Goal: Information Seeking & Learning: Check status

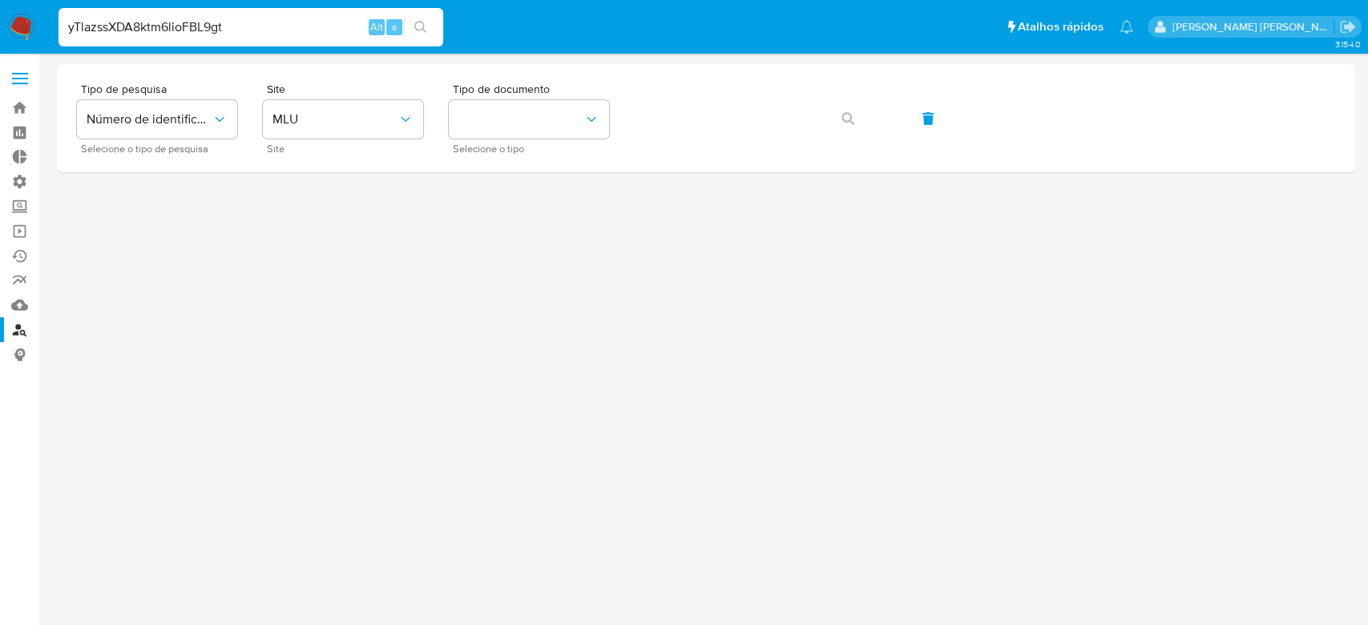
type input "yTlazssXDA8ktm6lioFBL9gt"
click at [418, 30] on icon "search-icon" at bounding box center [420, 27] width 13 height 13
click at [182, 23] on input at bounding box center [251, 27] width 385 height 21
paste input "yTlazssXDA8ktm6lioFBL9gt"
type input "yTlazssXDA8ktm6lioFBL9gt"
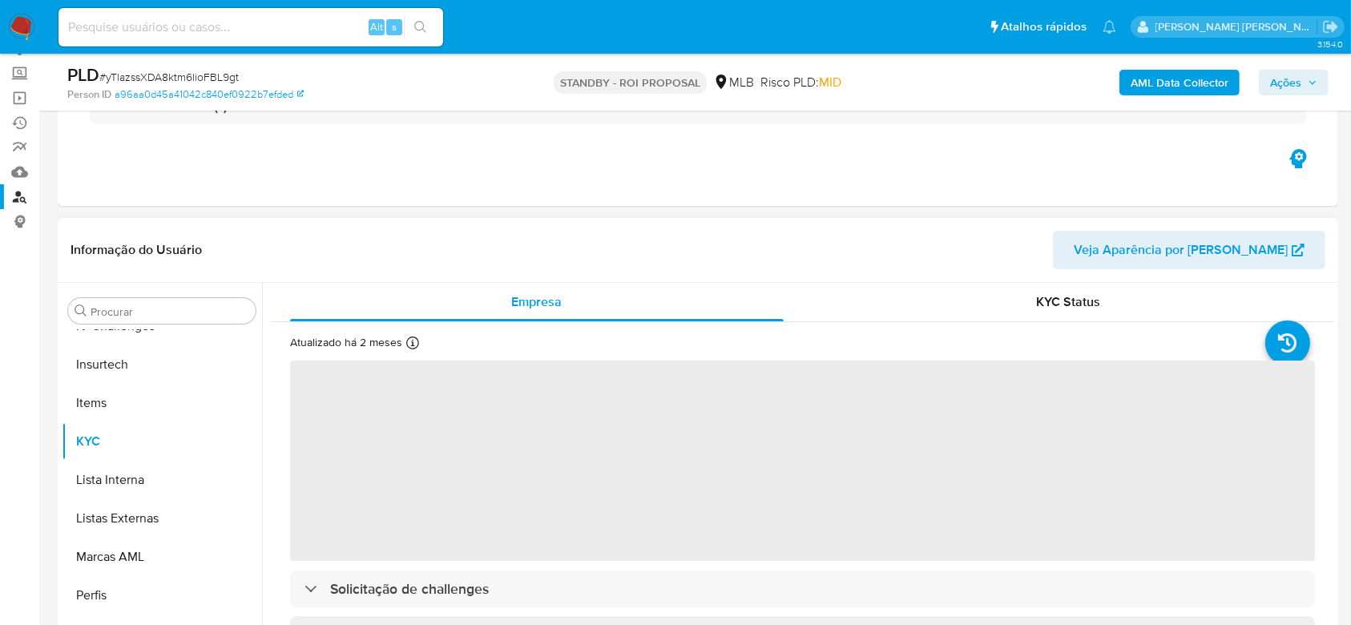
scroll to position [213, 0]
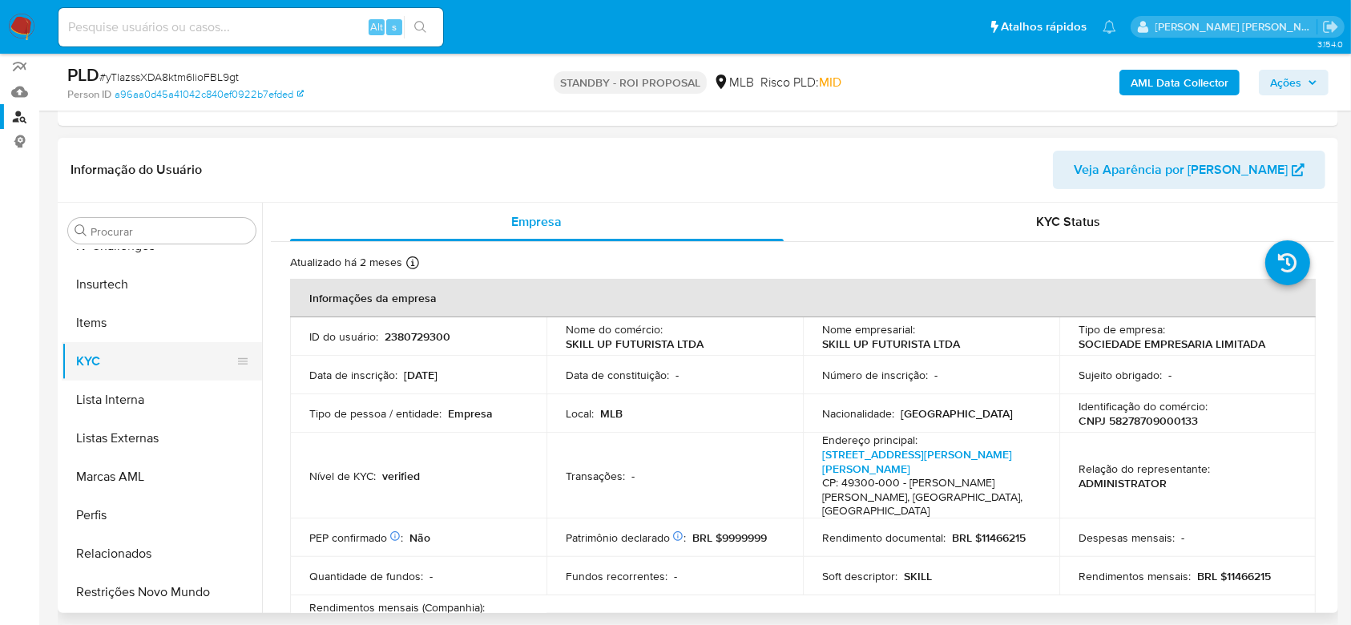
select select "10"
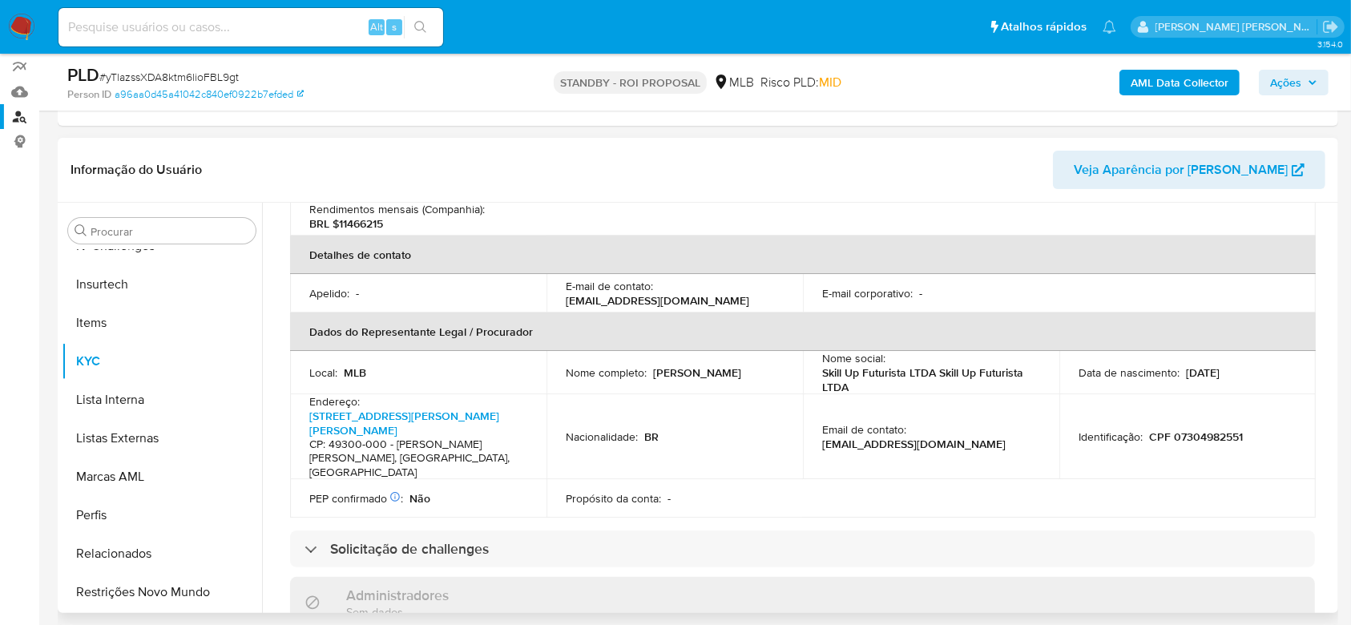
scroll to position [427, 0]
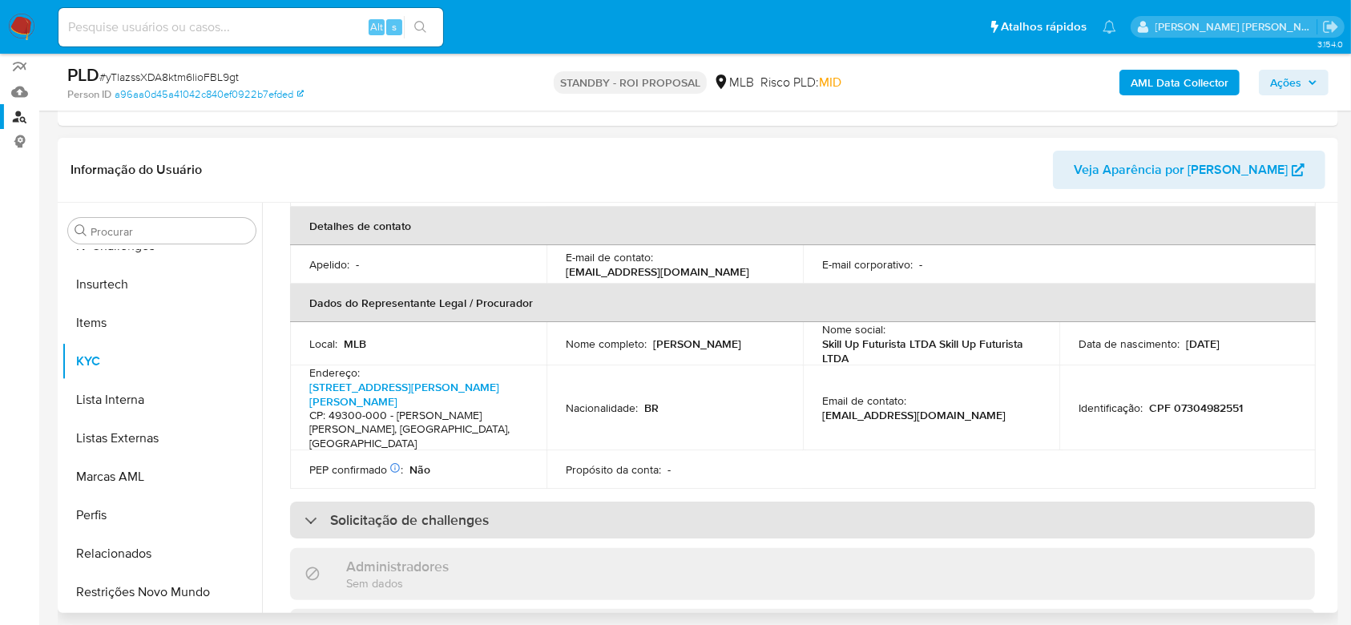
click at [307, 511] on div "Solicitação de challenges" at bounding box center [397, 520] width 184 height 18
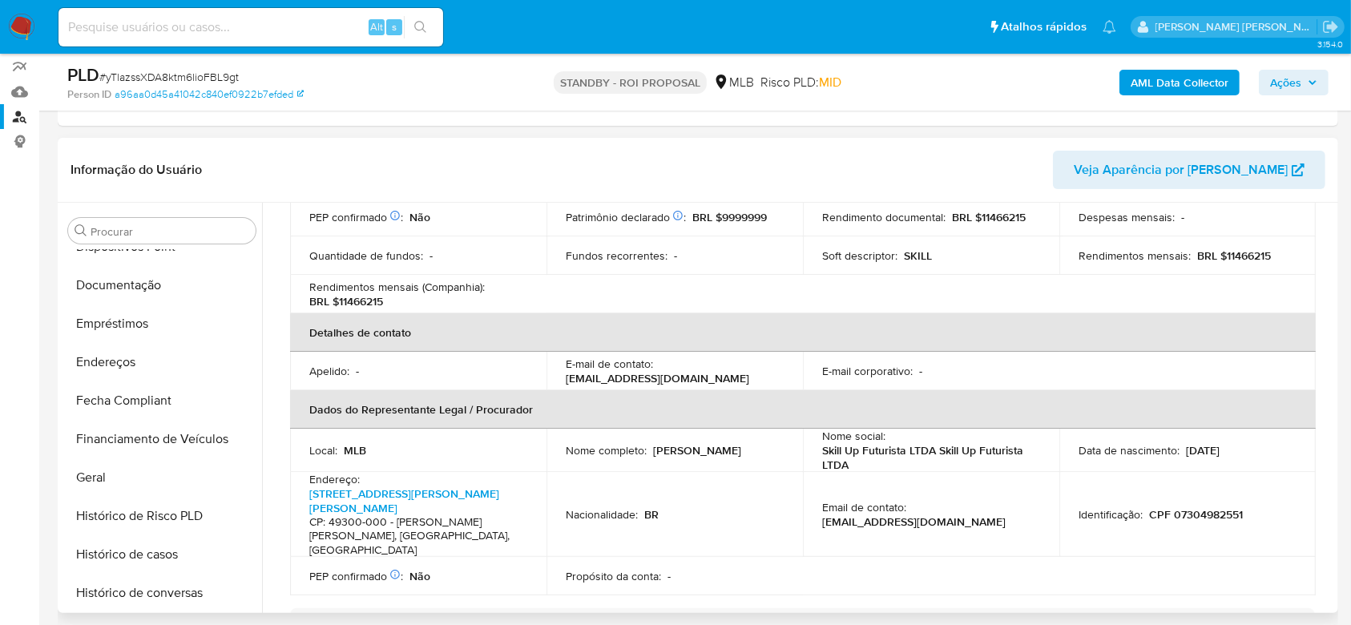
scroll to position [288, 0]
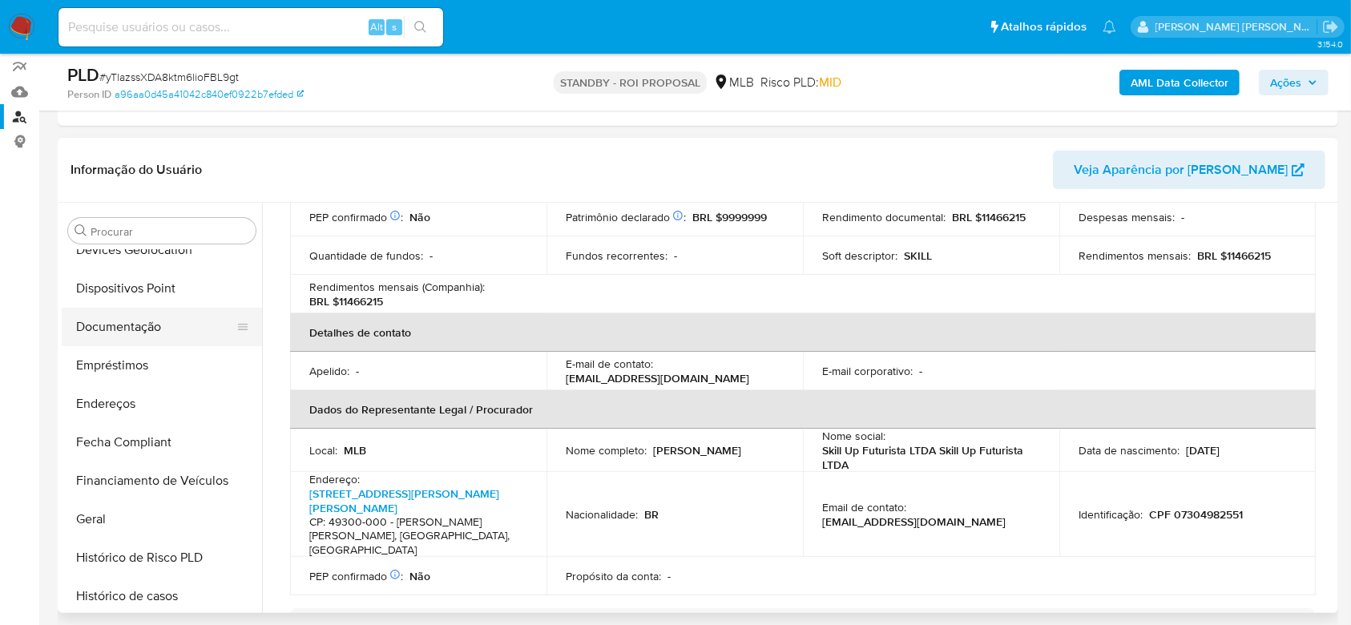
click at [135, 319] on button "Documentação" at bounding box center [156, 327] width 188 height 38
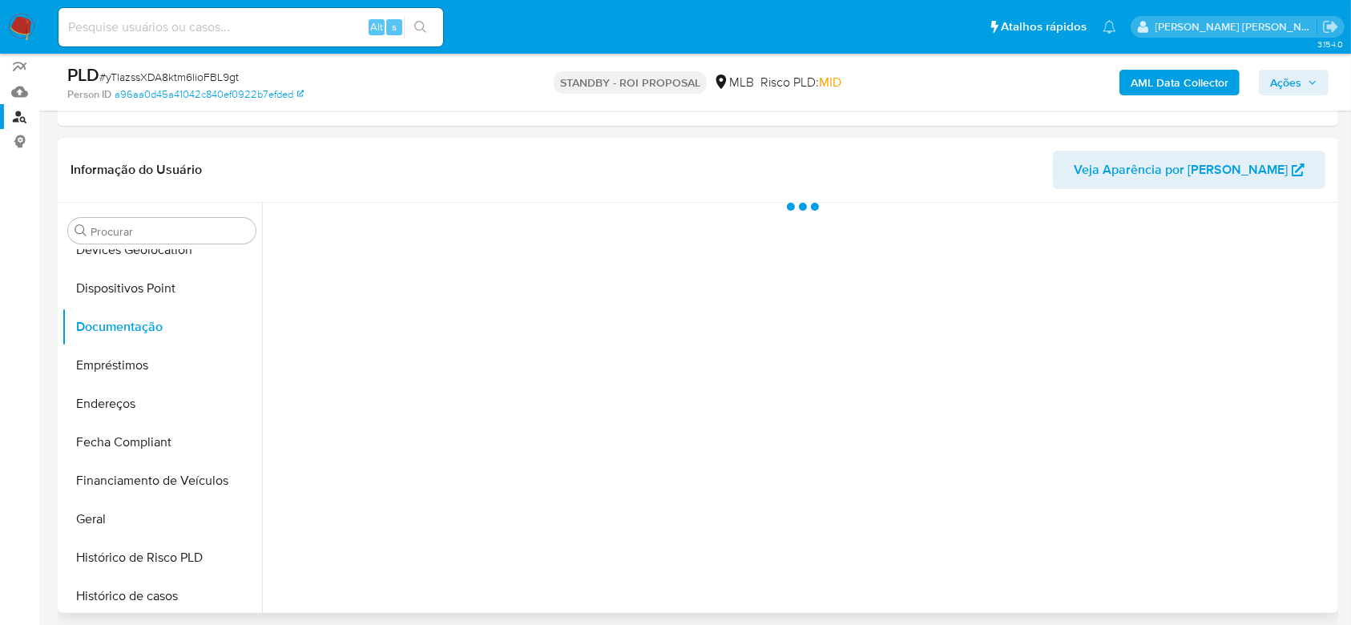
scroll to position [0, 0]
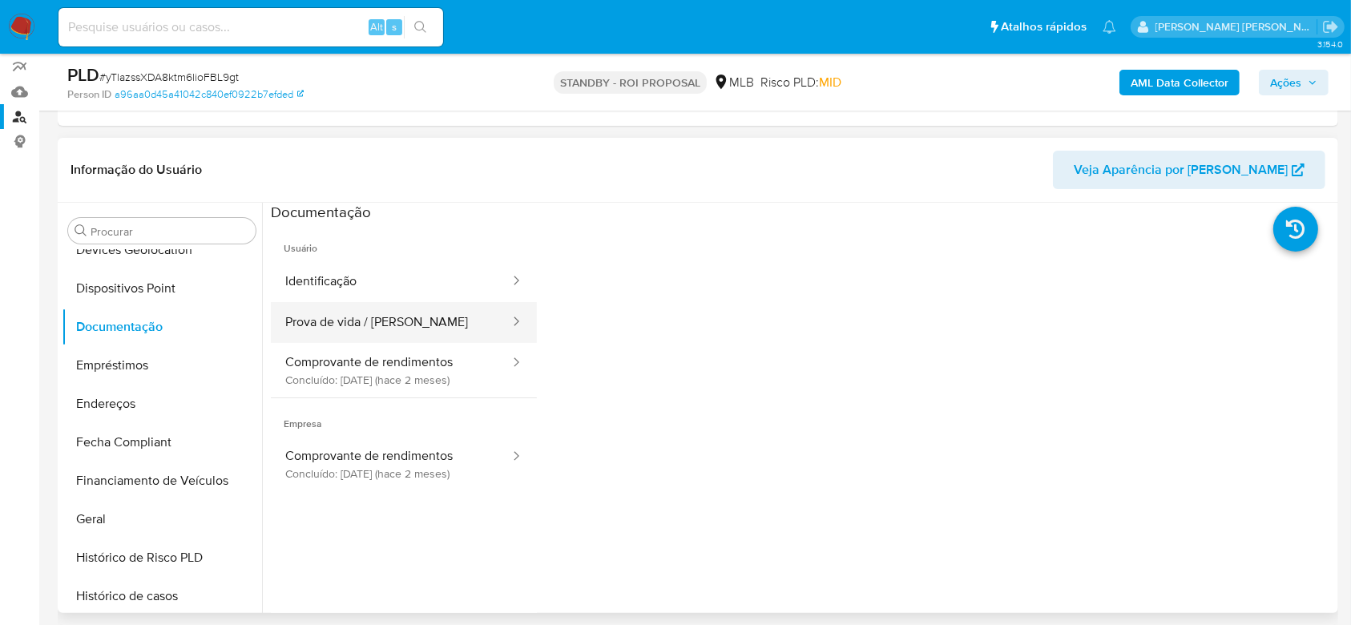
click at [393, 332] on button "Prova de vida / Selfie" at bounding box center [391, 322] width 240 height 41
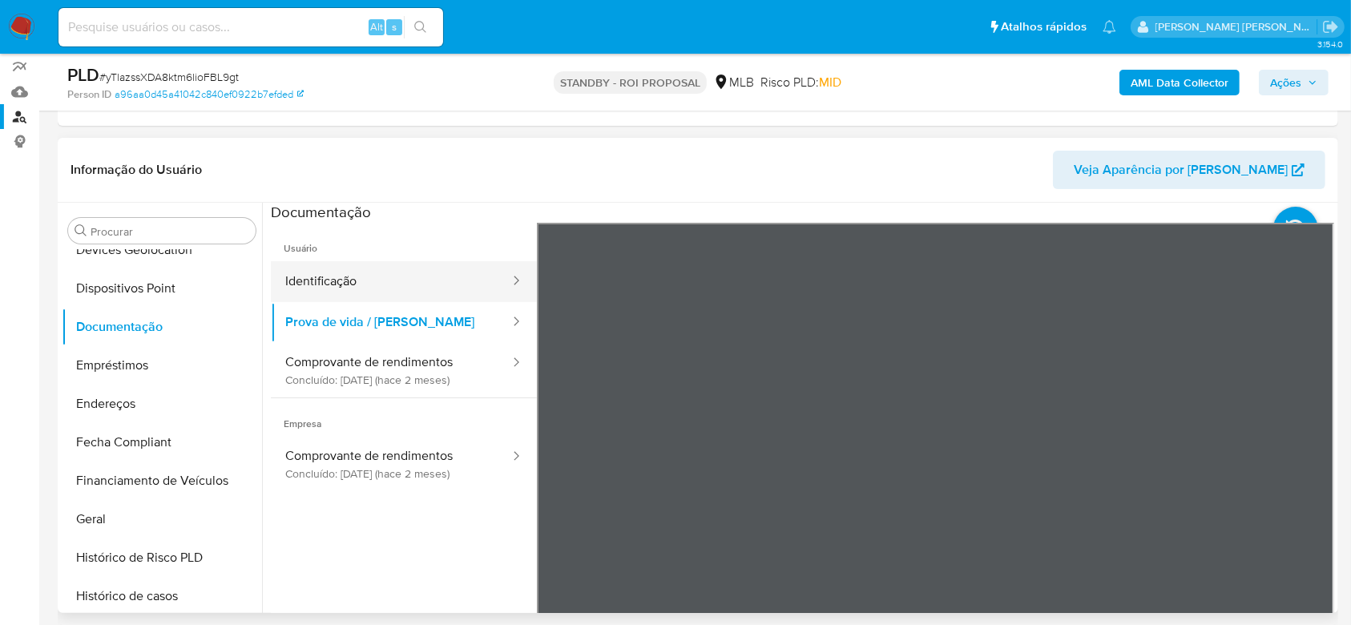
click at [425, 291] on button "Identificação" at bounding box center [391, 281] width 240 height 41
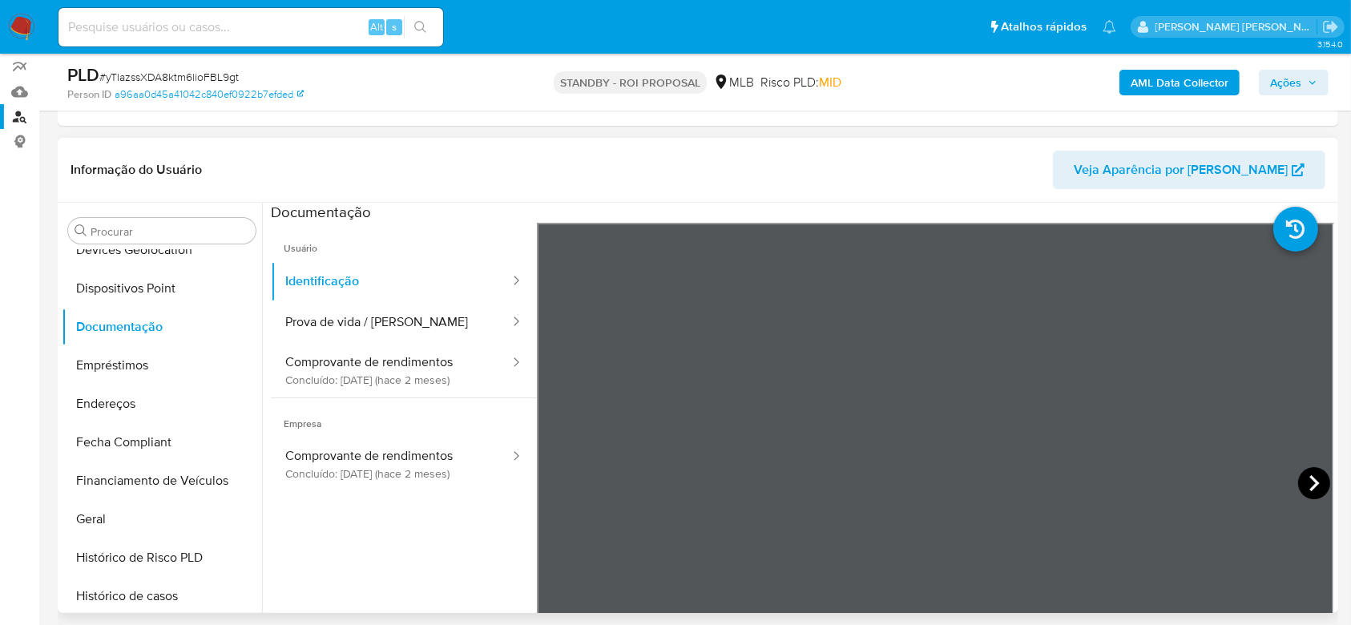
click at [1309, 484] on icon at bounding box center [1314, 483] width 10 height 16
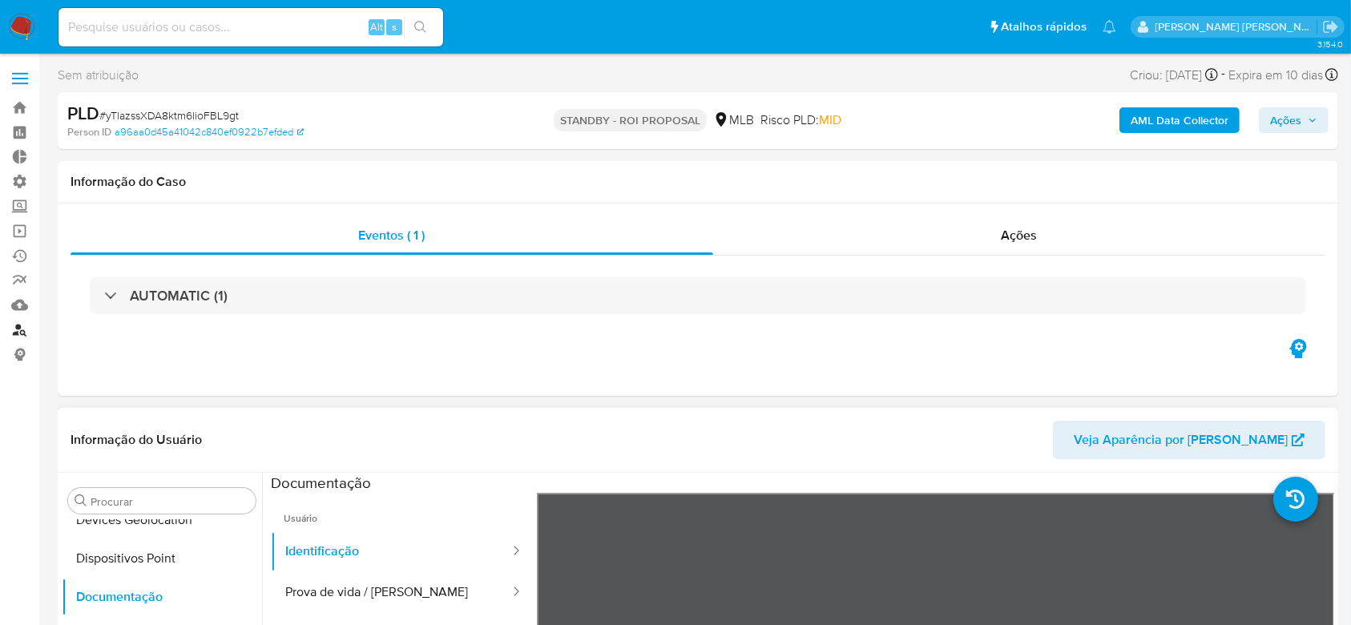
click at [21, 329] on link "Localizador de pessoas" at bounding box center [95, 329] width 191 height 25
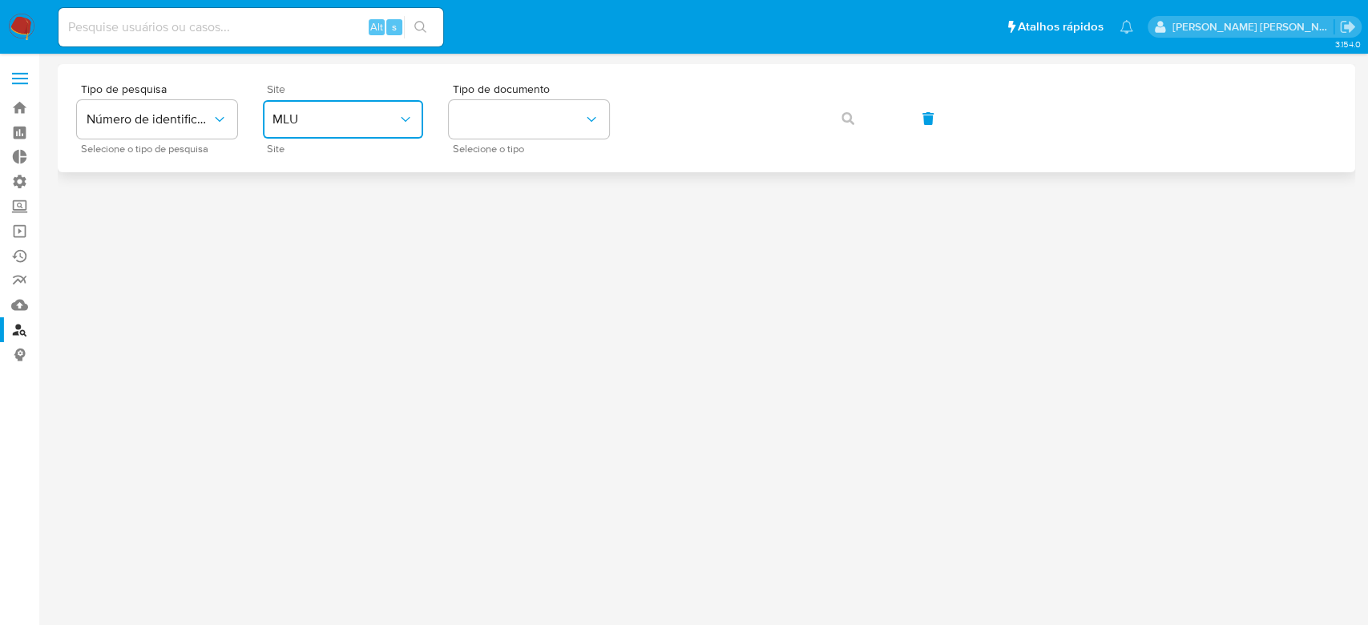
click at [413, 119] on icon "site_id" at bounding box center [405, 119] width 16 height 16
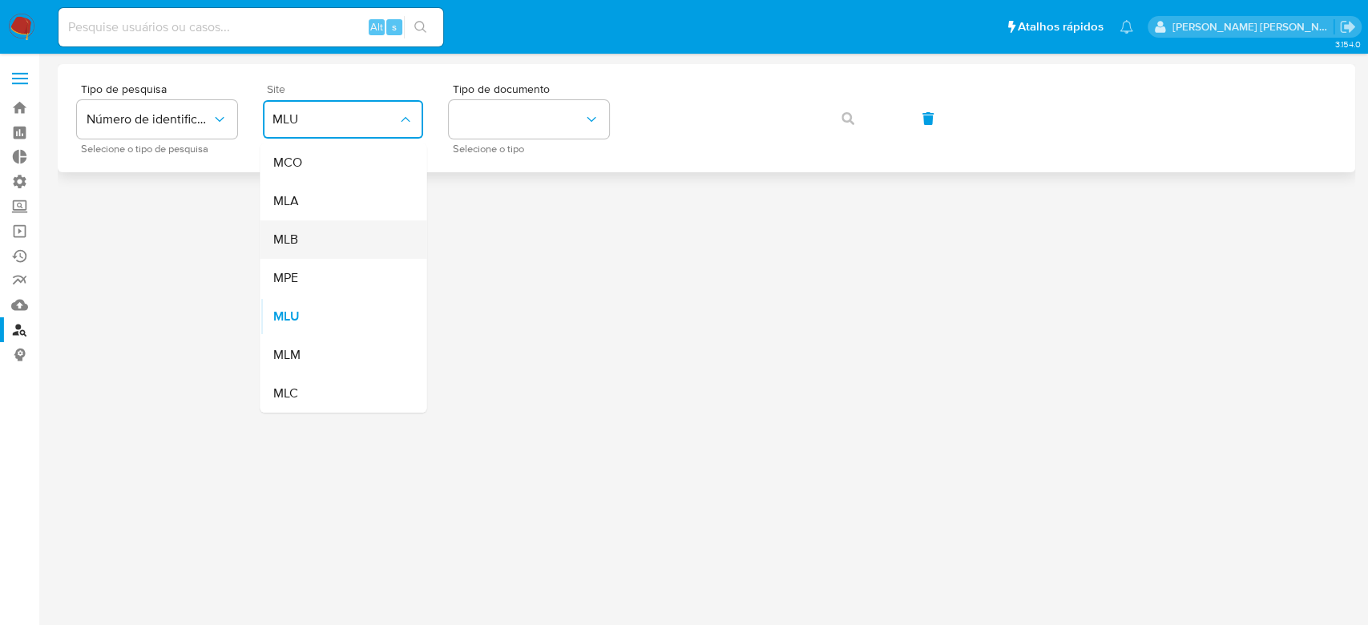
click at [339, 234] on div "MLB" at bounding box center [337, 239] width 131 height 38
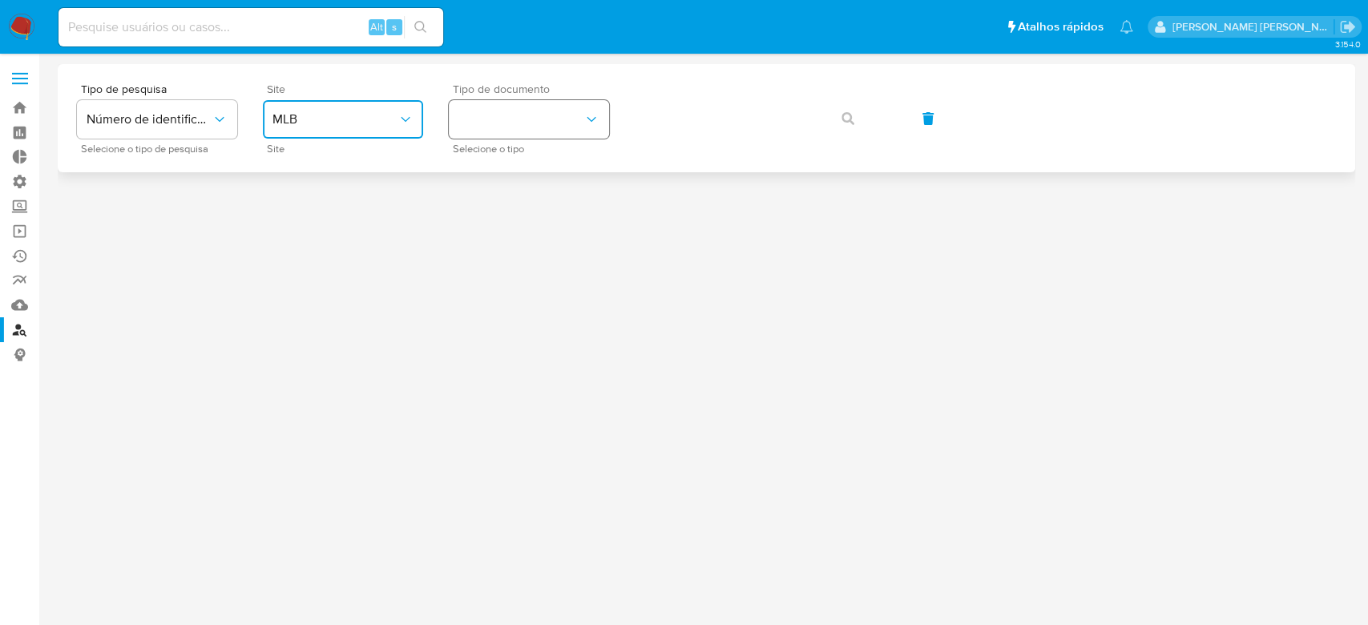
click at [499, 119] on button "identificationType" at bounding box center [529, 119] width 160 height 38
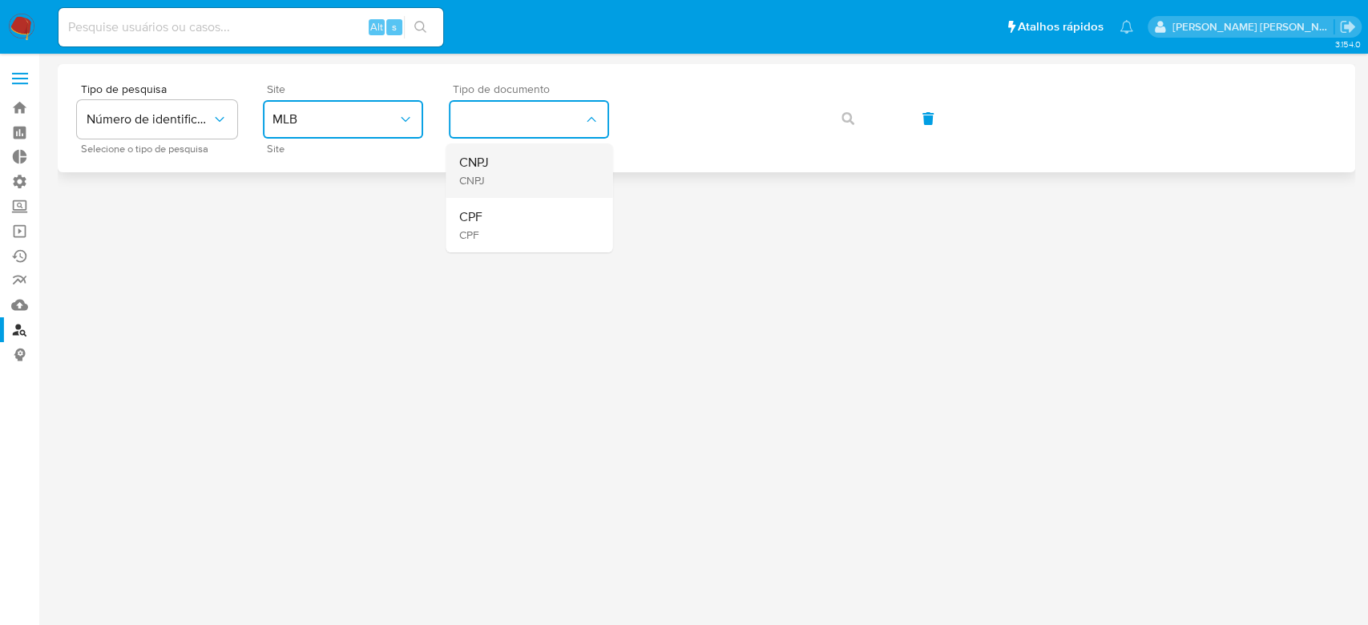
click at [486, 171] on div "CNPJ CNPJ" at bounding box center [473, 171] width 30 height 33
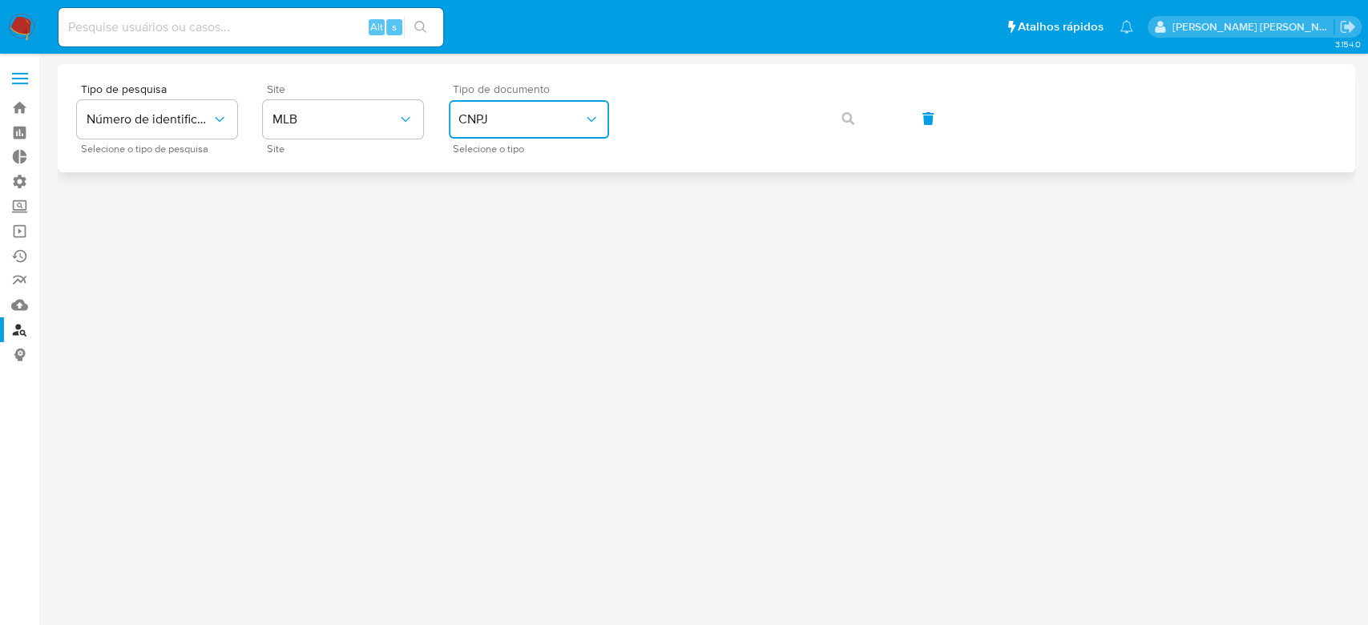
click at [547, 125] on span "CNPJ" at bounding box center [520, 119] width 125 height 16
click at [522, 222] on div "CPF CPF" at bounding box center [523, 225] width 131 height 54
click at [851, 120] on icon "button" at bounding box center [847, 118] width 13 height 13
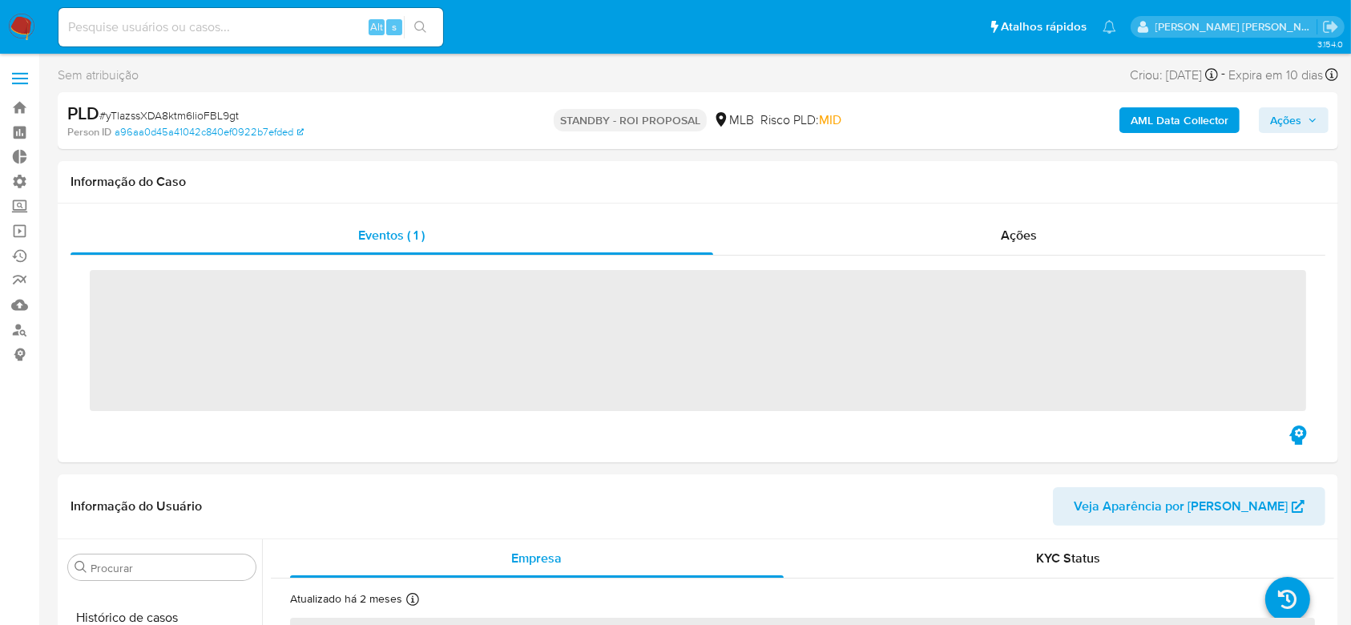
scroll to position [716, 0]
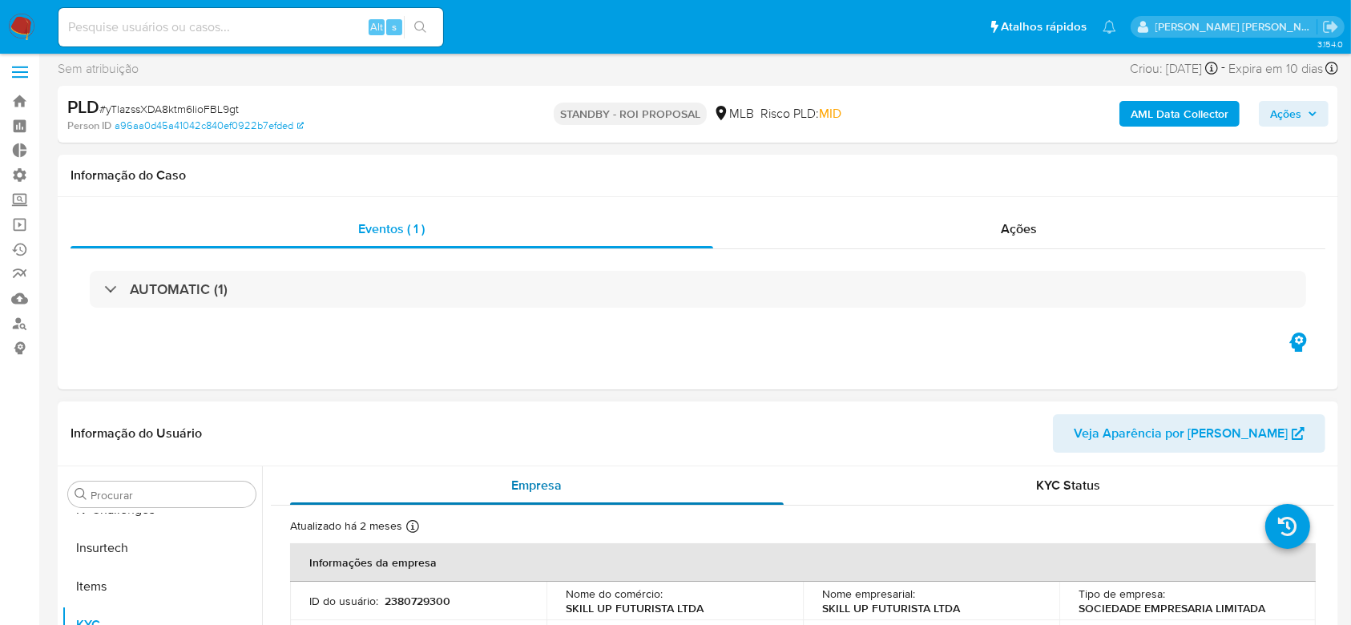
select select "10"
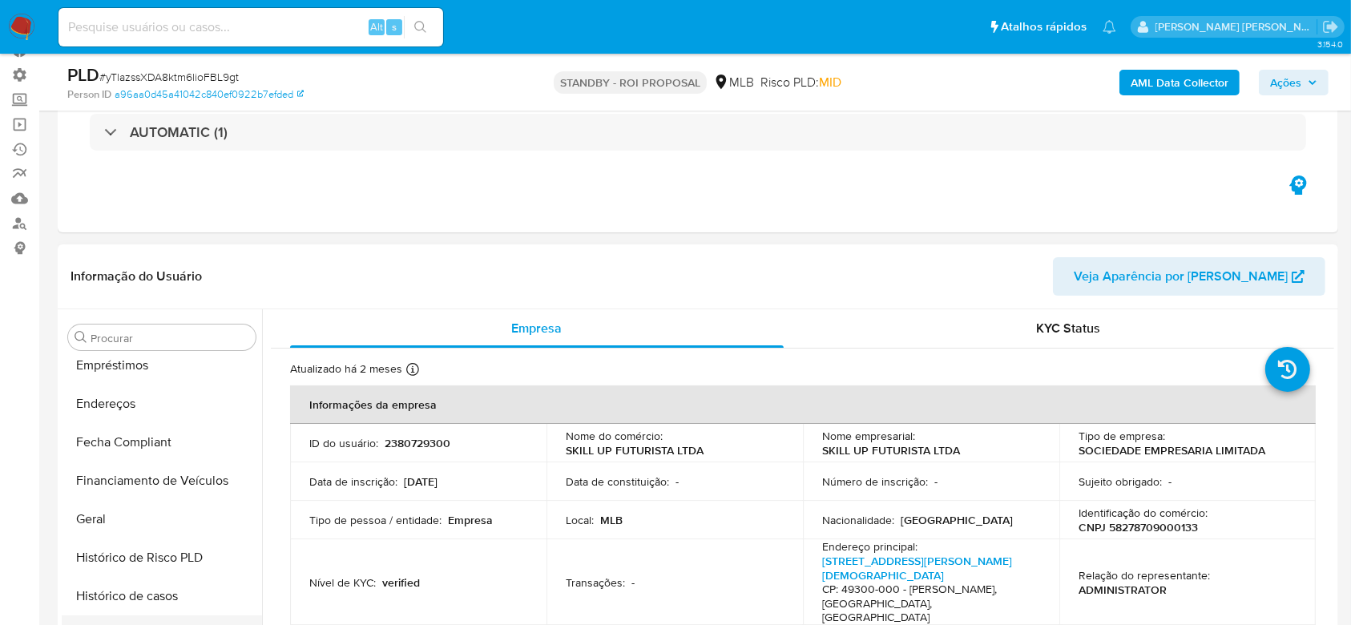
scroll to position [288, 0]
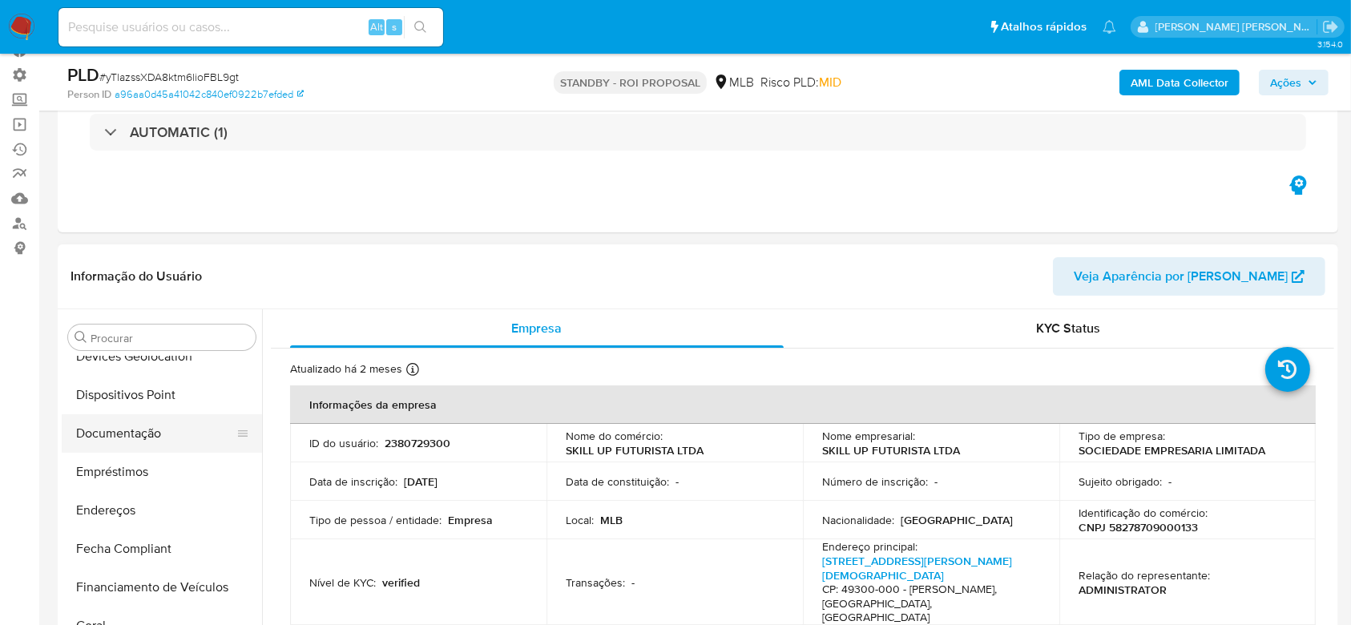
click at [176, 439] on button "Documentação" at bounding box center [156, 433] width 188 height 38
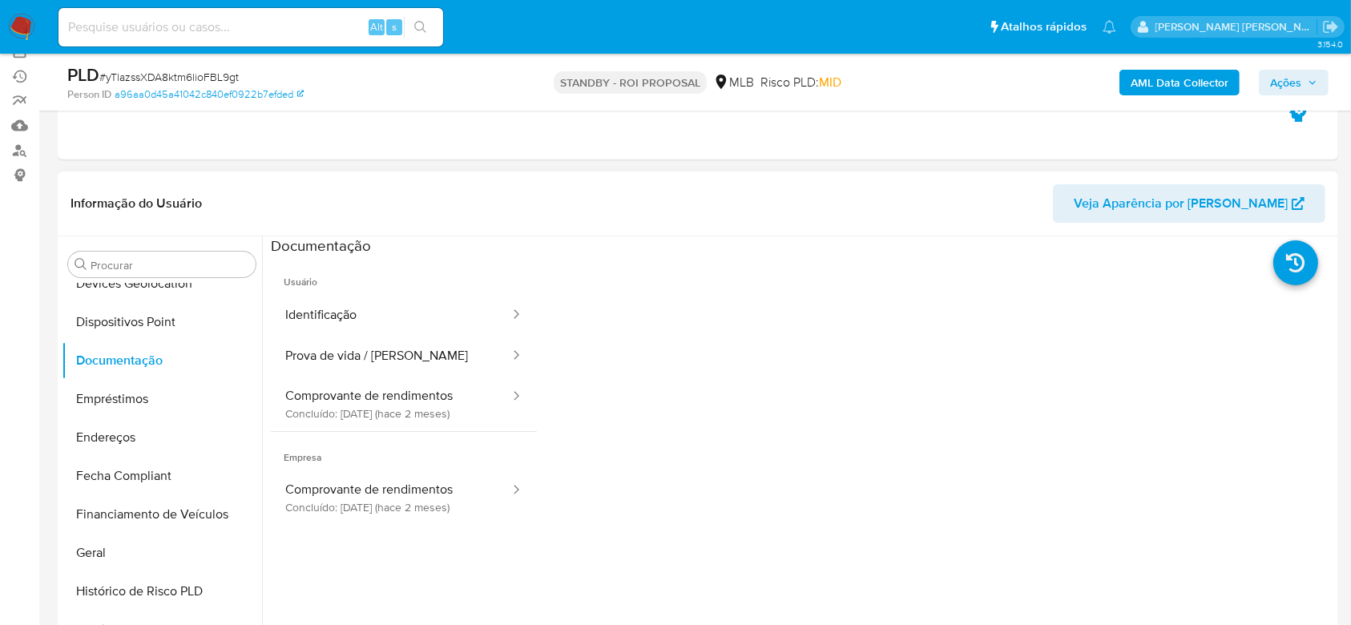
scroll to position [287, 0]
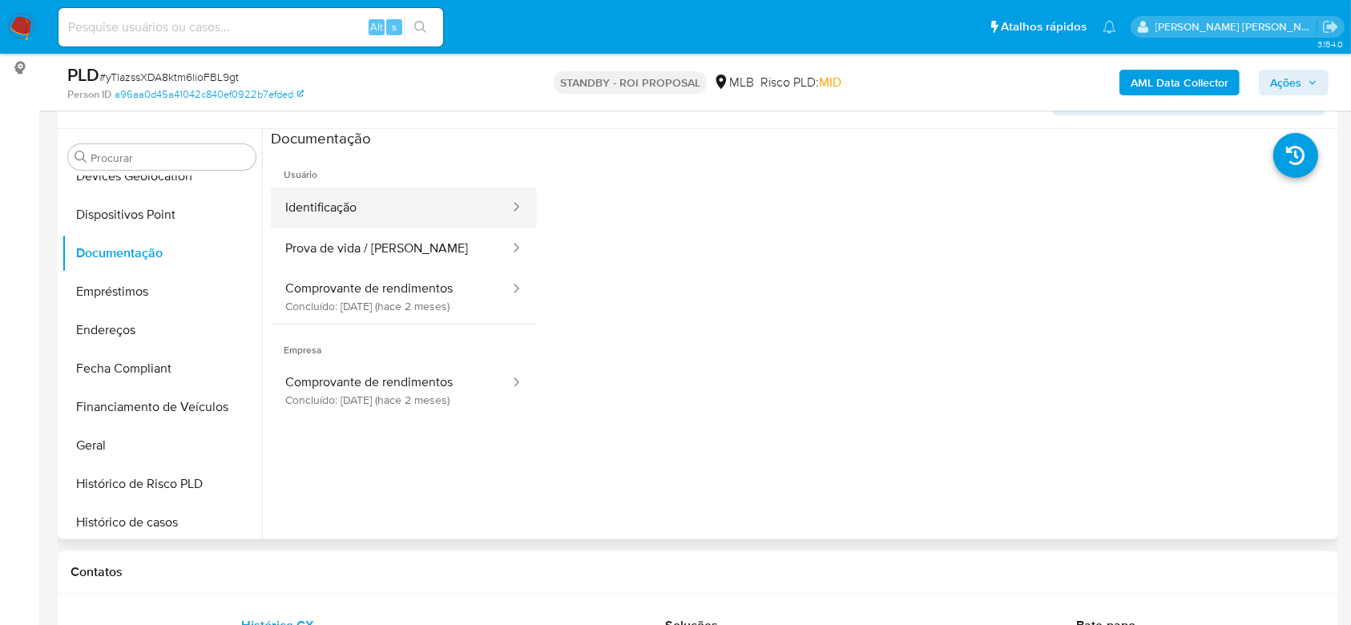
click at [323, 207] on button "Identificação" at bounding box center [391, 208] width 240 height 41
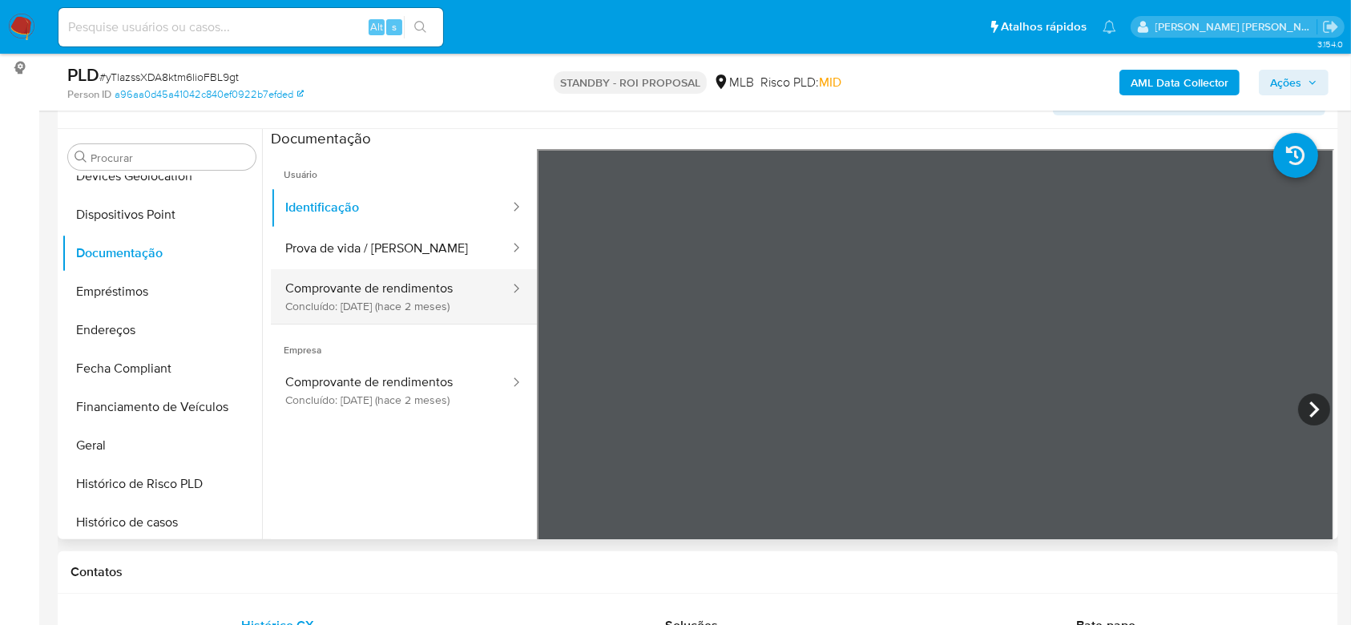
click at [359, 297] on button "Comprovante de rendimentos Concluído: 14/06/2025 (hace 2 meses)" at bounding box center [391, 296] width 240 height 54
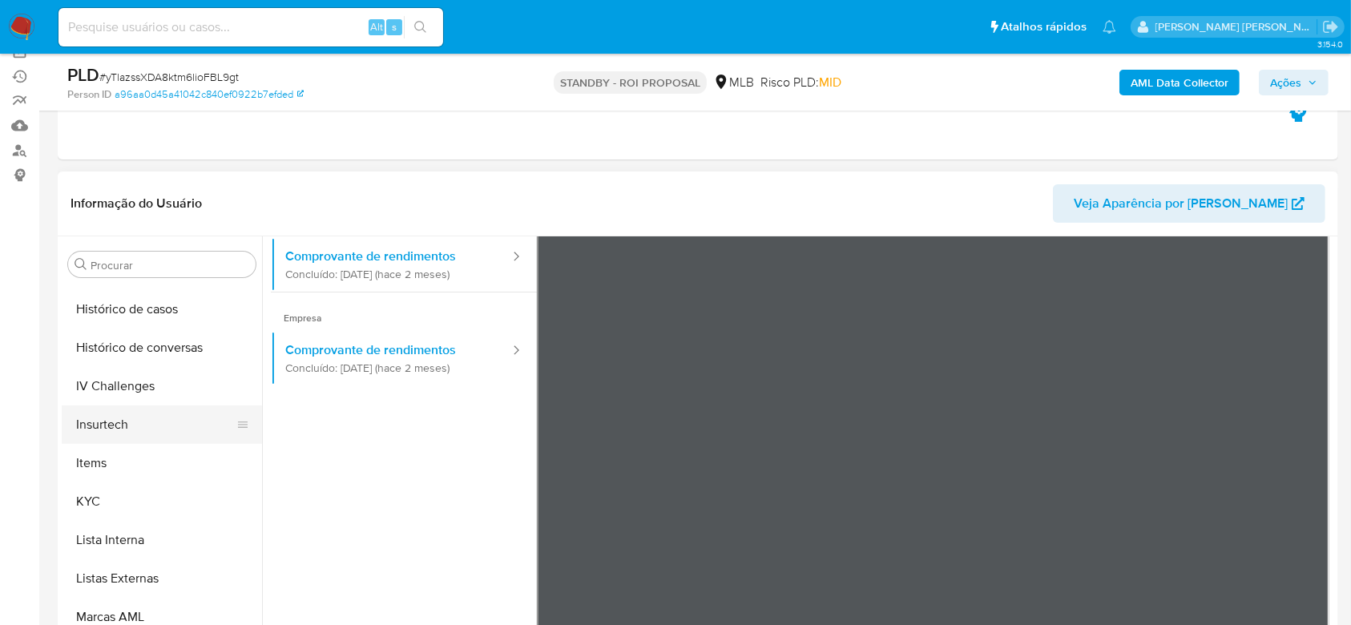
scroll to position [716, 0]
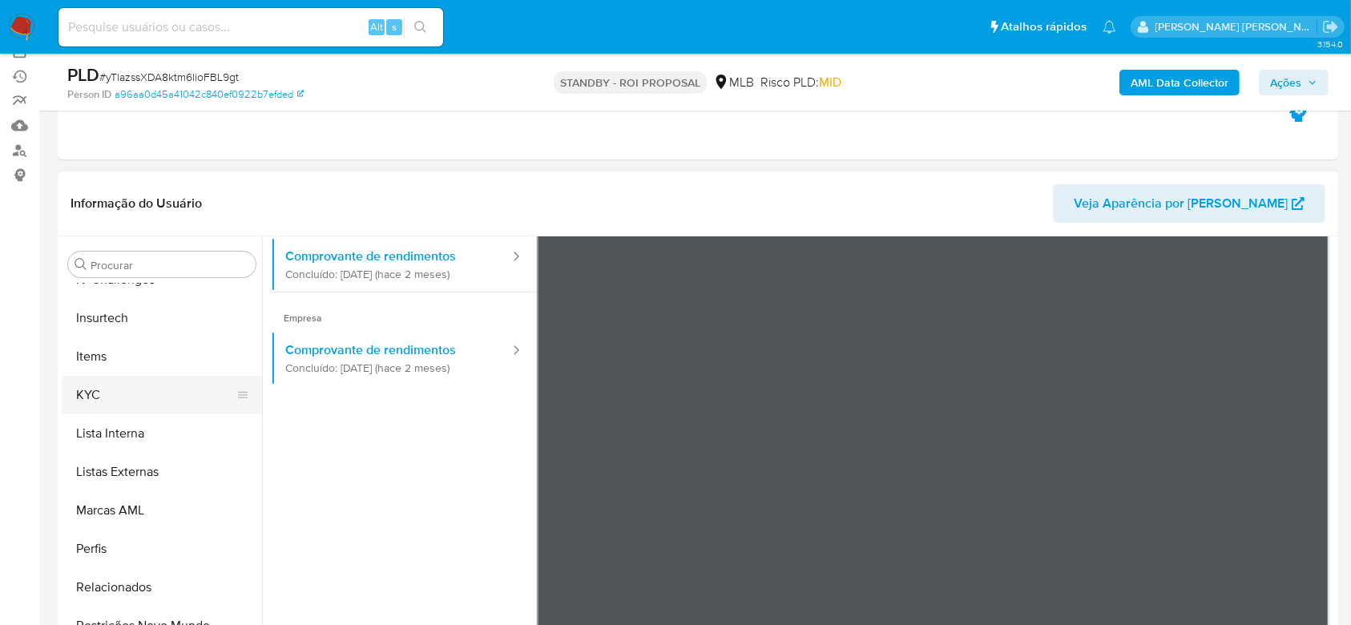
click at [154, 410] on button "KYC" at bounding box center [156, 395] width 188 height 38
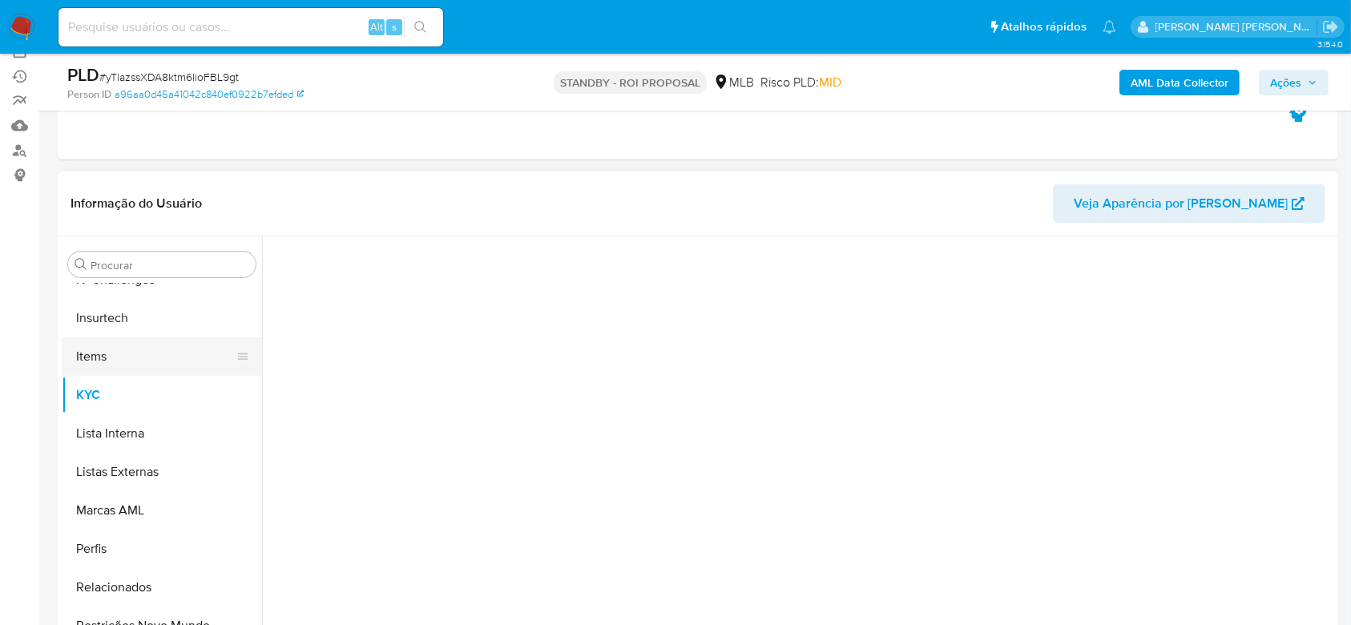
scroll to position [0, 0]
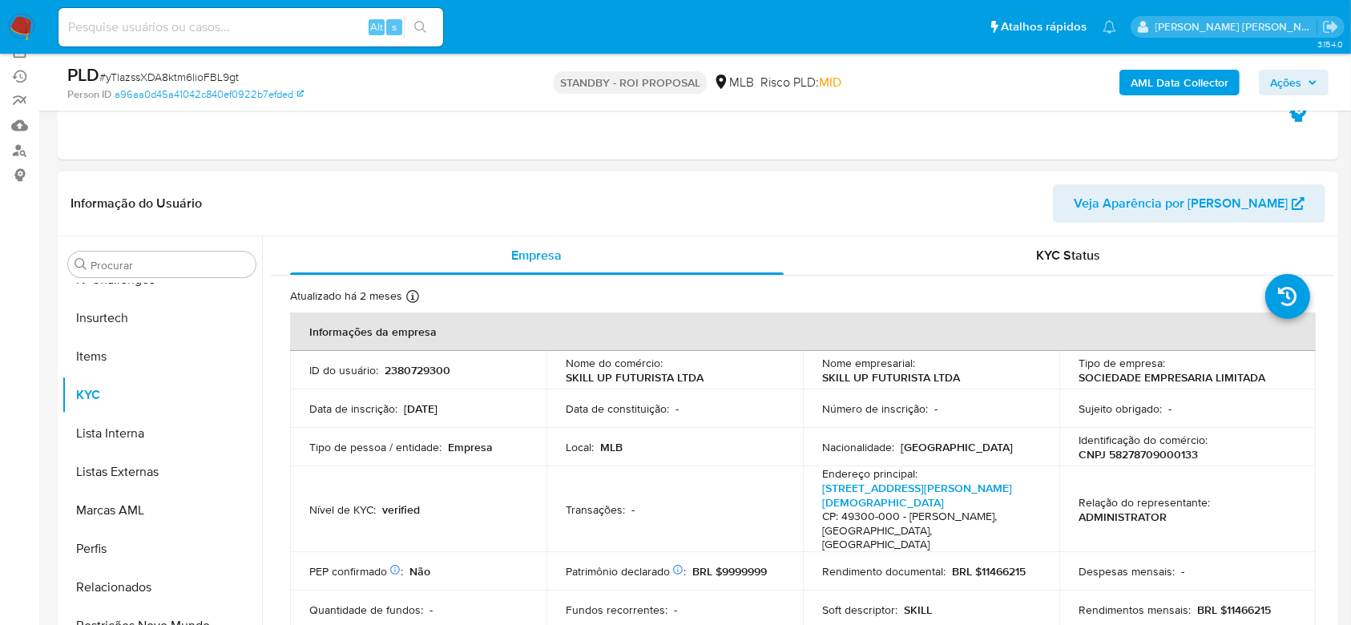
click at [1124, 450] on p "CNPJ 58278709000133" at bounding box center [1138, 454] width 119 height 14
copy p "58278709000133"
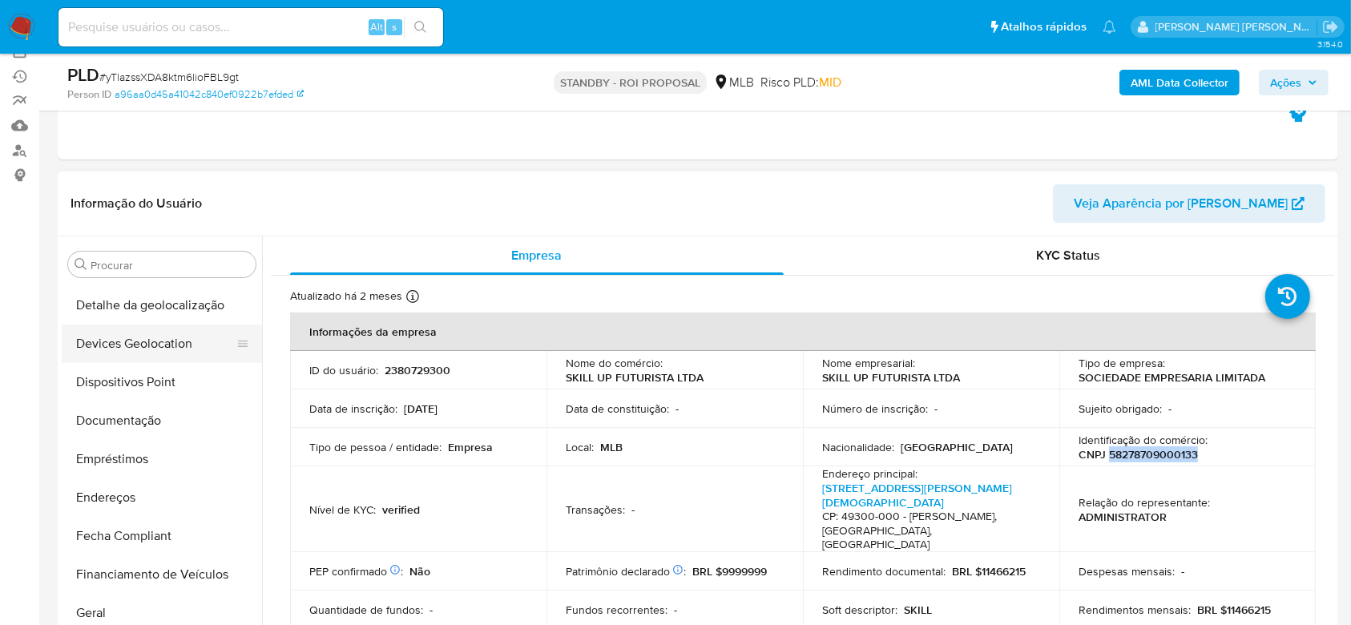
scroll to position [181, 0]
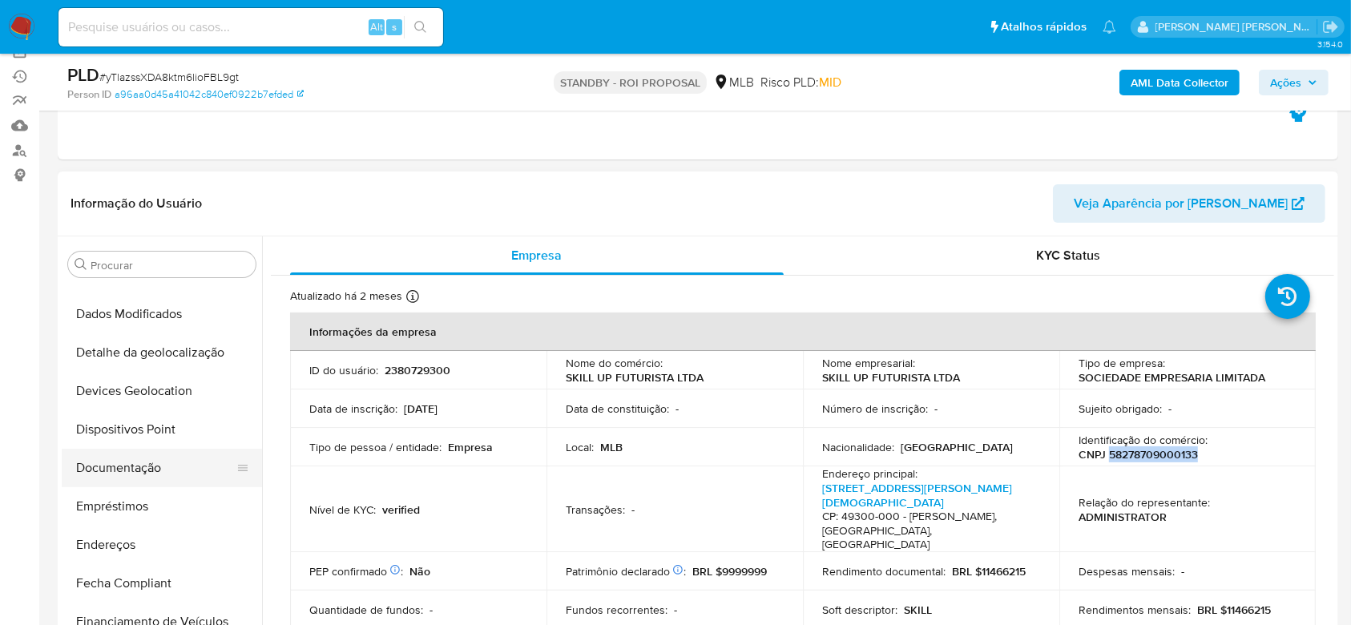
click at [141, 458] on button "Documentação" at bounding box center [156, 468] width 188 height 38
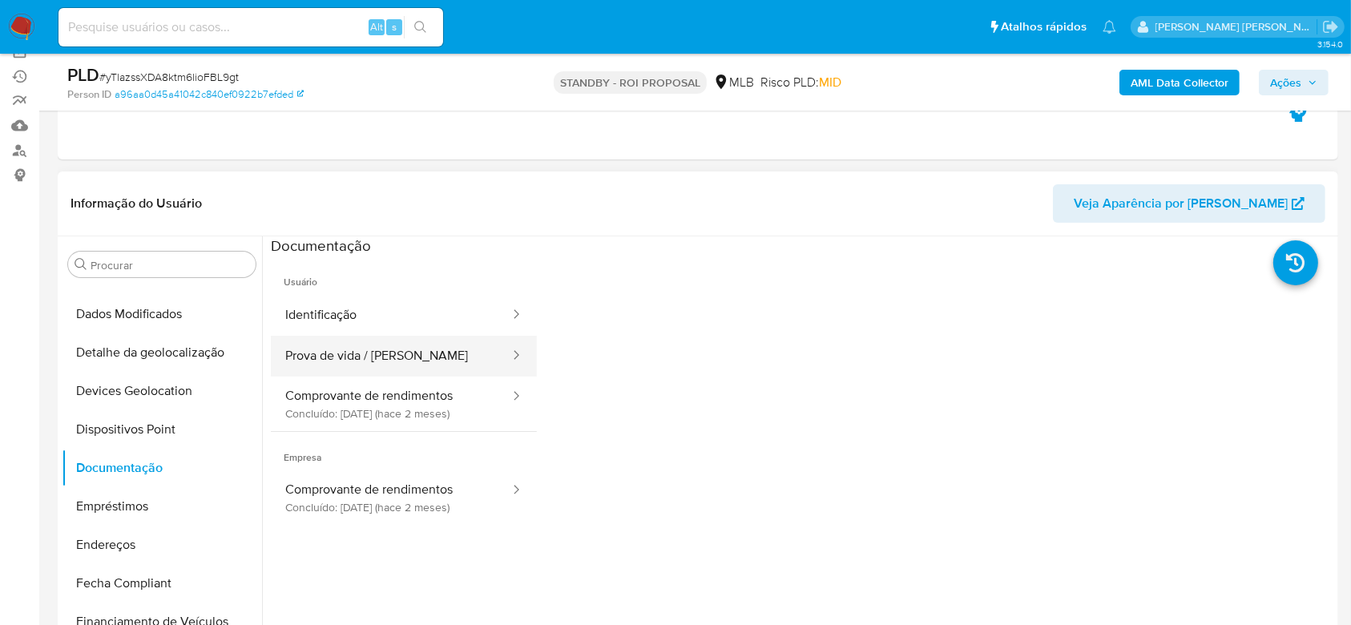
click at [408, 365] on button "Prova de vida / Selfie" at bounding box center [391, 356] width 240 height 41
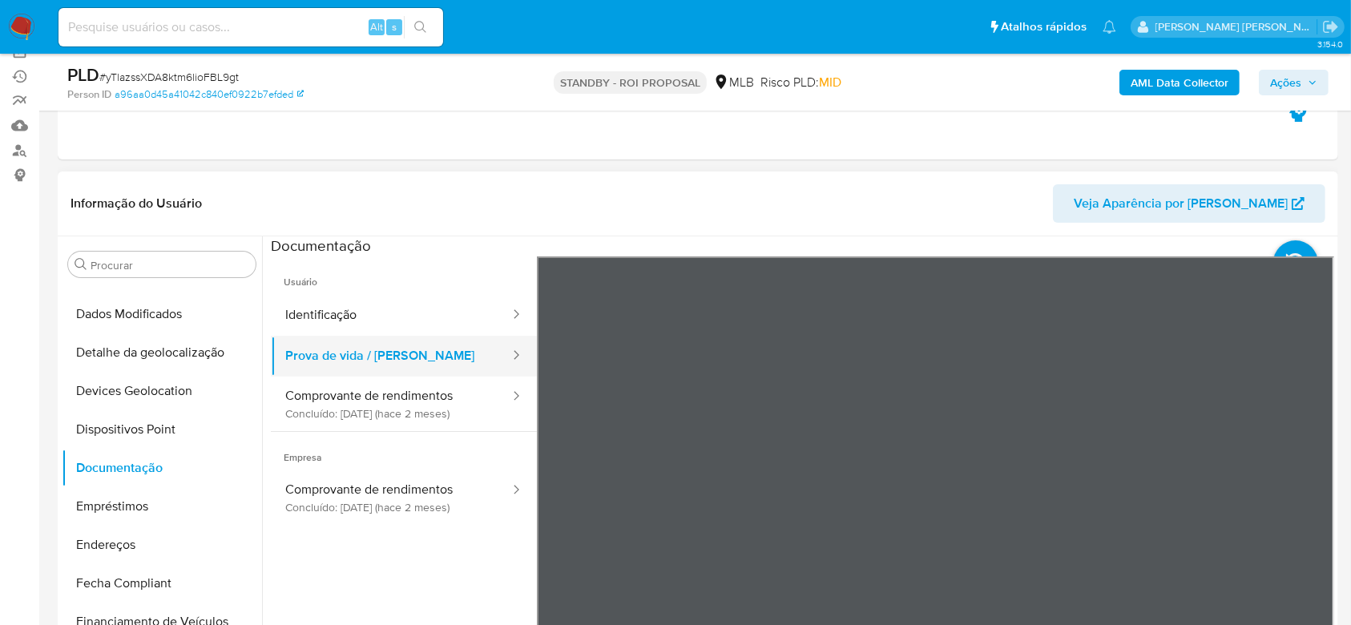
click at [514, 356] on icon at bounding box center [516, 354] width 5 height 9
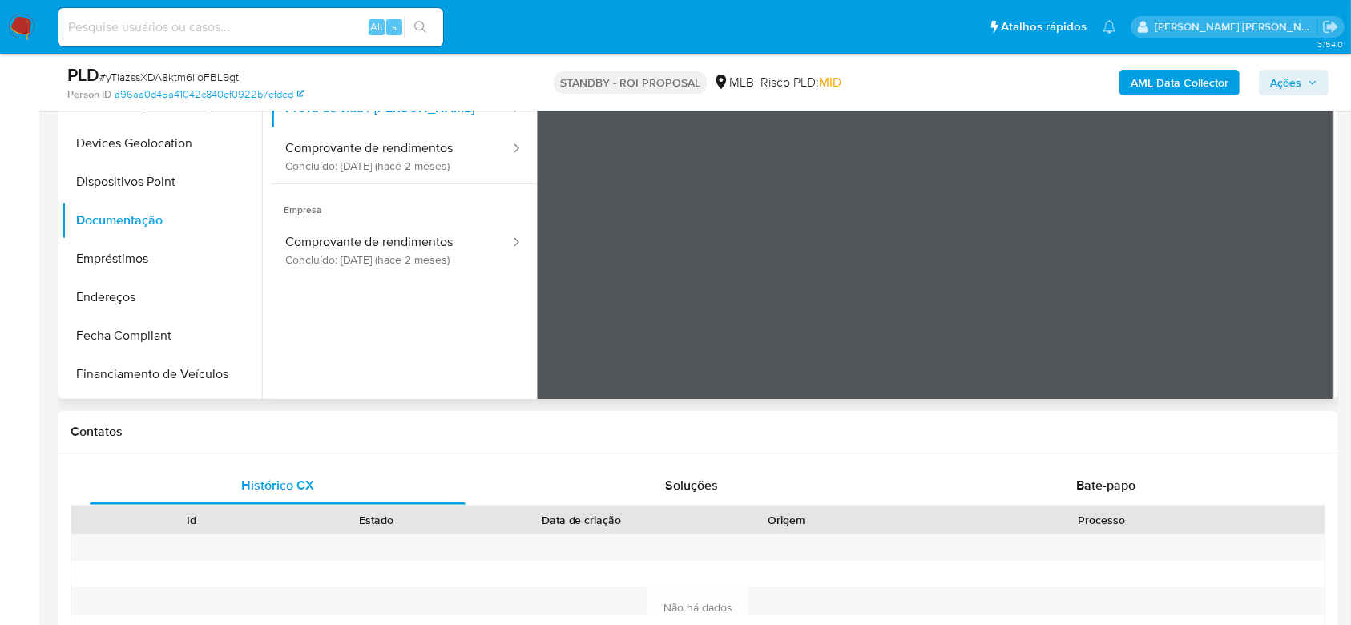
scroll to position [107, 0]
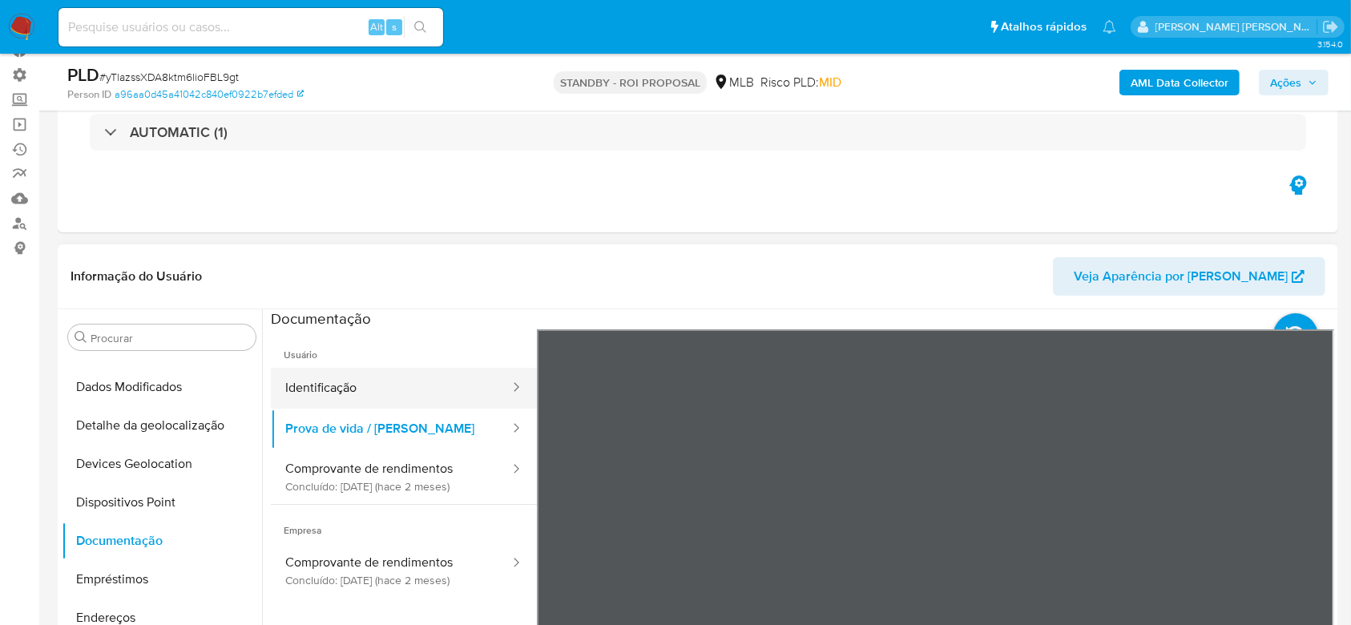
click at [357, 378] on button "Identificação" at bounding box center [391, 388] width 240 height 41
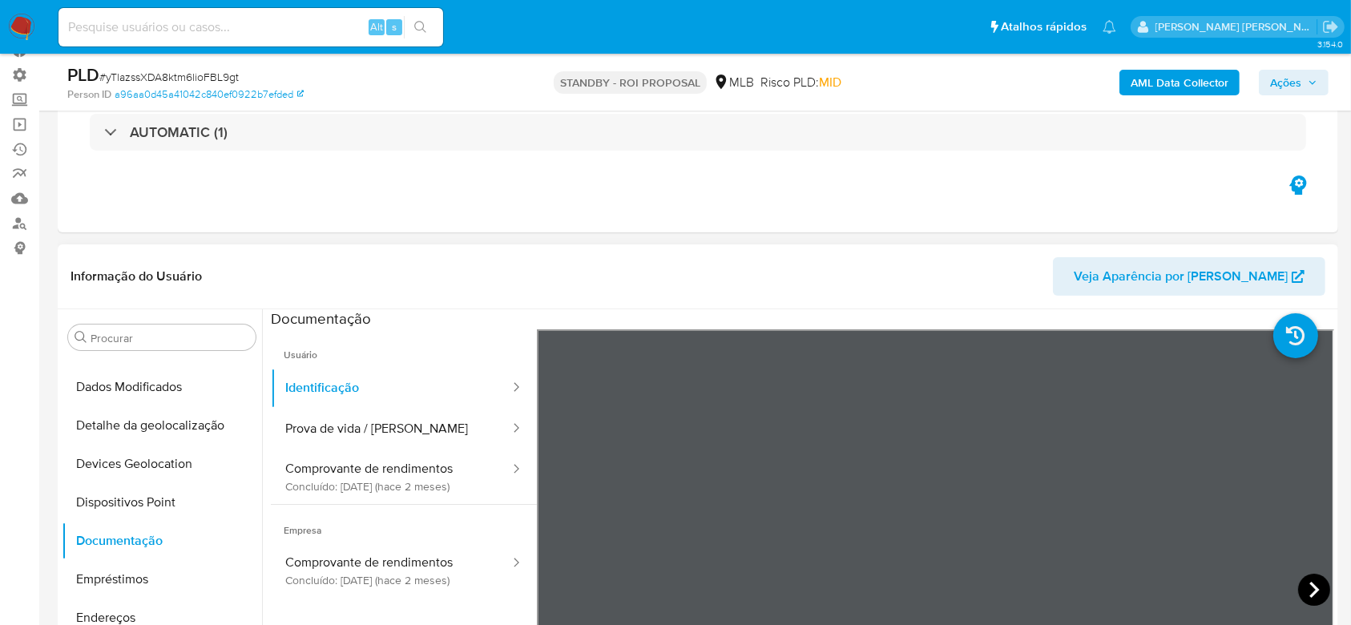
click at [1321, 589] on icon at bounding box center [1314, 590] width 32 height 32
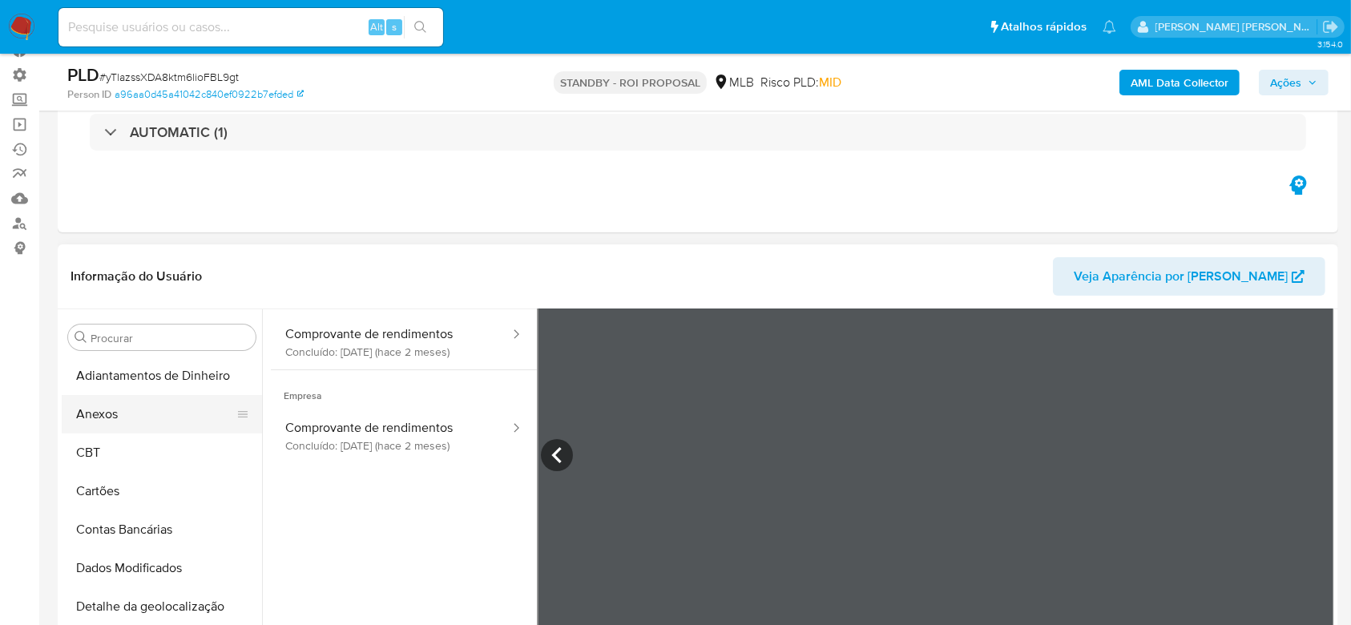
click at [160, 422] on button "Anexos" at bounding box center [156, 414] width 188 height 38
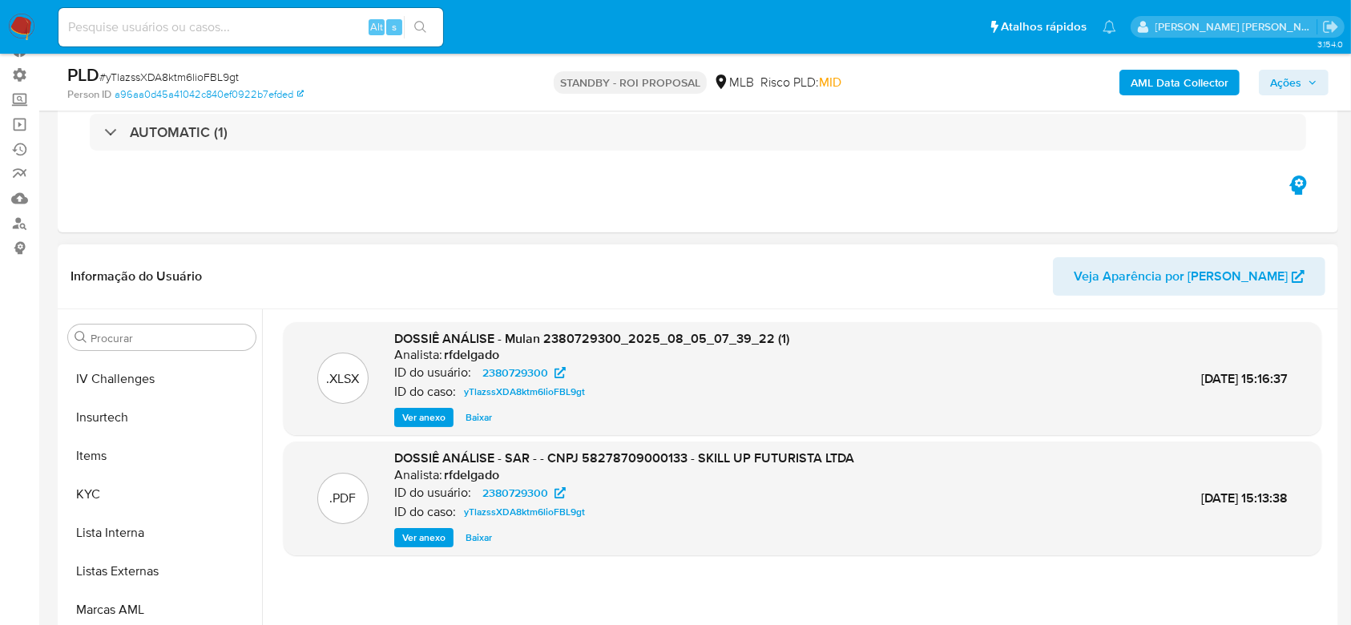
scroll to position [716, 0]
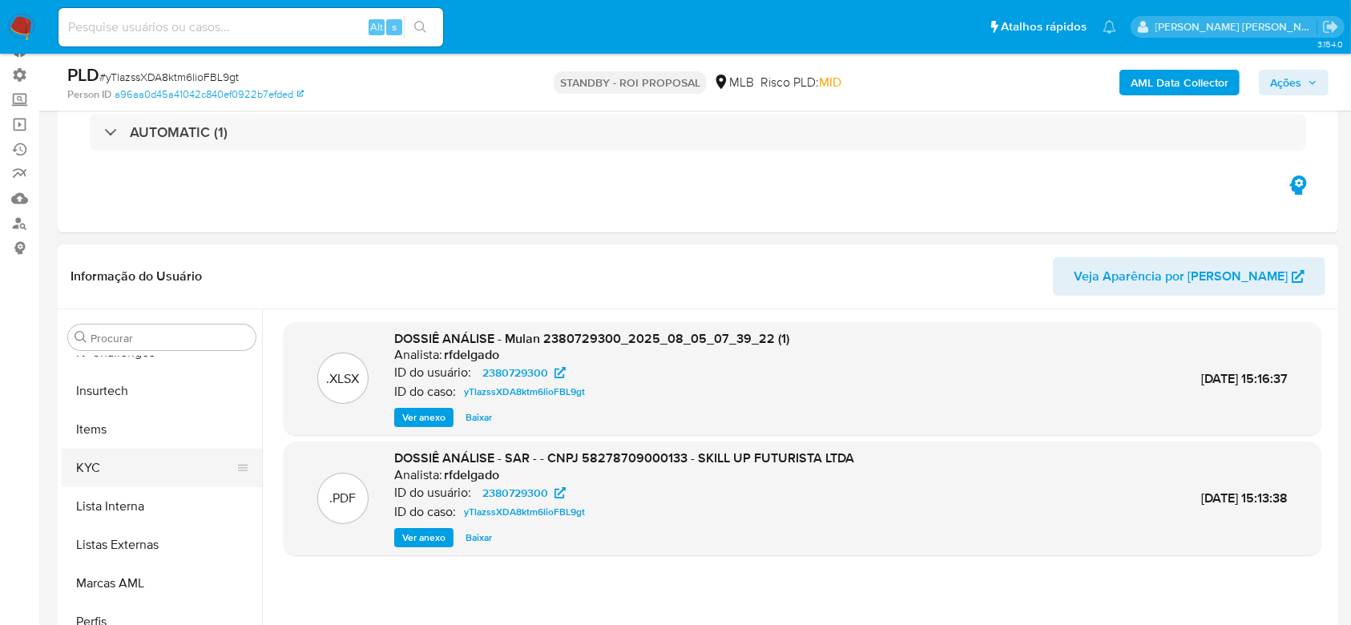
click at [127, 454] on button "KYC" at bounding box center [156, 468] width 188 height 38
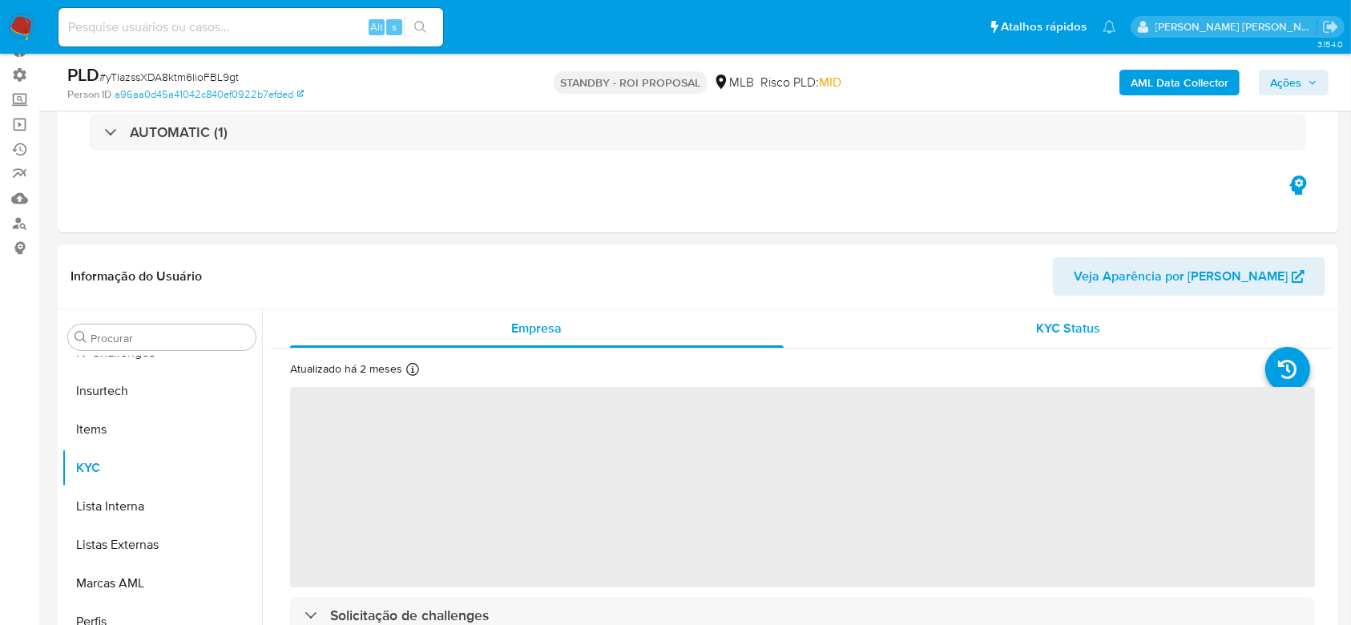
drag, startPoint x: 1070, startPoint y: 343, endPoint x: 1068, endPoint y: 330, distance: 12.9
click at [1070, 340] on div "KYC Status" at bounding box center [1069, 328] width 494 height 38
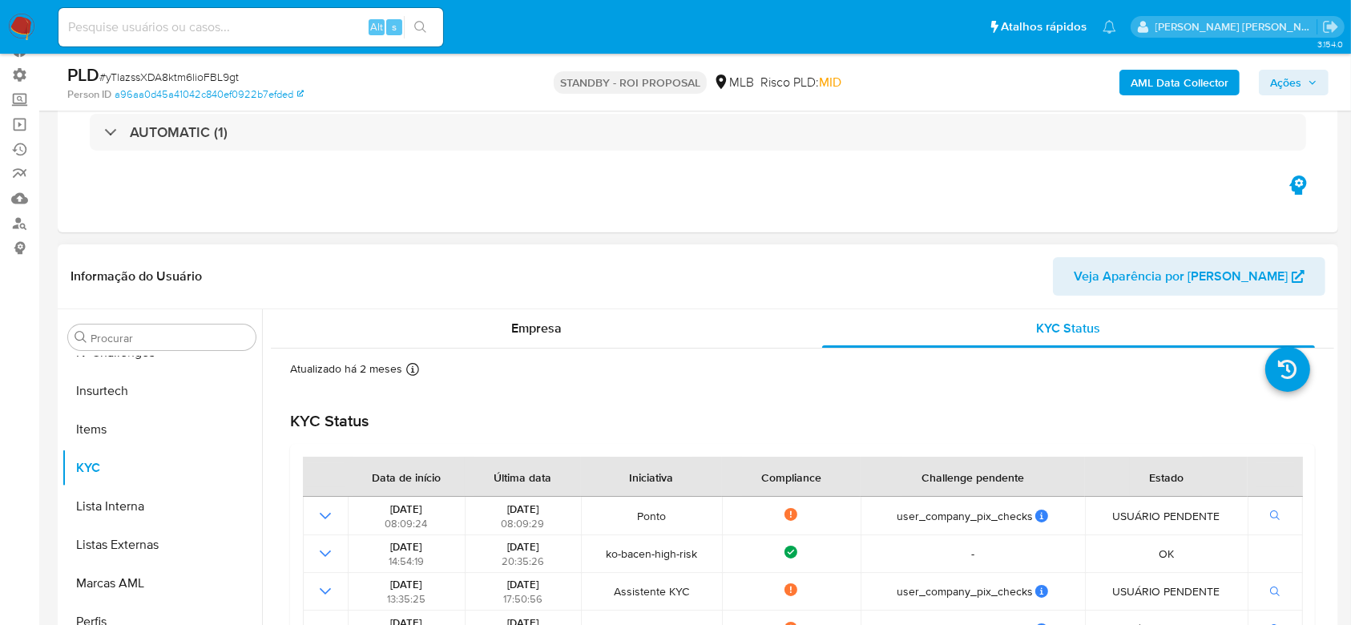
scroll to position [107, 0]
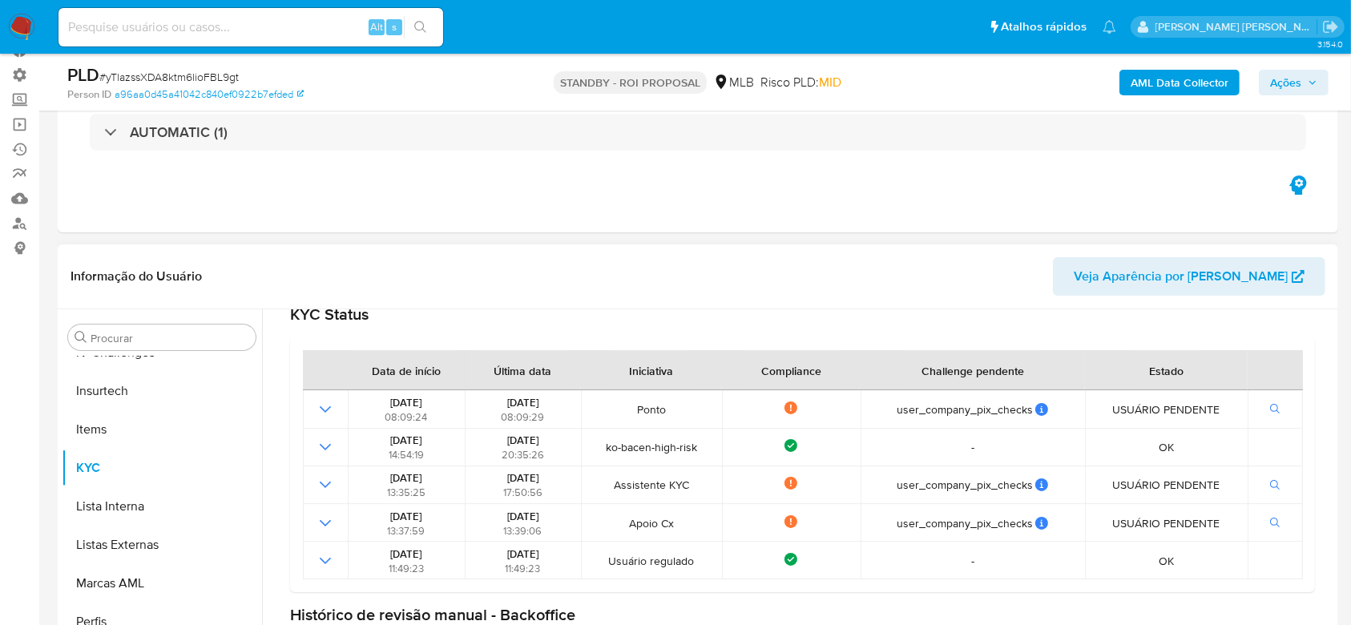
click at [1267, 273] on span "Veja Aparência por [PERSON_NAME]" at bounding box center [1181, 276] width 214 height 38
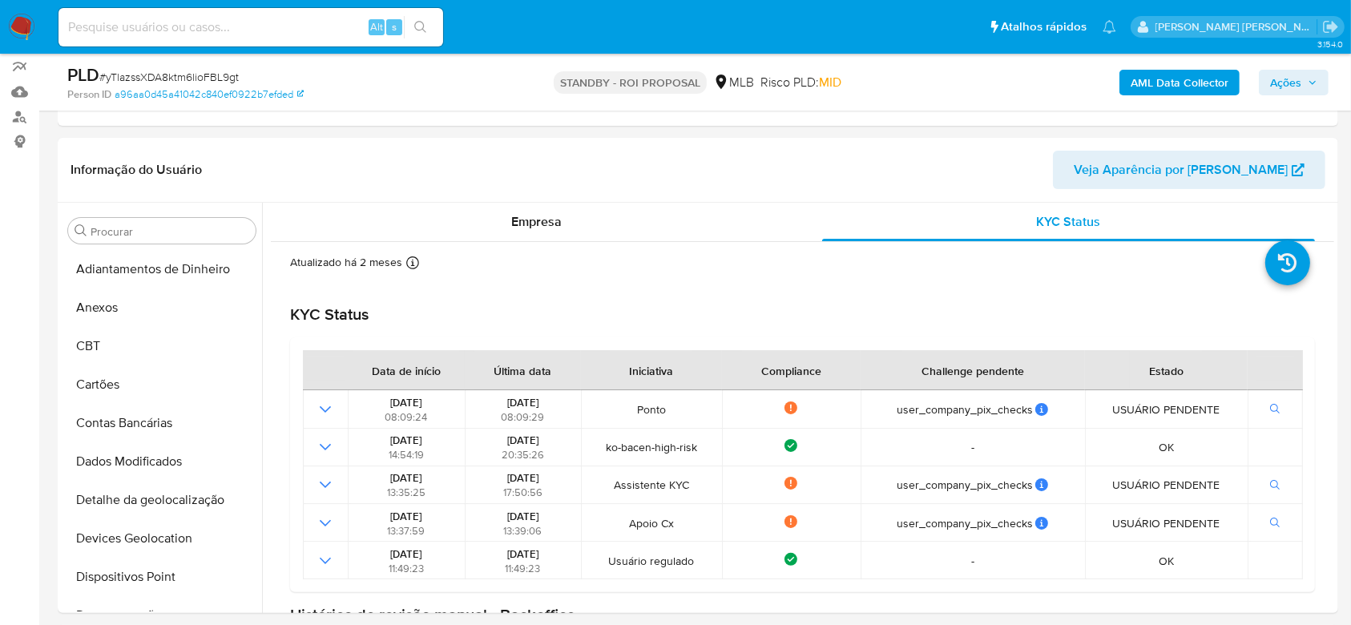
scroll to position [0, 0]
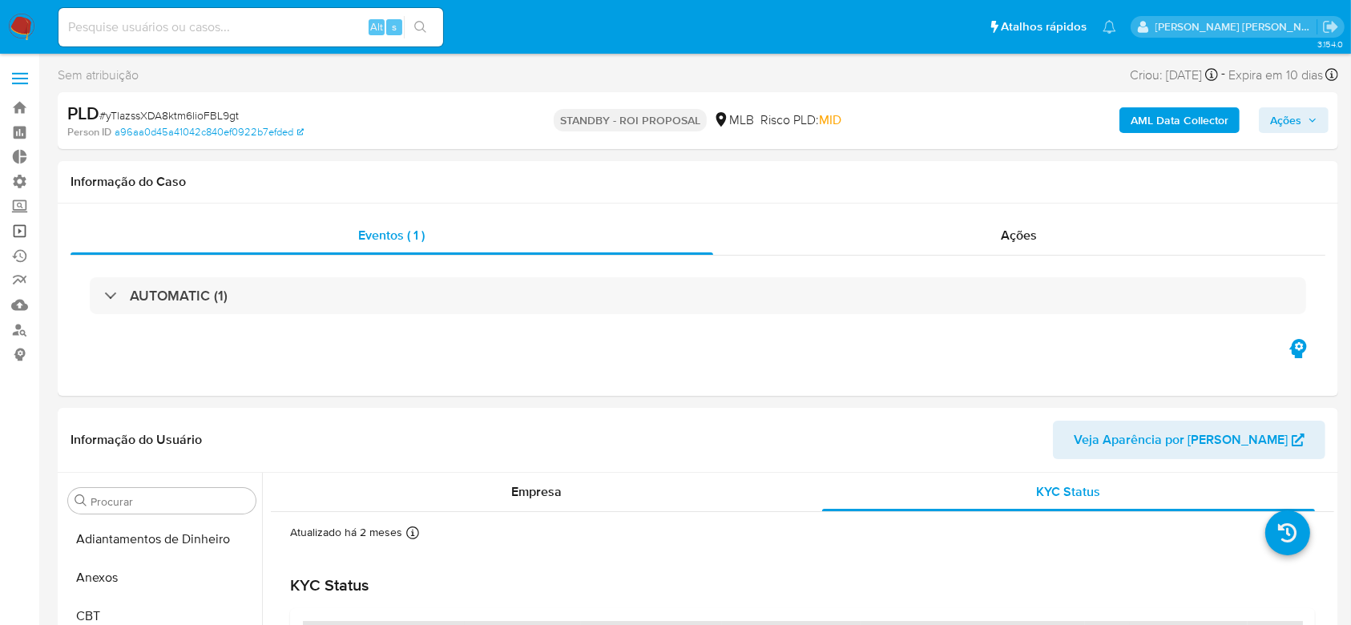
click at [25, 233] on link "Operações em massa" at bounding box center [95, 231] width 191 height 25
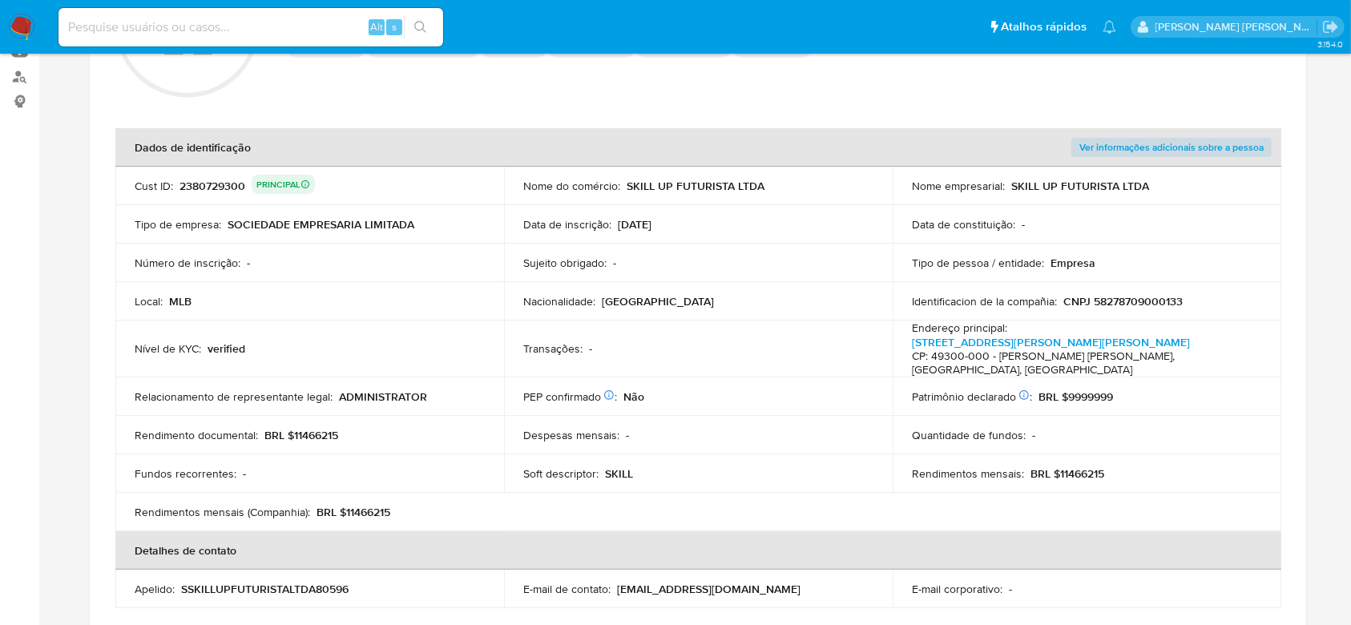
scroll to position [182, 0]
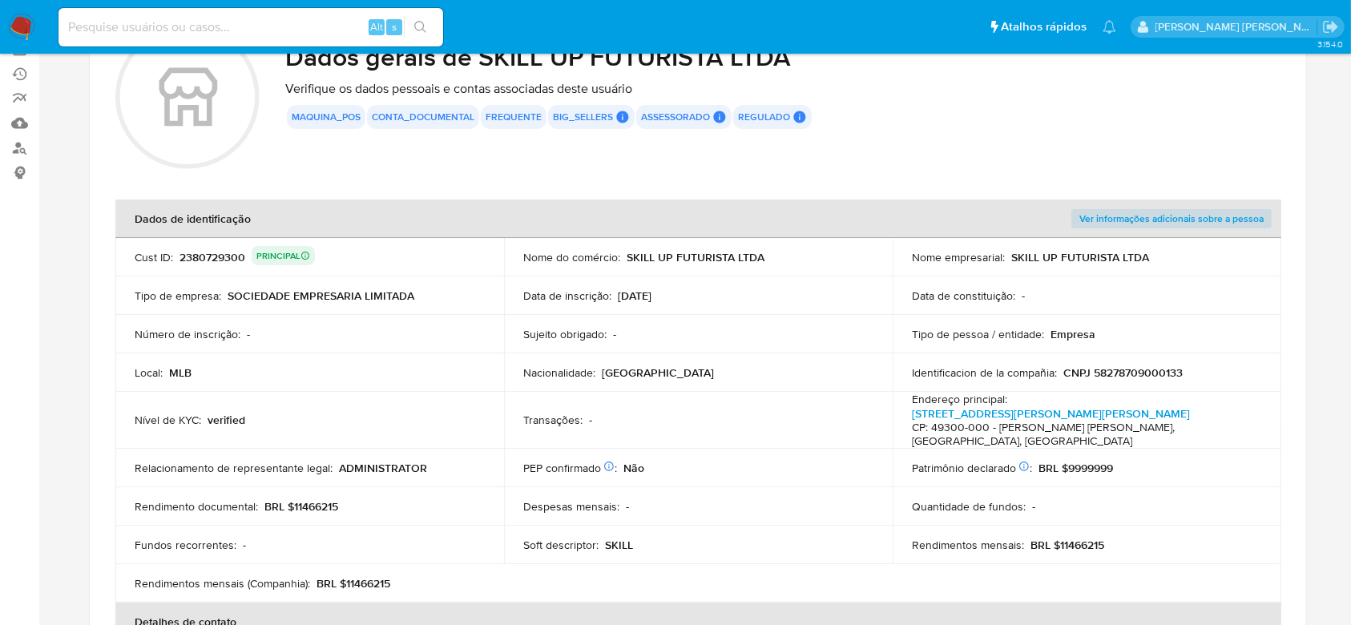
click at [1140, 216] on span "Ver informações adicionais sobre a pessoa" at bounding box center [1171, 219] width 184 height 16
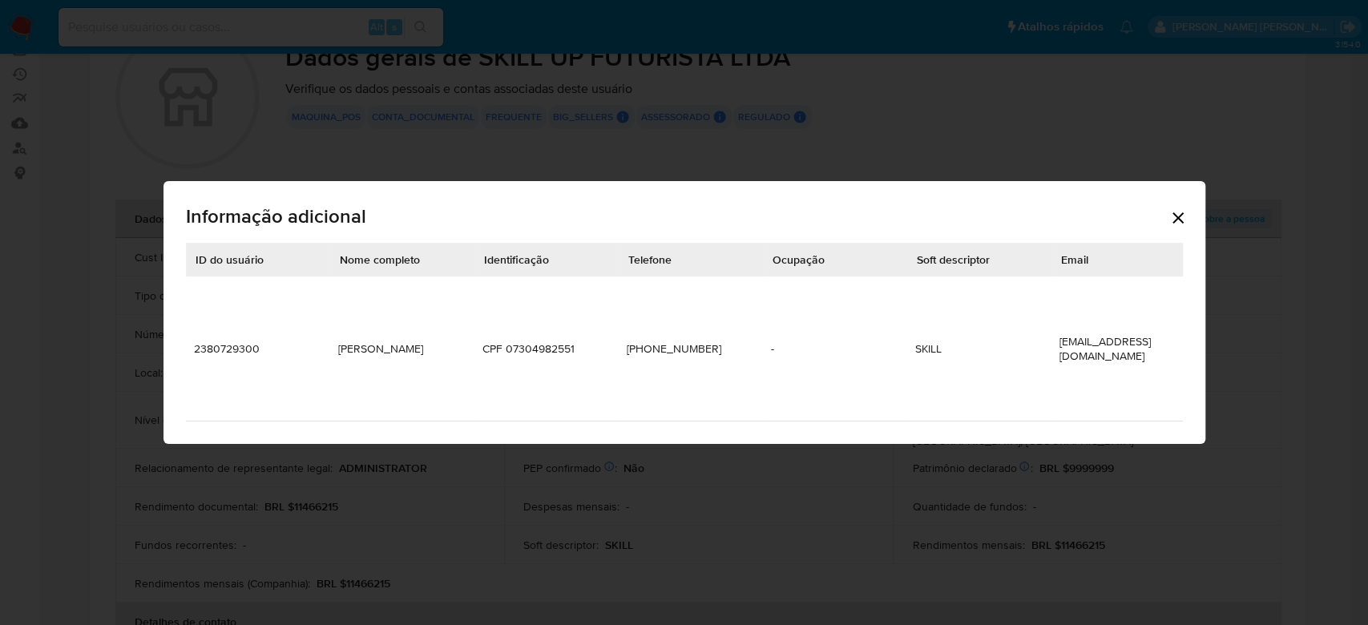
click at [1176, 228] on icon "Cerrar" at bounding box center [1177, 217] width 19 height 19
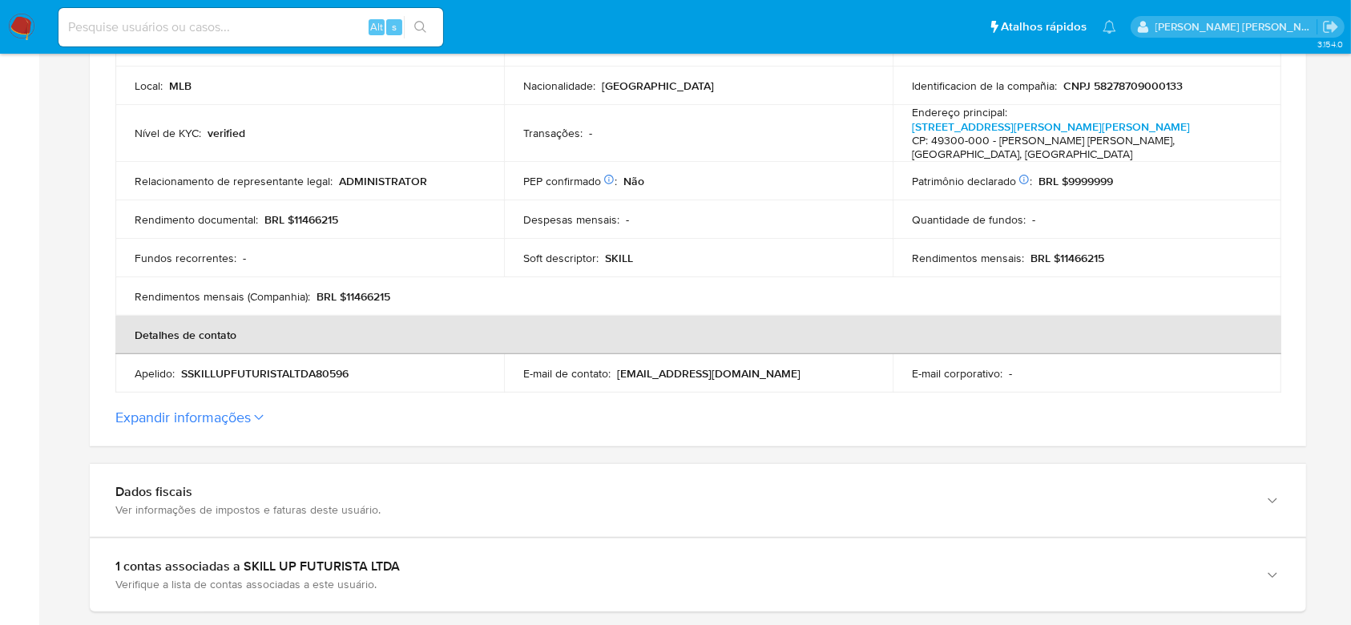
scroll to position [502, 0]
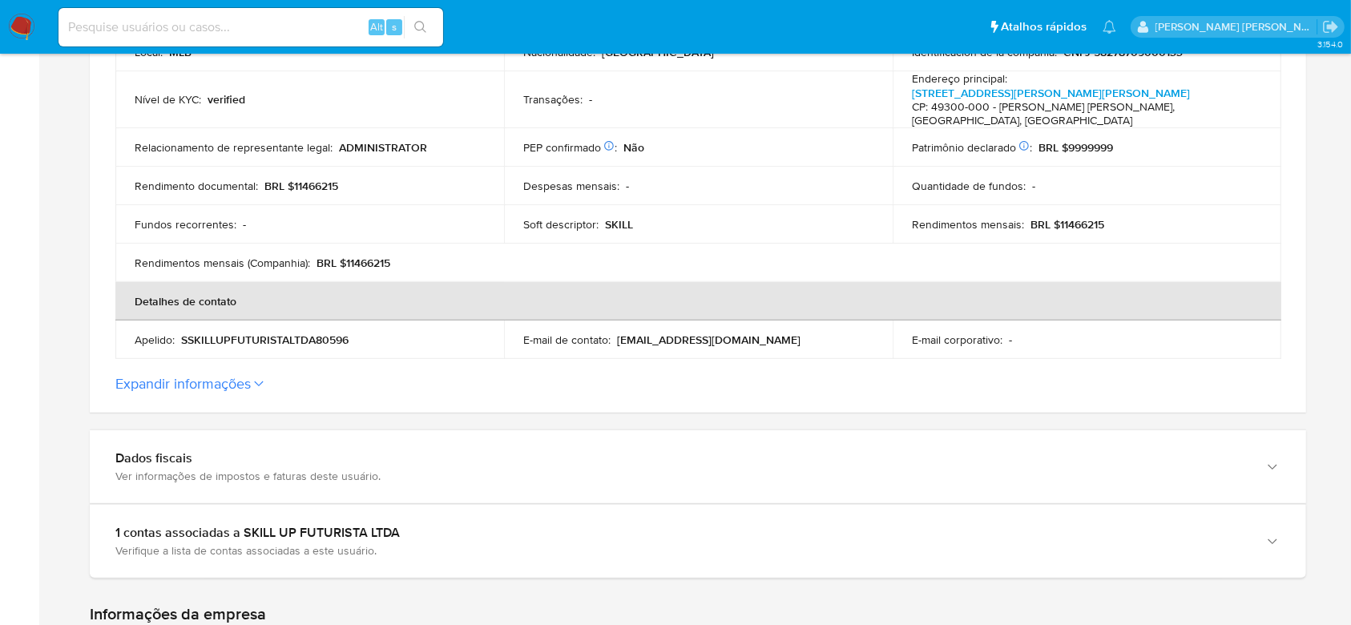
click at [256, 375] on label "Expandir informações" at bounding box center [697, 384] width 1165 height 18
click at [251, 375] on button "Expandir informações" at bounding box center [182, 384] width 135 height 18
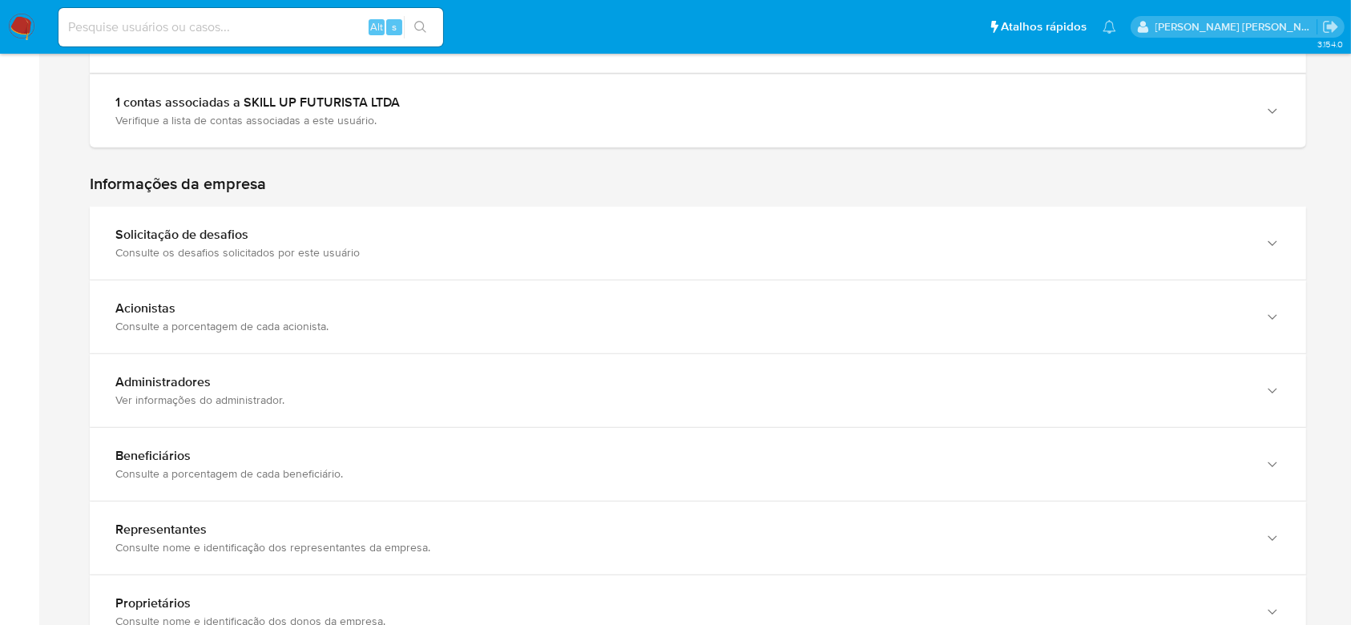
scroll to position [1037, 0]
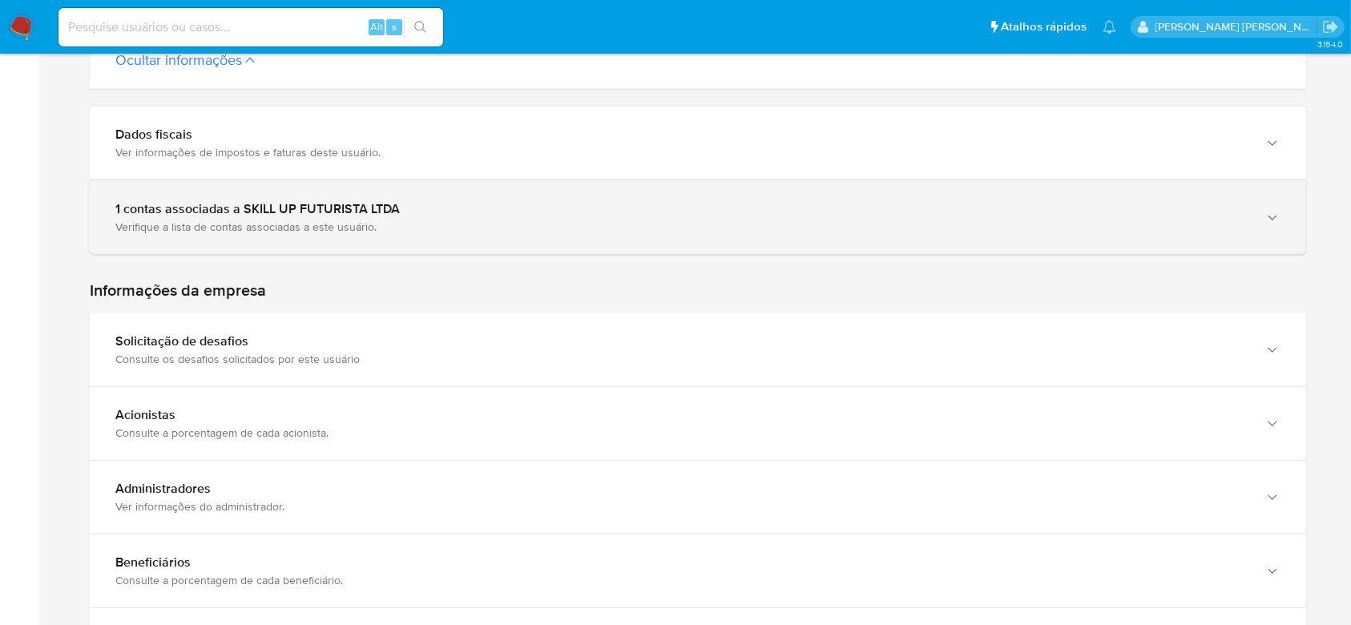
click at [310, 220] on div "Verifique a lista de contas associadas a este usuário." at bounding box center [681, 227] width 1133 height 14
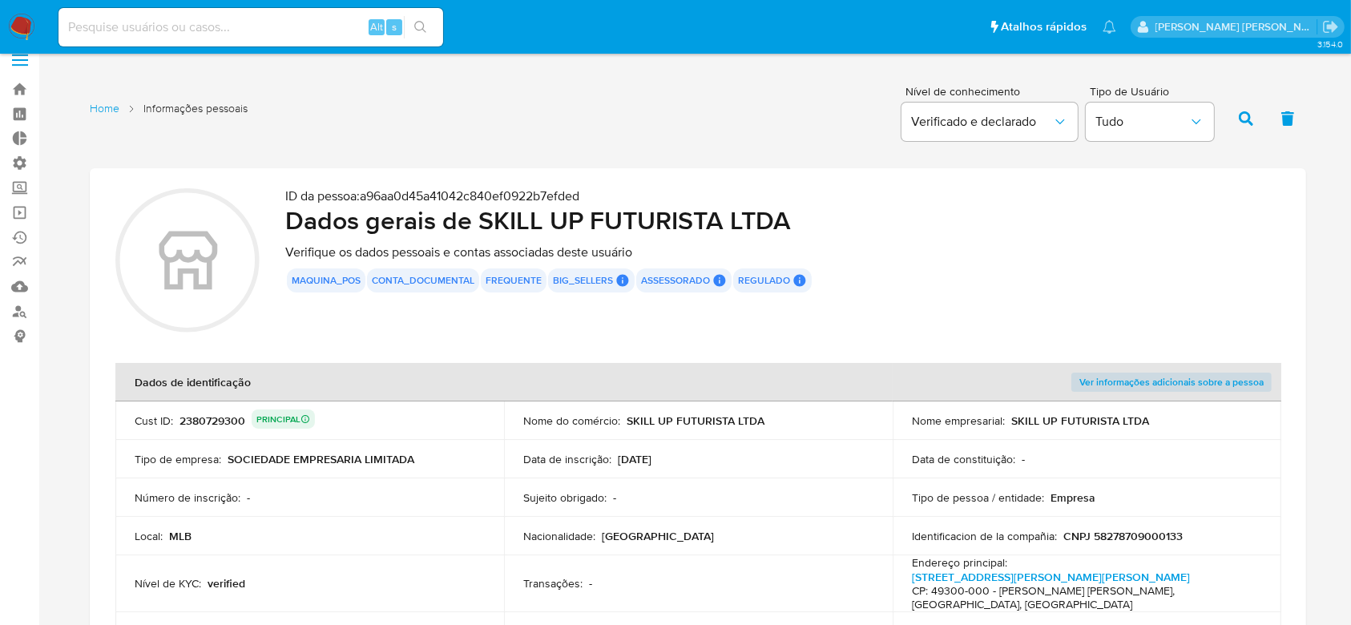
scroll to position [0, 0]
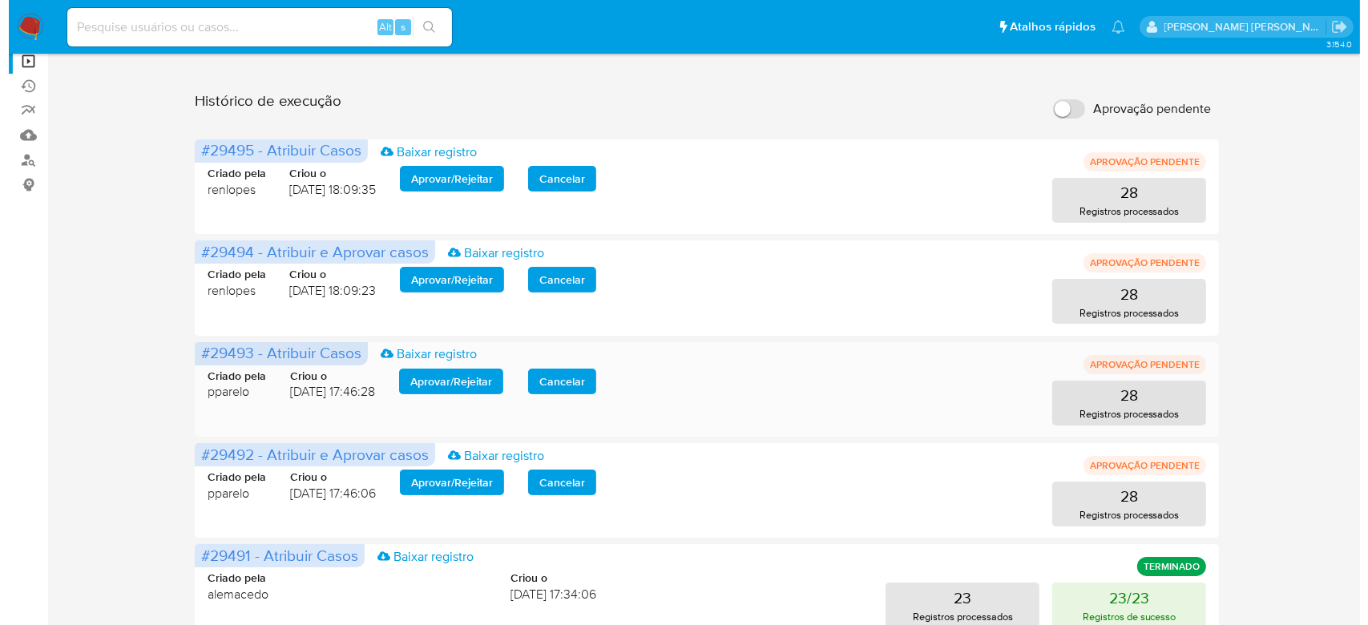
scroll to position [213, 0]
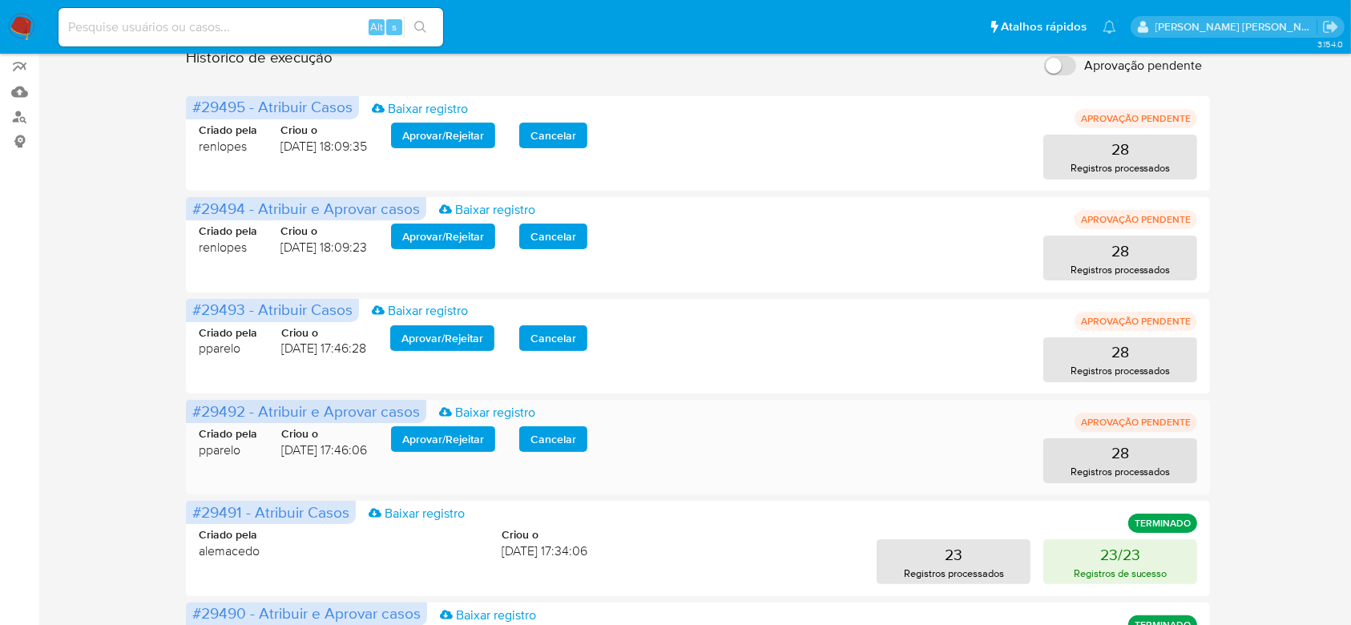
click at [450, 442] on span "Aprovar / Rejeitar" at bounding box center [443, 439] width 82 height 22
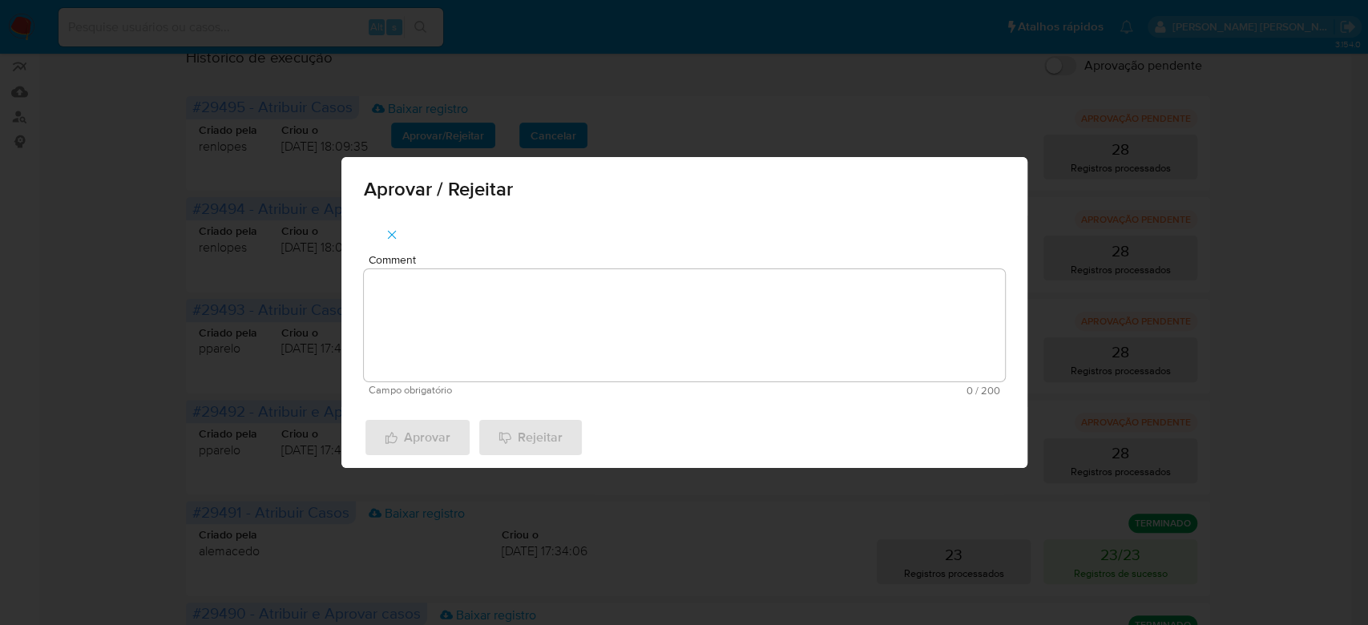
click at [465, 329] on textarea "Comment" at bounding box center [684, 325] width 641 height 112
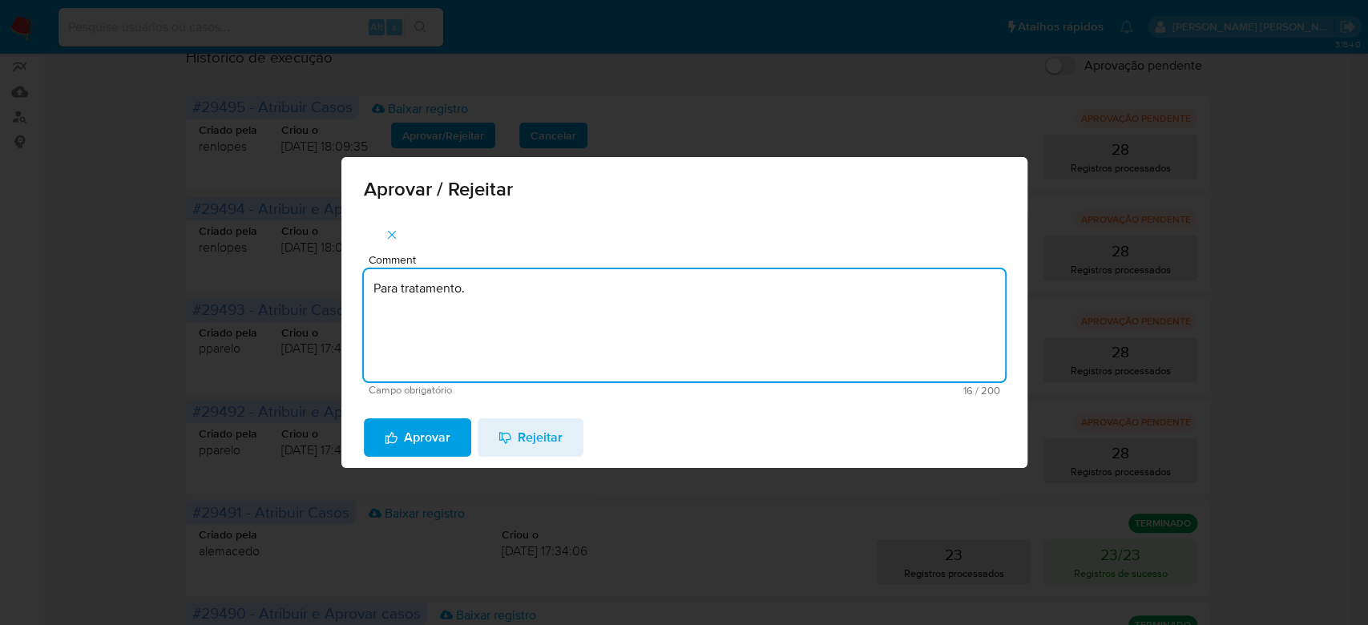
drag, startPoint x: 488, startPoint y: 280, endPoint x: 382, endPoint y: 280, distance: 105.8
click at [382, 280] on textarea "Para tratamento." at bounding box center [684, 325] width 641 height 112
click at [522, 305] on textarea "Para tratamento." at bounding box center [684, 325] width 641 height 112
drag, startPoint x: 523, startPoint y: 297, endPoint x: 329, endPoint y: 261, distance: 198.0
click at [329, 261] on div "Aprovar / Rejeitar Comment Para tratamento. Campo obrigatório 16 / 200 184 cara…" at bounding box center [684, 312] width 1368 height 625
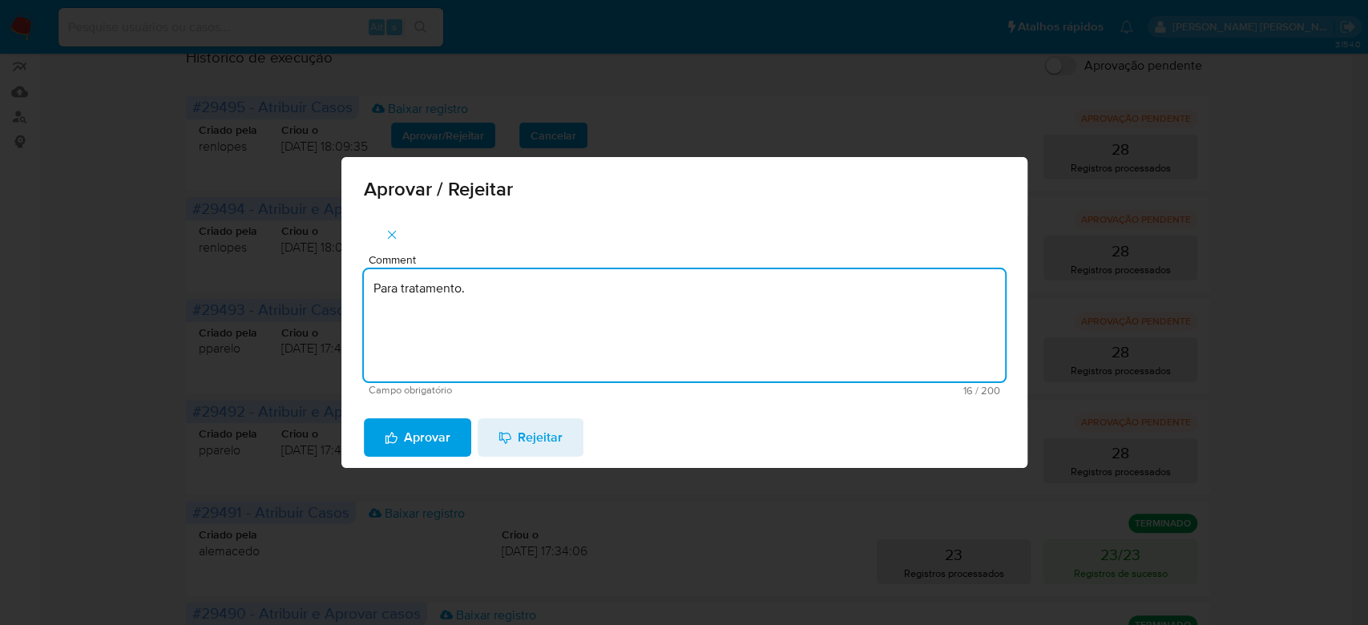
click at [435, 316] on textarea "Para tratamento." at bounding box center [684, 325] width 641 height 112
type textarea "Para tratamento."
click at [432, 438] on span "Aprovar" at bounding box center [418, 437] width 66 height 35
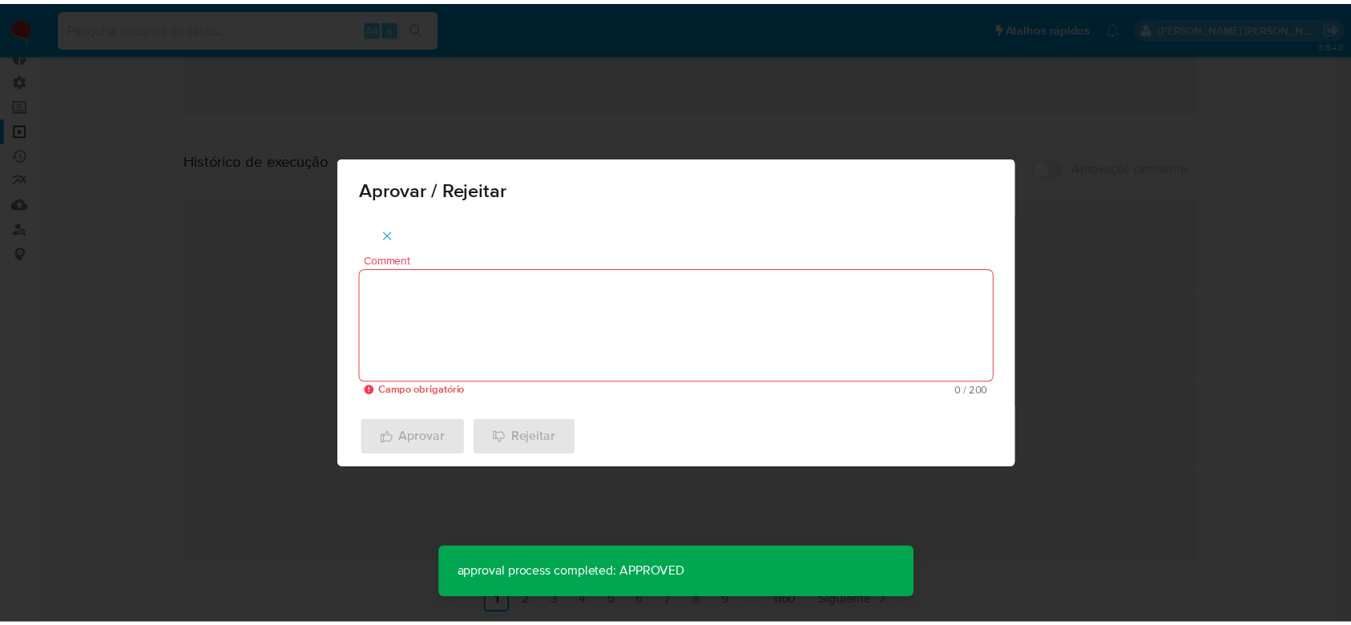
scroll to position [103, 0]
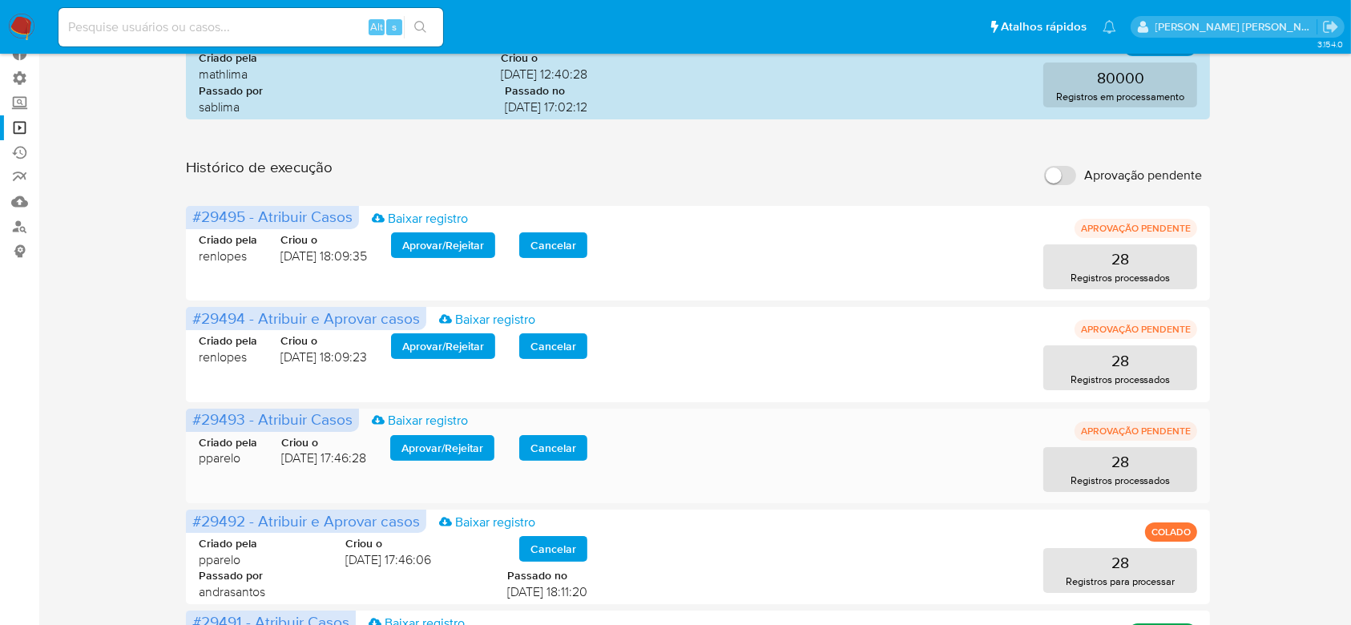
click at [447, 440] on span "Aprovar / Rejeitar" at bounding box center [442, 448] width 82 height 22
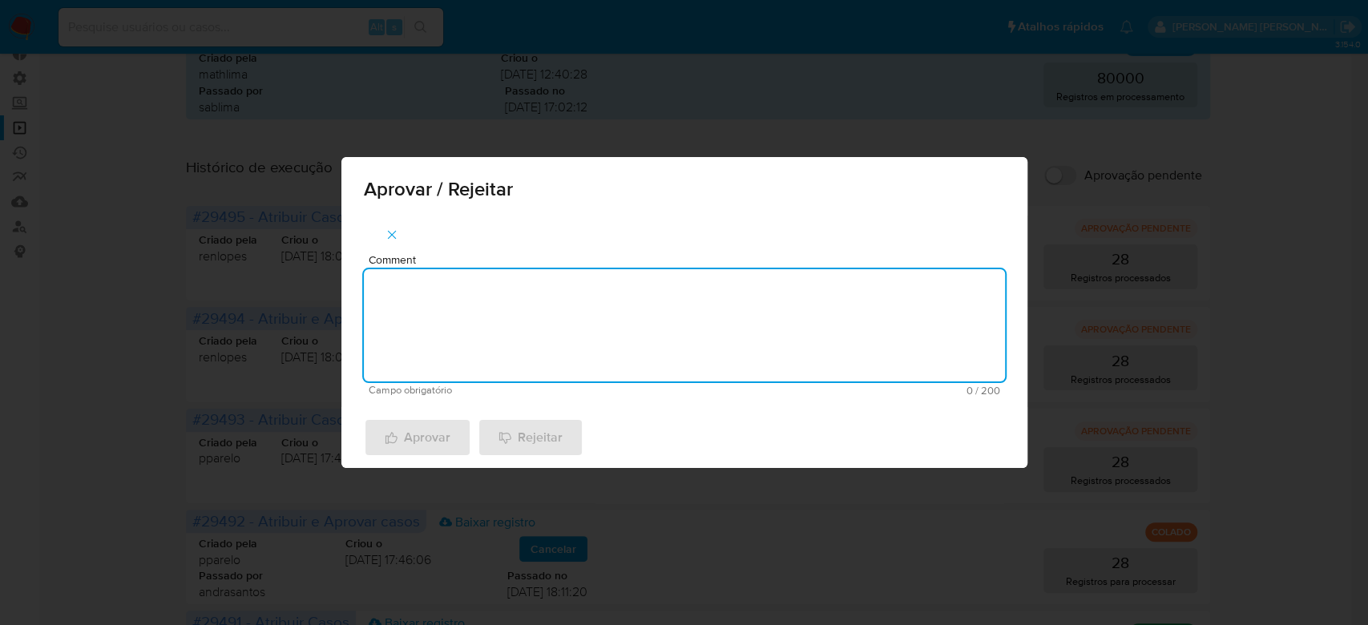
click at [498, 336] on textarea "Comment" at bounding box center [684, 325] width 641 height 112
paste textarea "Para tratamento."
type textarea "Para tratamento."
click at [429, 431] on span "Aprovar" at bounding box center [418, 437] width 66 height 35
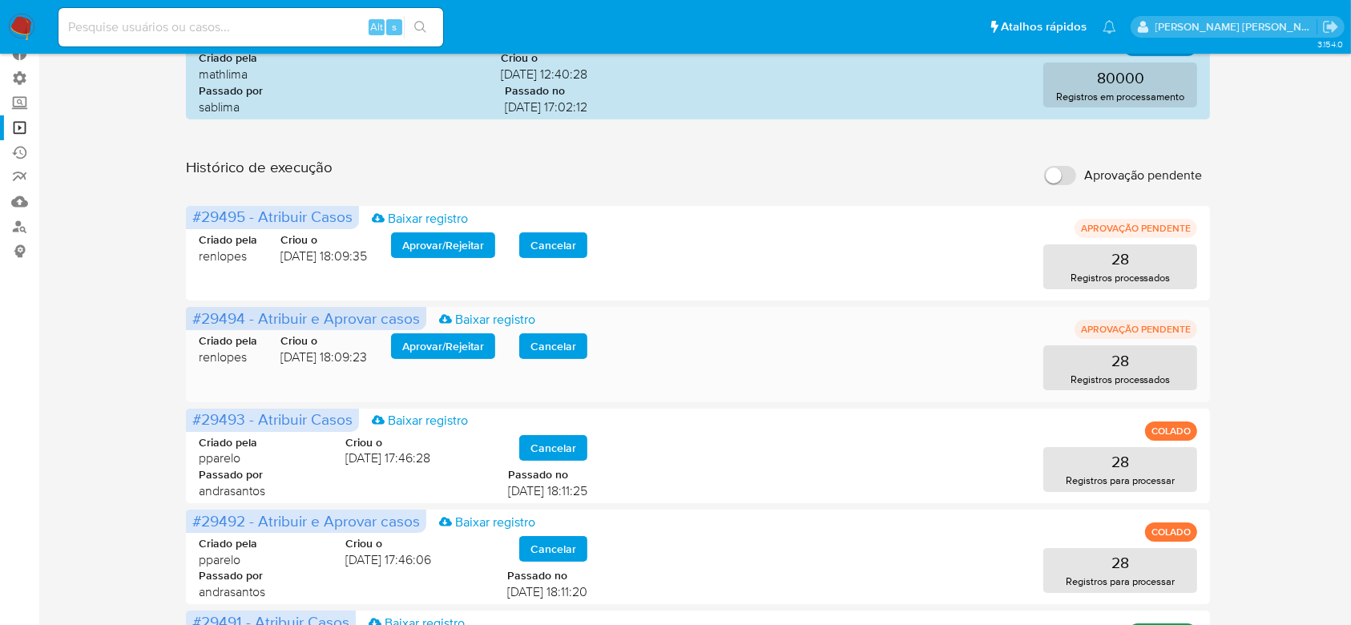
click at [473, 339] on span "Aprovar / Rejeitar" at bounding box center [443, 346] width 82 height 22
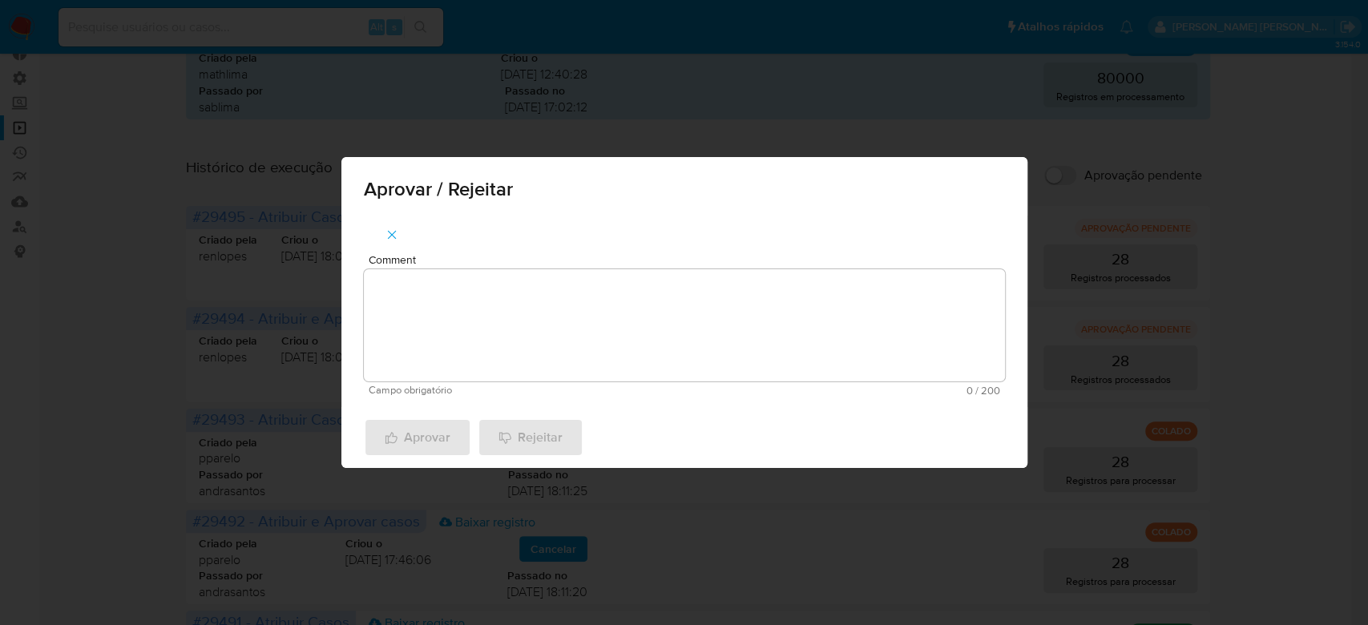
click at [493, 336] on textarea "Comment" at bounding box center [684, 325] width 641 height 112
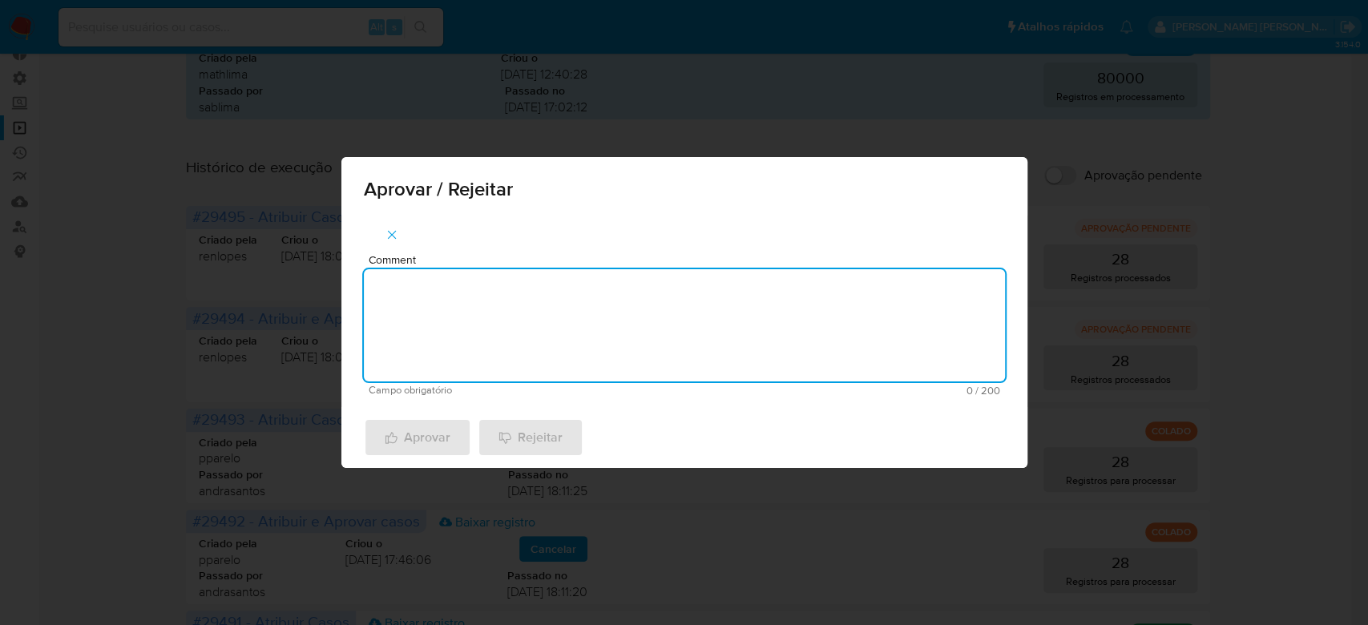
paste textarea "Para tratamento."
type textarea "Para tratamento."
click at [437, 438] on span "Aprovar" at bounding box center [418, 437] width 66 height 35
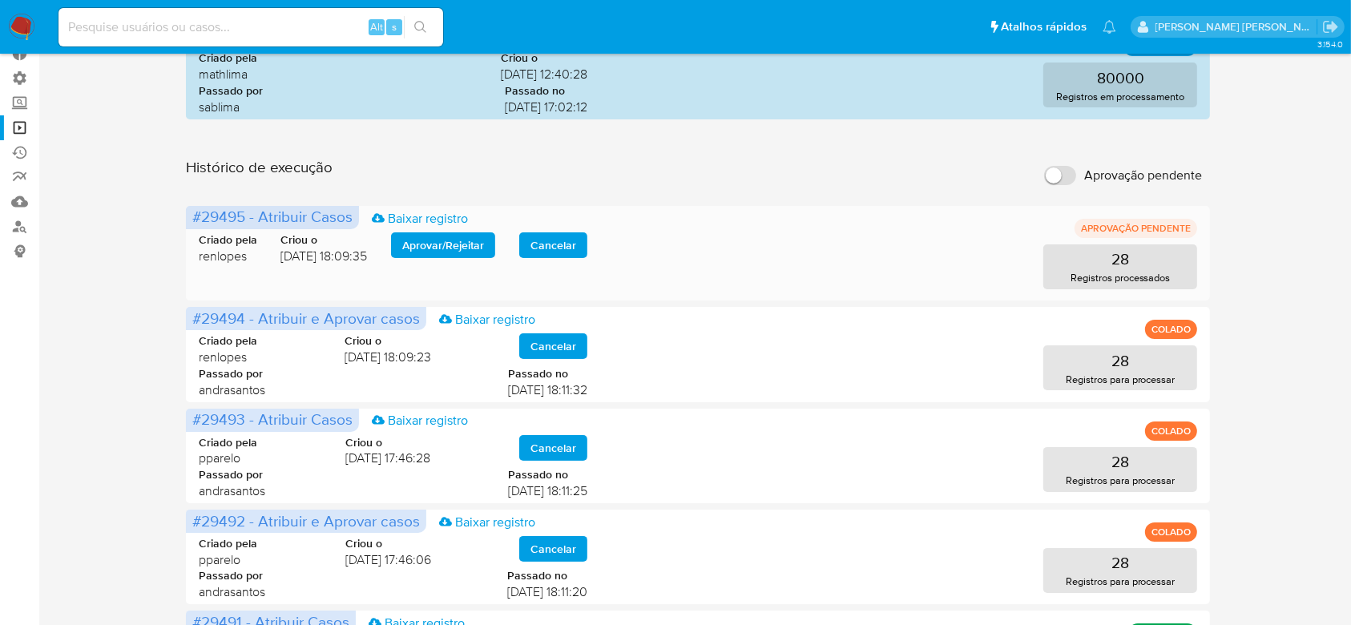
click at [425, 238] on span "Aprovar / Rejeitar" at bounding box center [443, 245] width 82 height 22
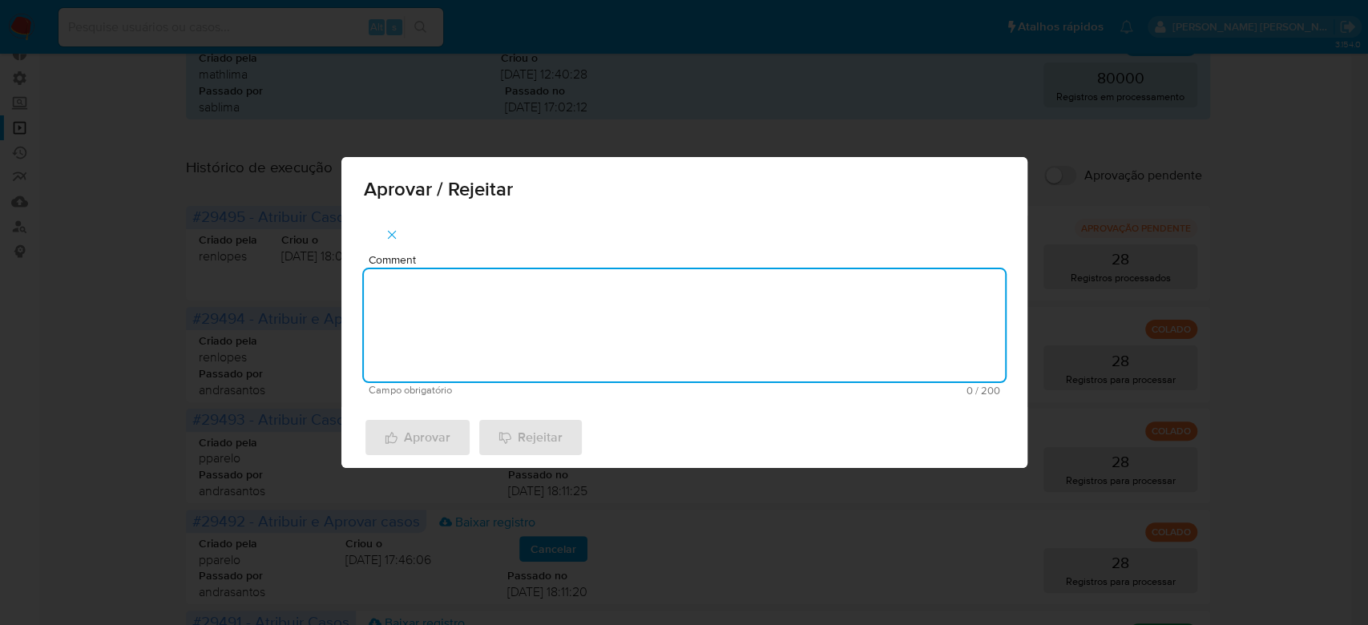
drag, startPoint x: 469, startPoint y: 269, endPoint x: 474, endPoint y: 282, distance: 13.7
click at [470, 275] on textarea "Comment" at bounding box center [684, 325] width 641 height 112
paste textarea "Para tratamento."
type textarea "Para tratamento."
click at [410, 439] on span "Aprovar" at bounding box center [418, 437] width 66 height 35
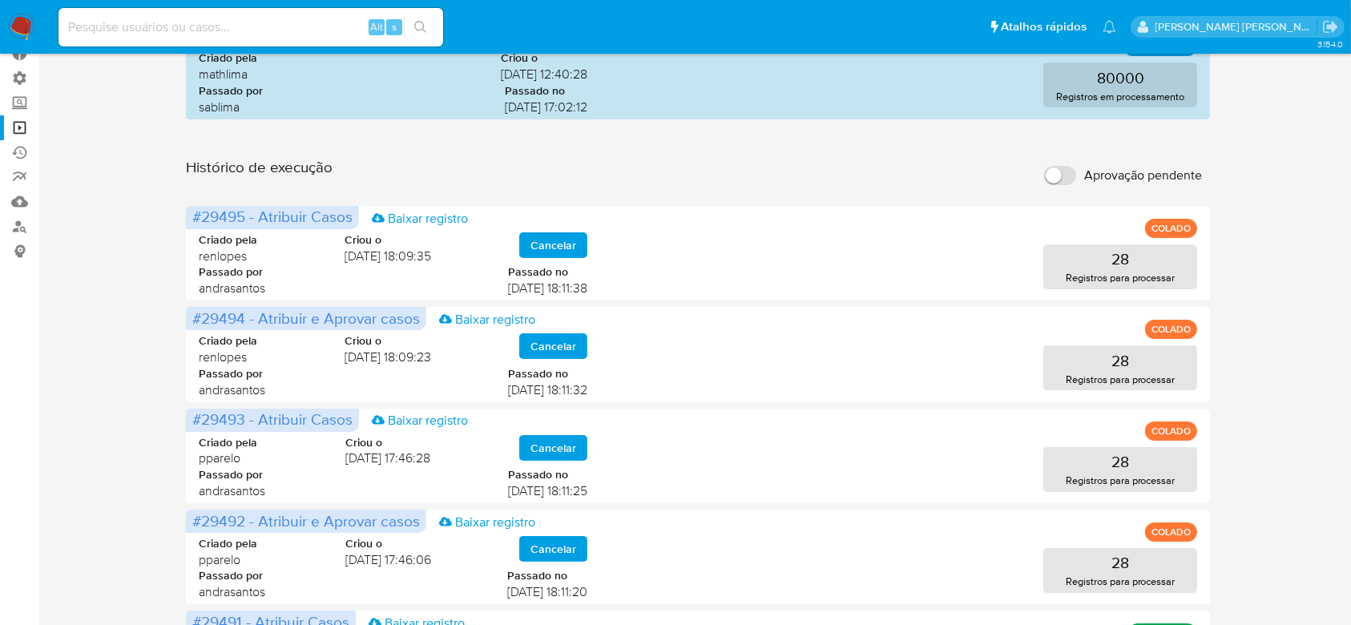
scroll to position [0, 0]
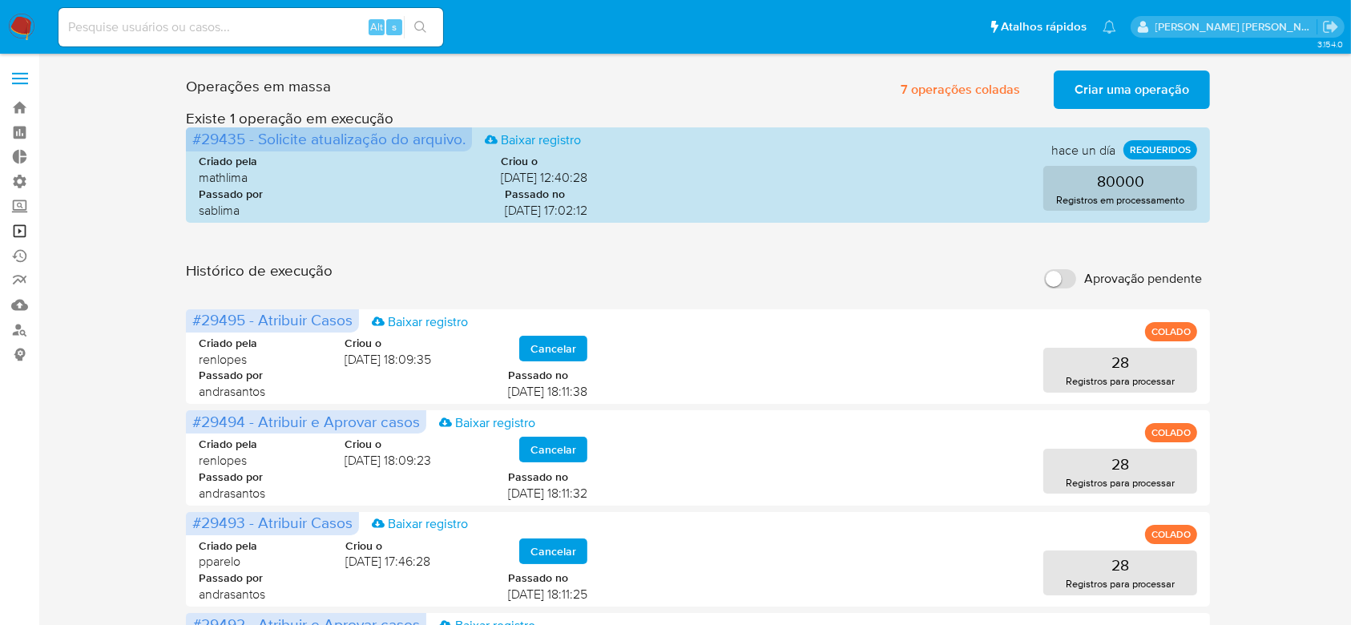
click at [21, 228] on link "Operações em massa" at bounding box center [95, 231] width 191 height 25
click at [25, 106] on link "Bandeja" at bounding box center [95, 107] width 191 height 25
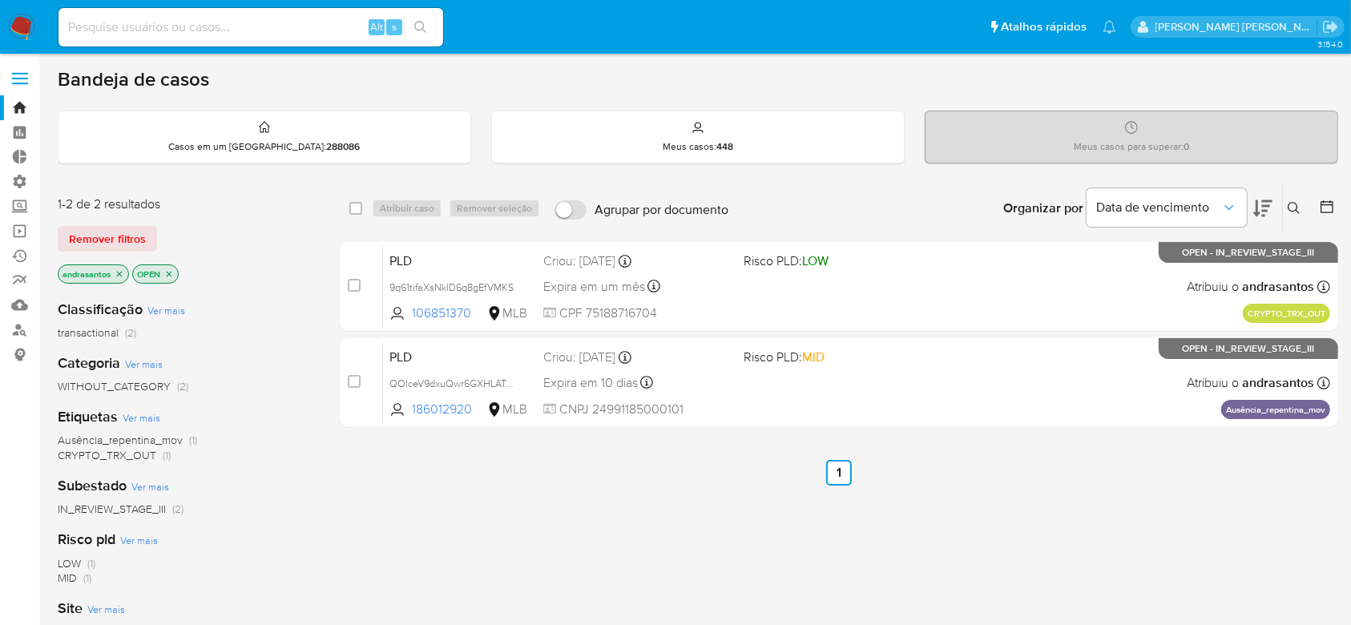
click at [119, 272] on icon "close-filter" at bounding box center [120, 274] width 6 height 6
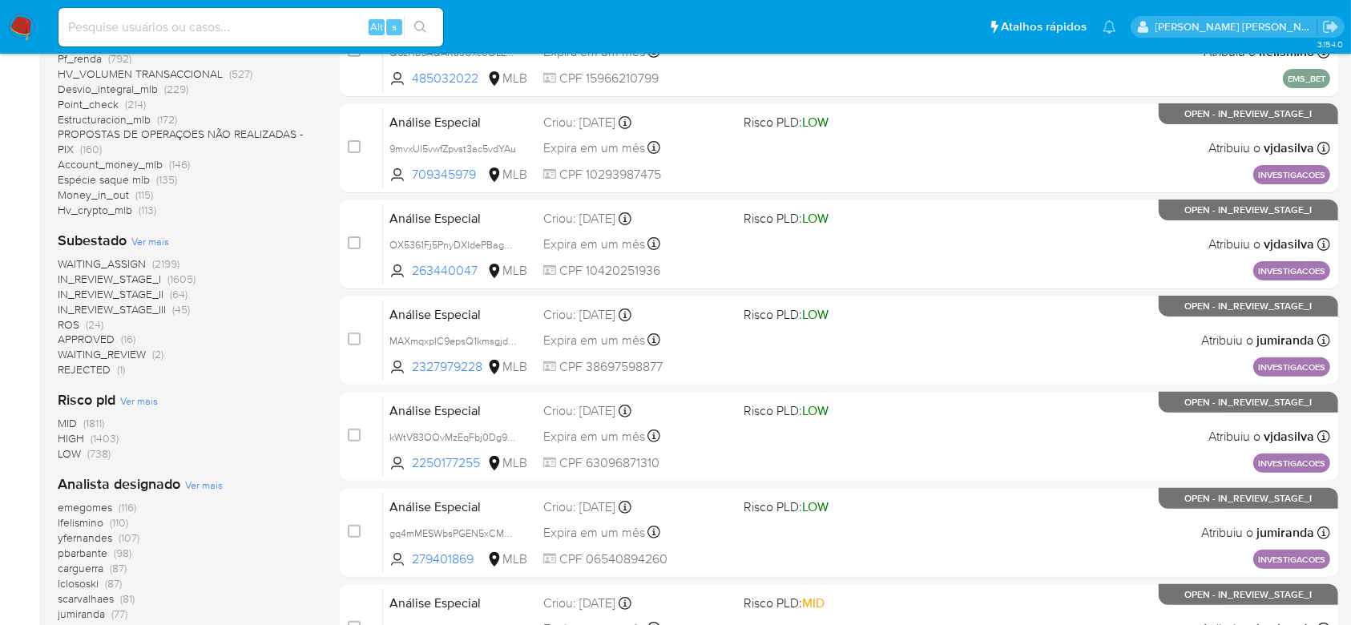
scroll to position [639, 0]
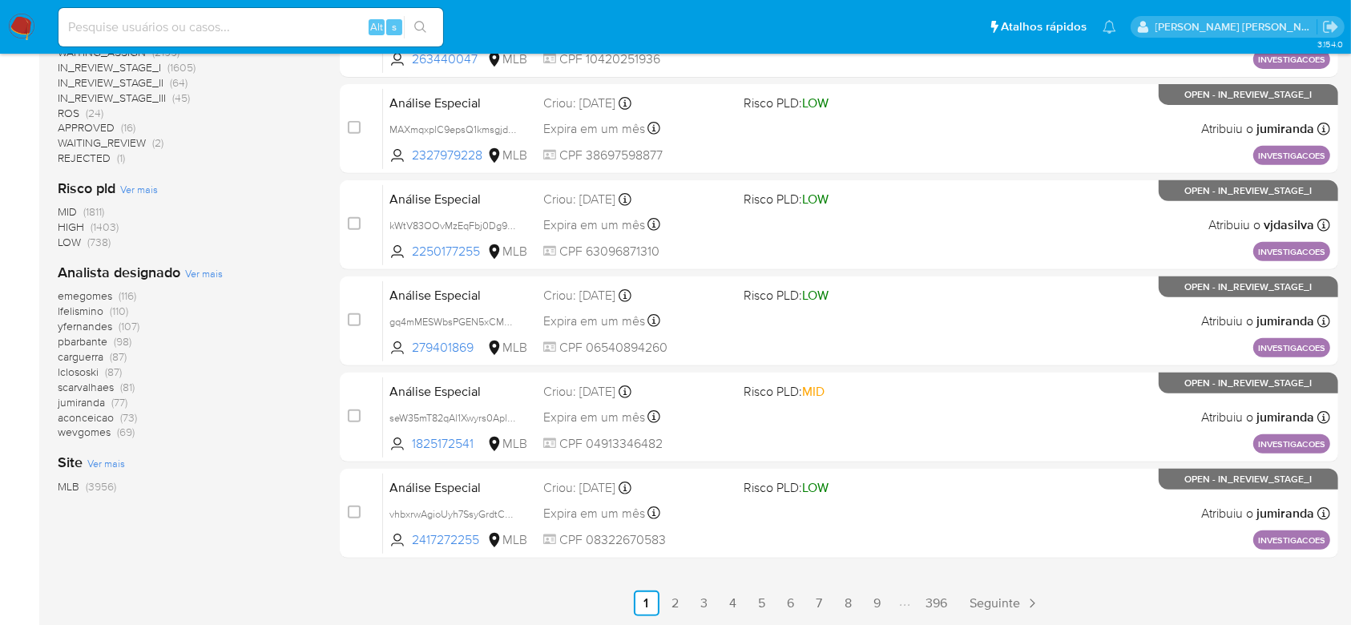
click at [202, 272] on span "Ver mais" at bounding box center [204, 273] width 38 height 14
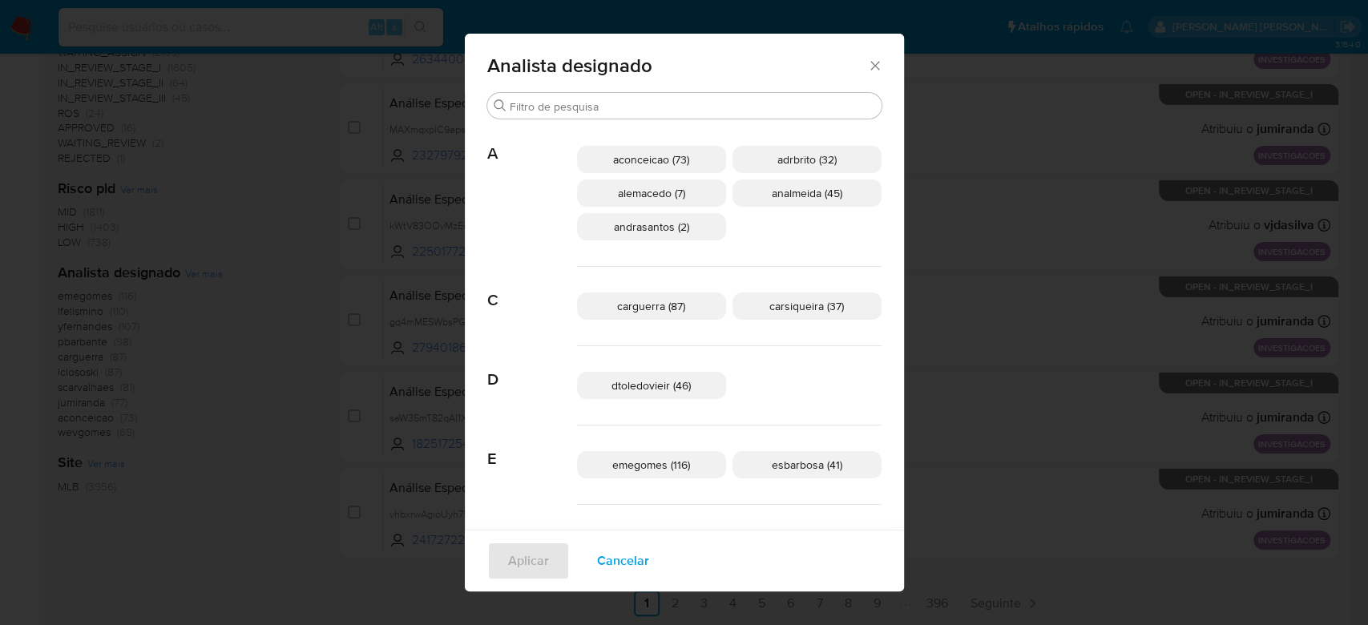
click at [867, 59] on icon "Fechar" at bounding box center [875, 66] width 16 height 16
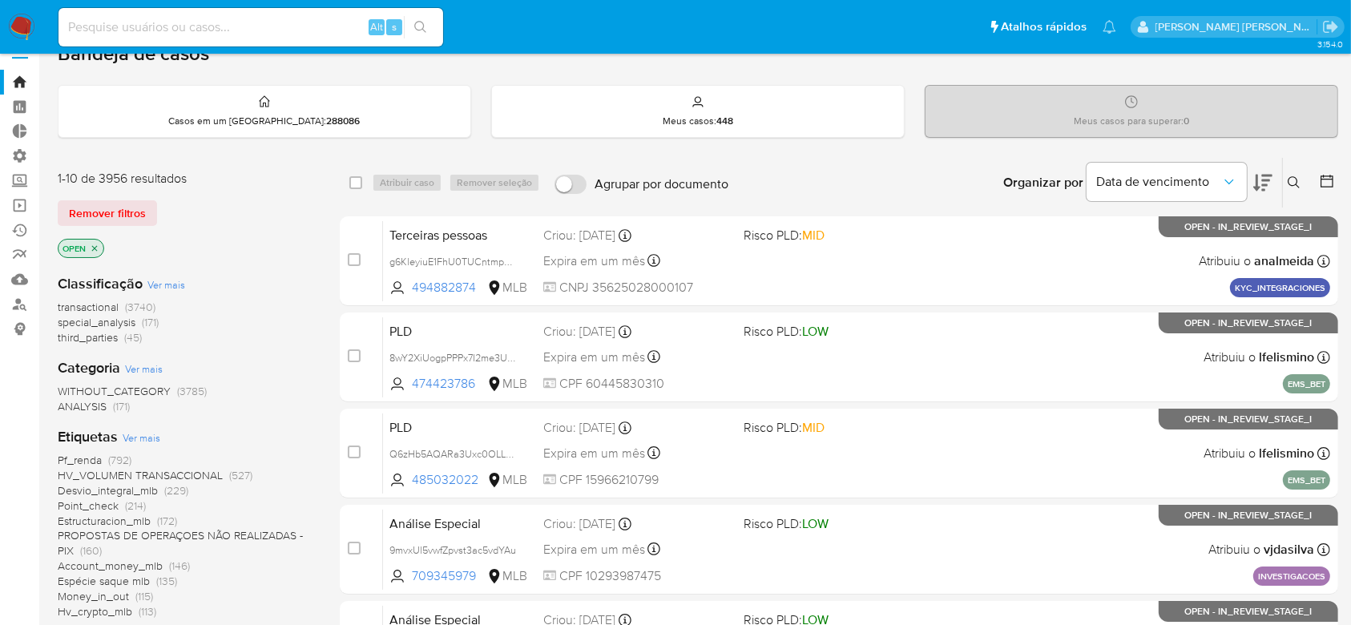
scroll to position [0, 0]
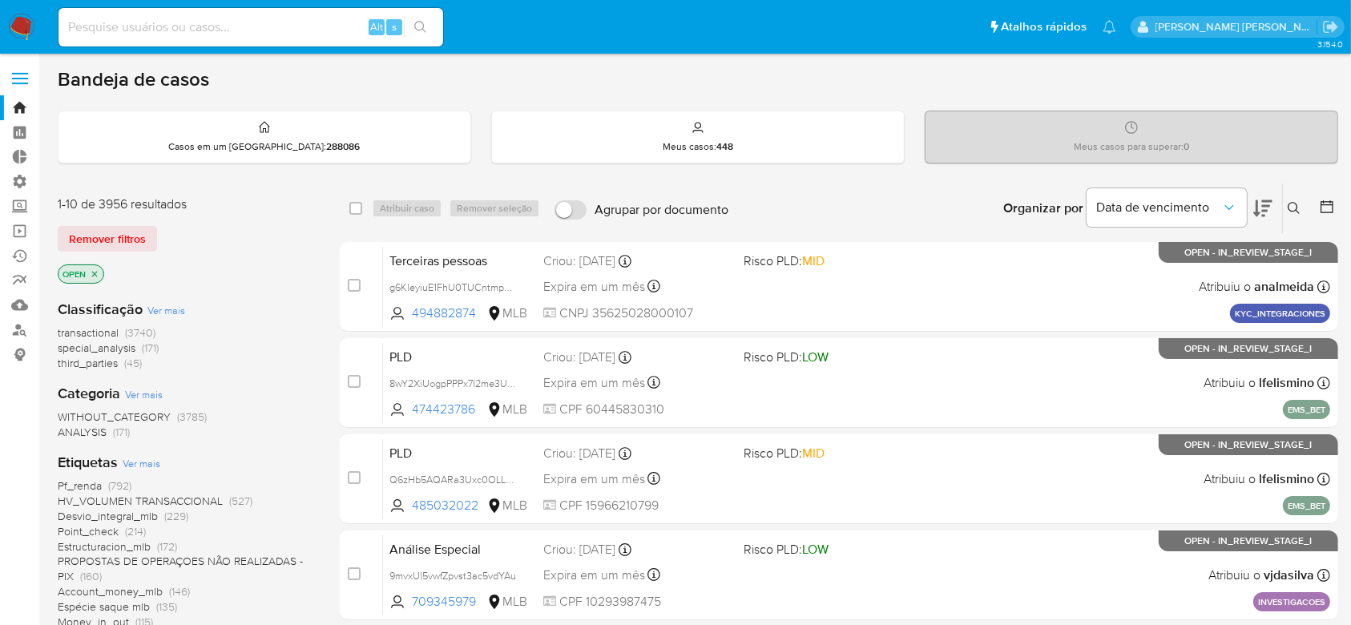
click at [1328, 204] on icon at bounding box center [1327, 206] width 13 height 13
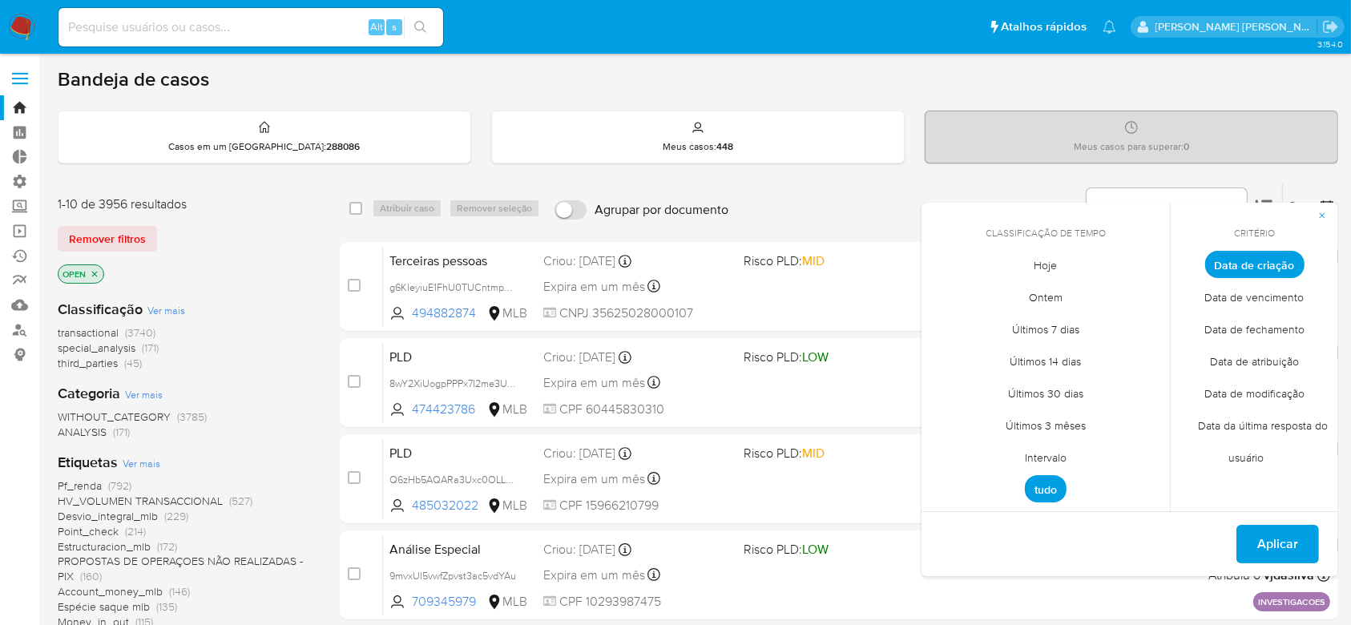
click at [1039, 461] on span "Intervalo" at bounding box center [1045, 458] width 75 height 33
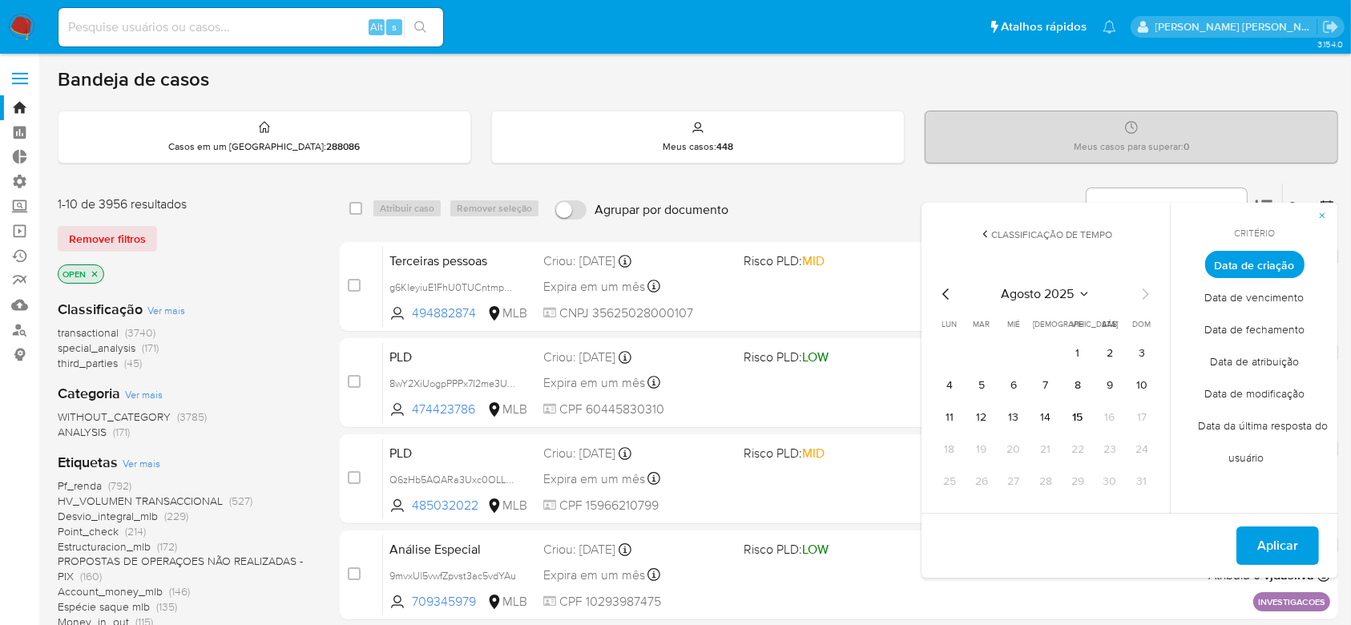
click at [952, 297] on icon "Mes anterior" at bounding box center [946, 293] width 19 height 19
click at [985, 351] on button "1" at bounding box center [982, 354] width 26 height 26
click at [1131, 292] on div "julio 2025" at bounding box center [1046, 293] width 218 height 19
click at [1138, 293] on icon "Mes siguiente" at bounding box center [1145, 293] width 19 height 19
click at [1120, 384] on button "9" at bounding box center [1110, 386] width 26 height 26
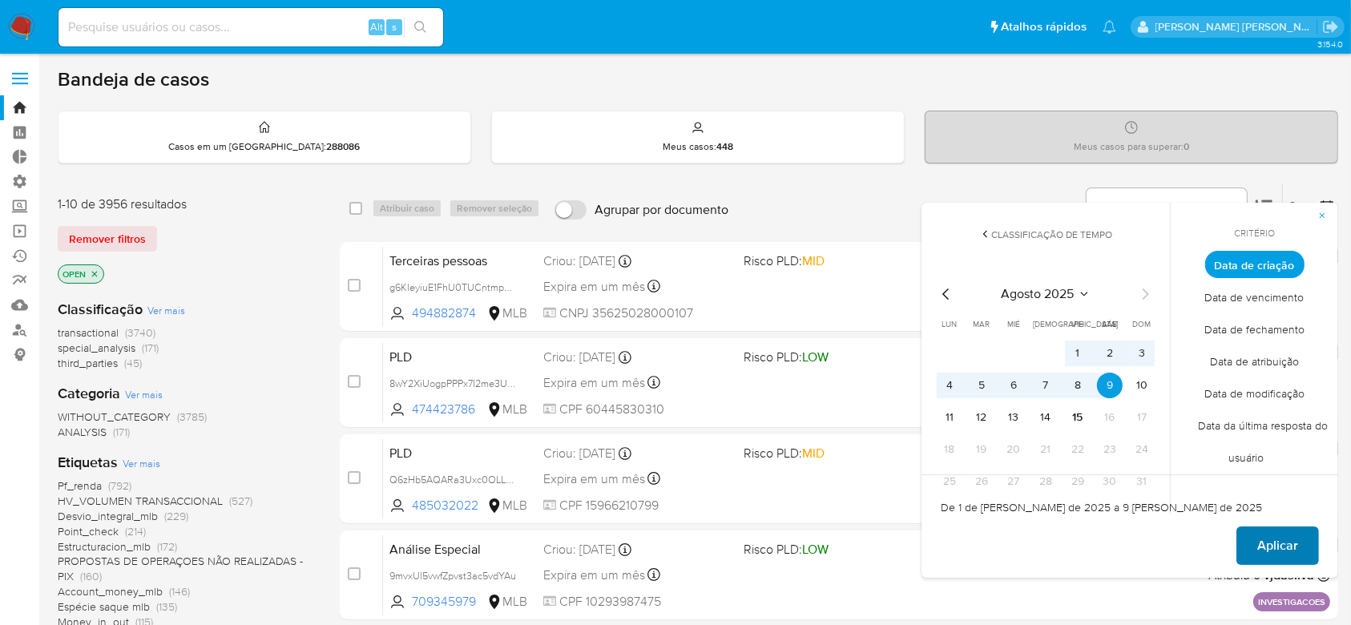
click at [1279, 533] on span "Aplicar" at bounding box center [1277, 545] width 41 height 35
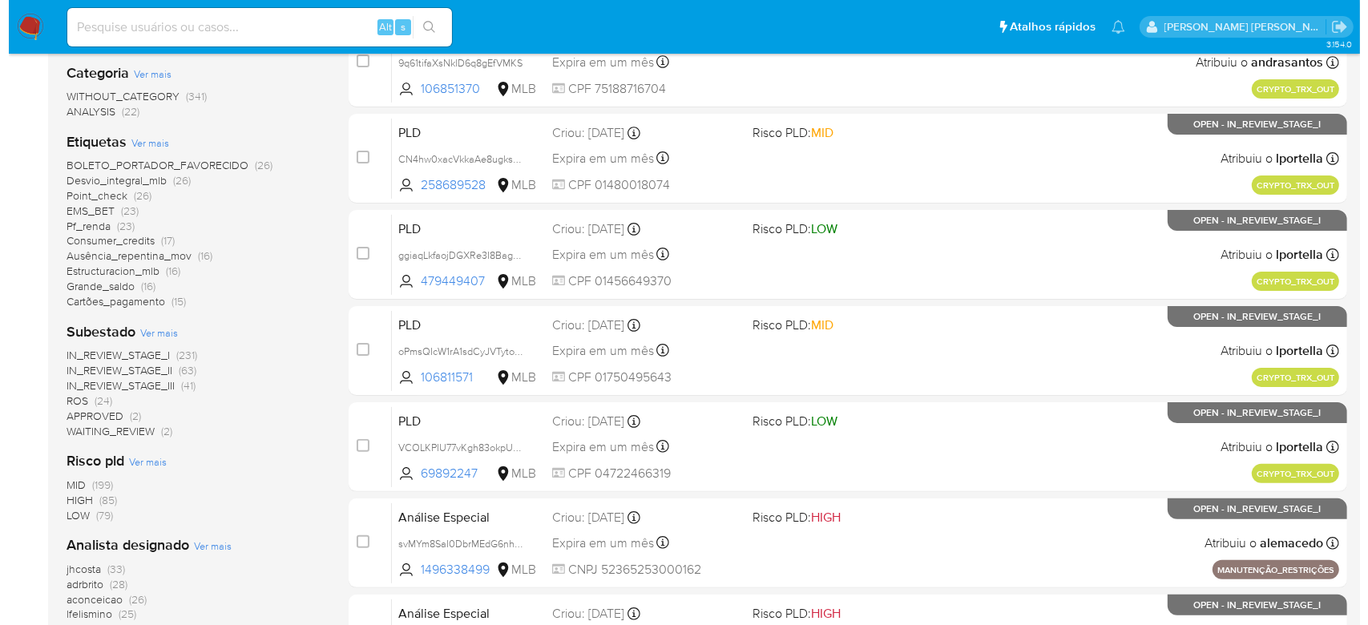
scroll to position [427, 0]
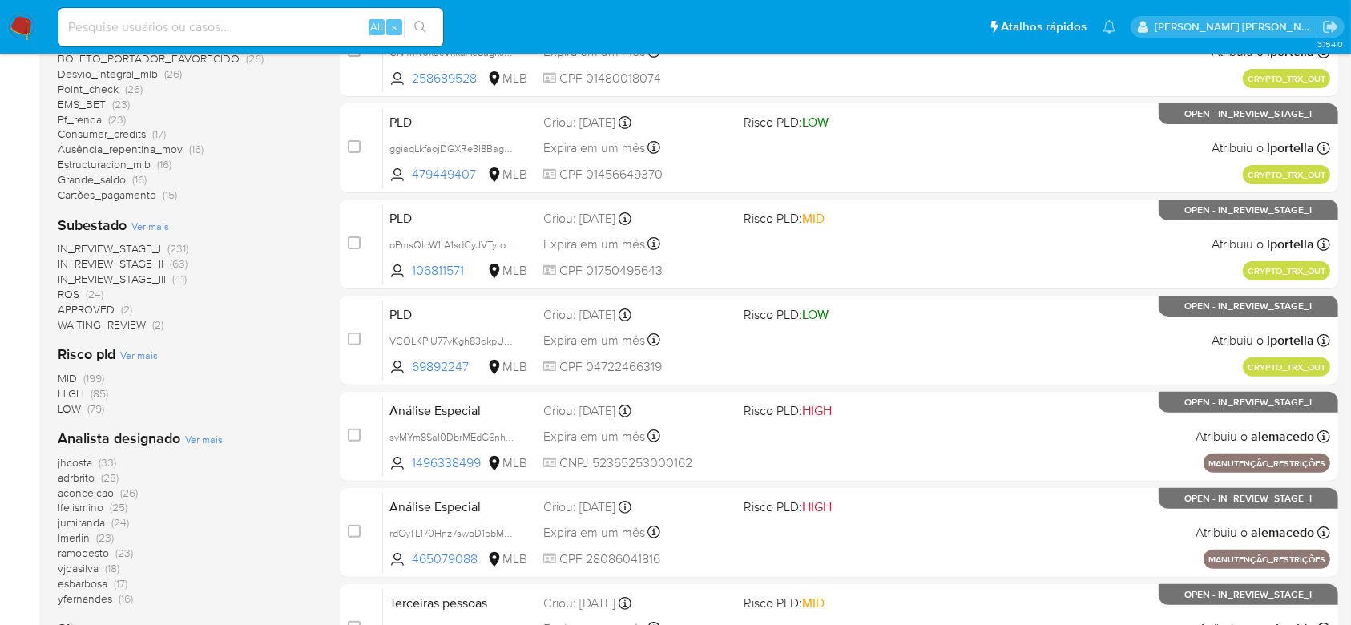
click at [195, 439] on span "Ver mais" at bounding box center [204, 439] width 38 height 14
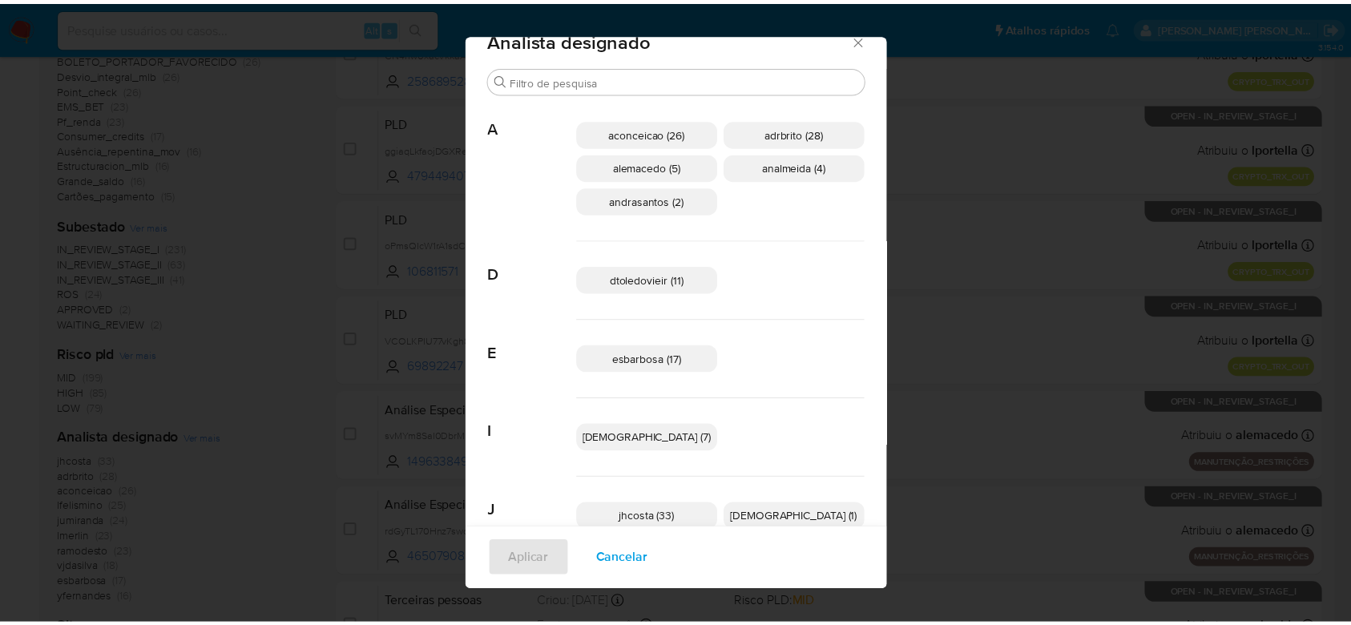
scroll to position [0, 0]
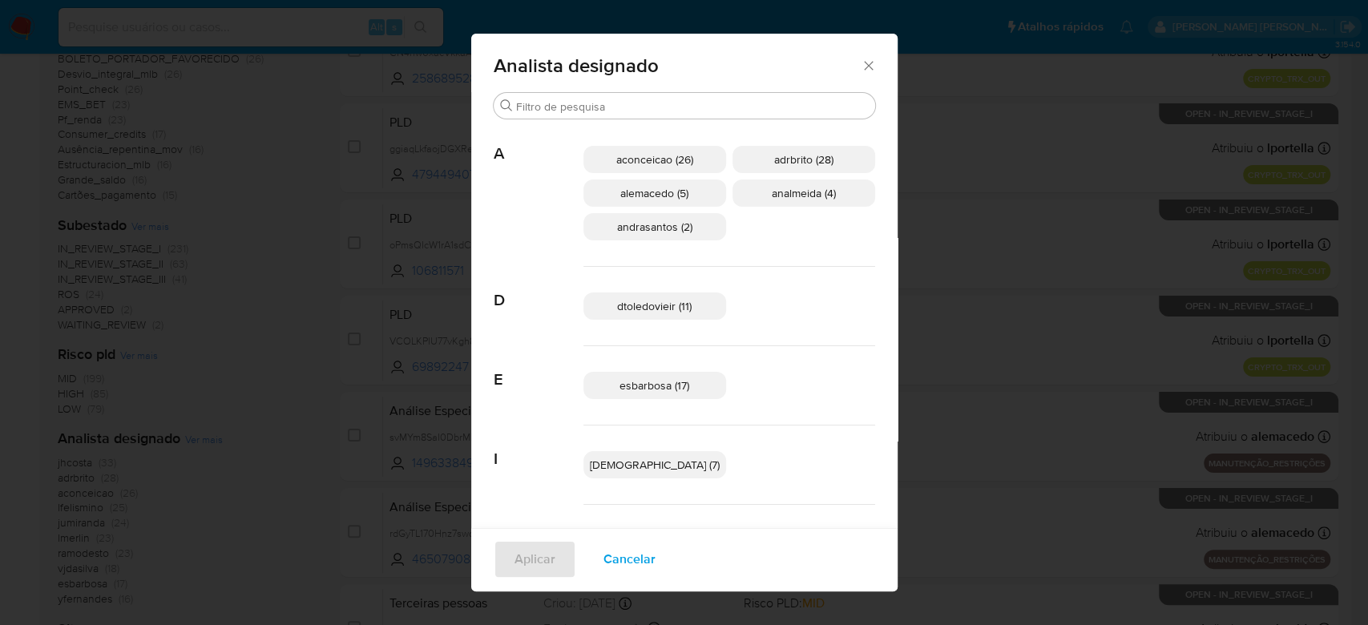
click at [861, 67] on icon "Fechar" at bounding box center [869, 66] width 16 height 16
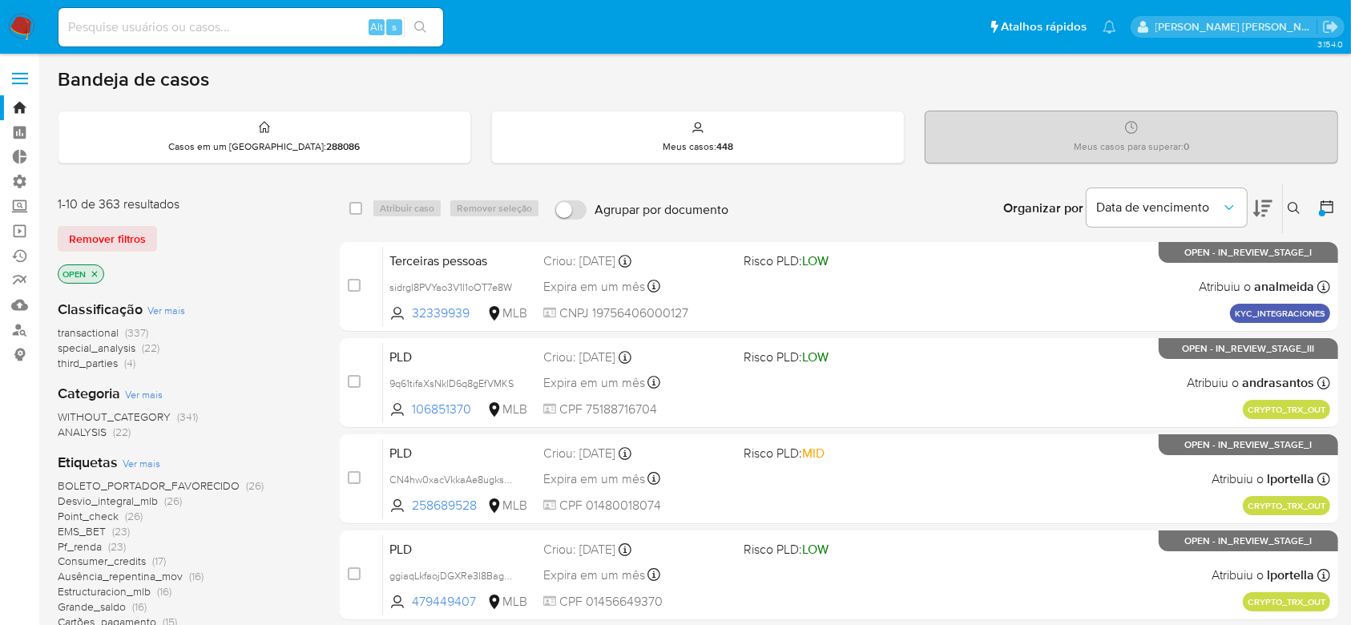
click at [156, 35] on input at bounding box center [251, 27] width 385 height 21
paste input "f7WmC8j428OEjH6SqGDxTioF"
type input "f7WmC8j428OEjH6SqGDxTioF"
click at [423, 21] on icon "search-icon" at bounding box center [420, 27] width 13 height 13
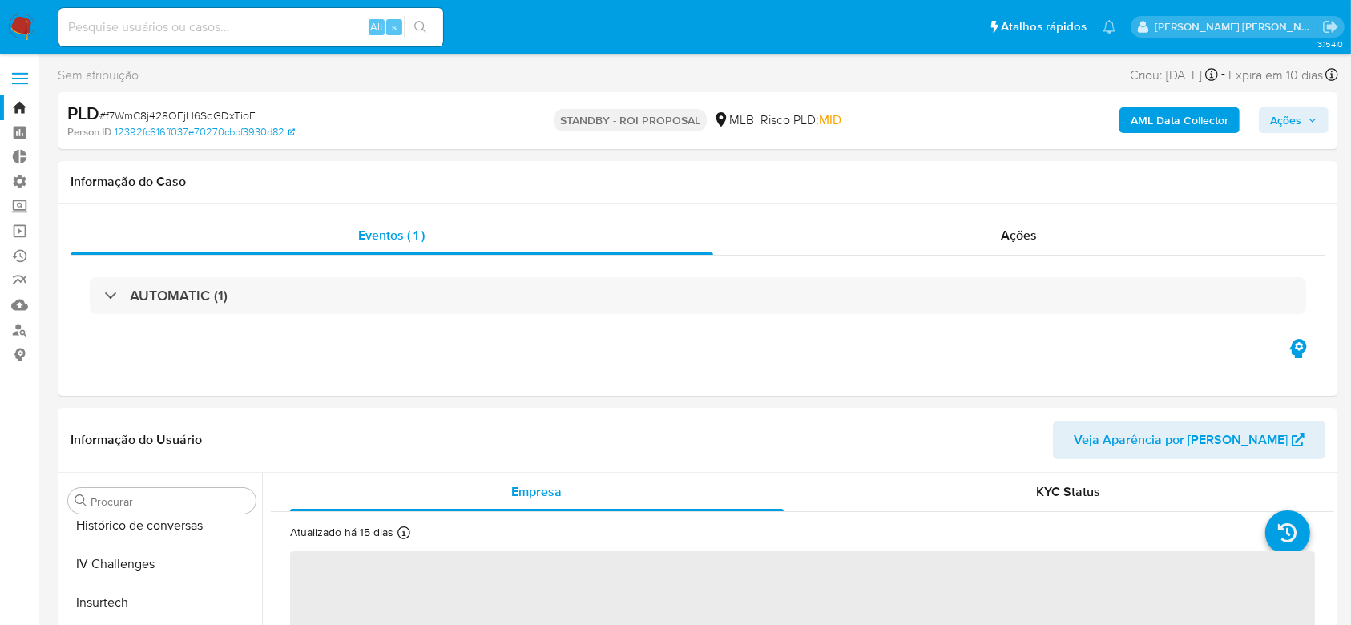
scroll to position [716, 0]
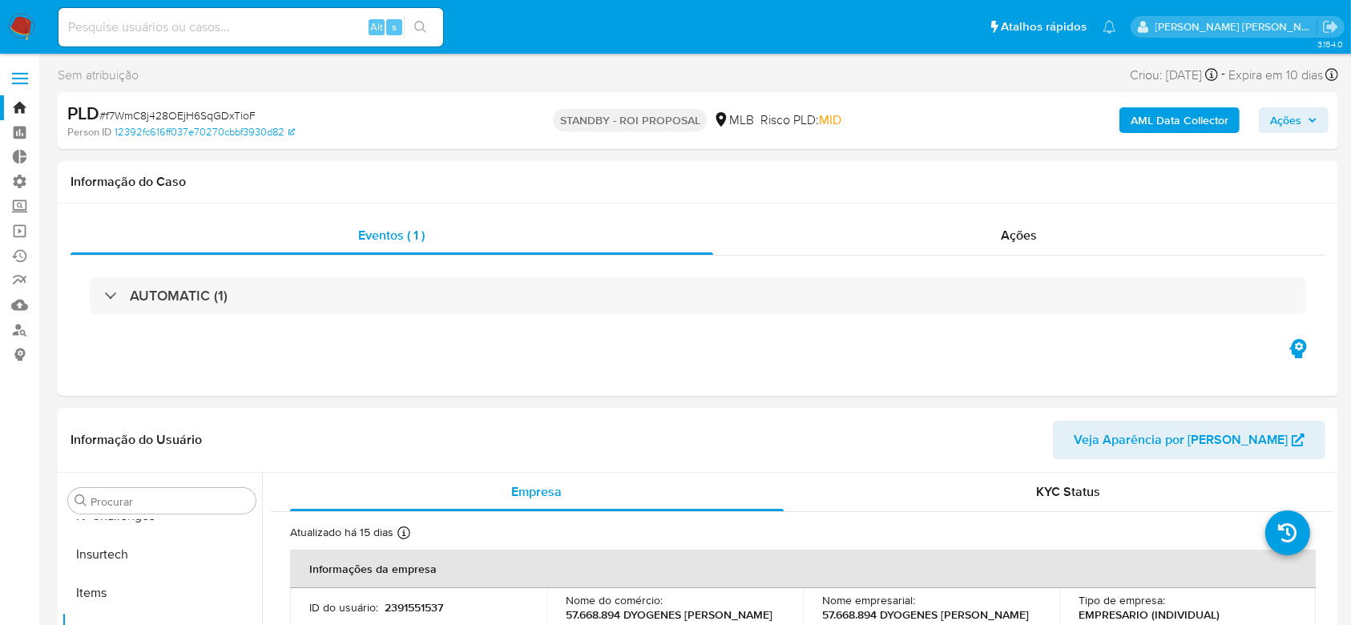
select select "10"
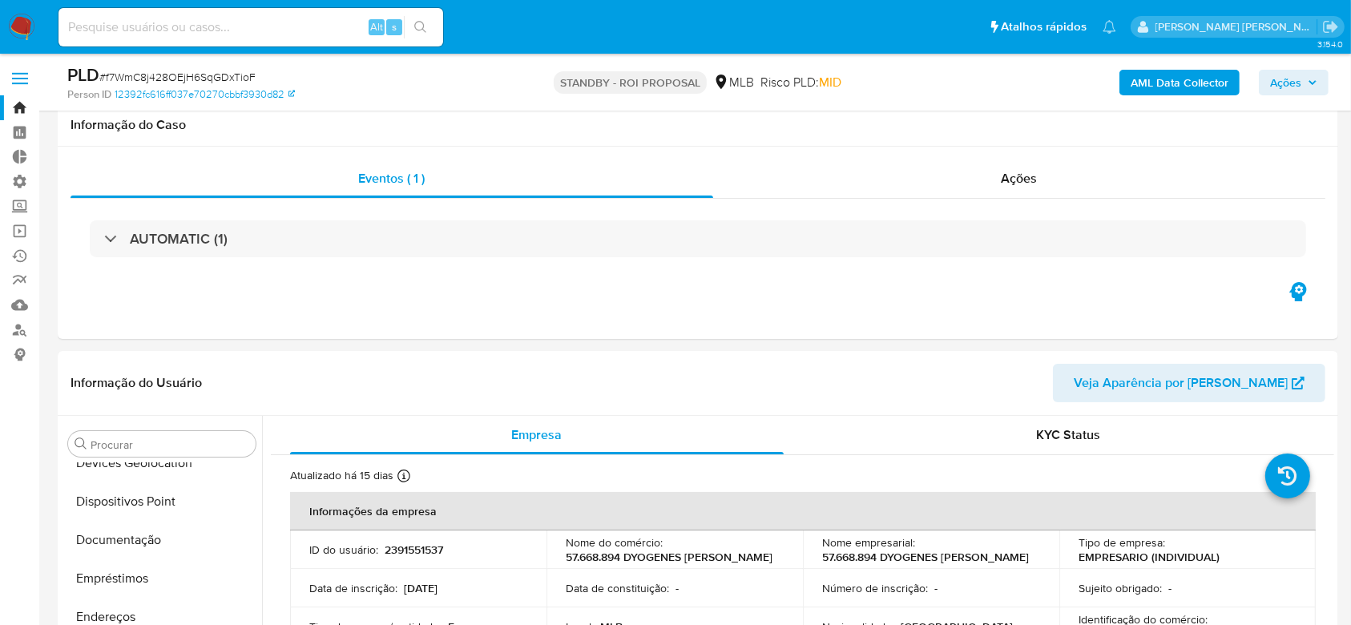
scroll to position [0, 0]
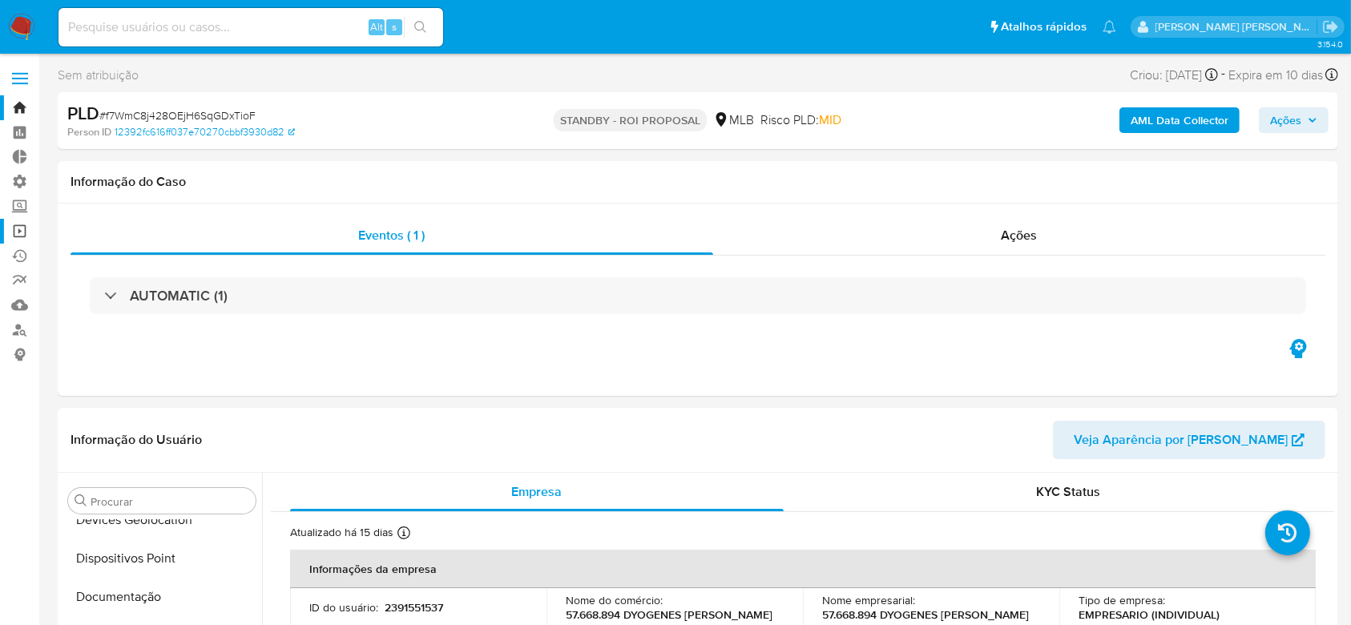
click at [22, 231] on link "Operações em massa" at bounding box center [95, 231] width 191 height 25
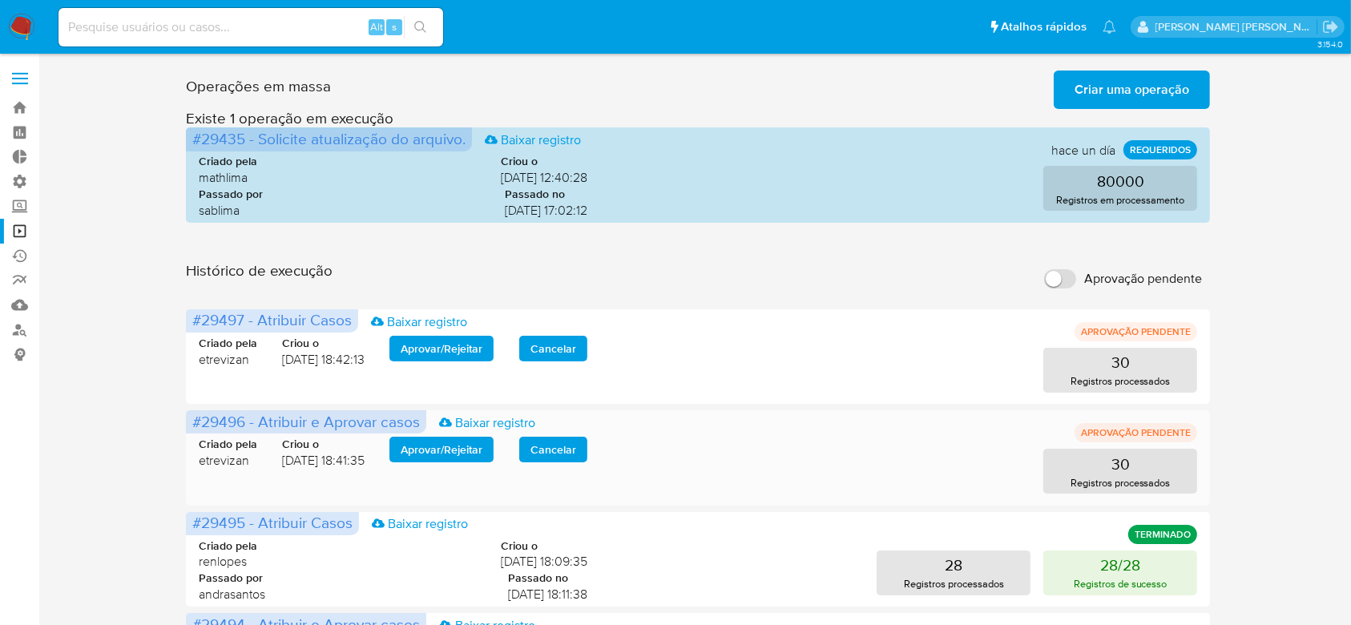
click at [458, 442] on span "Aprovar / Rejeitar" at bounding box center [442, 449] width 82 height 22
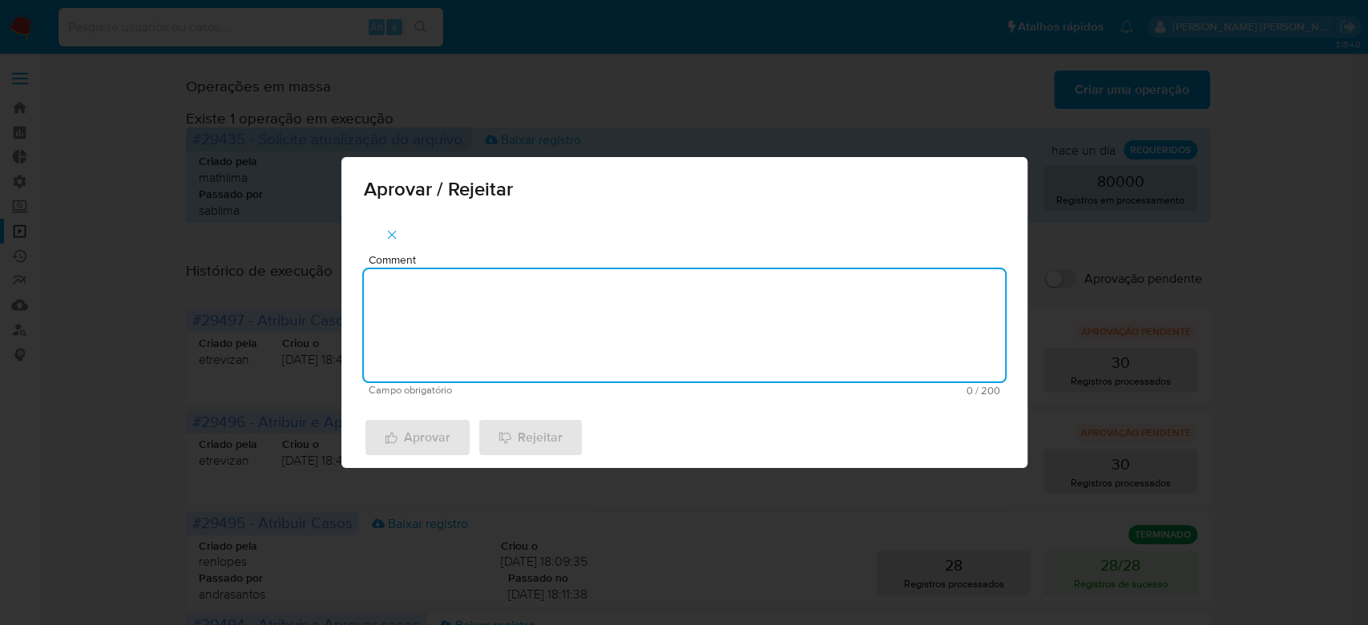
click at [496, 325] on textarea "Comment" at bounding box center [684, 325] width 641 height 112
drag, startPoint x: 498, startPoint y: 288, endPoint x: 309, endPoint y: 266, distance: 191.2
click at [309, 266] on div "Aprovar / Rejeitar Comment Para tratamento. Campo obrigatório 16 / 200 184 cara…" at bounding box center [684, 312] width 1368 height 625
click at [414, 315] on textarea "Para tratamento." at bounding box center [684, 325] width 641 height 112
type textarea "Para tratamento."
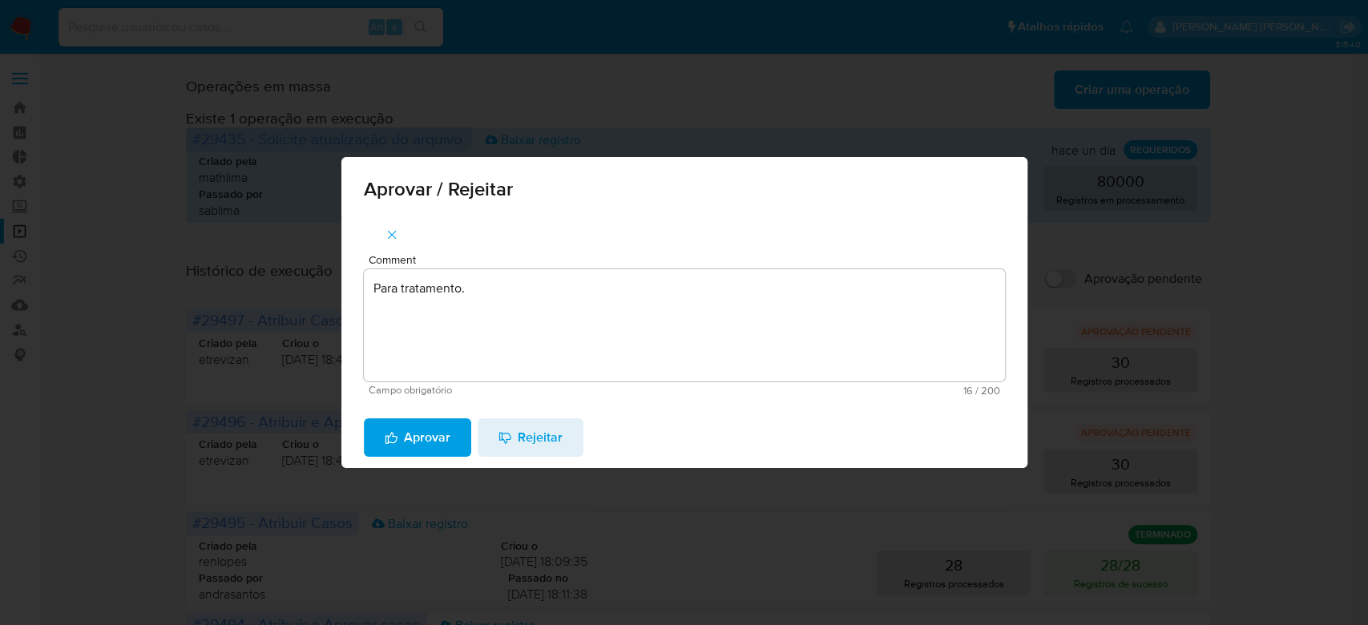
click at [432, 443] on span "Aprovar" at bounding box center [418, 437] width 66 height 35
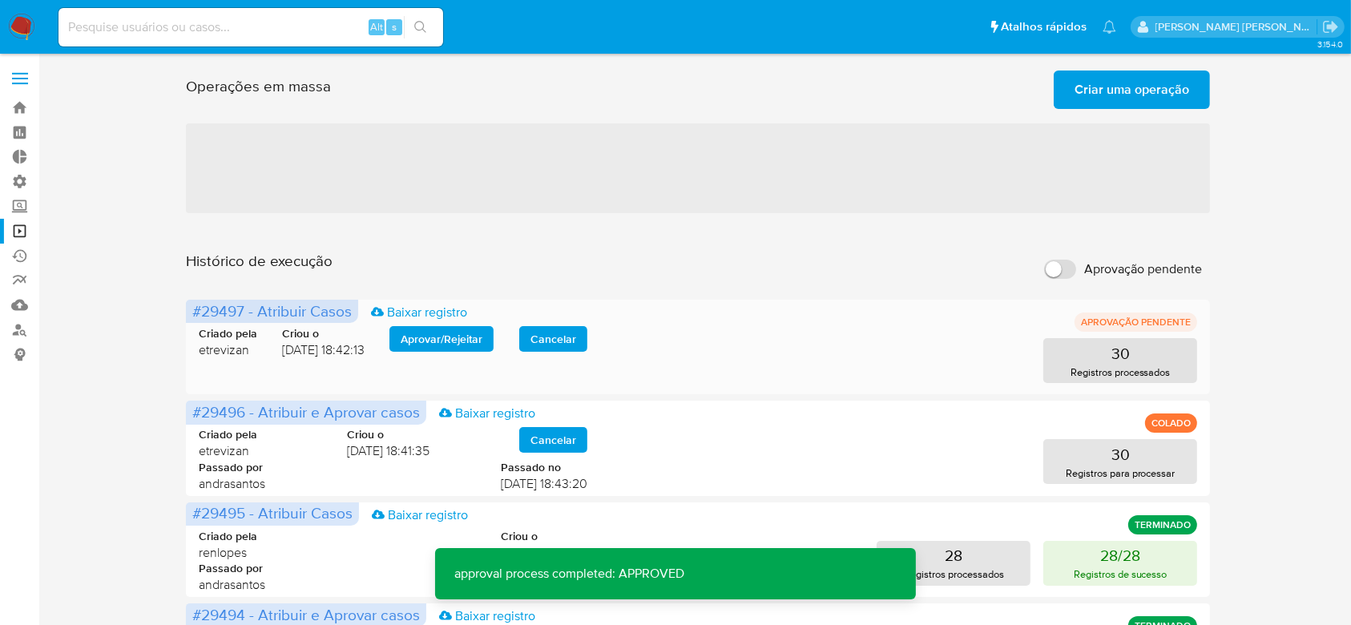
click at [420, 330] on span "Aprovar / Rejeitar" at bounding box center [442, 339] width 82 height 22
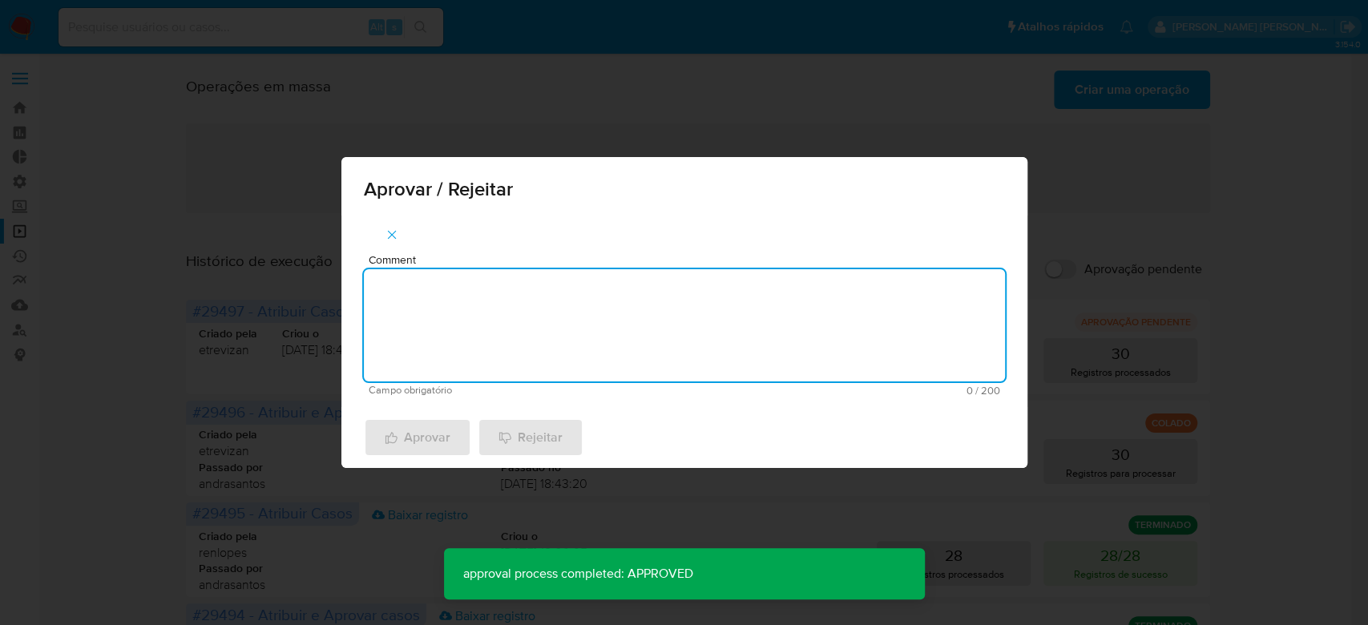
click at [438, 288] on textarea "Comment" at bounding box center [684, 325] width 641 height 112
paste textarea "Para tratamento."
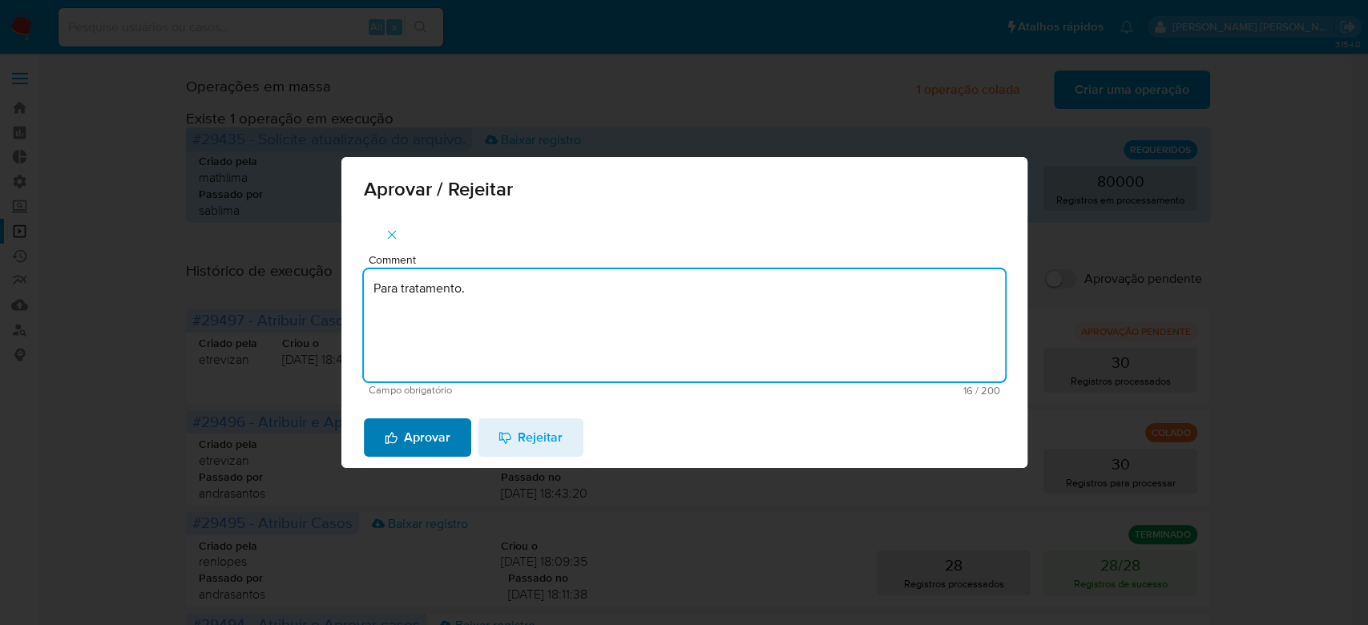
type textarea "Para tratamento."
click at [411, 437] on span "Aprovar" at bounding box center [418, 437] width 66 height 35
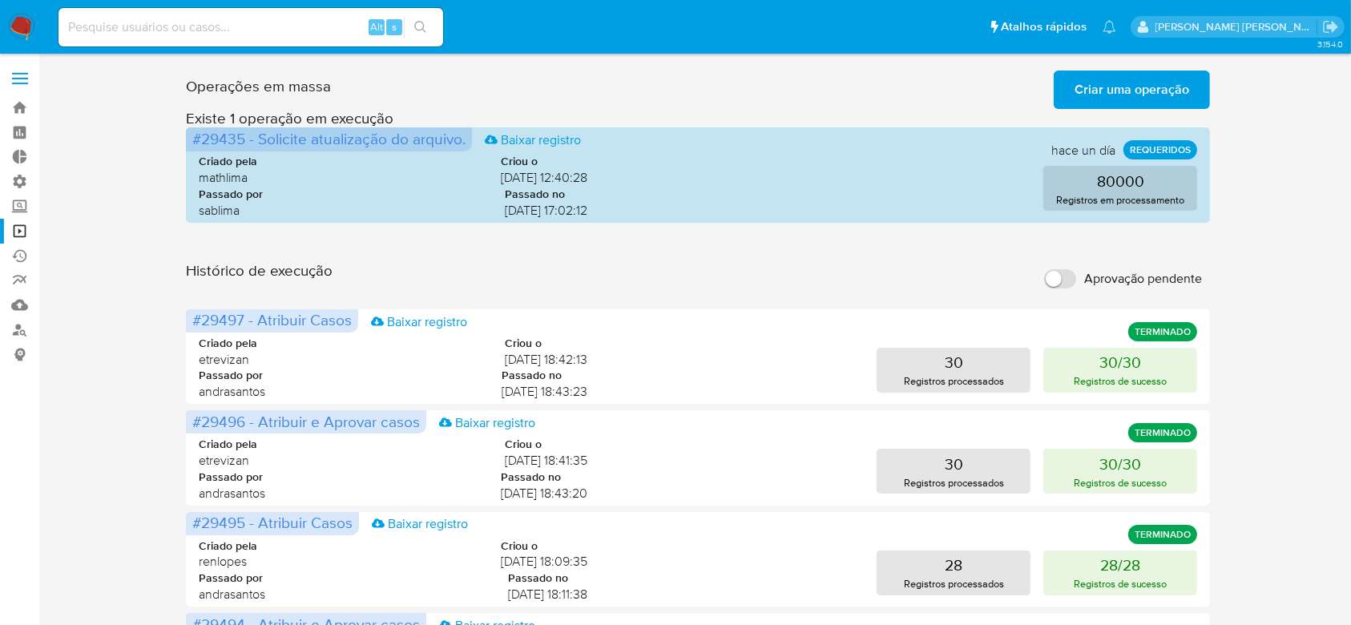
click at [199, 14] on div "Alt s" at bounding box center [251, 27] width 385 height 38
click at [222, 27] on input at bounding box center [251, 27] width 385 height 21
paste input "f7WmC8j428OEjH6SqGDxTioF"
type input "f7WmC8j428OEjH6SqGDxTioF"
click at [428, 32] on button "search-icon" at bounding box center [420, 27] width 33 height 22
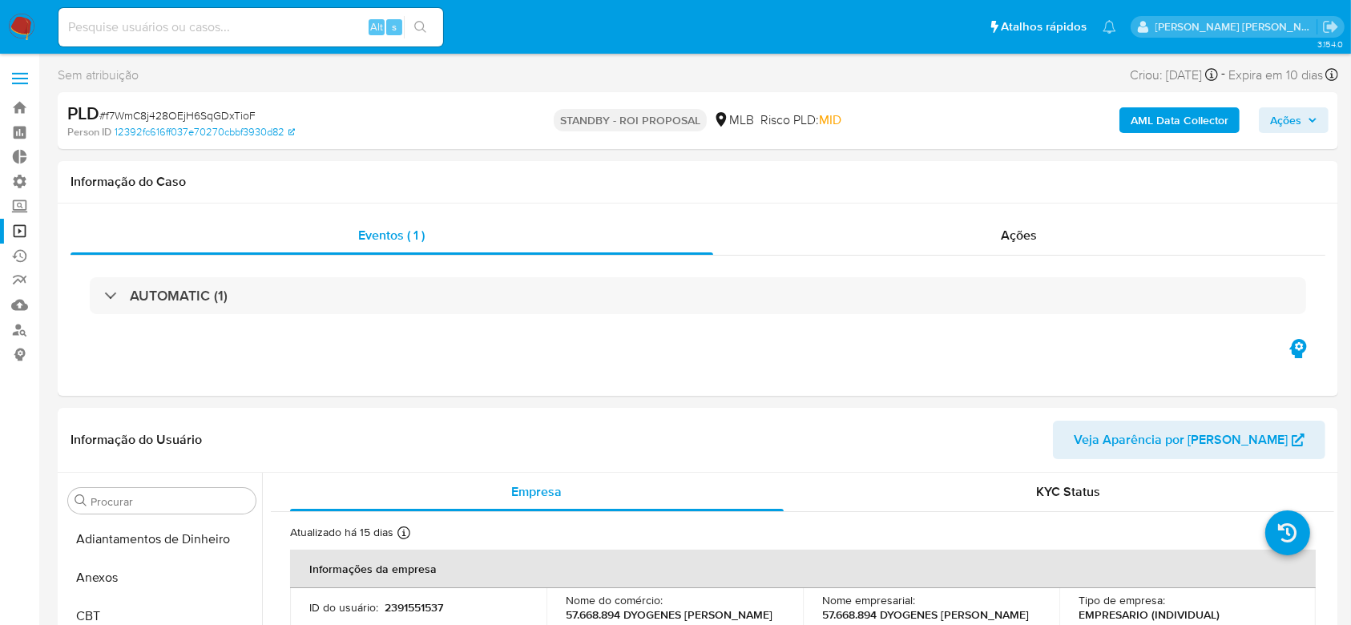
select select "10"
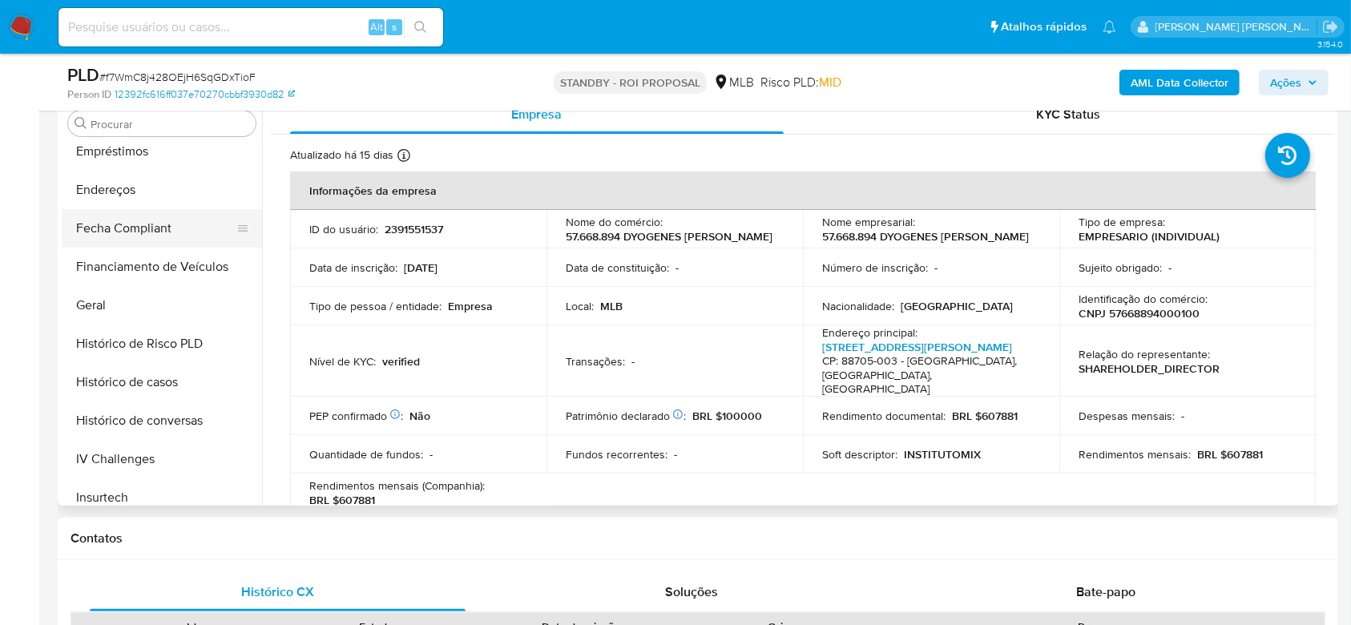
scroll to position [288, 0]
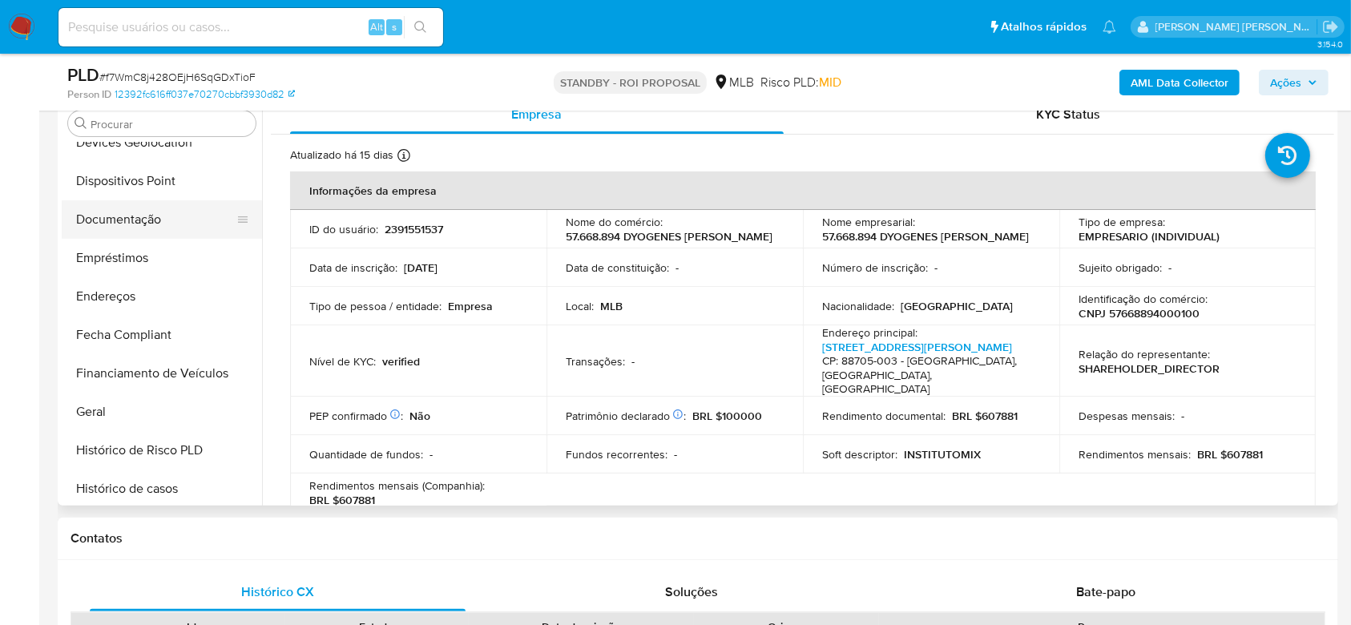
click at [186, 227] on button "Documentação" at bounding box center [156, 219] width 188 height 38
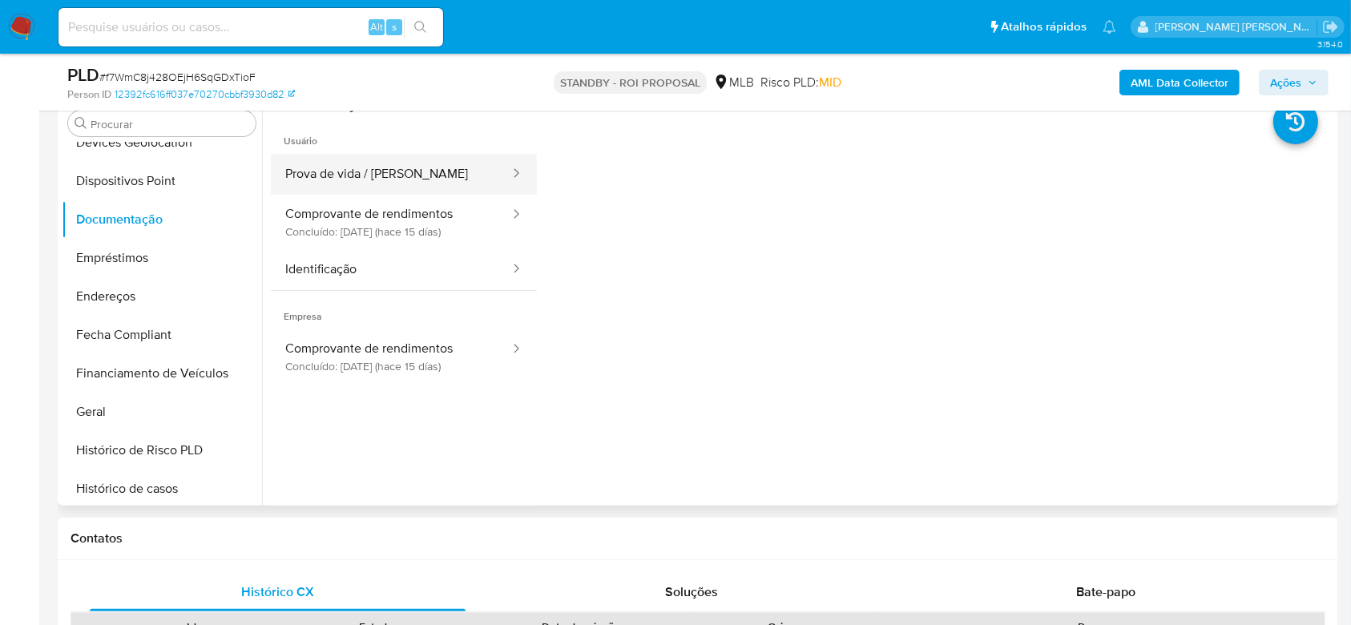
click at [357, 185] on button "Prova de vida / Selfie" at bounding box center [391, 174] width 240 height 41
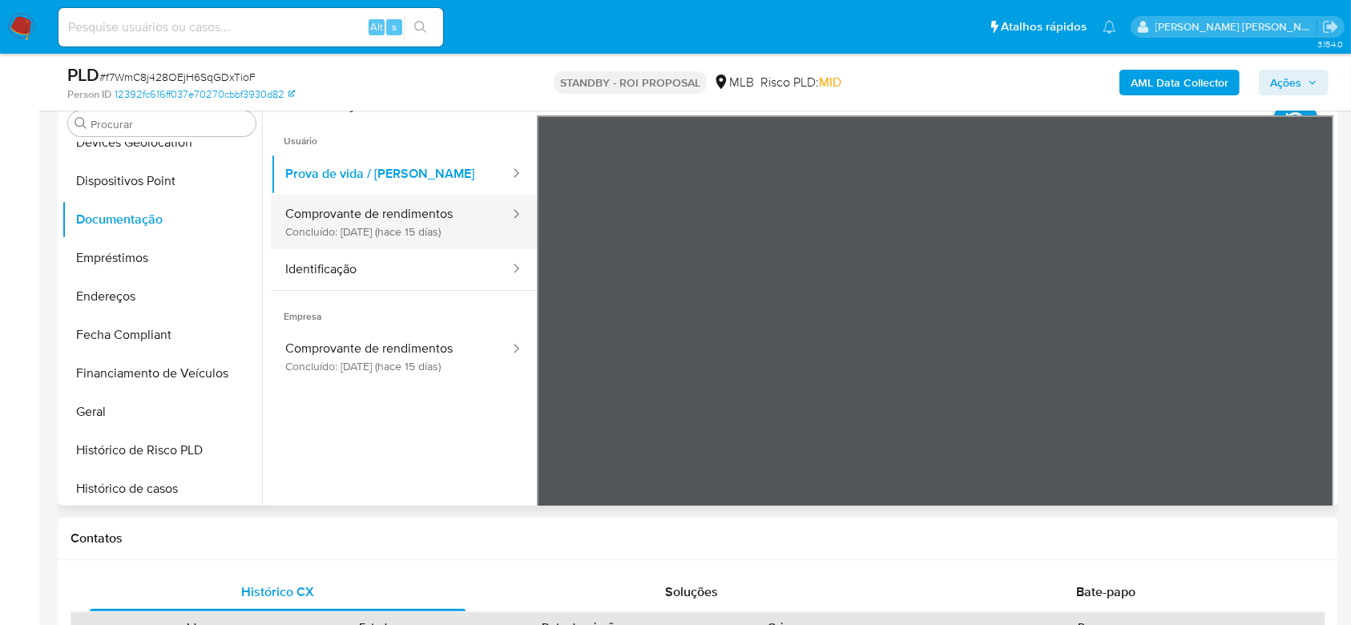
click at [375, 229] on button "Comprovante de rendimentos Concluído: 31/07/2025 (hace 15 días)" at bounding box center [391, 222] width 240 height 54
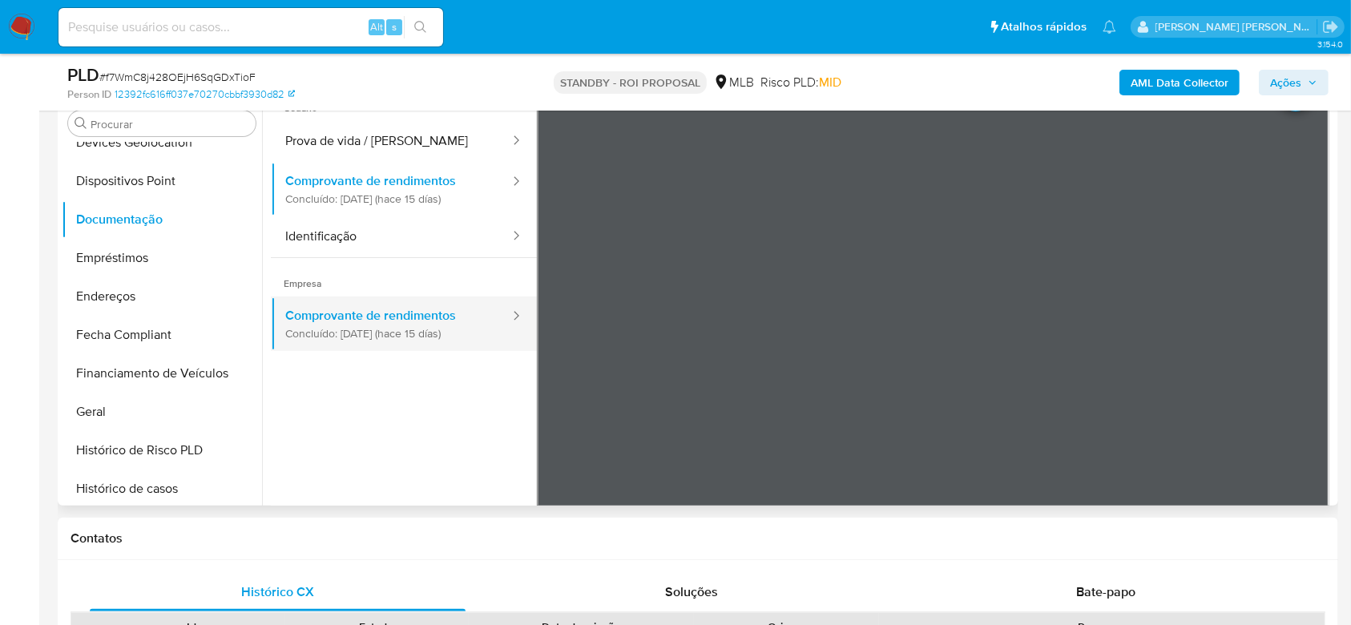
scroll to position [0, 0]
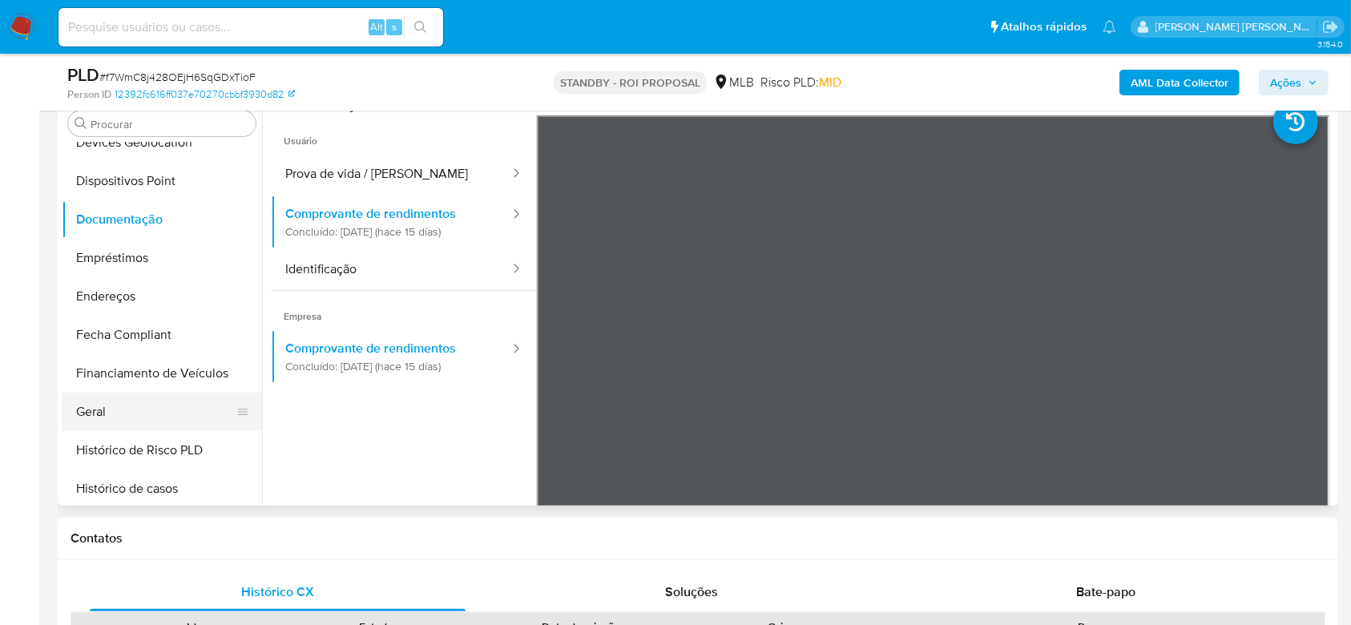
click at [135, 414] on button "Geral" at bounding box center [156, 412] width 188 height 38
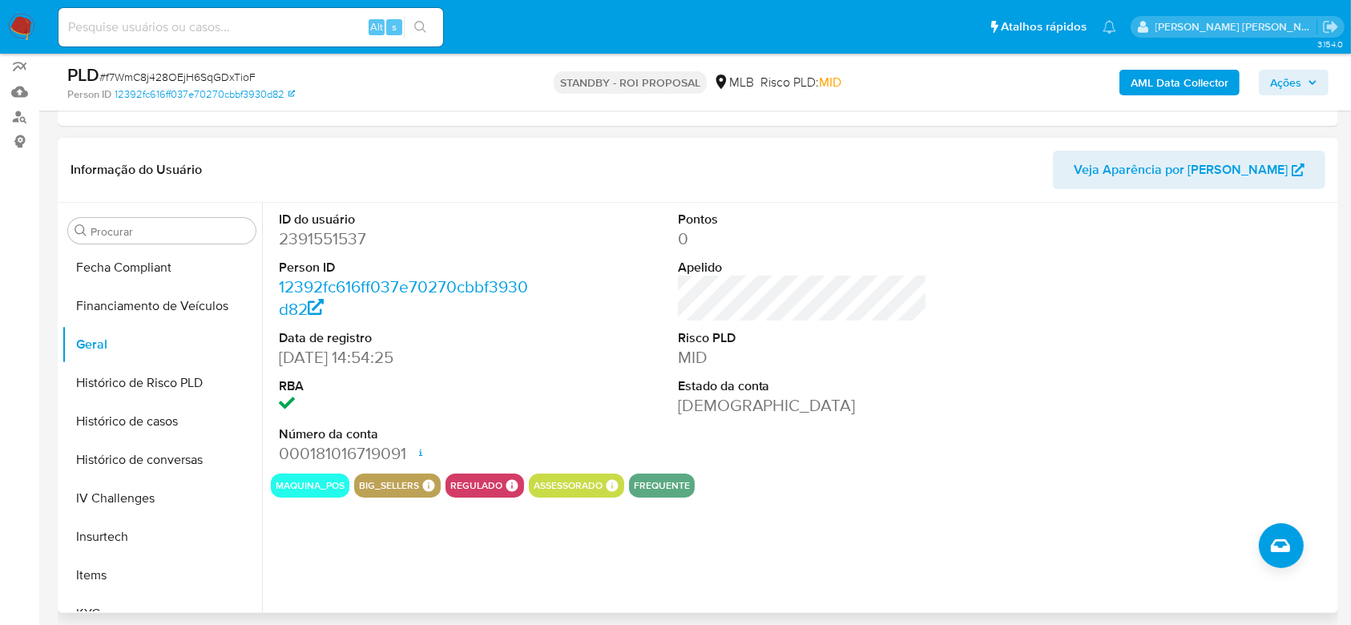
scroll to position [502, 0]
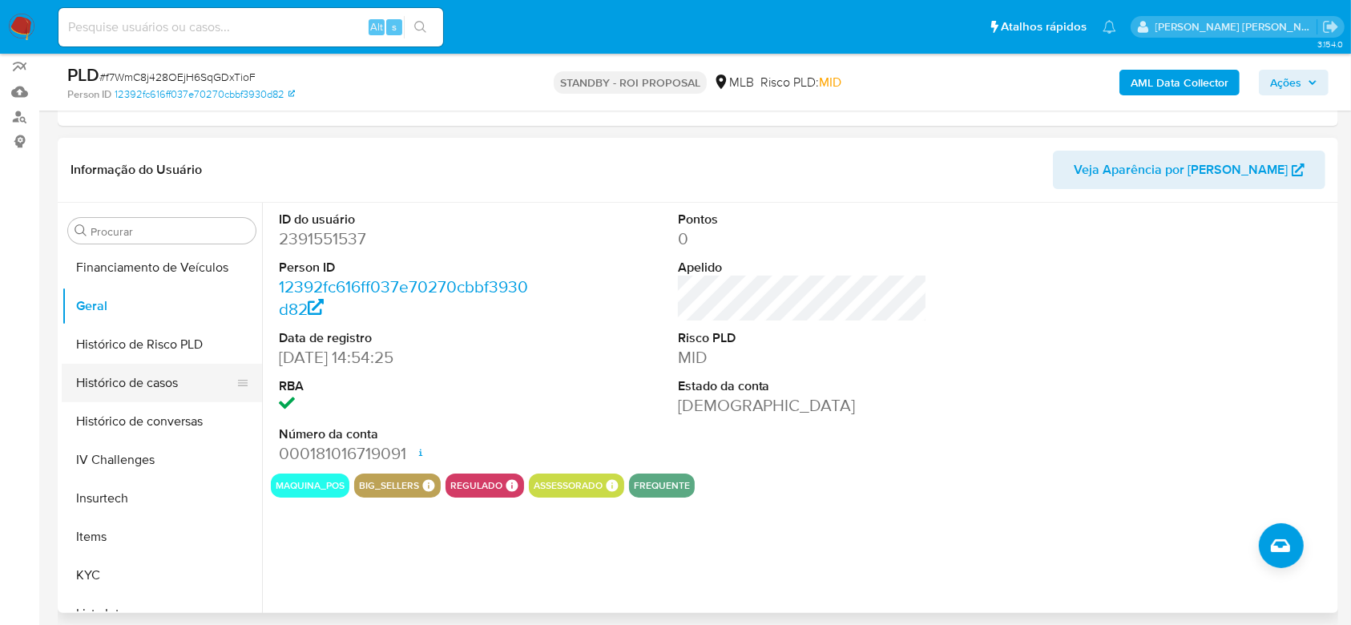
click at [122, 377] on button "Histórico de casos" at bounding box center [156, 383] width 188 height 38
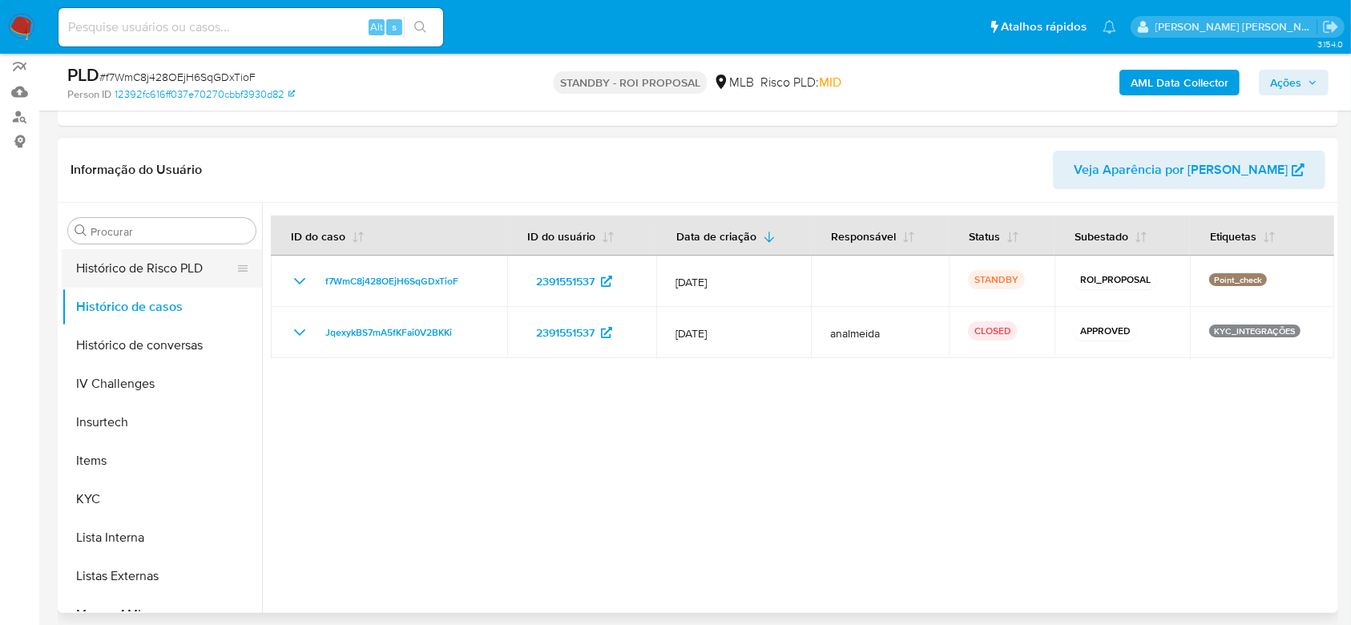
scroll to position [609, 0]
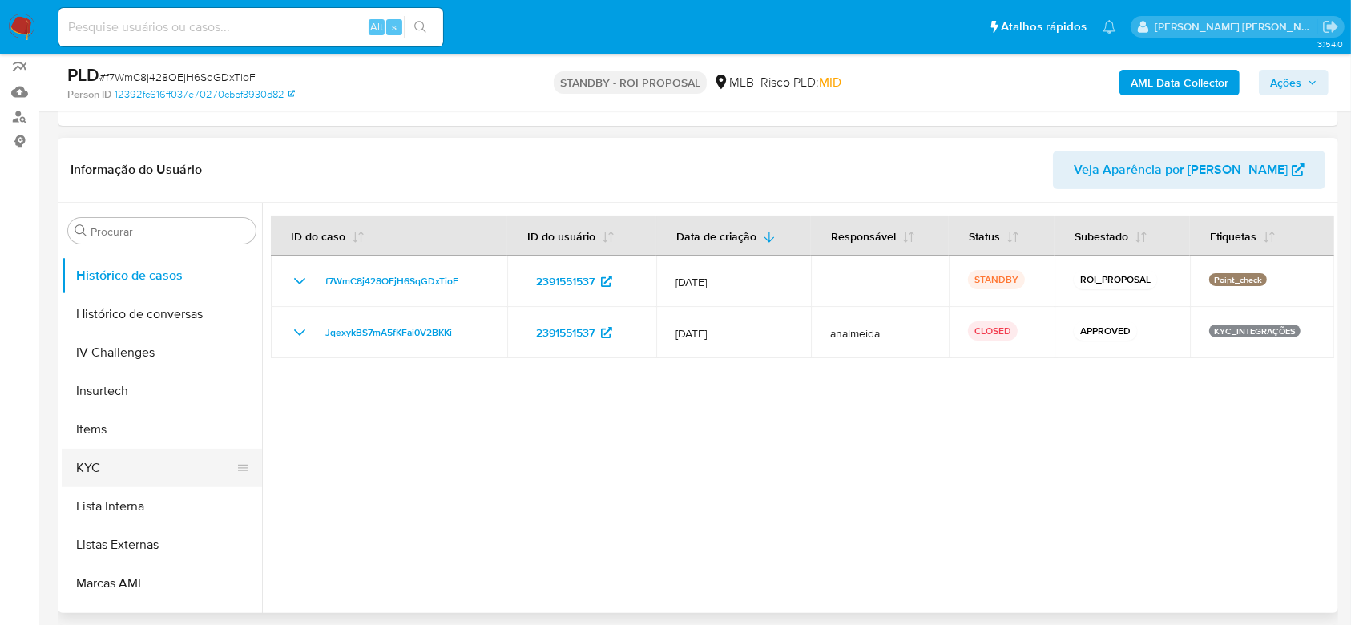
click at [109, 461] on button "KYC" at bounding box center [156, 468] width 188 height 38
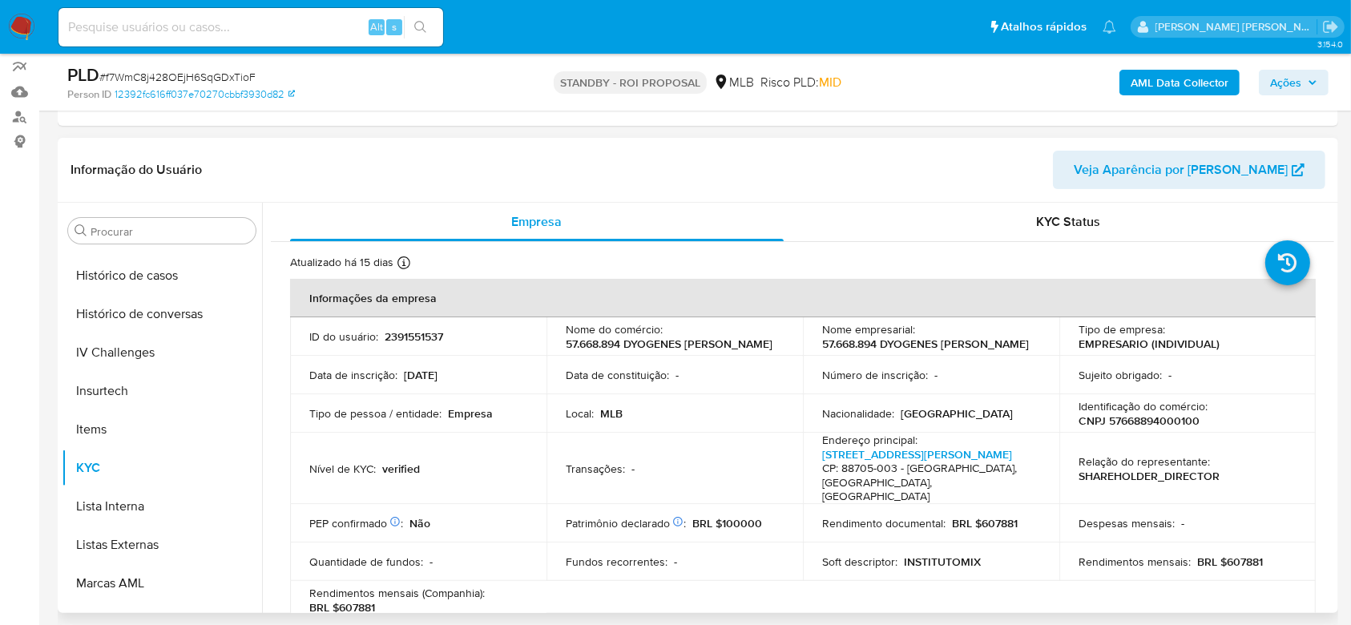
scroll to position [107, 0]
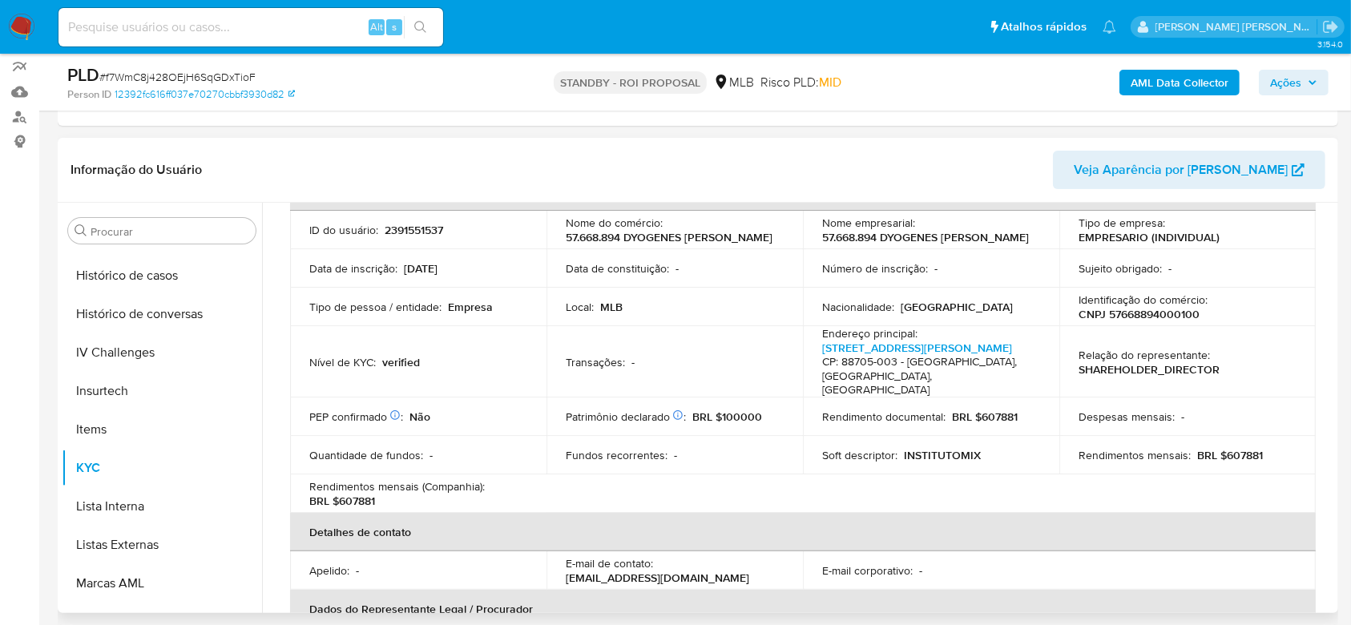
click at [1119, 321] on p "CNPJ 57668894000100" at bounding box center [1139, 314] width 121 height 14
copy p "57668894000100"
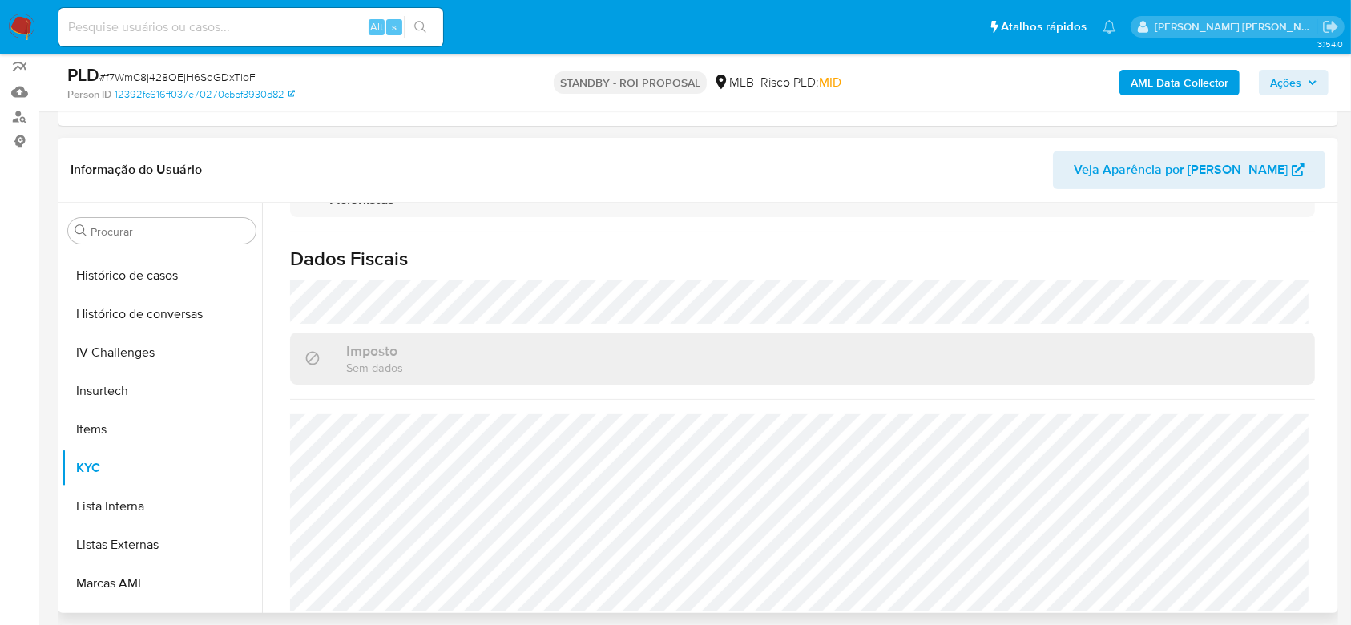
scroll to position [1013, 0]
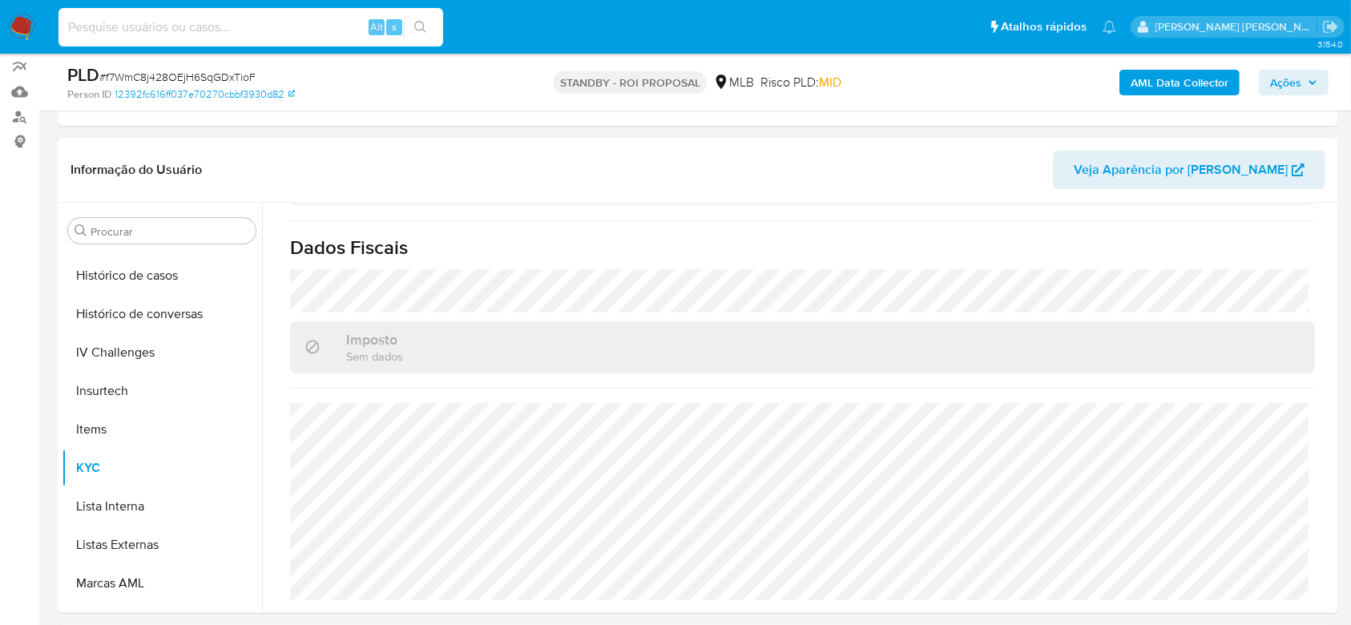
click at [182, 28] on input at bounding box center [251, 27] width 385 height 21
paste input "5YxIuuqpxZ1vNLHqUgIObYyY"
type input "5YxIuuqpxZ1vNLHqUgIObYyY"
click at [420, 29] on icon "search-icon" at bounding box center [420, 27] width 13 height 13
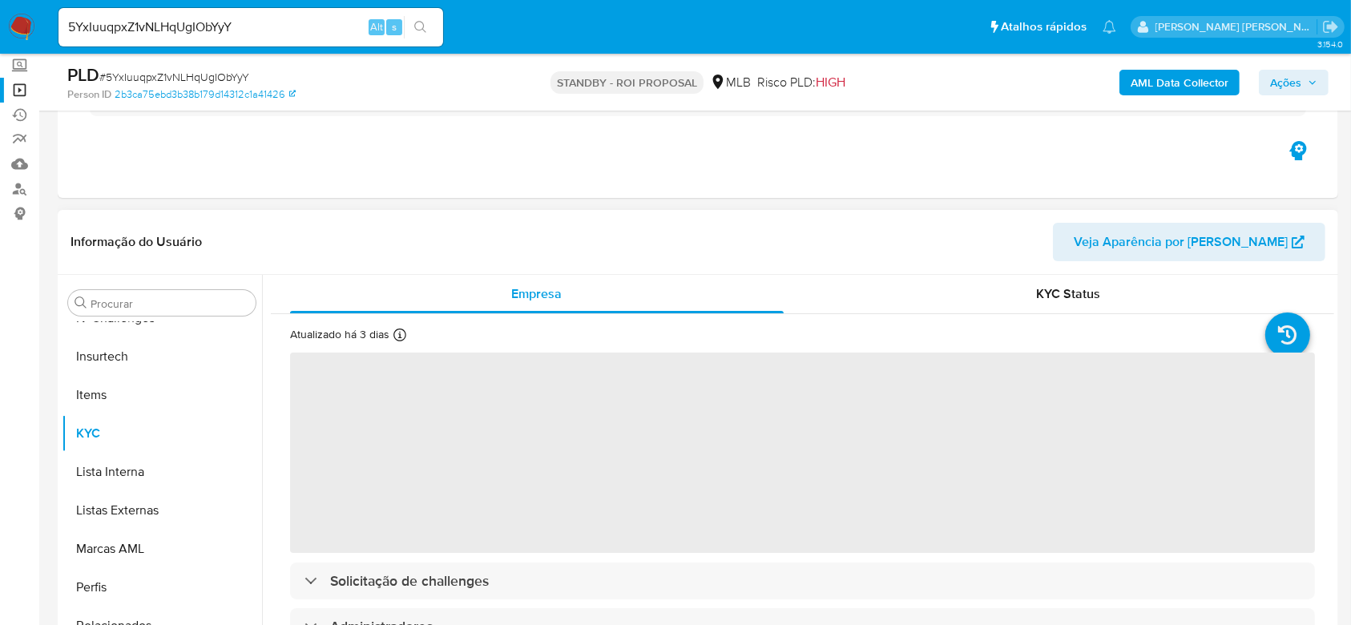
scroll to position [213, 0]
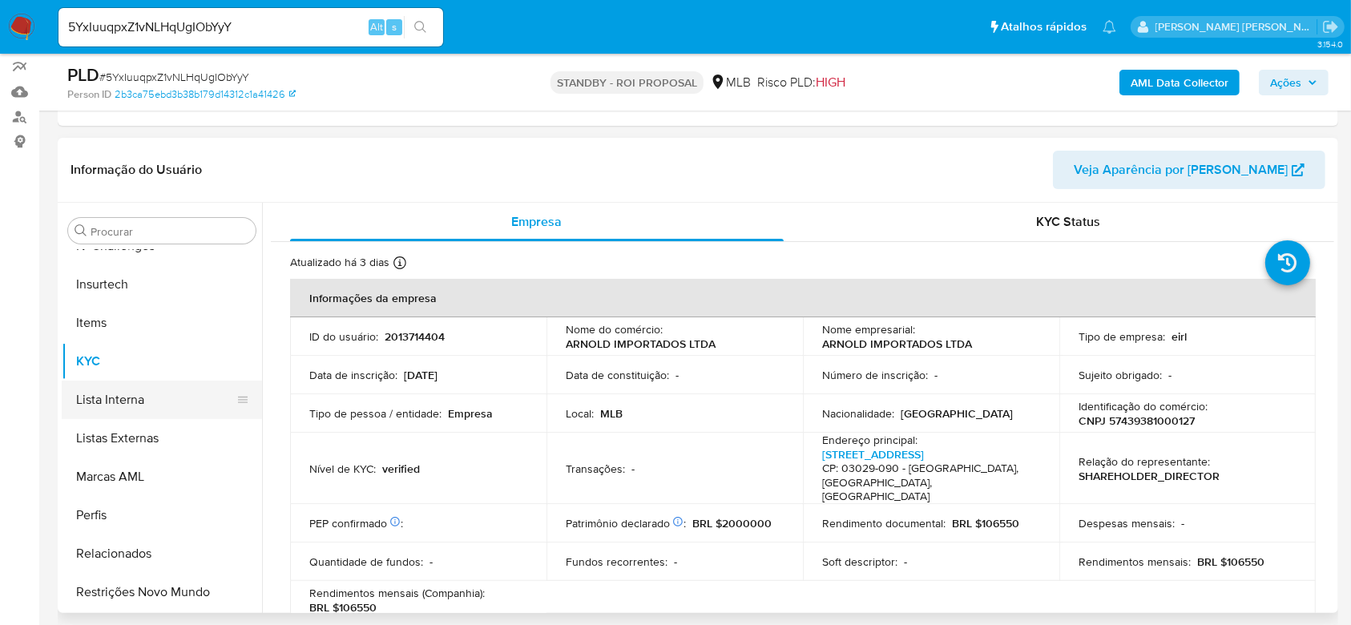
select select "10"
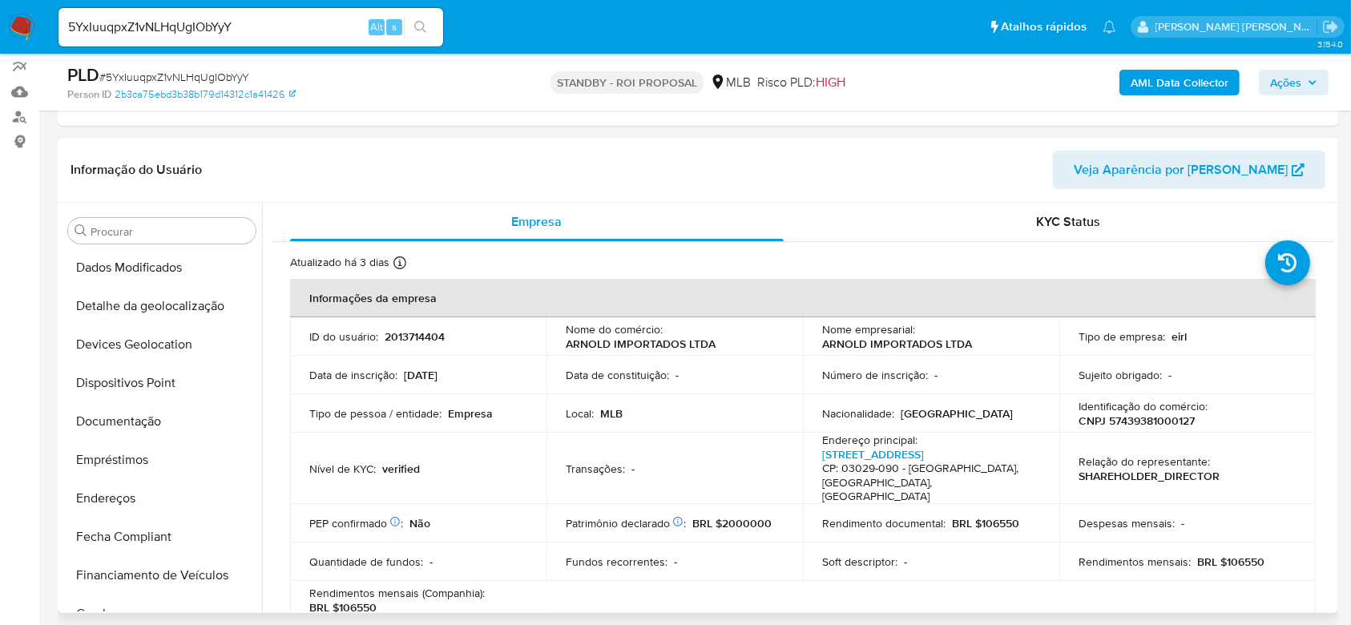
scroll to position [181, 0]
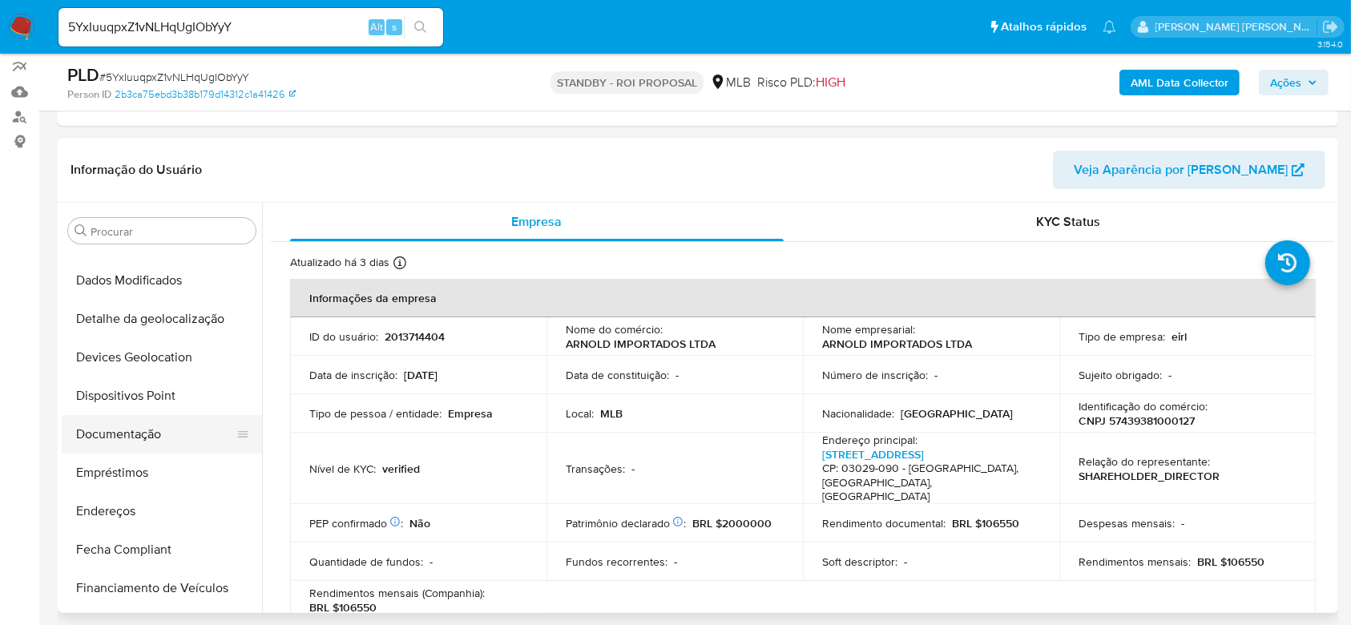
click at [167, 430] on button "Documentação" at bounding box center [156, 434] width 188 height 38
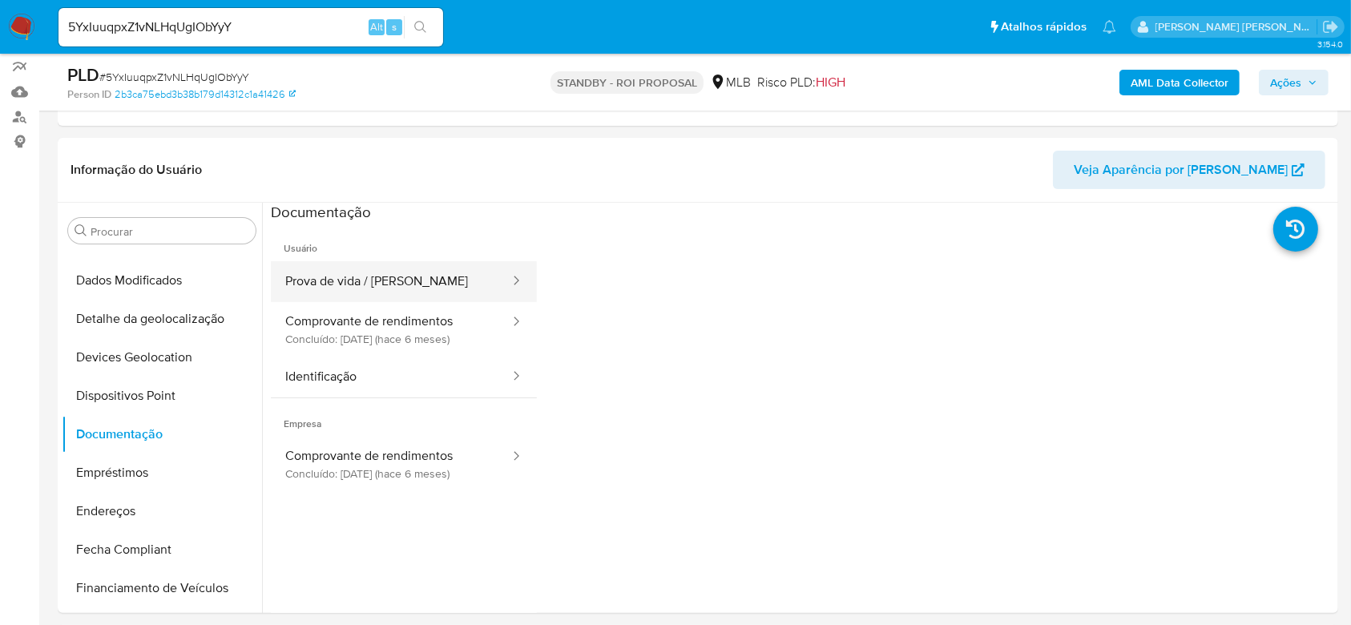
click at [394, 284] on button "Prova de vida / Selfie" at bounding box center [391, 281] width 240 height 41
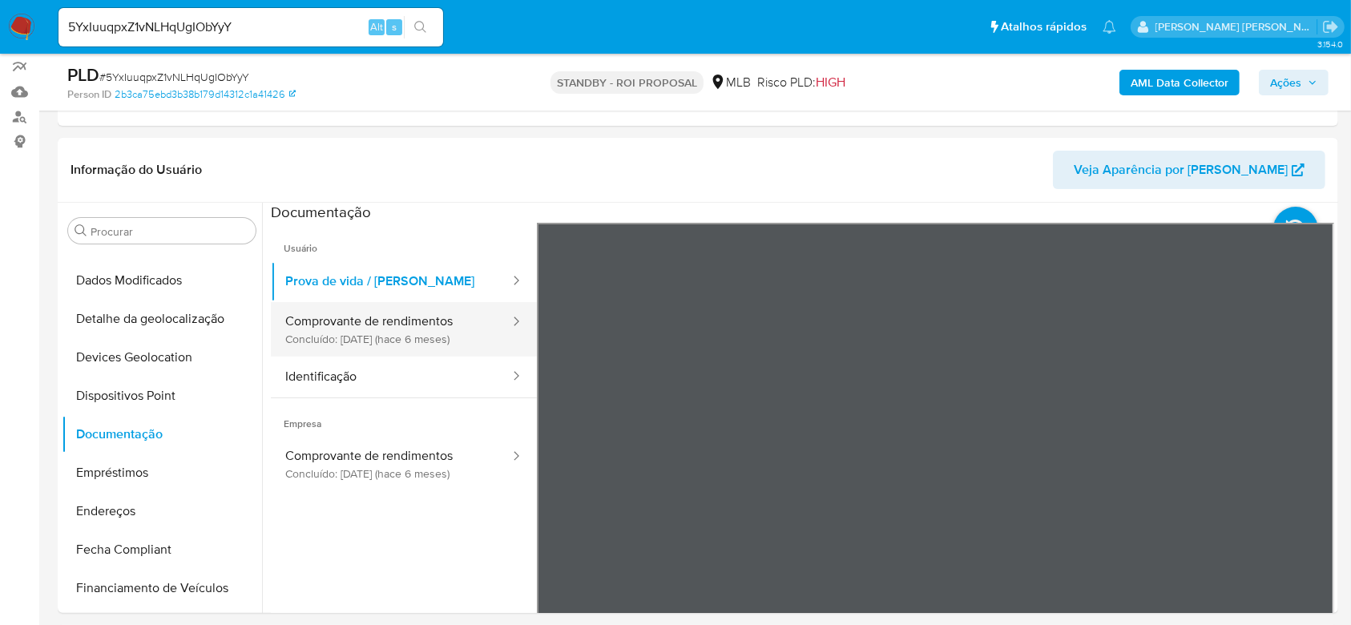
click at [377, 332] on button "Comprovante de rendimentos Concluído: 11/02/2025 (hace 6 meses)" at bounding box center [391, 329] width 240 height 54
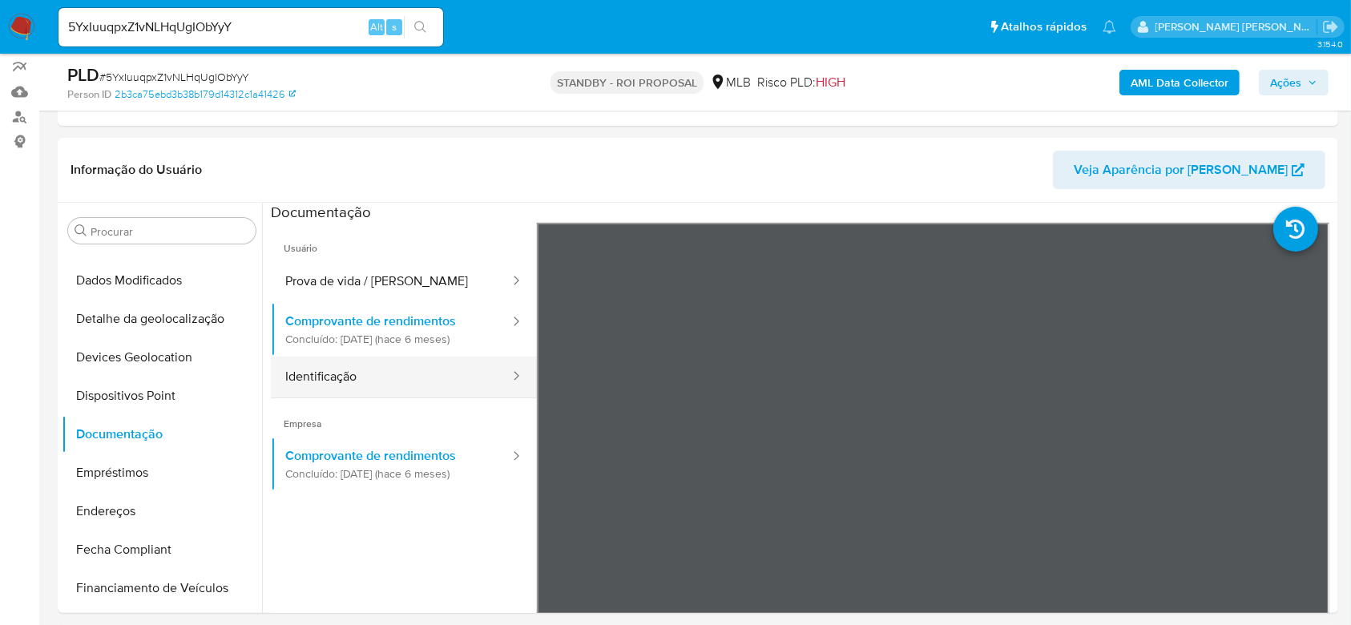
click at [356, 375] on button "Identificação" at bounding box center [391, 377] width 240 height 41
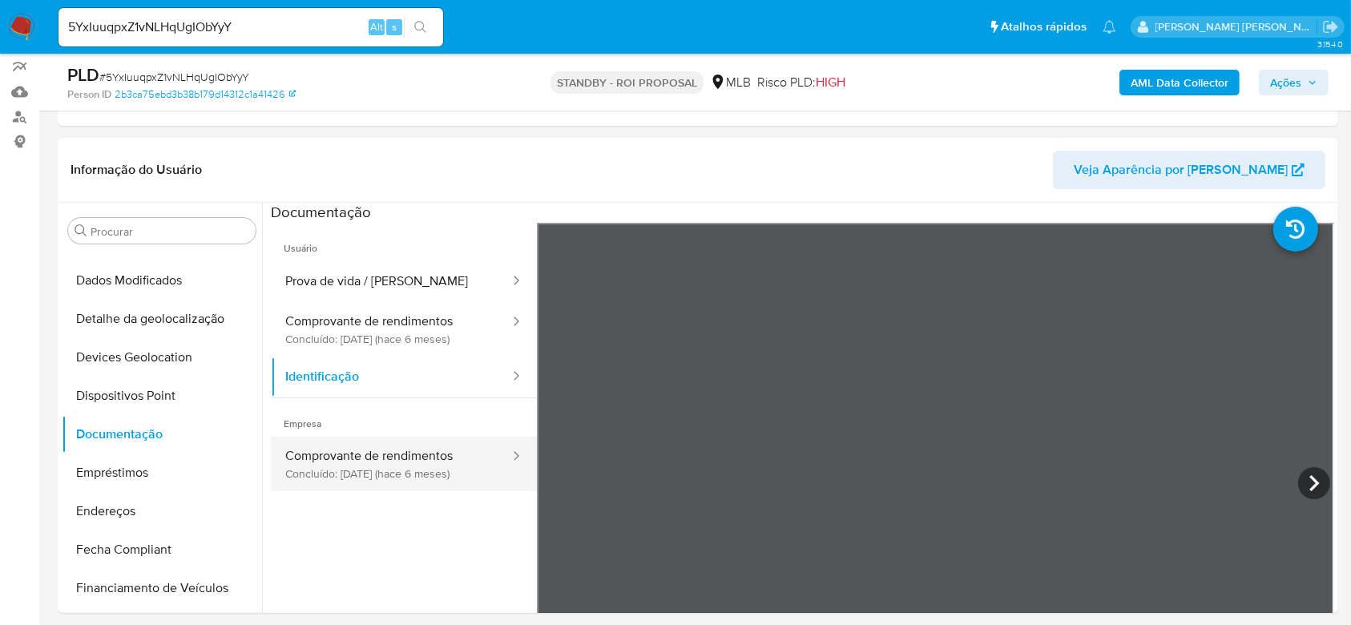
click at [358, 449] on button "Comprovante de rendimentos Concluído: 11/02/2025 (hace 6 meses)" at bounding box center [391, 464] width 240 height 54
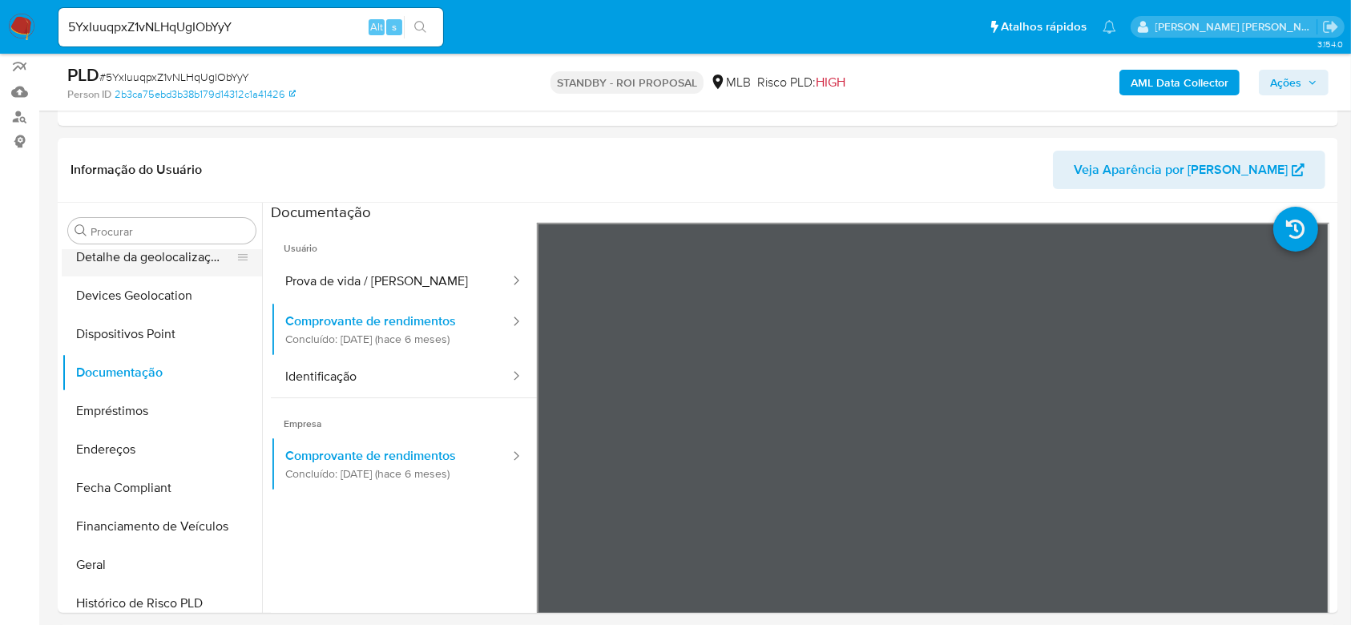
scroll to position [288, 0]
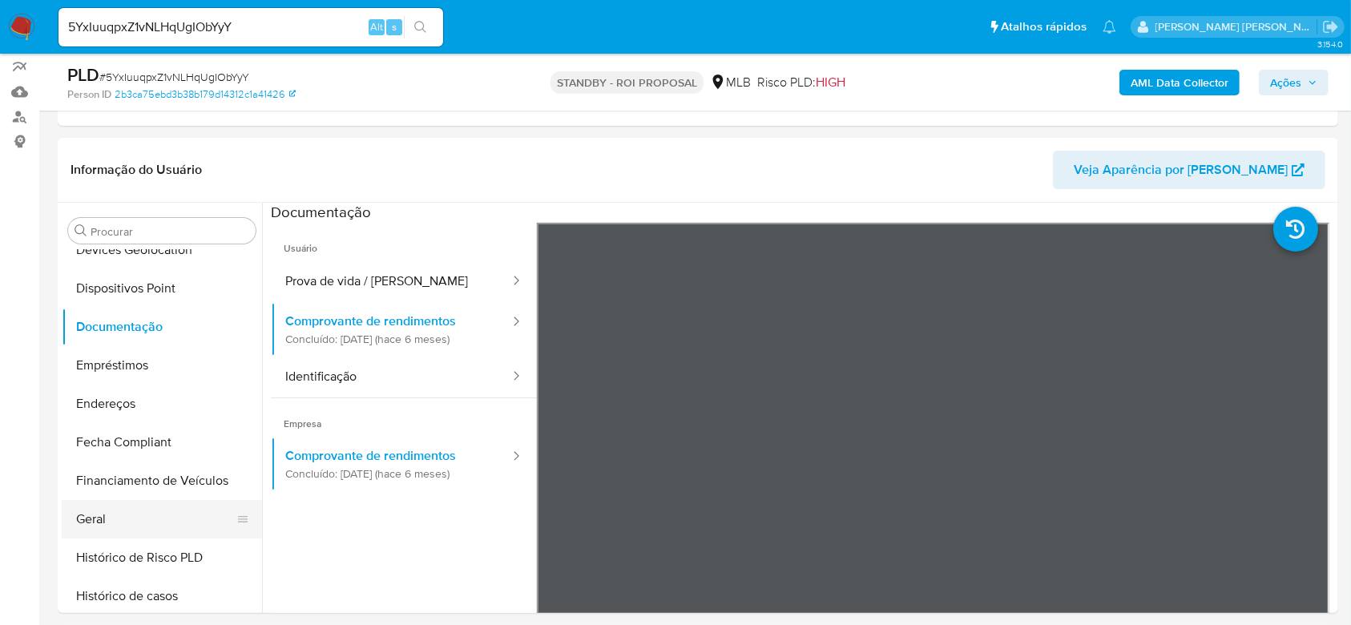
click at [142, 512] on button "Geral" at bounding box center [156, 519] width 188 height 38
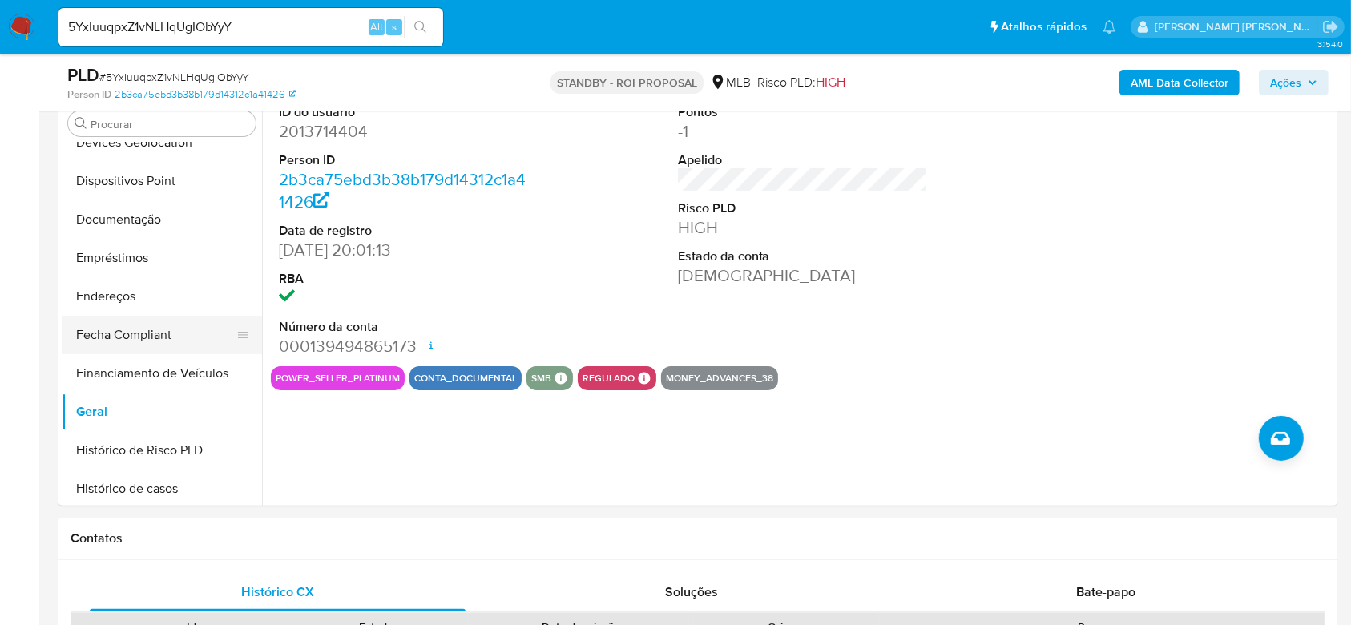
scroll to position [395, 0]
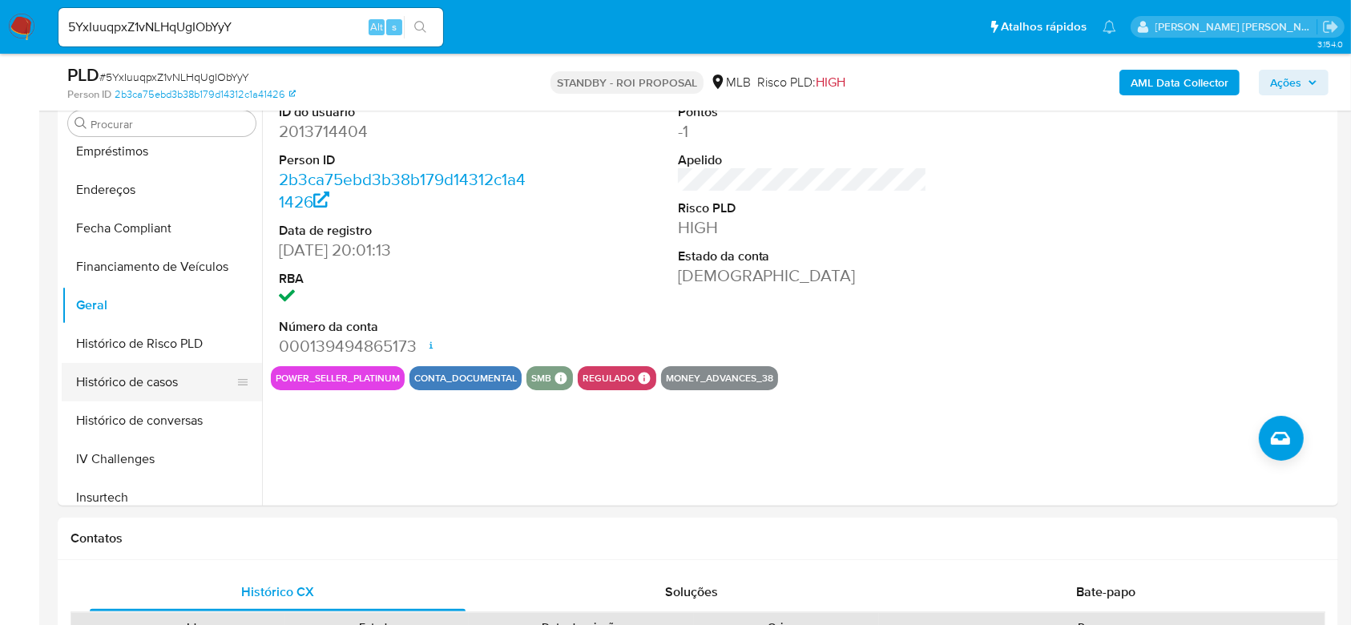
click at [131, 384] on button "Histórico de casos" at bounding box center [156, 382] width 188 height 38
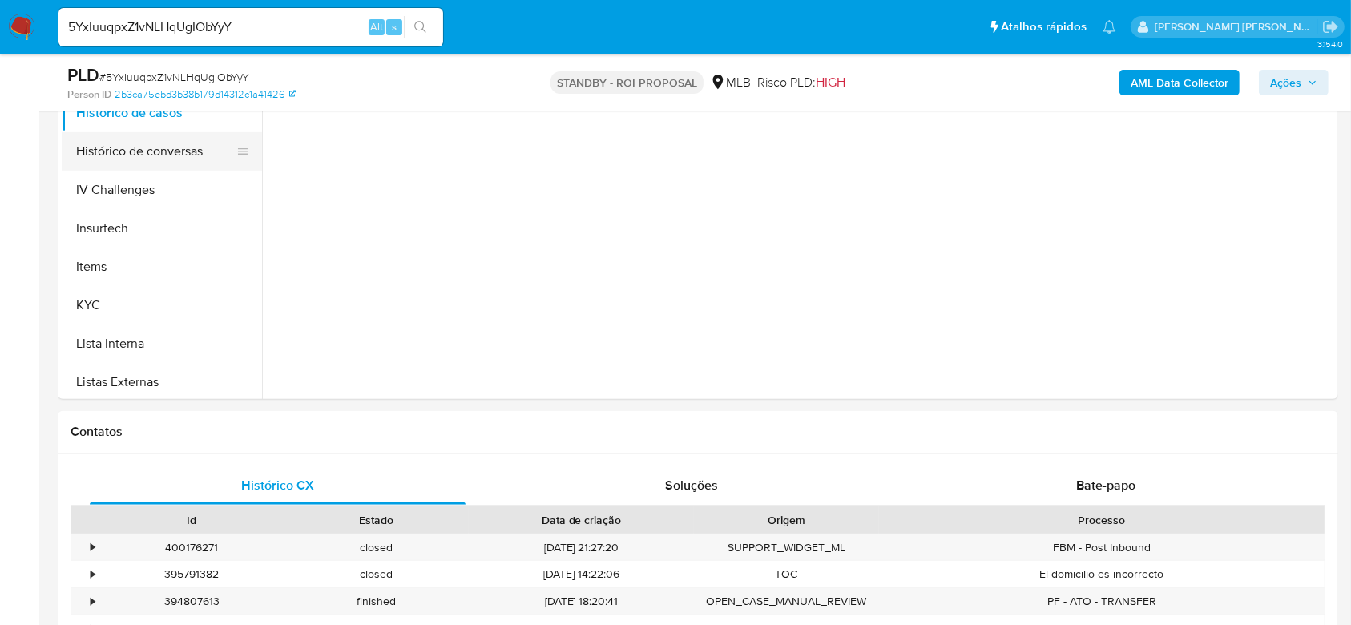
scroll to position [609, 0]
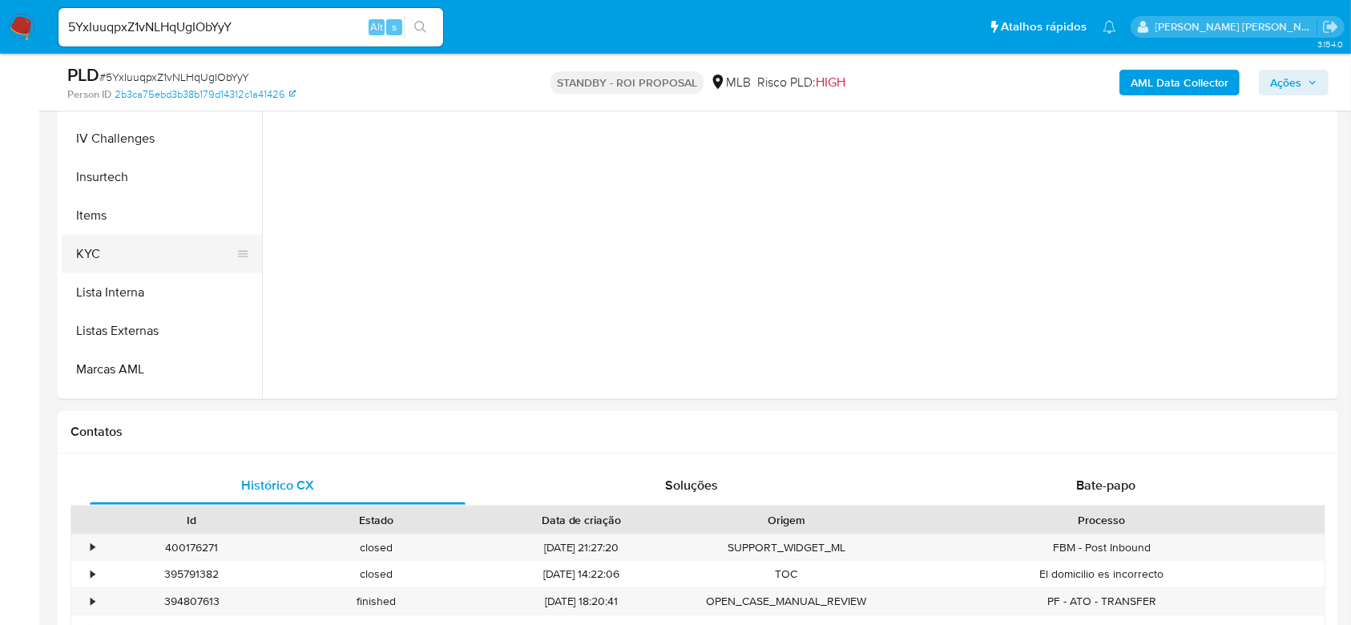
click at [97, 256] on button "KYC" at bounding box center [156, 254] width 188 height 38
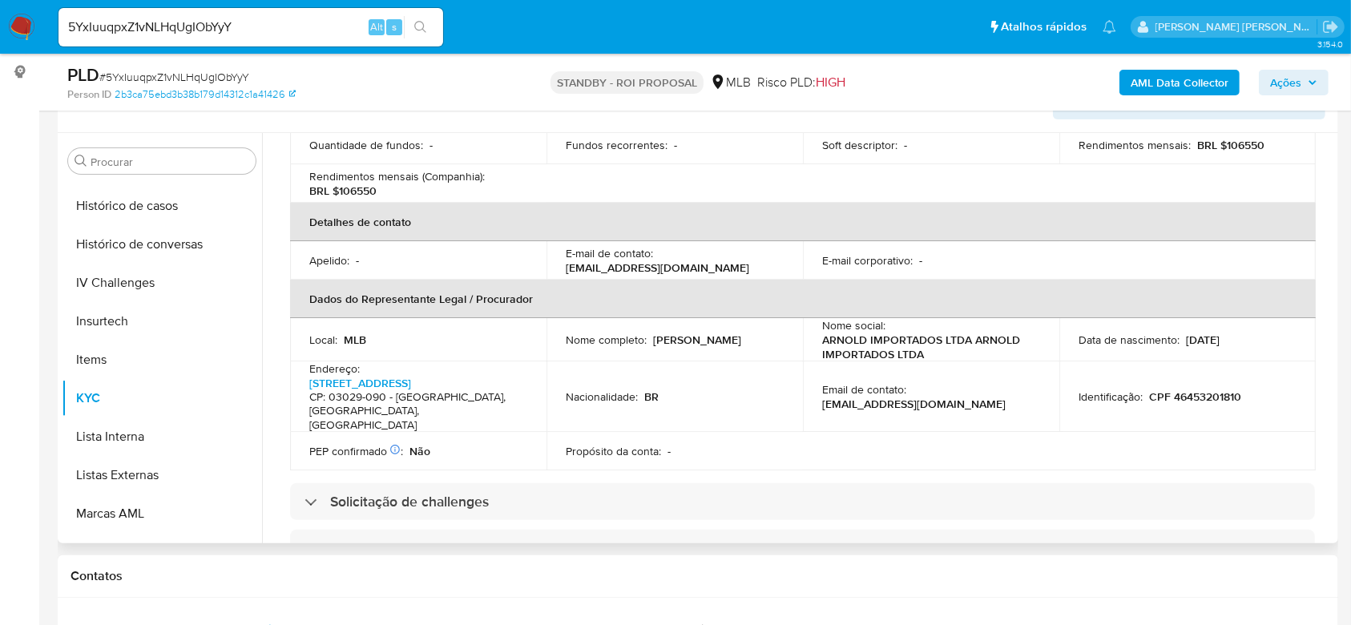
scroll to position [427, 0]
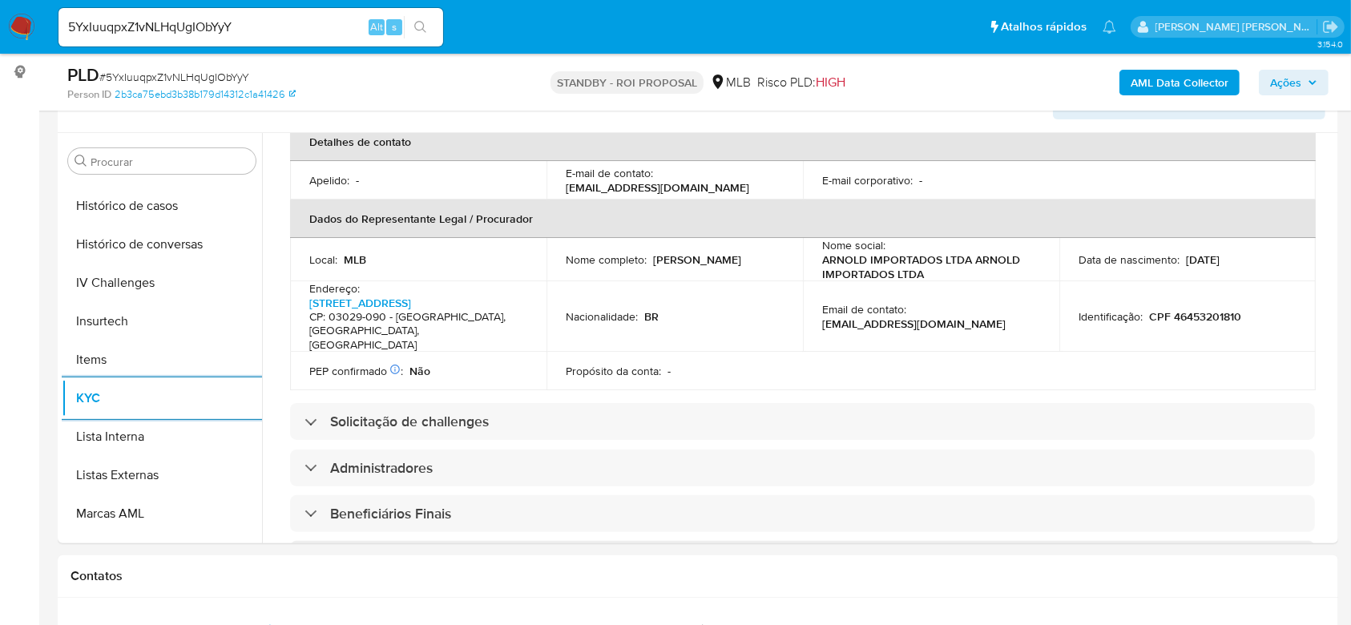
click at [165, 22] on input "5YxIuuqpxZ1vNLHqUgIObYyY" at bounding box center [251, 27] width 385 height 21
paste input "b5ChvfzGv6UDdBqlOU8UYY0Z"
type input "b5ChvfzGv6UDdBqlOU8UYY0Z"
click at [427, 36] on button "search-icon" at bounding box center [420, 27] width 33 height 22
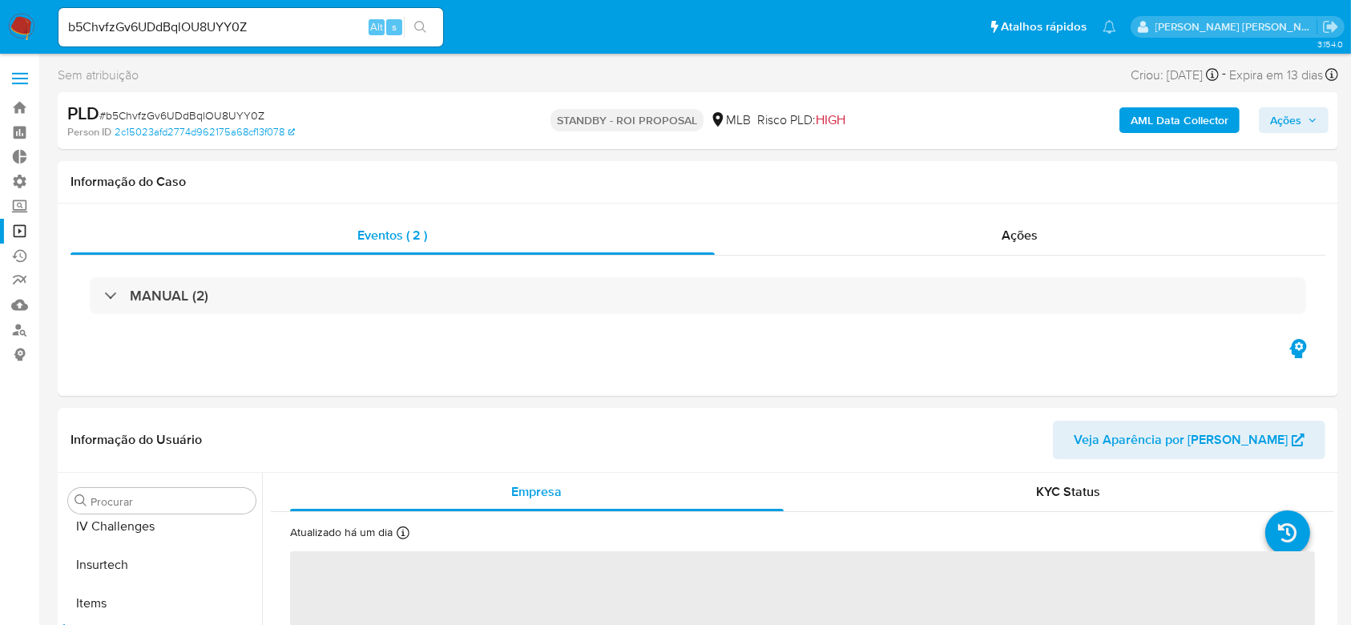
scroll to position [716, 0]
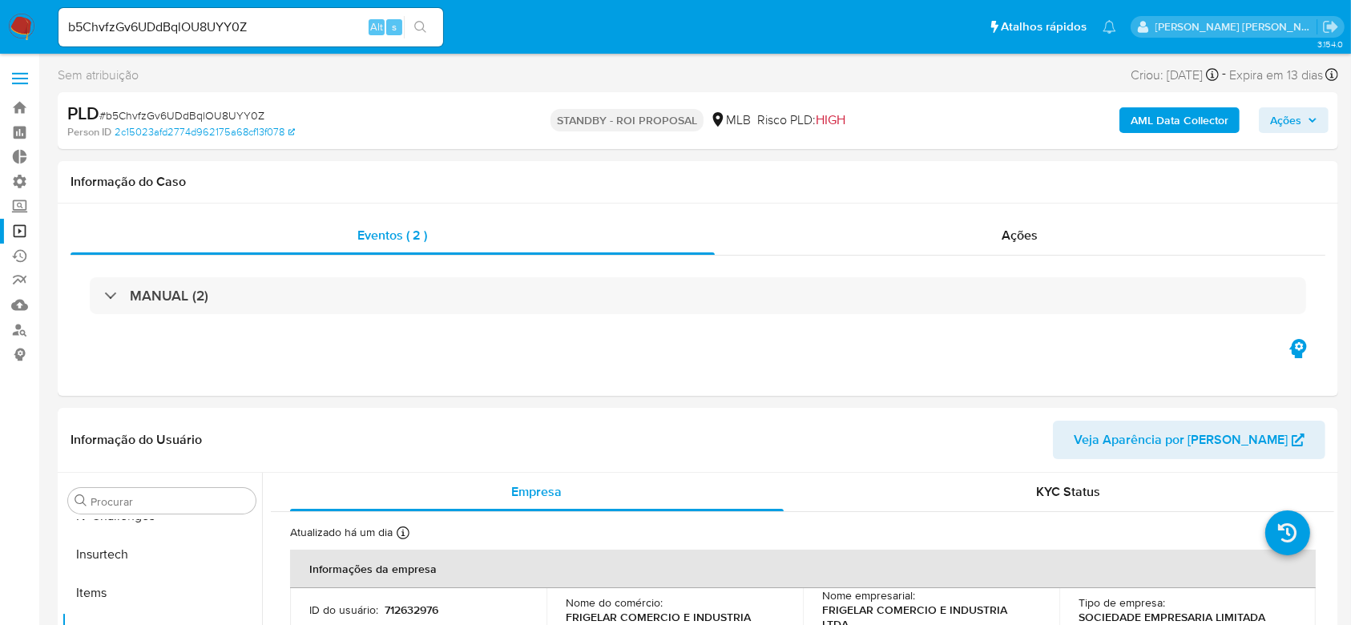
select select "10"
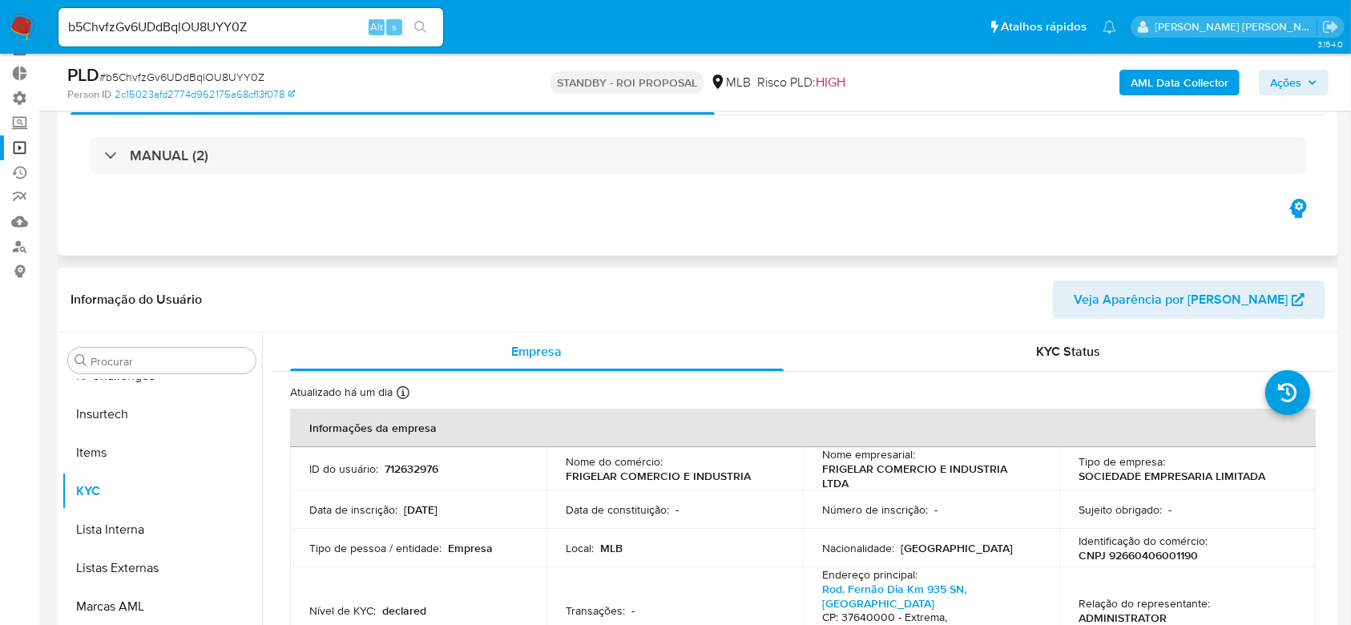
scroll to position [213, 0]
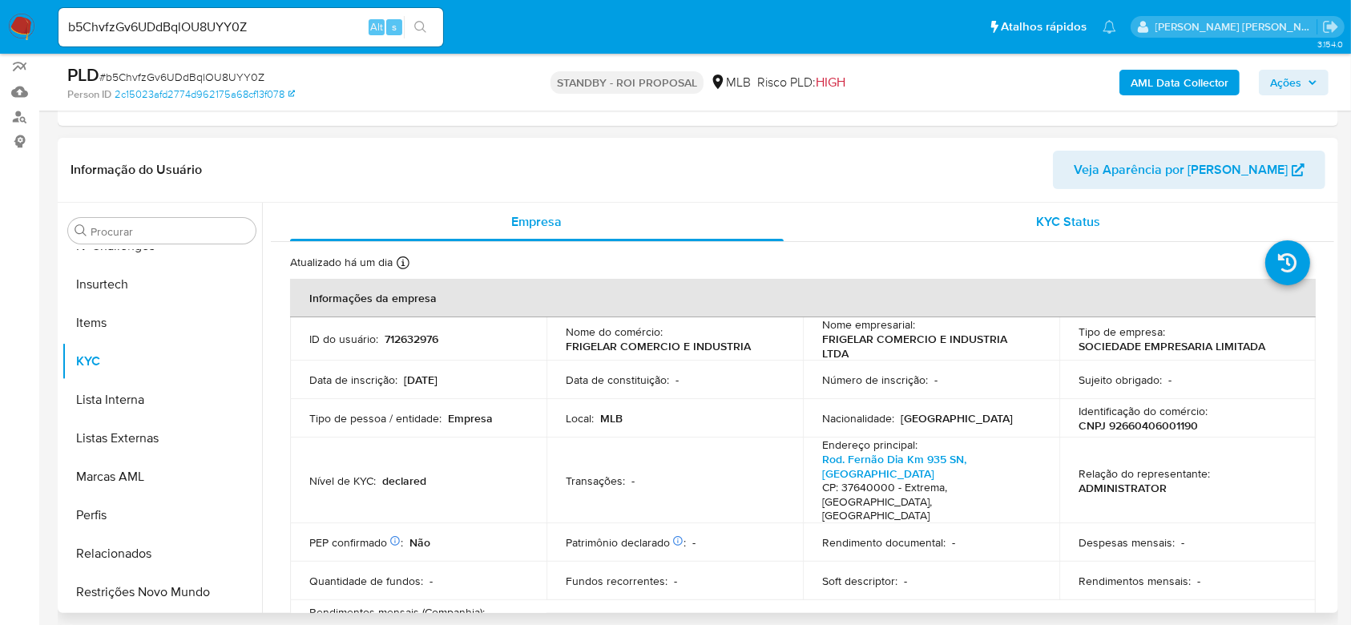
click at [1060, 219] on span "KYC Status" at bounding box center [1068, 221] width 64 height 18
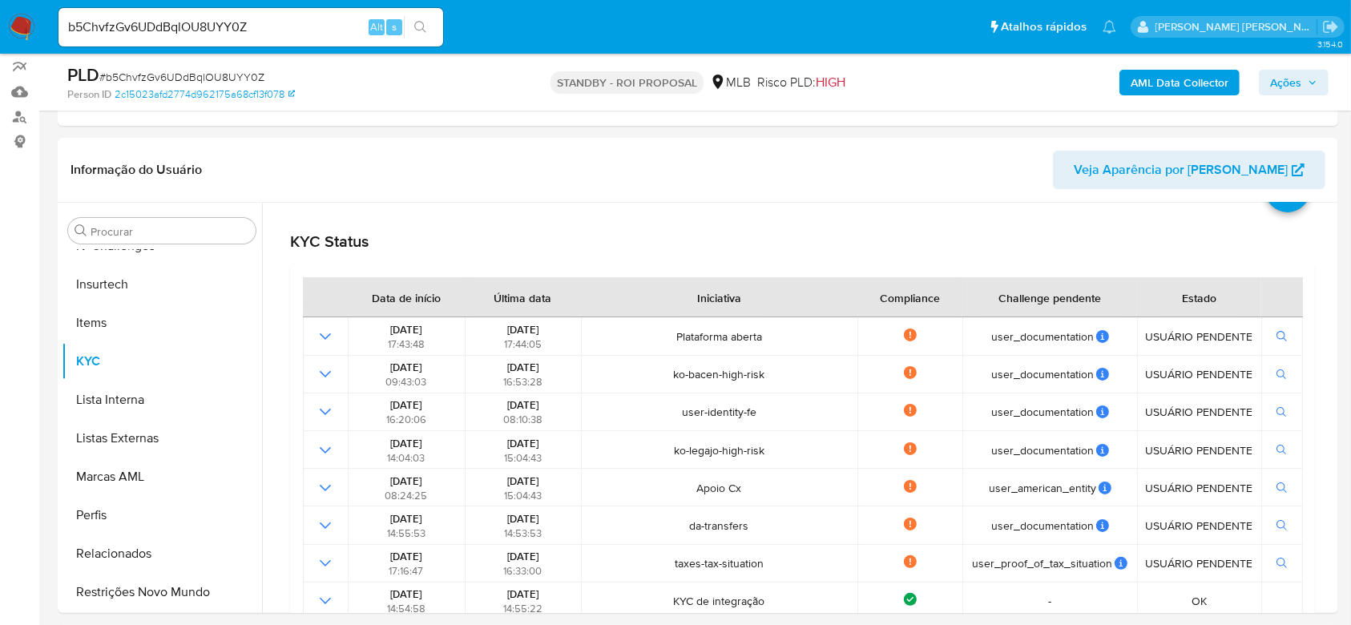
scroll to position [107, 0]
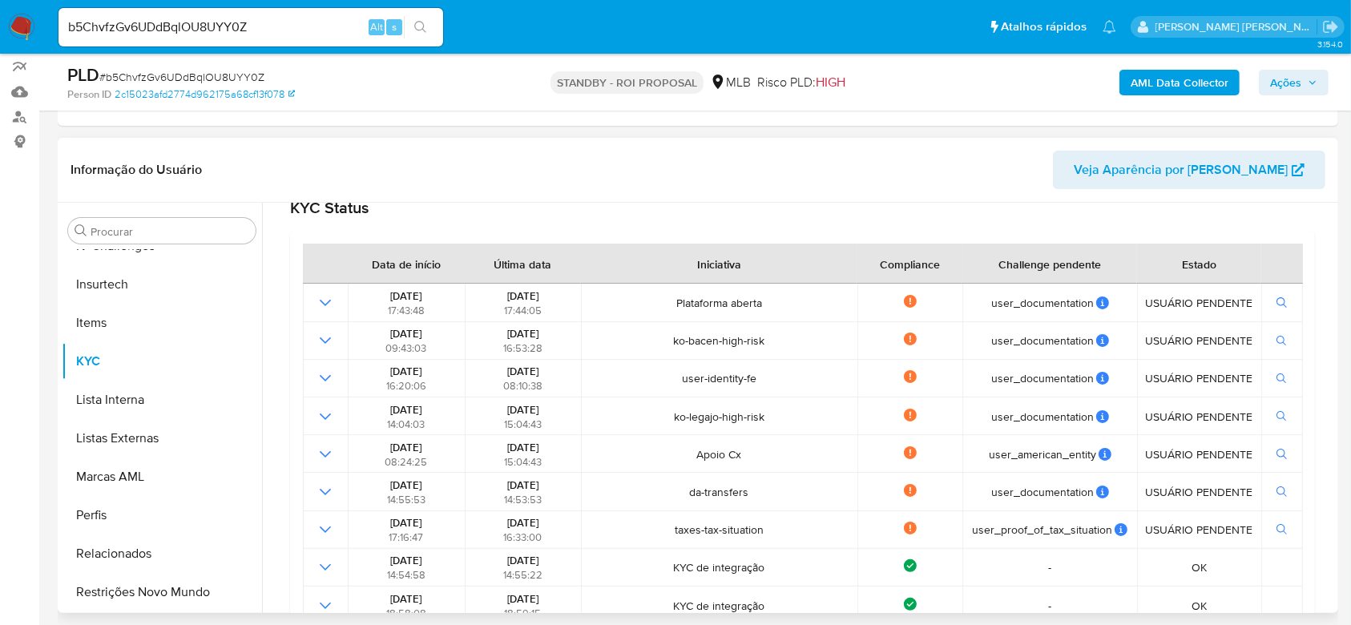
click at [1249, 170] on span "Veja Aparência por Pessoa" at bounding box center [1181, 170] width 214 height 38
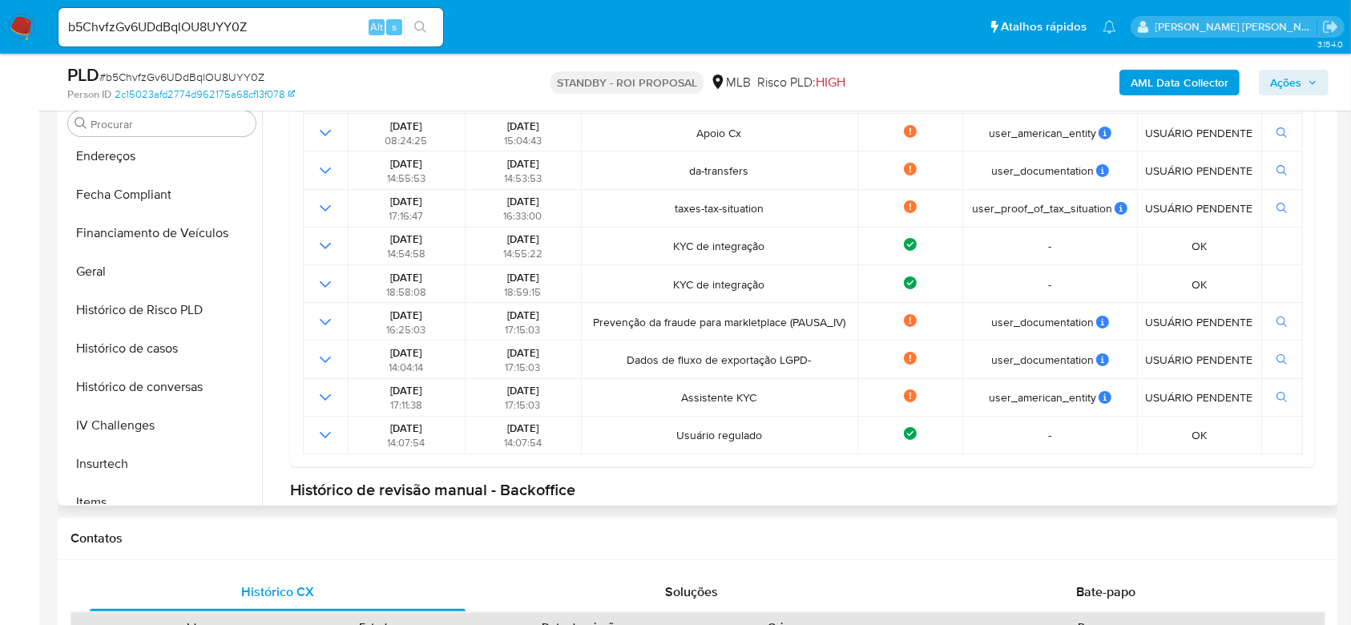
scroll to position [395, 0]
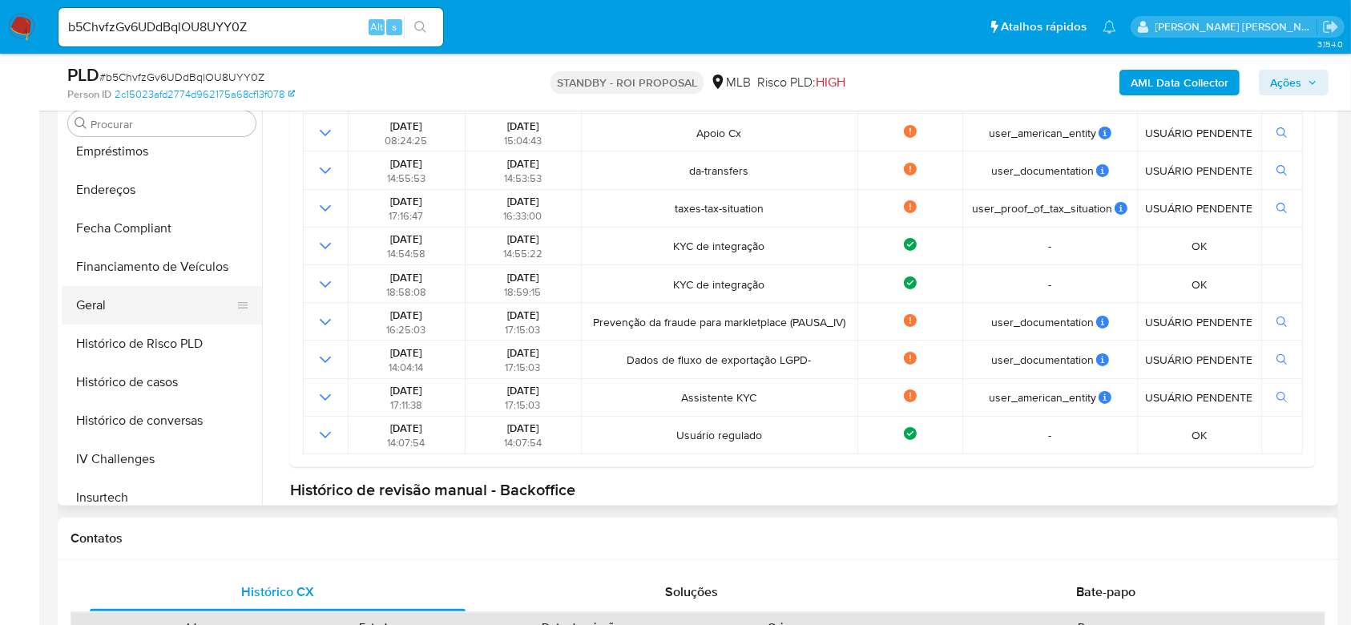
click at [115, 311] on button "Geral" at bounding box center [156, 305] width 188 height 38
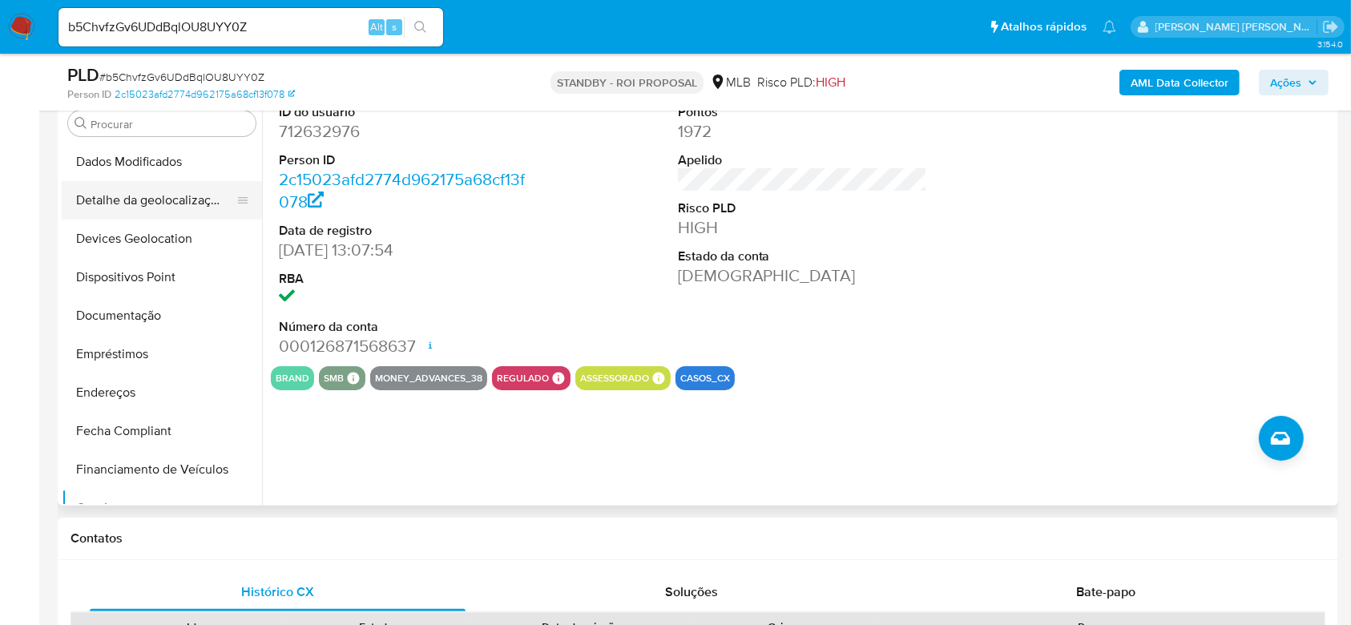
scroll to position [213, 0]
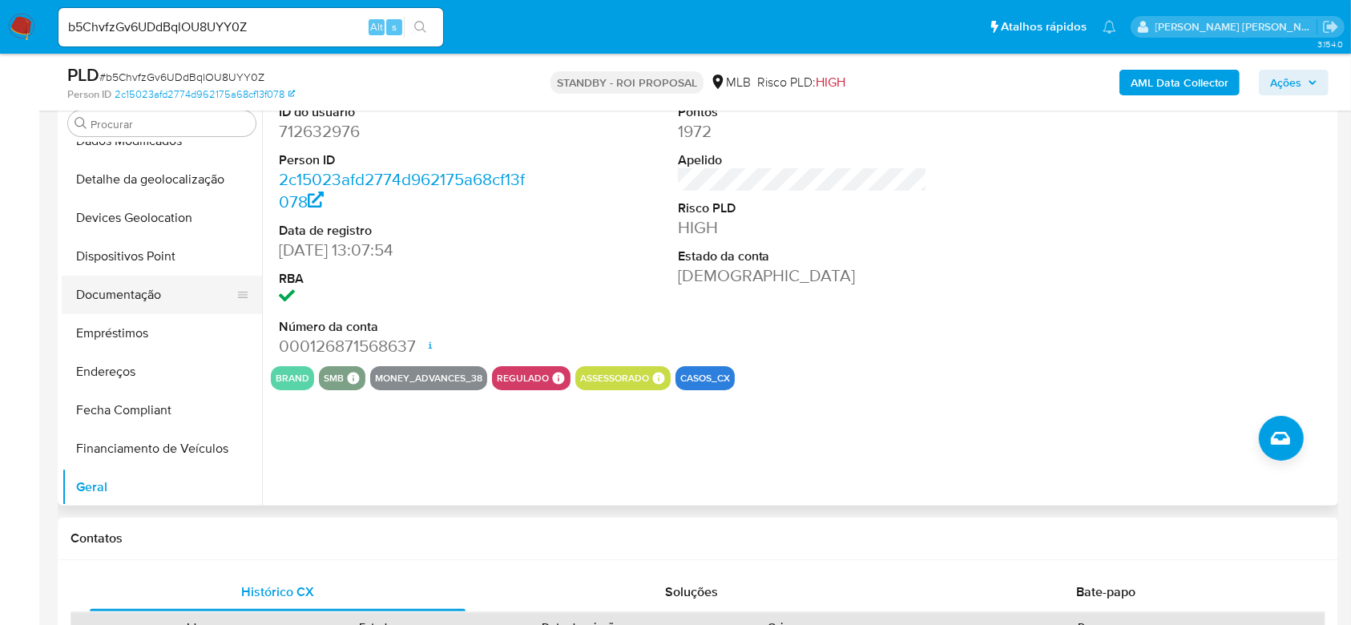
click at [154, 286] on button "Documentação" at bounding box center [156, 295] width 188 height 38
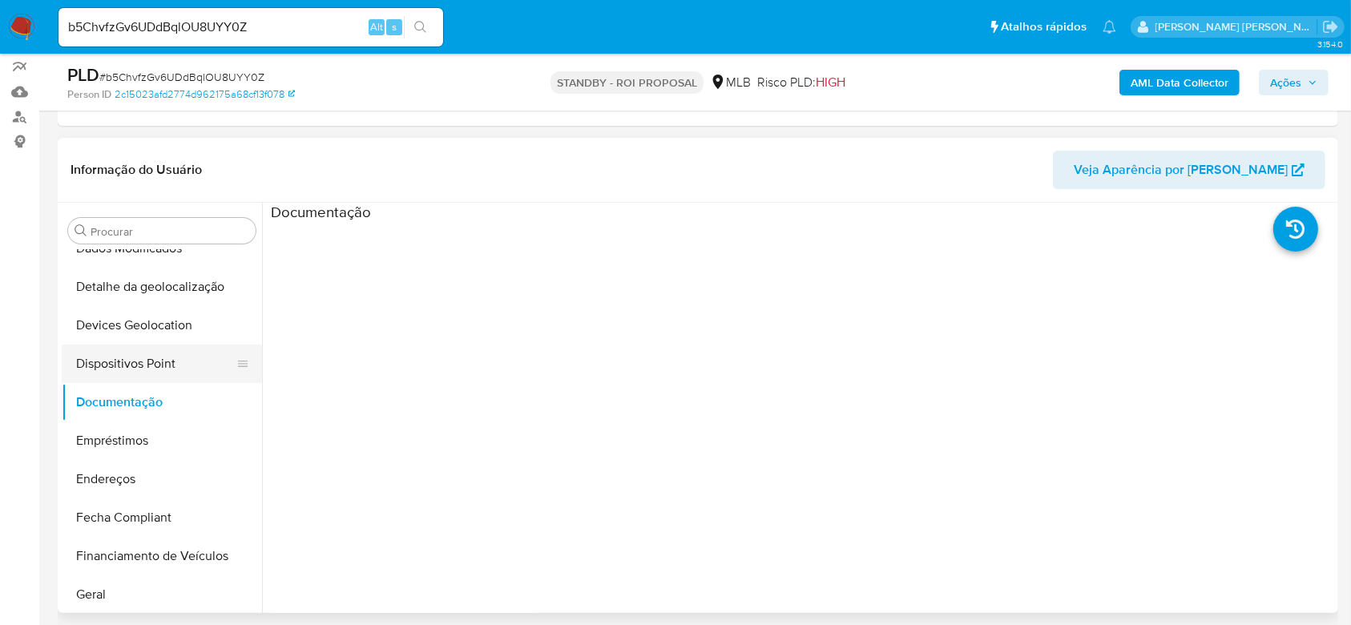
scroll to position [321, 0]
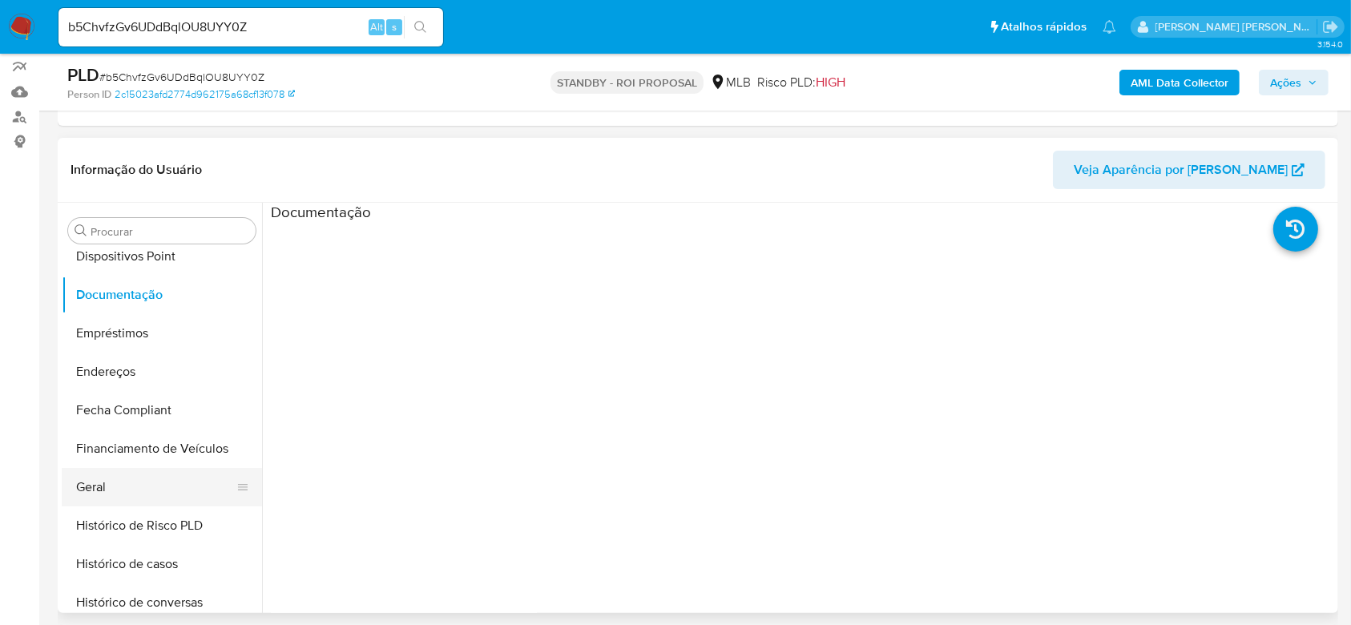
click at [103, 484] on button "Geral" at bounding box center [156, 487] width 188 height 38
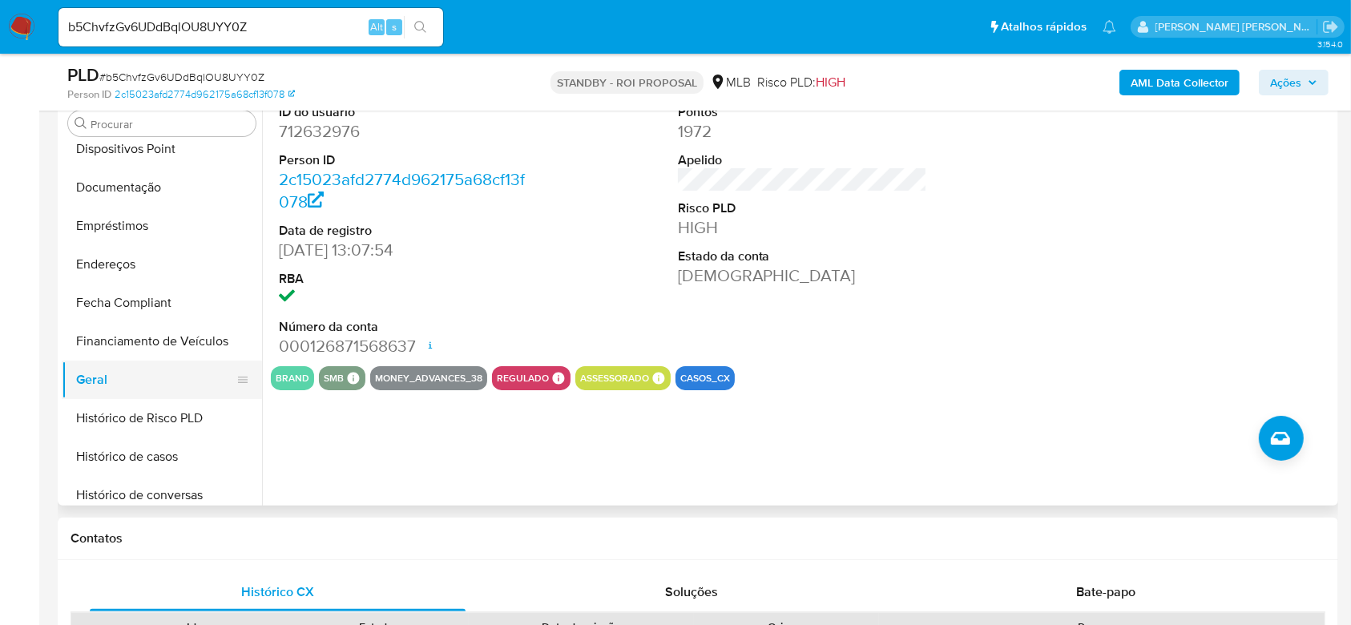
scroll to position [427, 0]
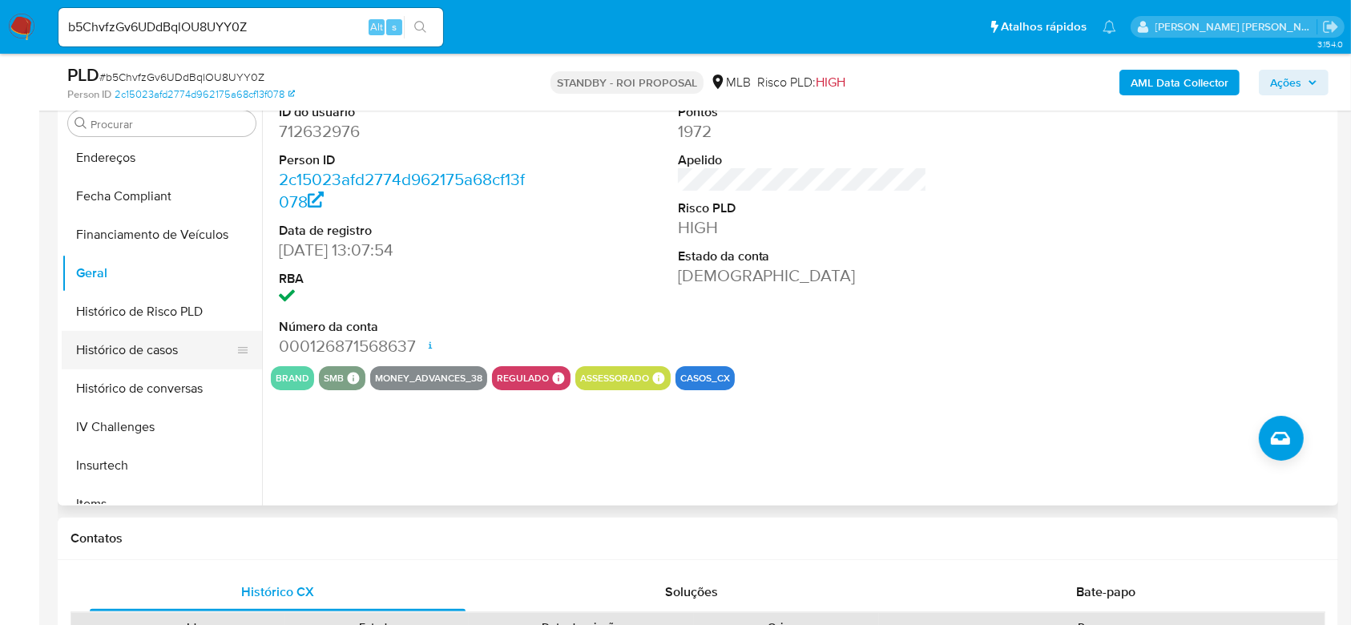
click at [156, 343] on button "Histórico de casos" at bounding box center [156, 350] width 188 height 38
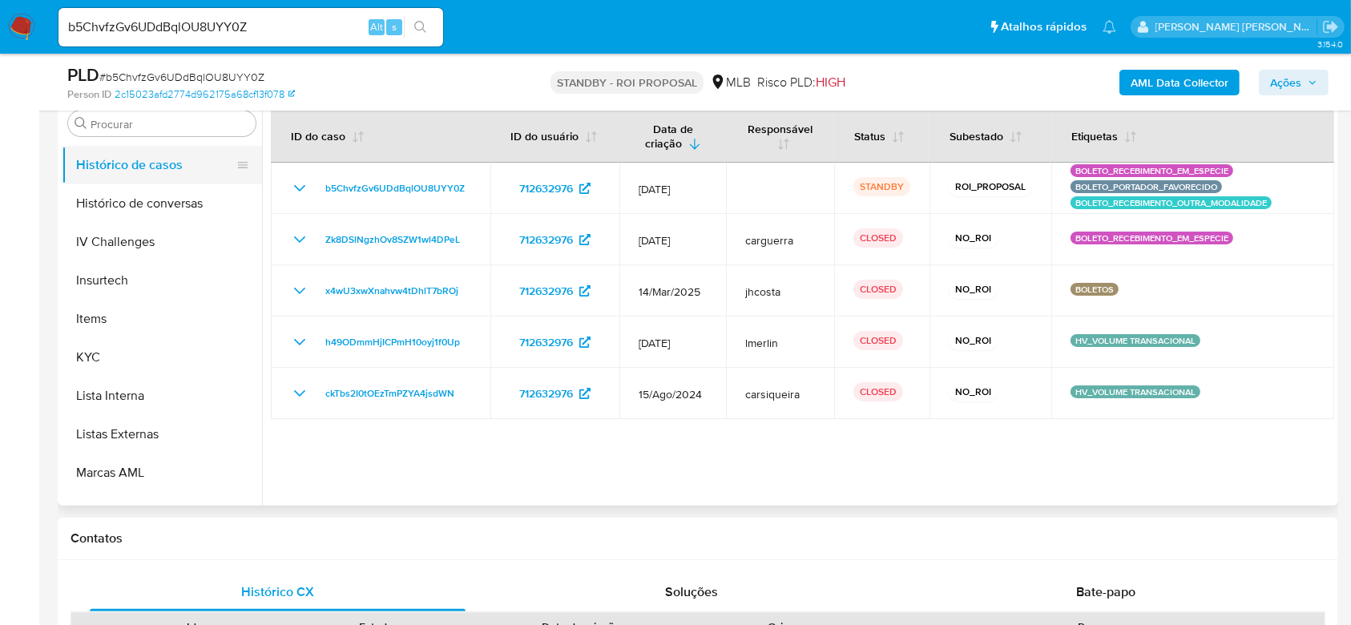
scroll to position [641, 0]
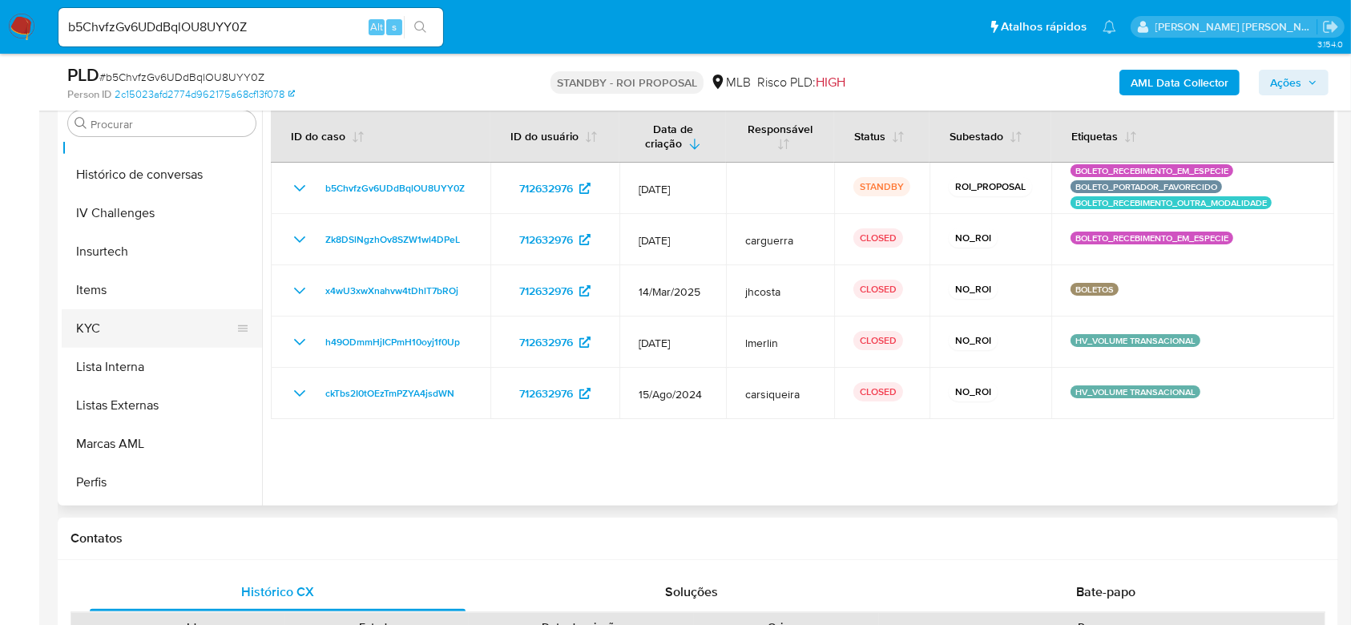
click at [127, 327] on button "KYC" at bounding box center [156, 328] width 188 height 38
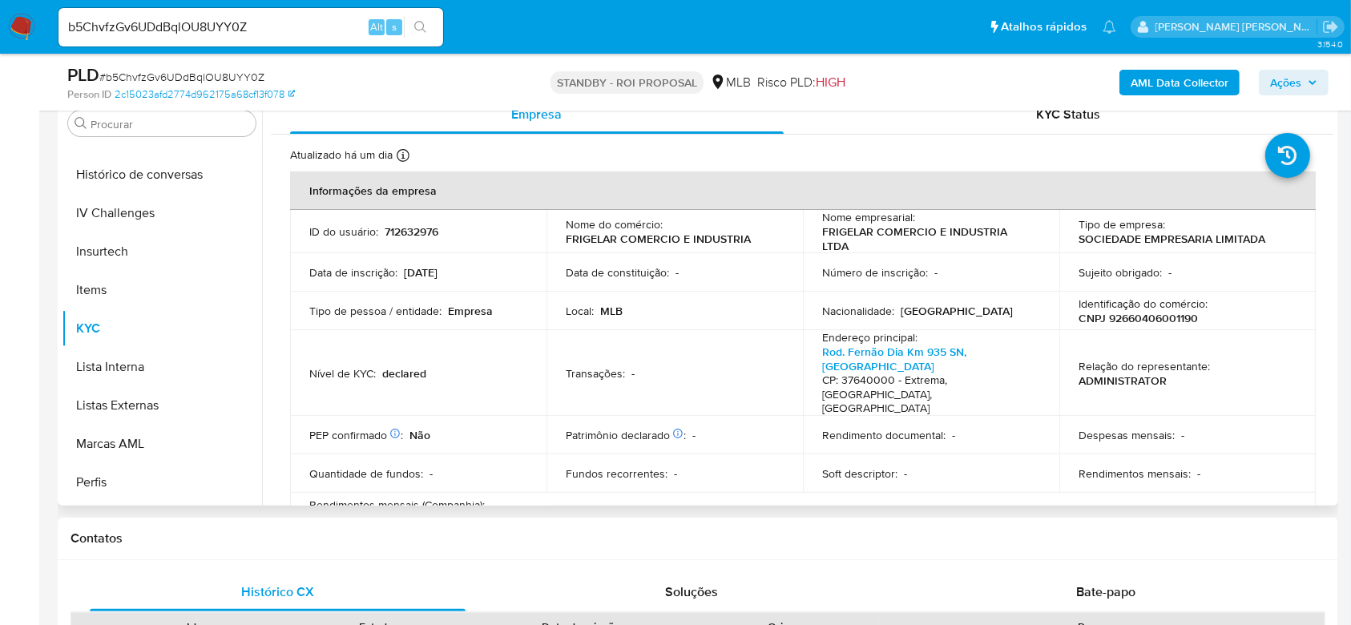
click at [1129, 315] on p "CNPJ 92660406001190" at bounding box center [1138, 318] width 119 height 14
copy p "92660406001190"
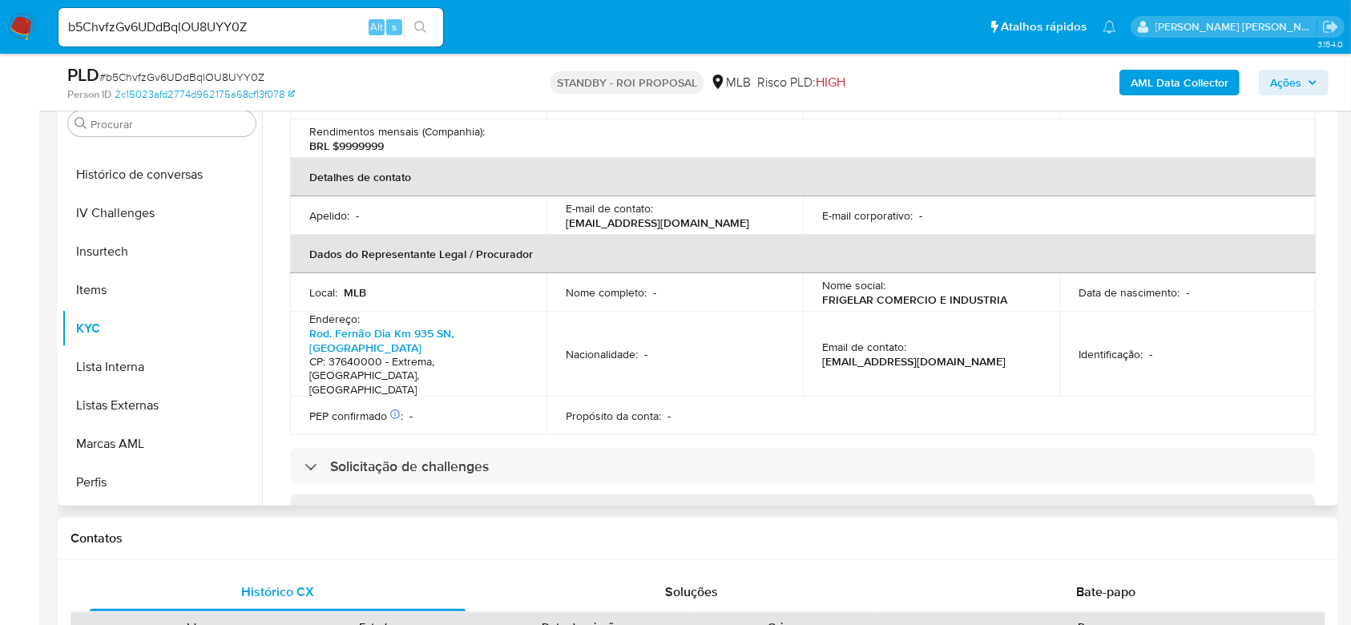
scroll to position [427, 0]
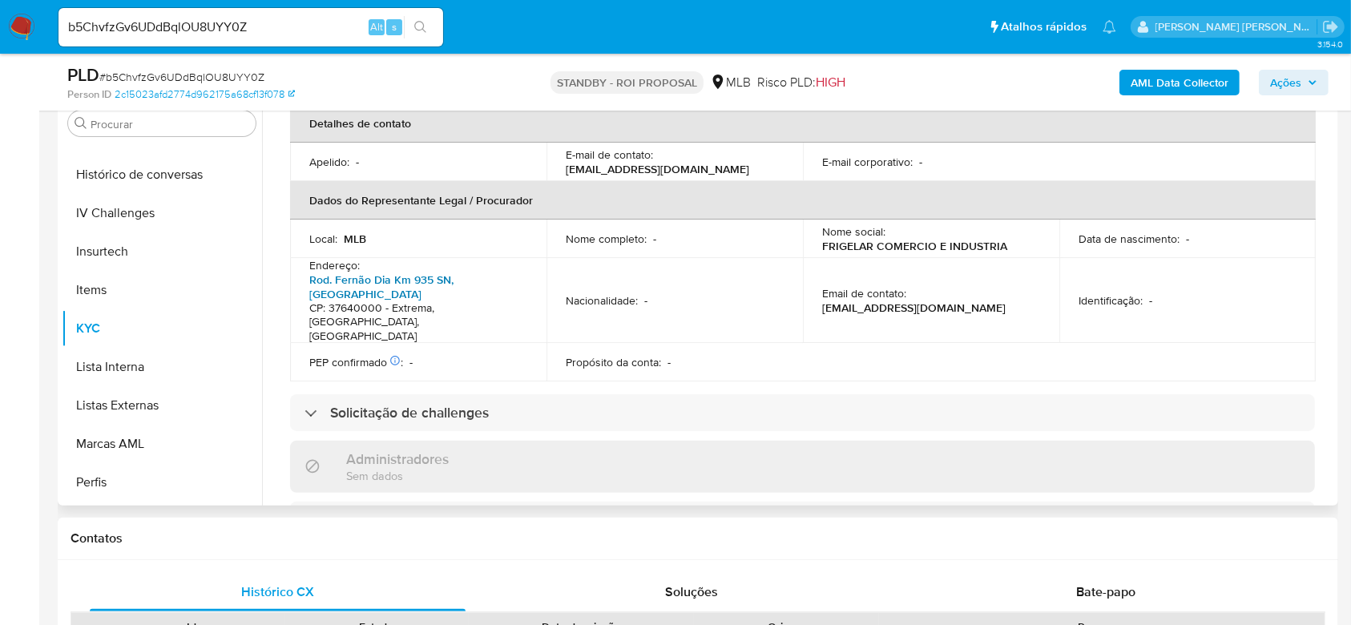
click at [420, 272] on link "Rod. Fernão Dia Km 935 SN, [GEOGRAPHIC_DATA]" at bounding box center [381, 287] width 144 height 30
click at [190, 22] on input "b5ChvfzGv6UDdBqlOU8UYY0Z" at bounding box center [251, 27] width 385 height 21
paste input "F2Ms1BEGnFACofNYLAoksqRz"
type input "F2Ms1BEGnFACofNYLAoksqRz"
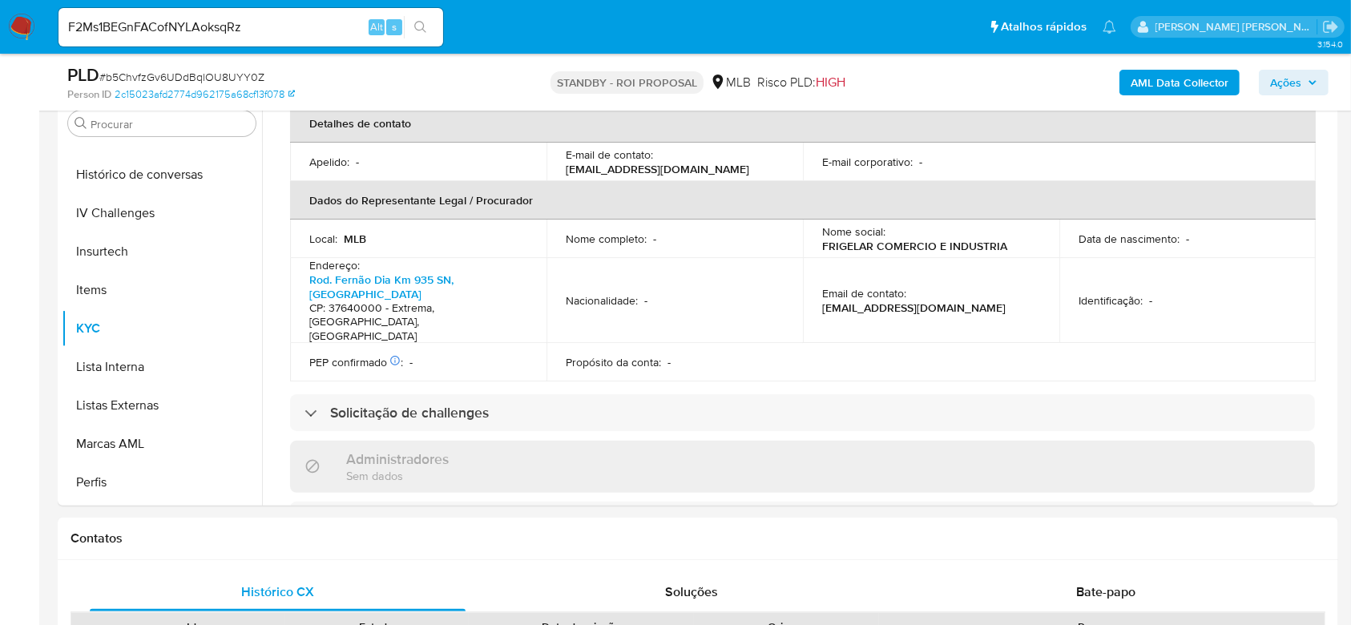
click at [422, 28] on icon "search-icon" at bounding box center [420, 27] width 12 height 12
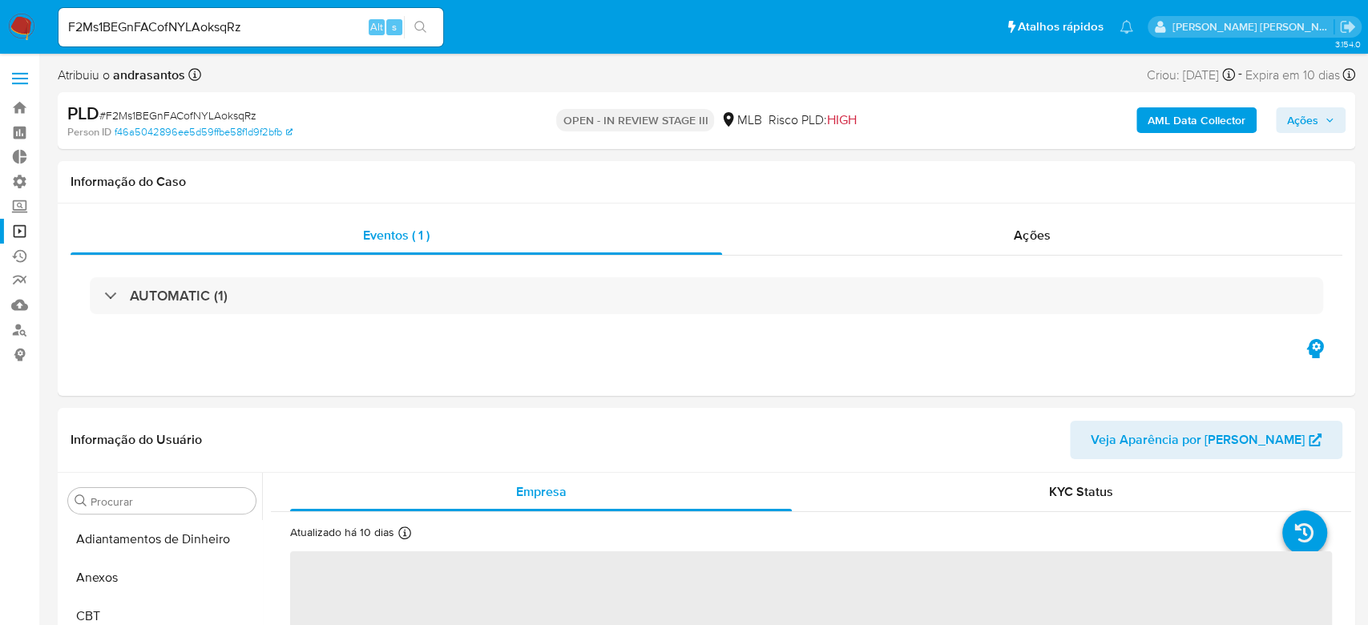
select select "10"
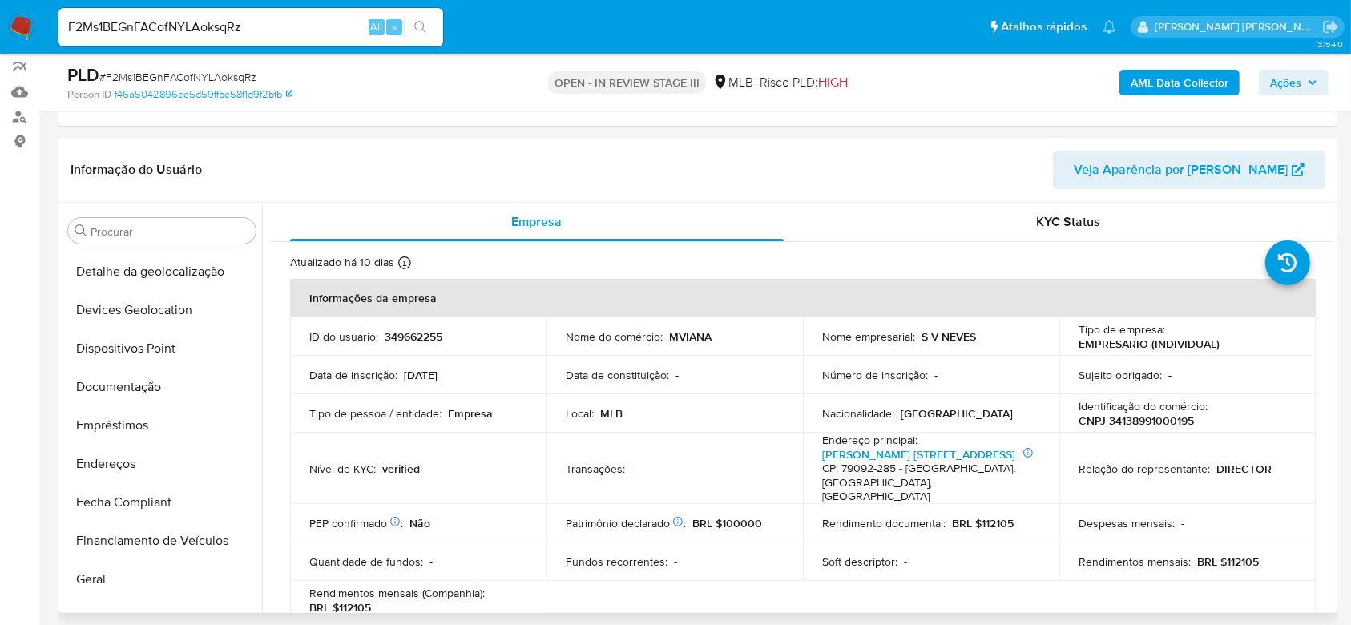
scroll to position [288, 0]
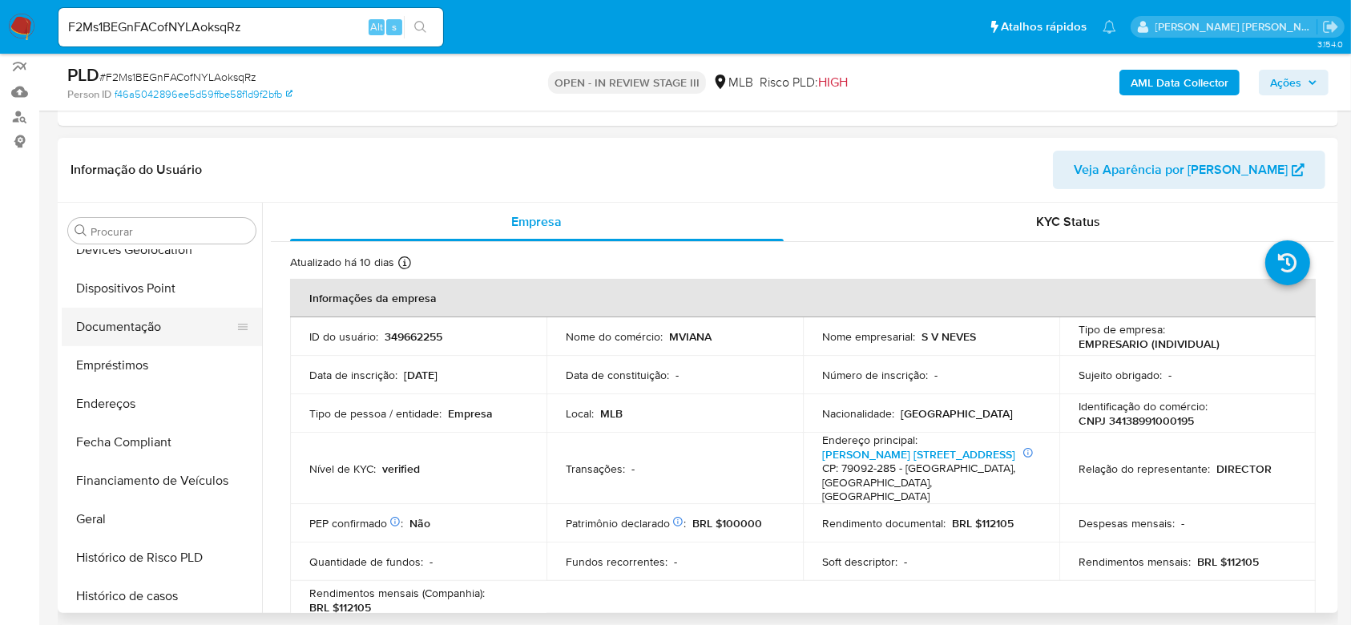
click at [111, 329] on button "Documentação" at bounding box center [156, 327] width 188 height 38
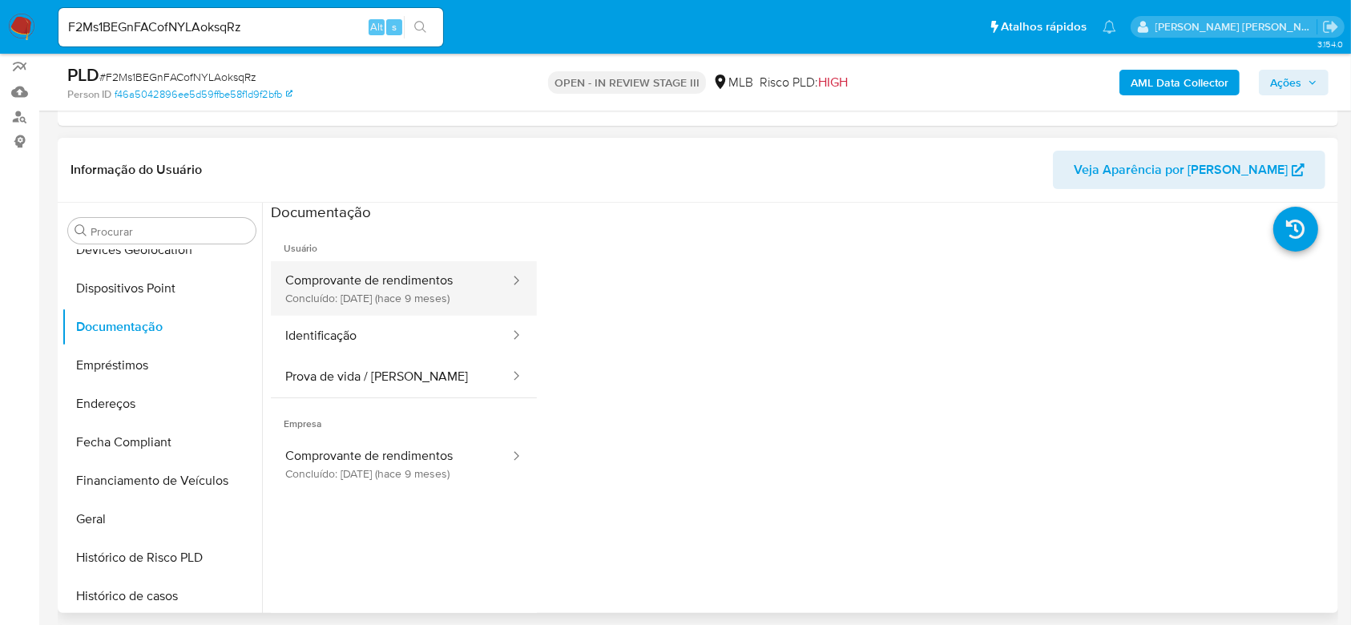
click at [399, 287] on button "Comprovante de rendimentos Concluído: 27/11/2024 (hace 9 meses)" at bounding box center [391, 288] width 240 height 54
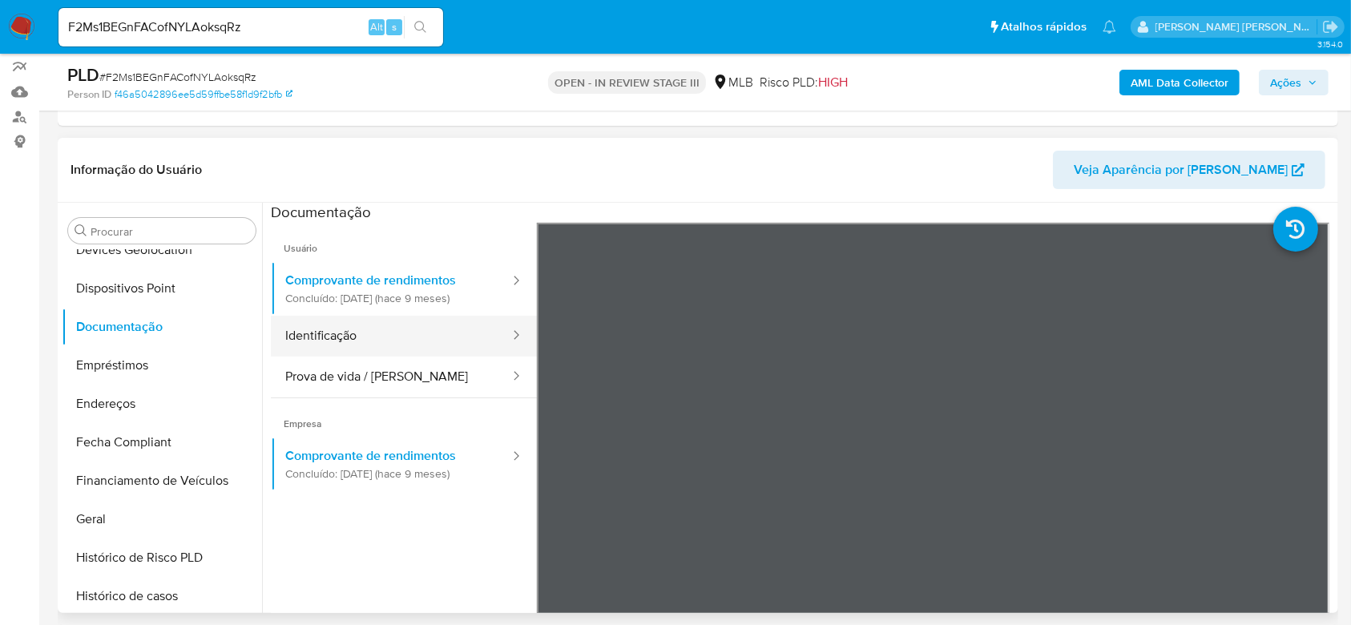
click at [365, 345] on button "Identificação" at bounding box center [391, 336] width 240 height 41
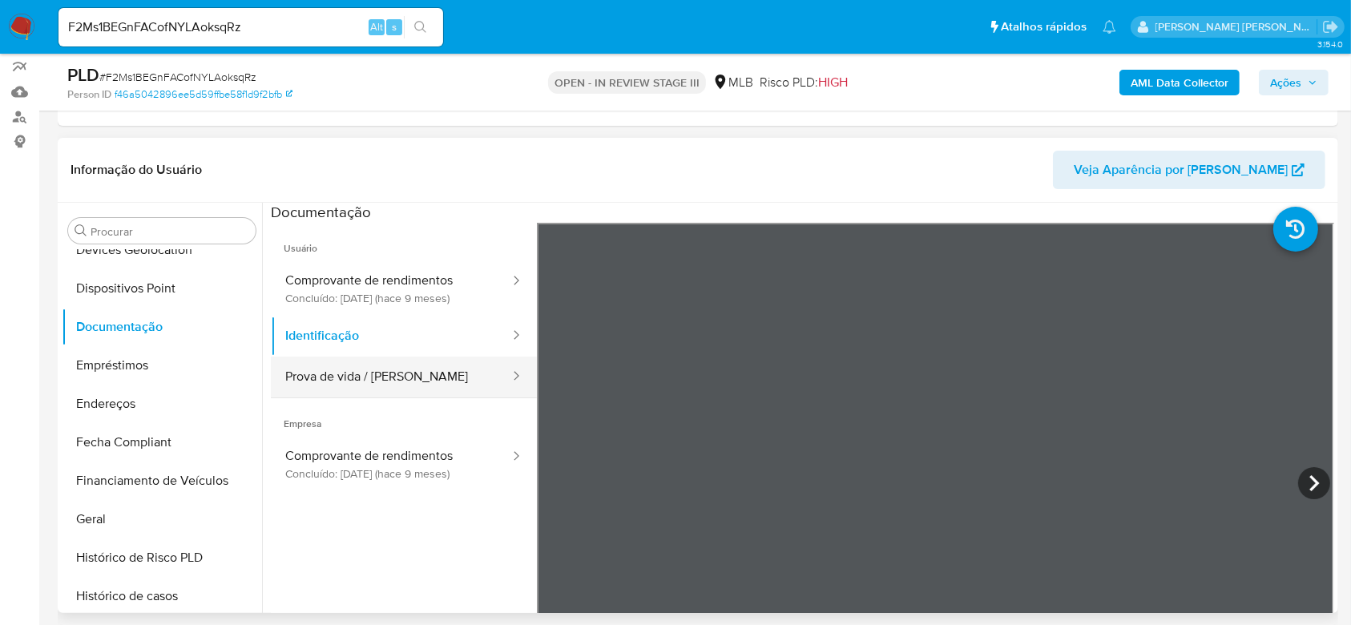
click at [370, 383] on button "Prova de vida / Selfie" at bounding box center [391, 377] width 240 height 41
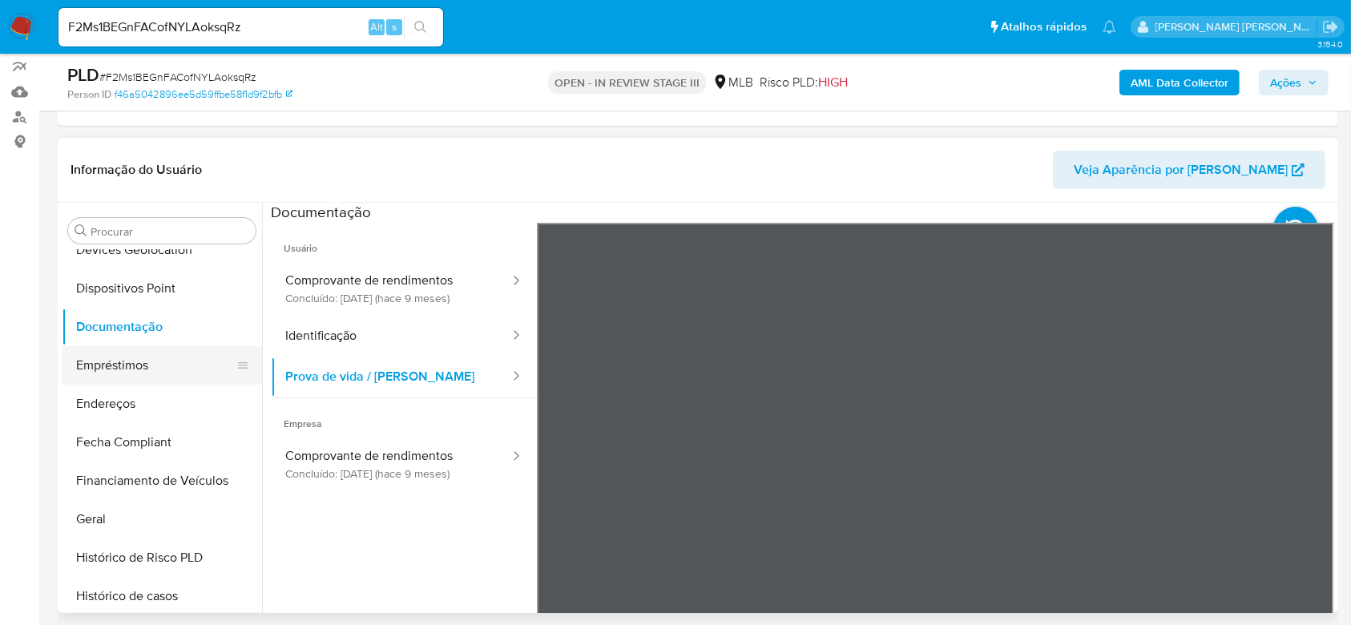
scroll to position [395, 0]
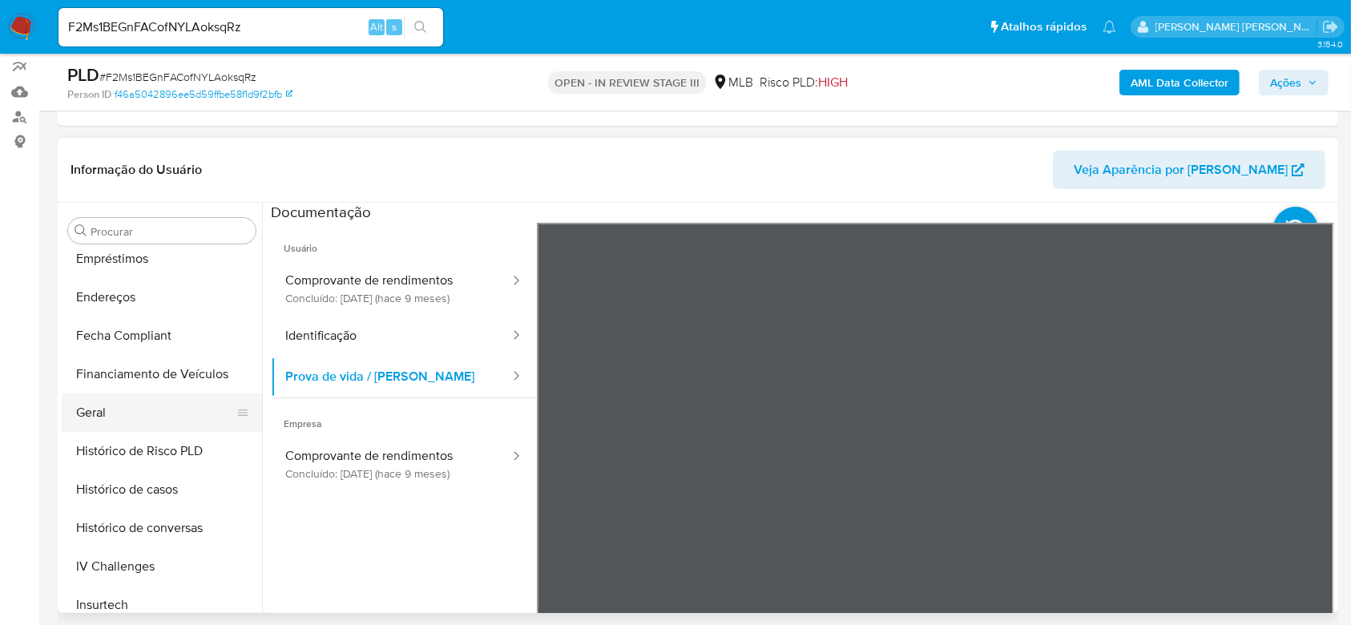
click at [112, 417] on button "Geral" at bounding box center [156, 412] width 188 height 38
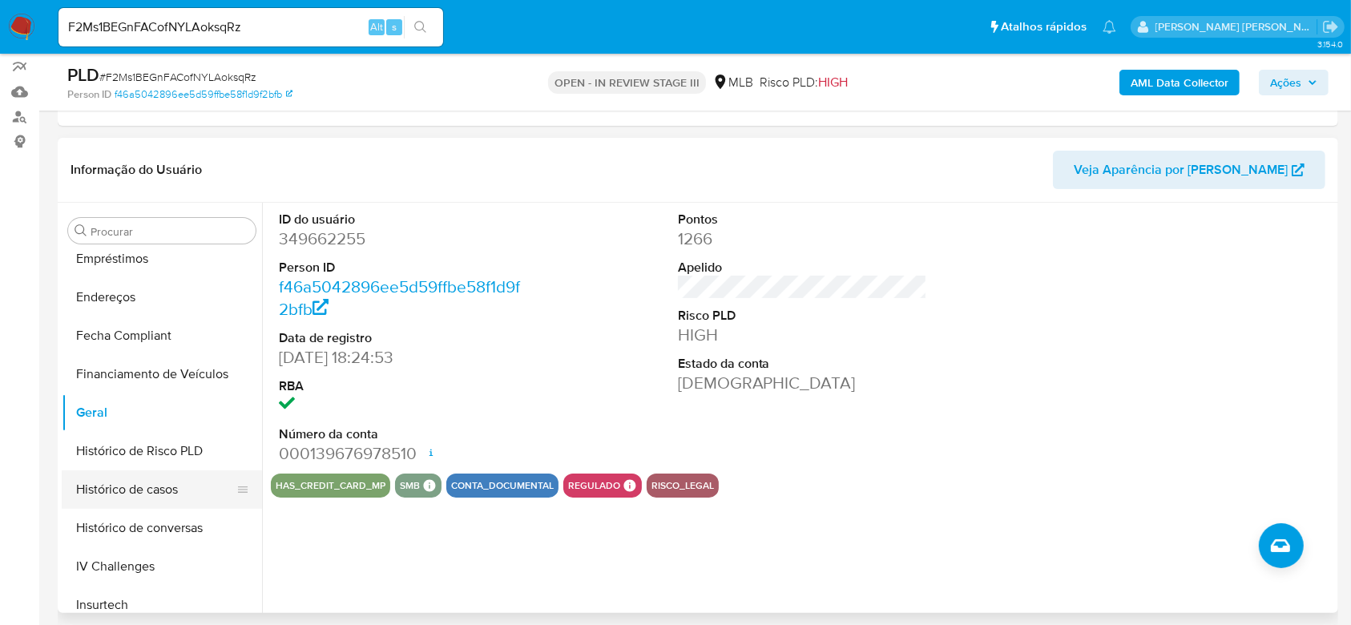
click at [141, 478] on button "Histórico de casos" at bounding box center [156, 489] width 188 height 38
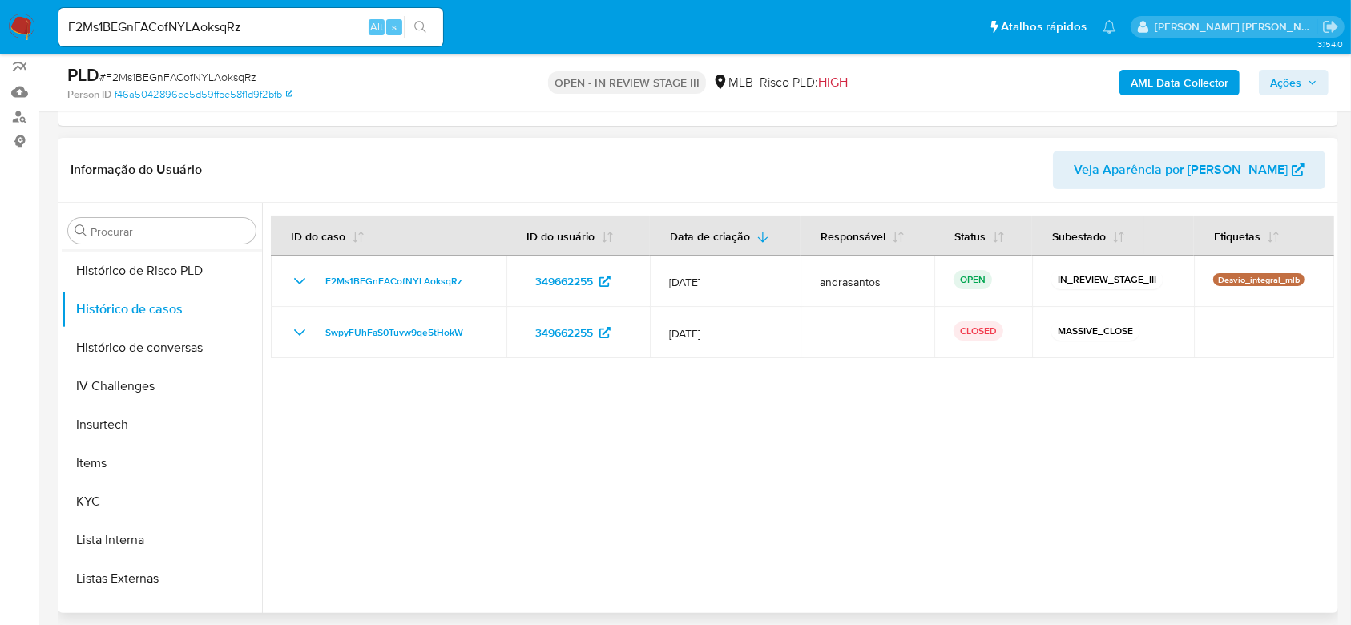
scroll to position [609, 0]
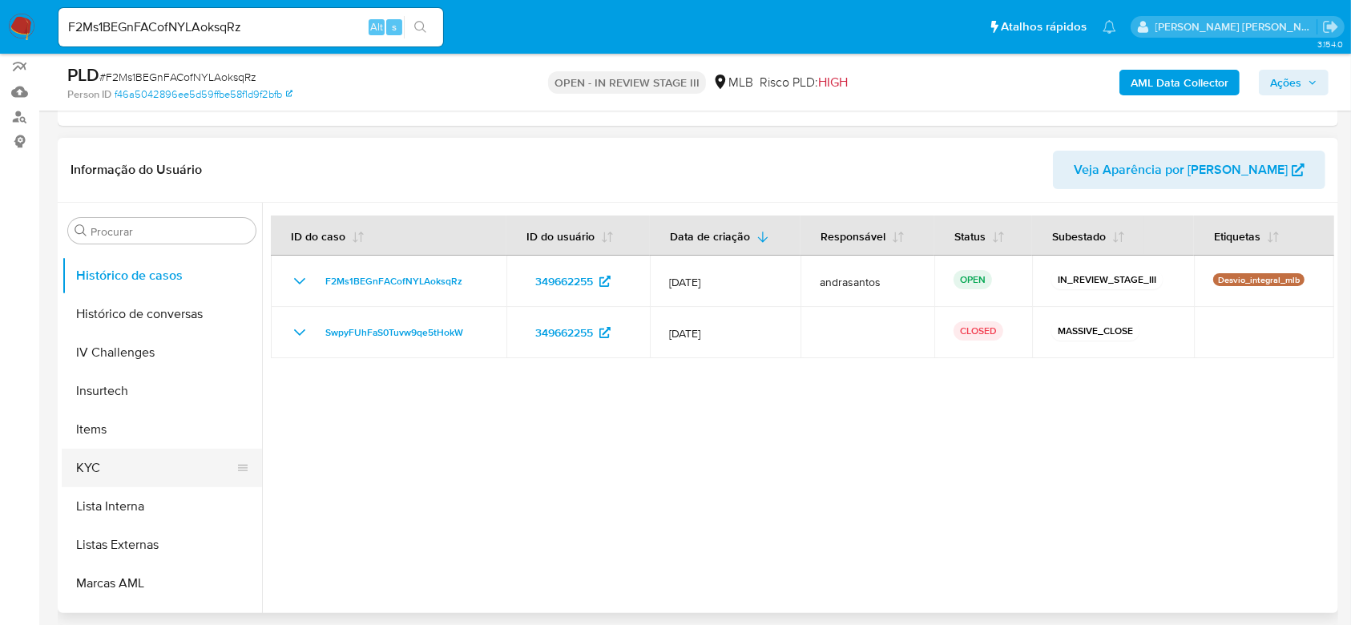
click at [161, 455] on button "KYC" at bounding box center [156, 468] width 188 height 38
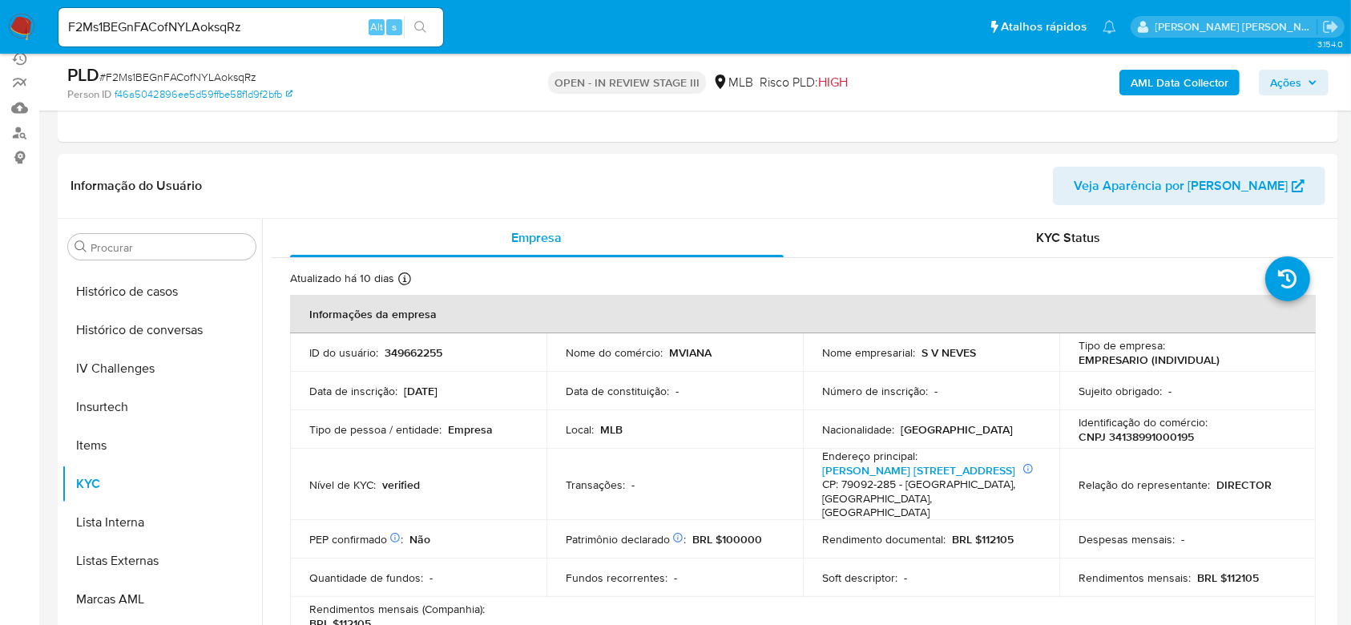
scroll to position [26, 0]
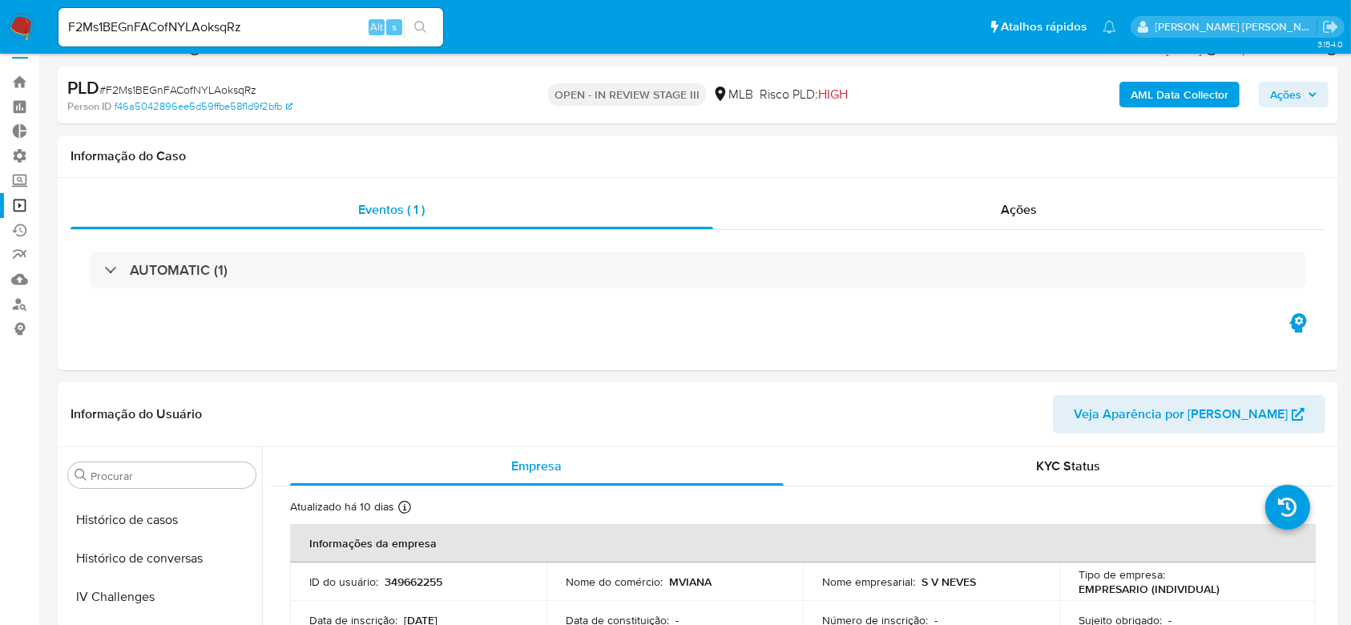
click at [204, 17] on input "F2Ms1BEGnFACofNYLAoksqRz" at bounding box center [251, 27] width 385 height 21
paste input "3ohs2tG0NUGp3FqkEbQ6G6K5"
type input "3ohs2tG0NUGp3FqkEbQ6G6K5"
click at [424, 28] on icon "search-icon" at bounding box center [420, 27] width 13 height 13
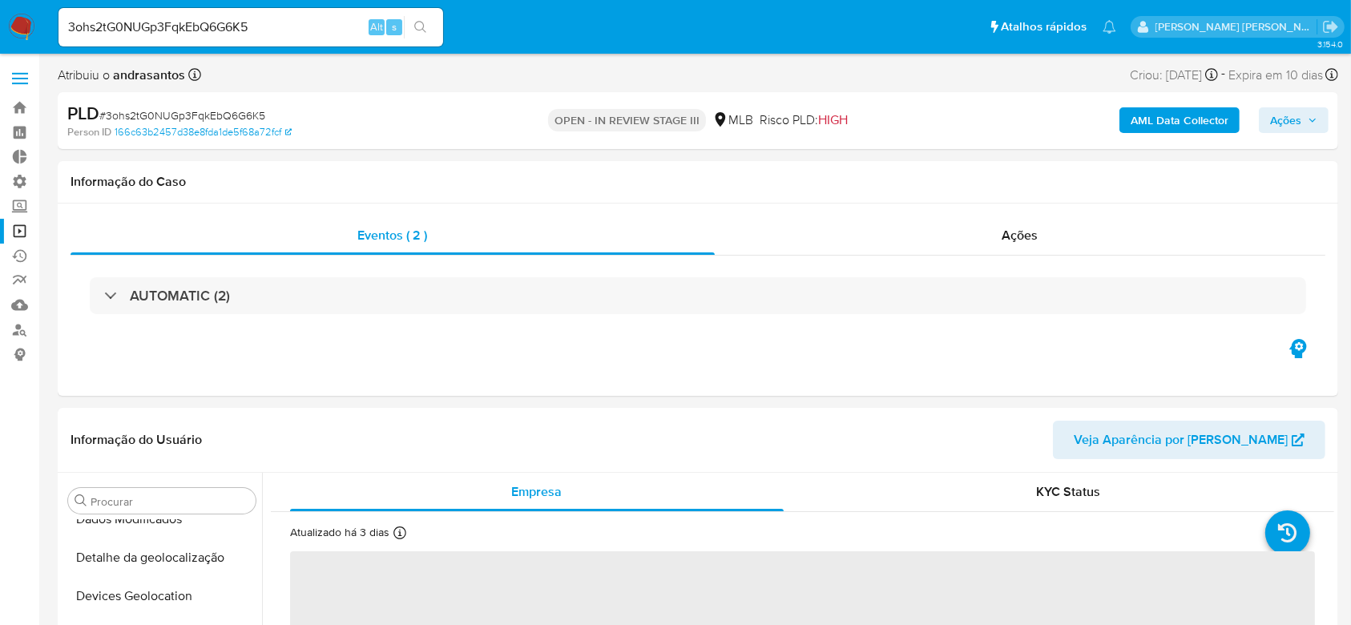
scroll to position [716, 0]
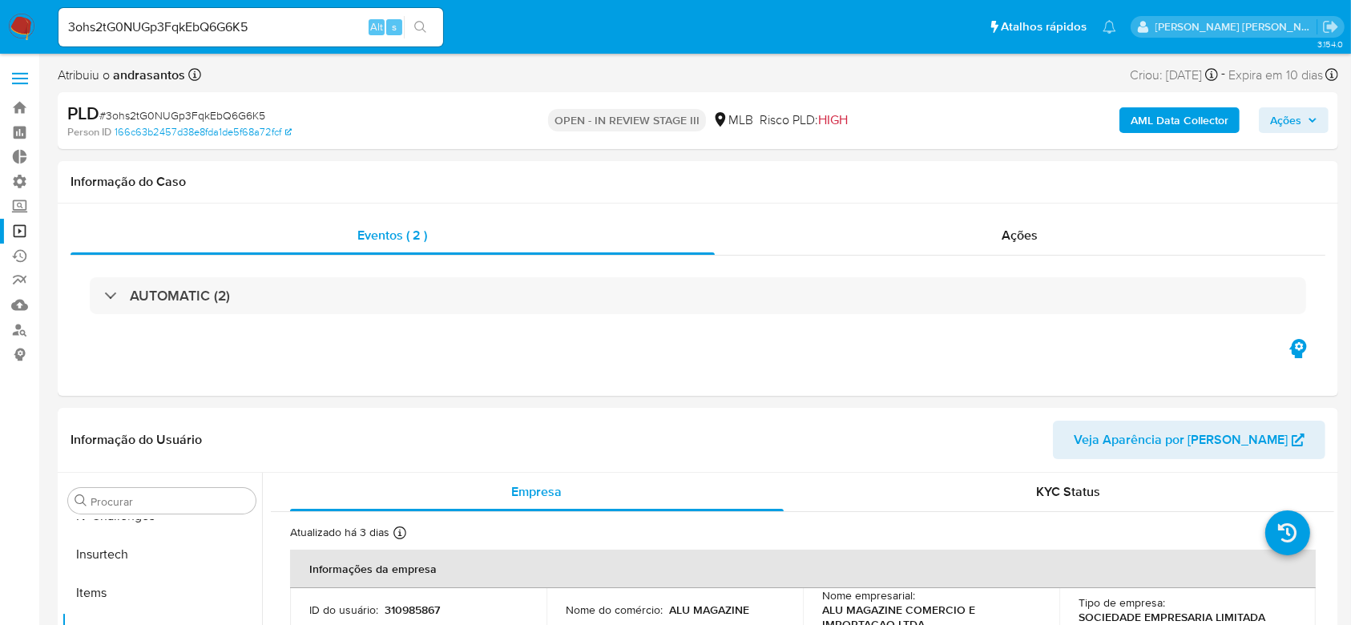
select select "10"
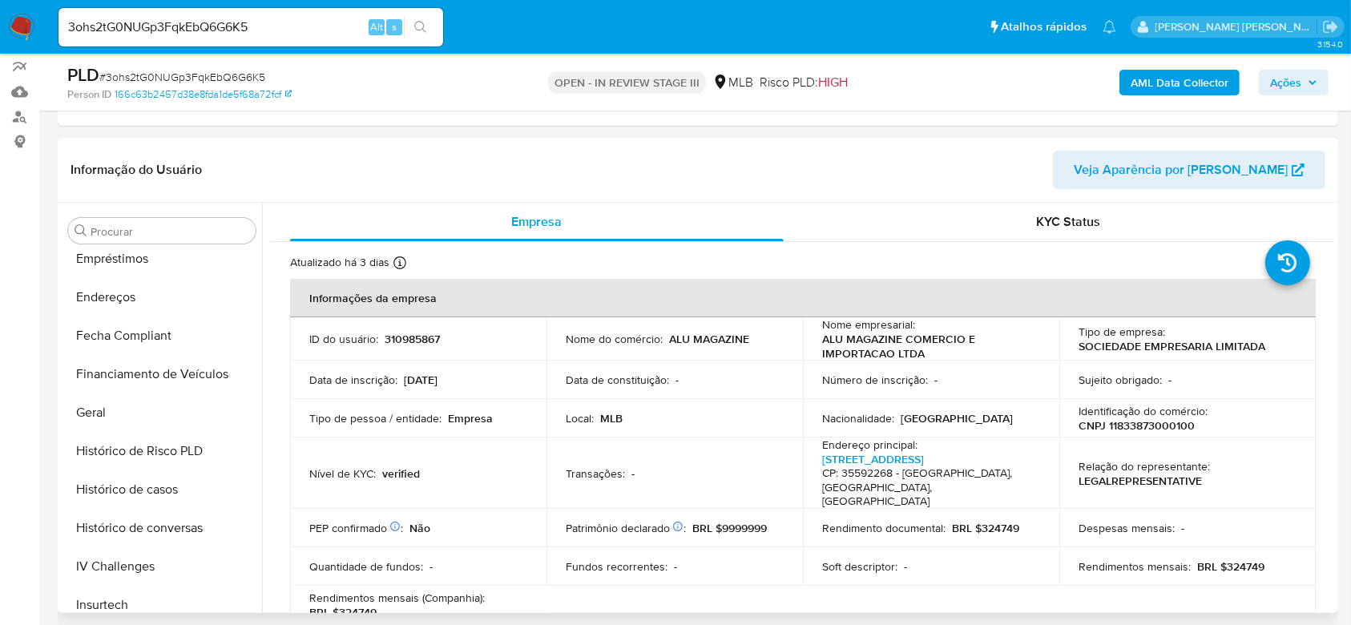
scroll to position [288, 0]
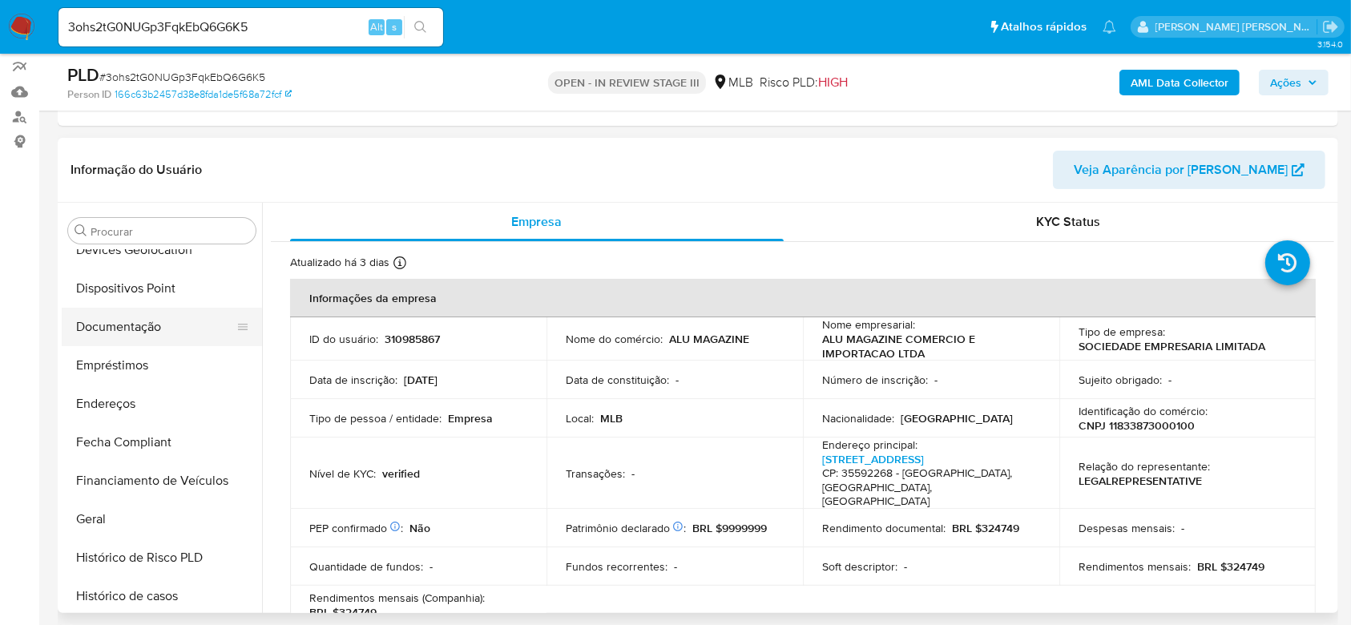
click at [127, 330] on button "Documentação" at bounding box center [156, 327] width 188 height 38
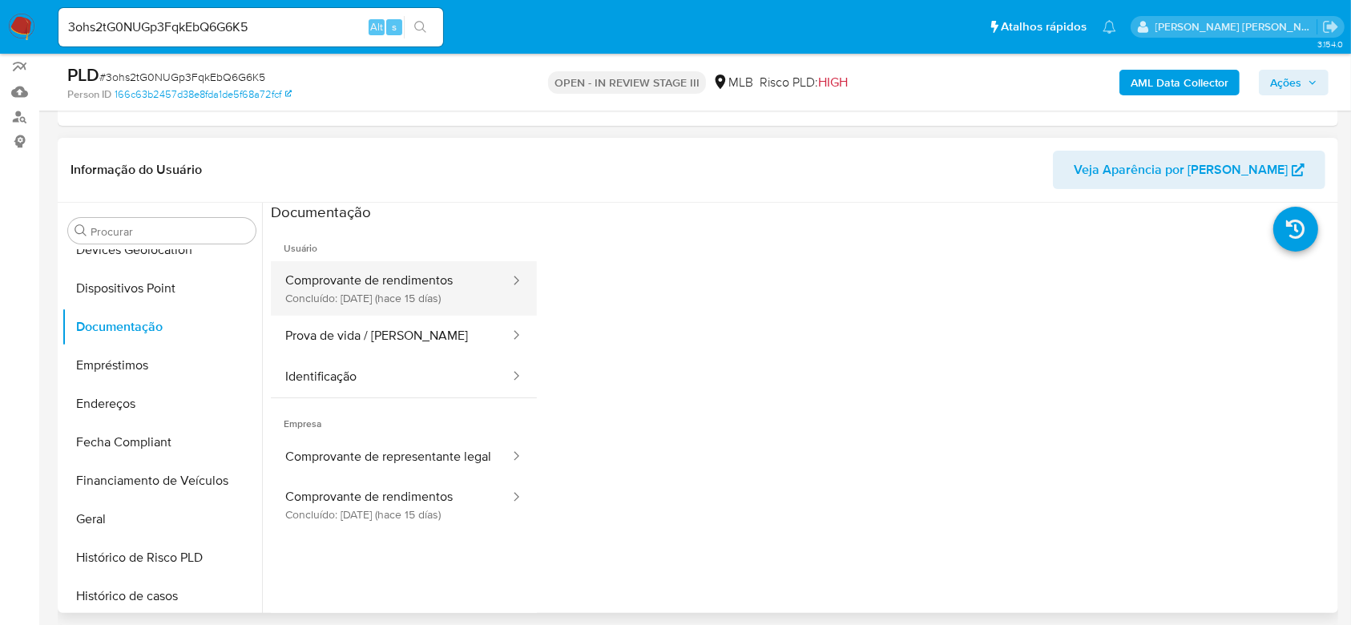
click at [425, 280] on button "Comprovante de rendimentos Concluído: 31/07/2025 (hace 15 días)" at bounding box center [391, 288] width 240 height 54
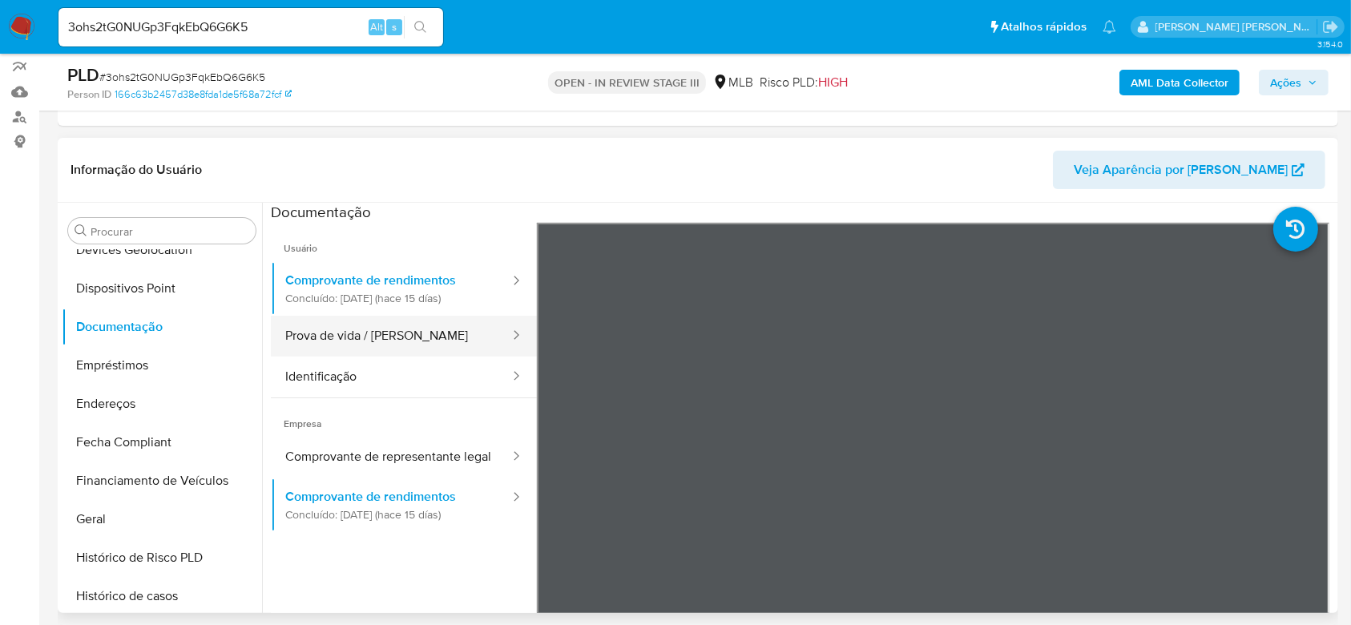
click at [412, 352] on button "Prova de vida / Selfie" at bounding box center [391, 336] width 240 height 41
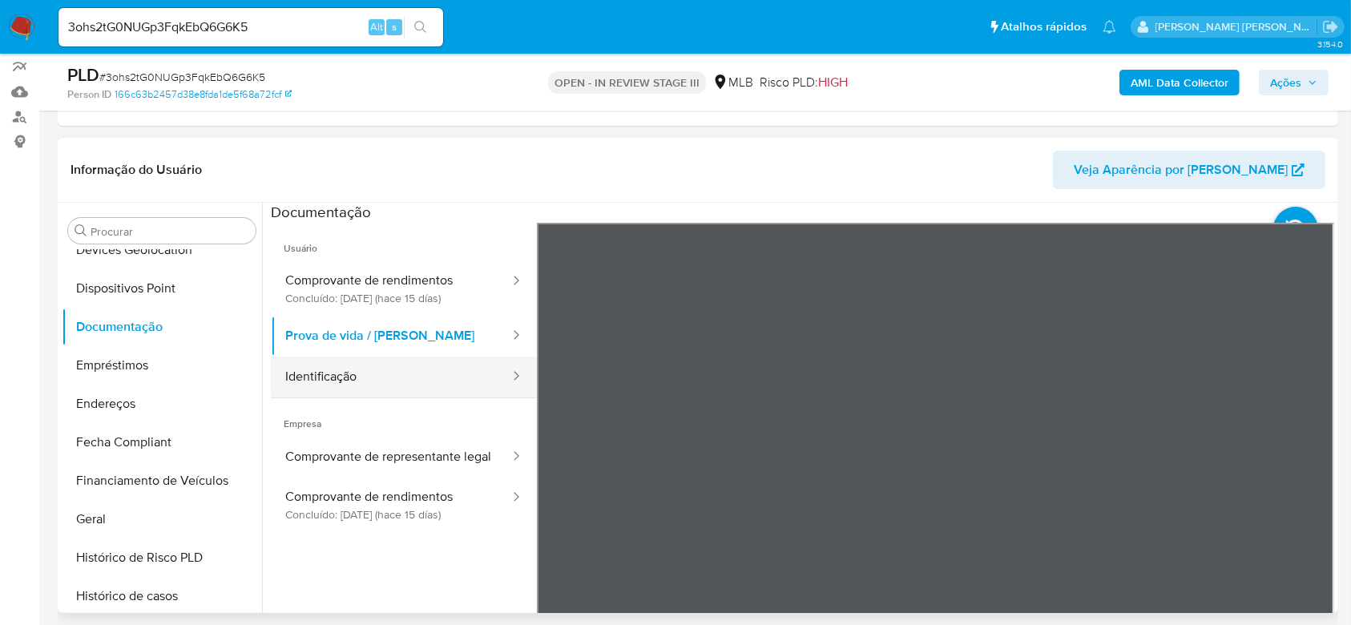
click at [393, 383] on button "Identificação" at bounding box center [391, 377] width 240 height 41
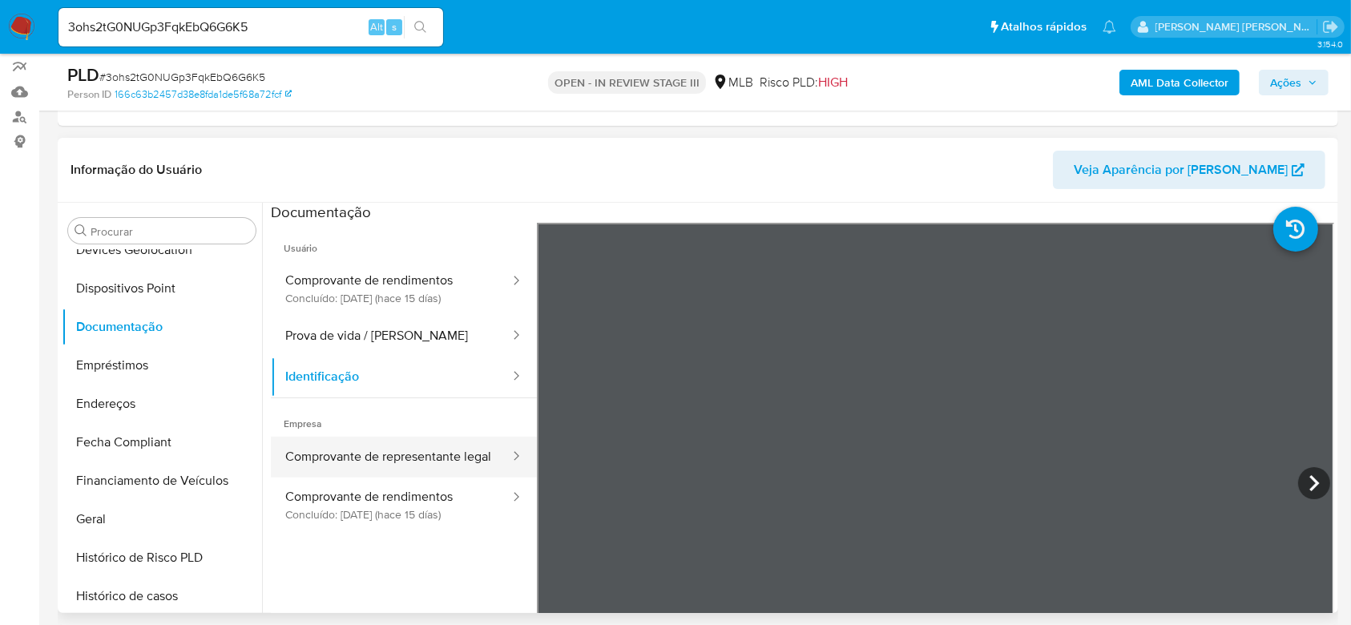
click at [416, 458] on button "Comprovante de representante legal" at bounding box center [391, 457] width 240 height 41
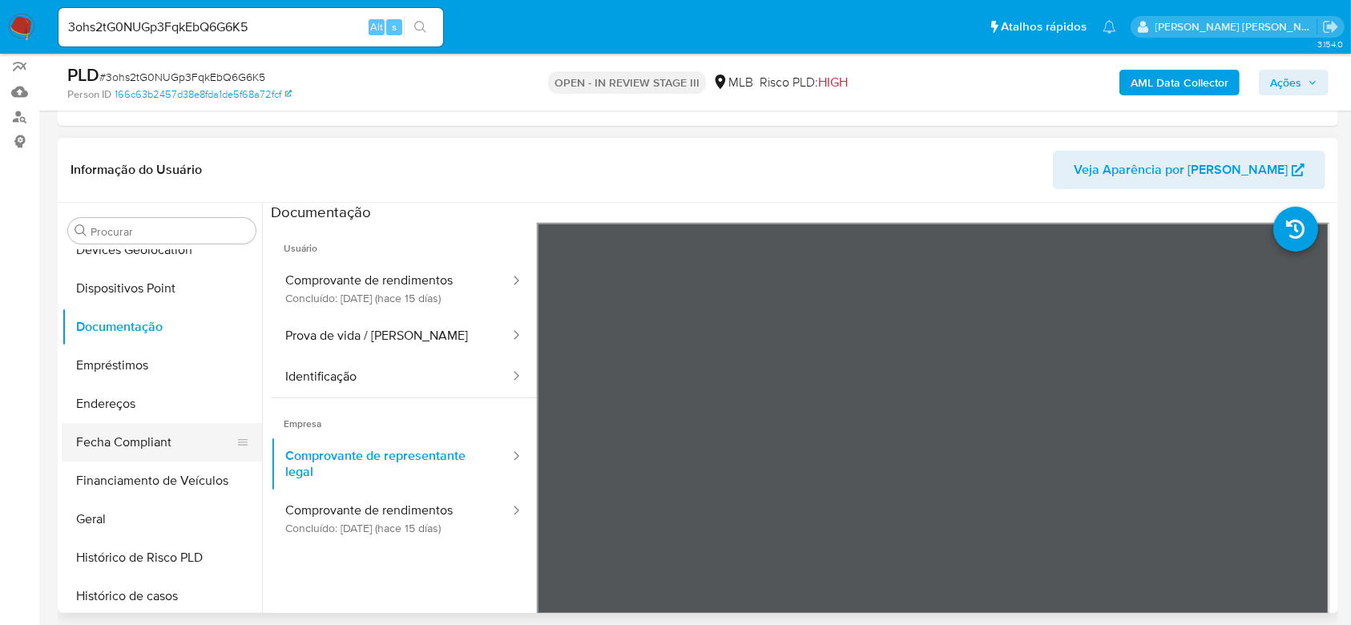
scroll to position [395, 0]
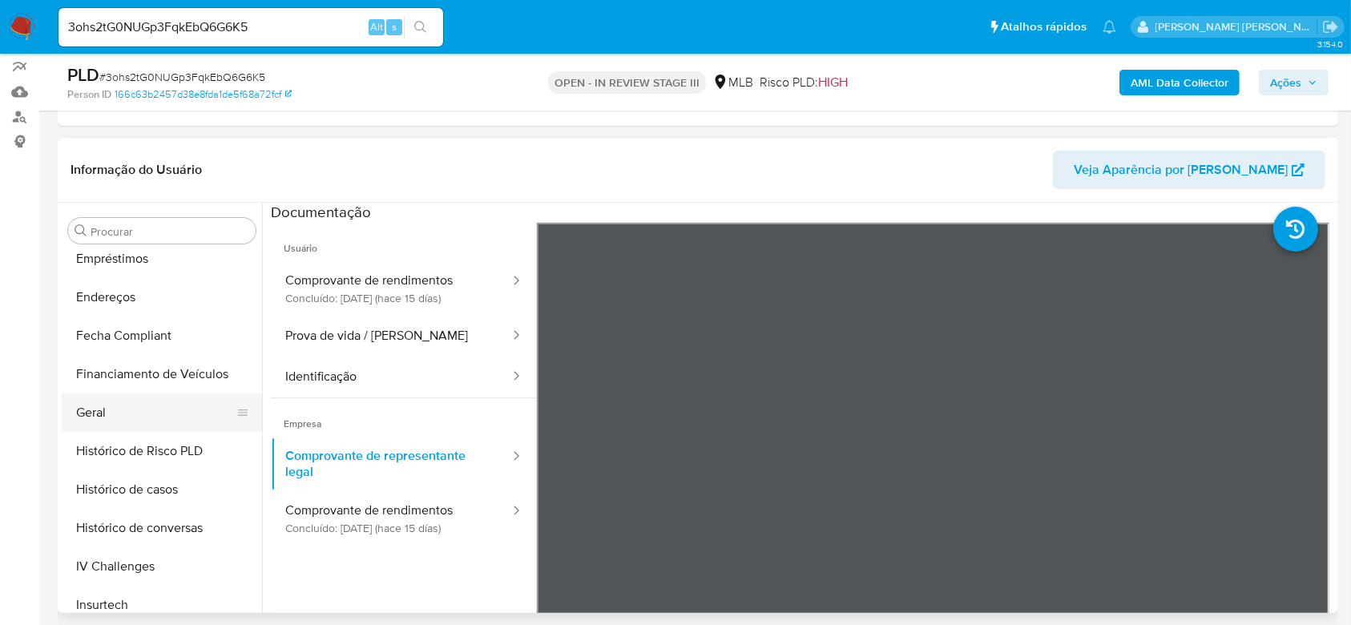
click at [130, 419] on button "Geral" at bounding box center [156, 412] width 188 height 38
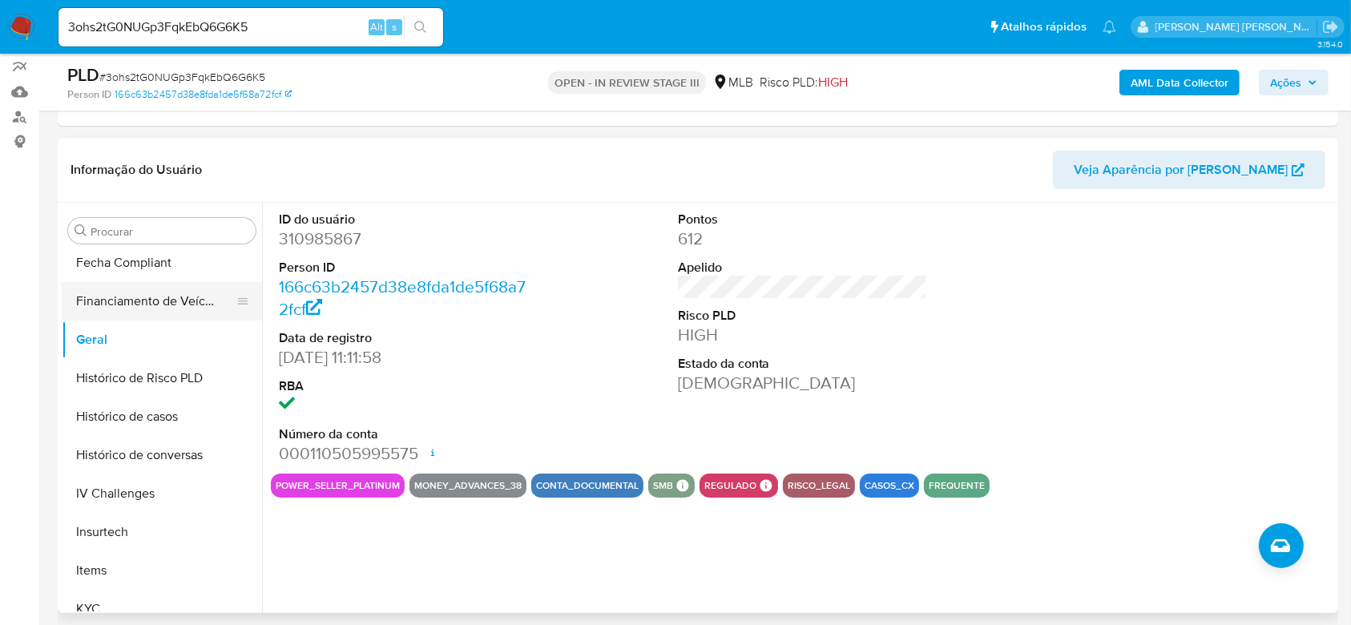
scroll to position [502, 0]
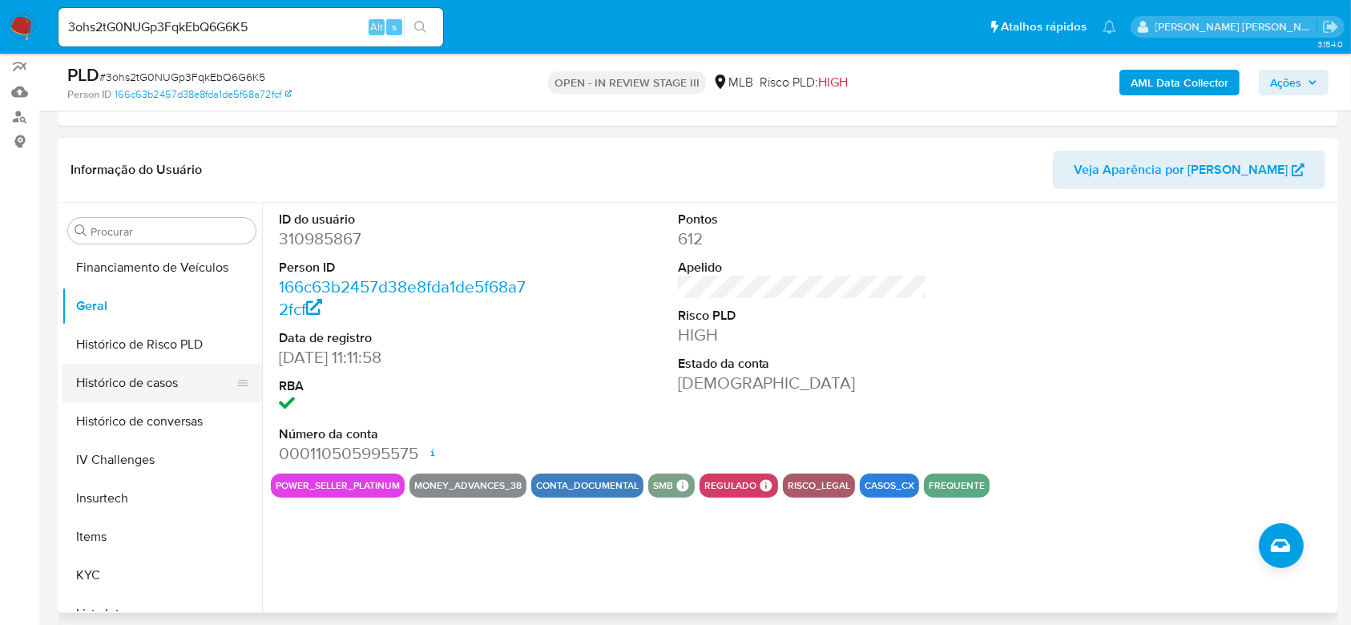
click at [124, 388] on button "Histórico de casos" at bounding box center [156, 383] width 188 height 38
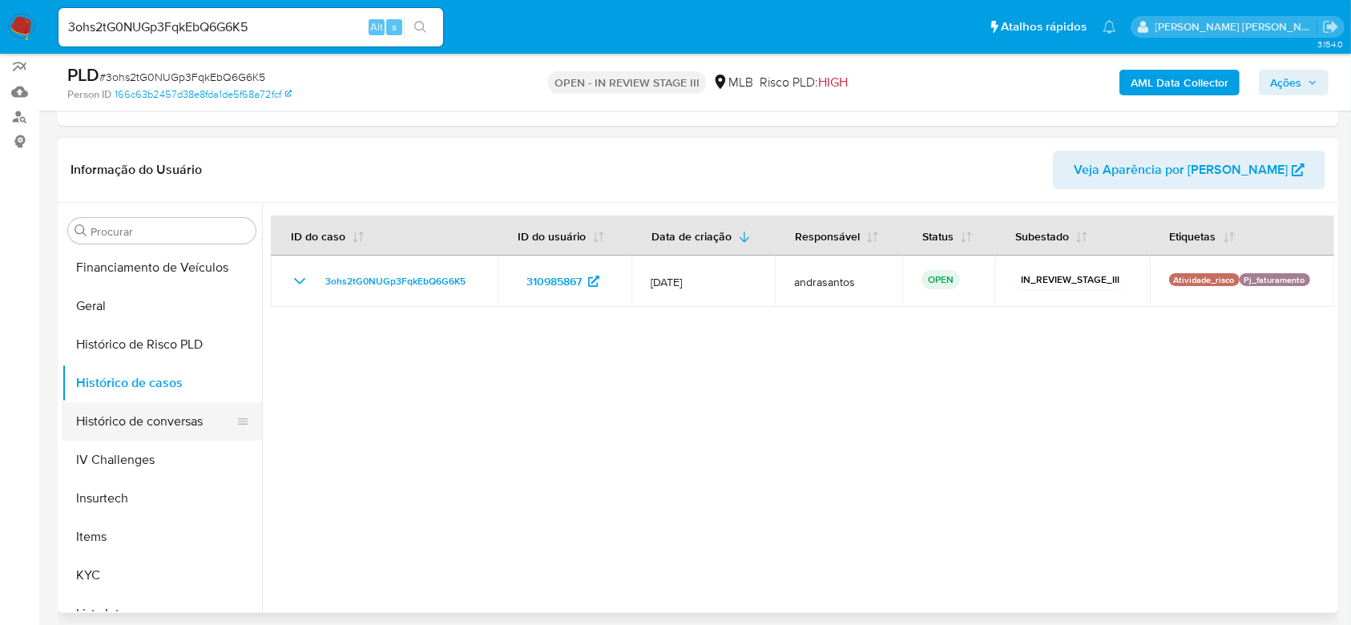
scroll to position [609, 0]
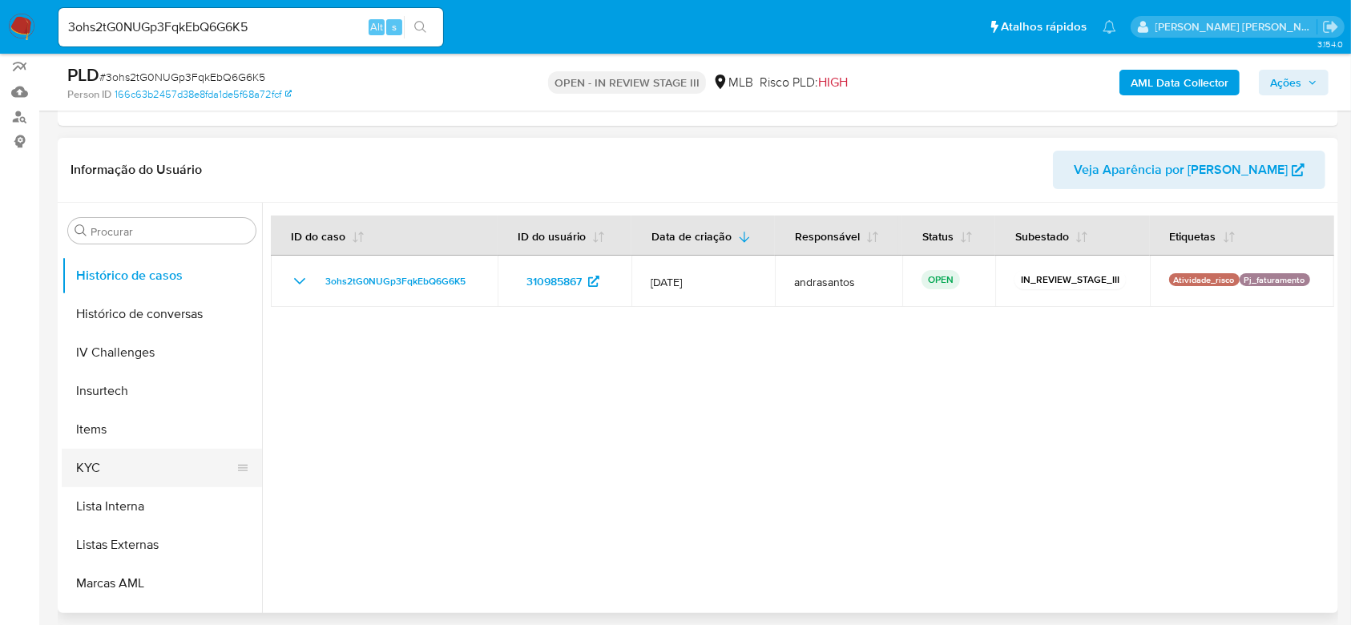
click at [115, 455] on button "KYC" at bounding box center [156, 468] width 188 height 38
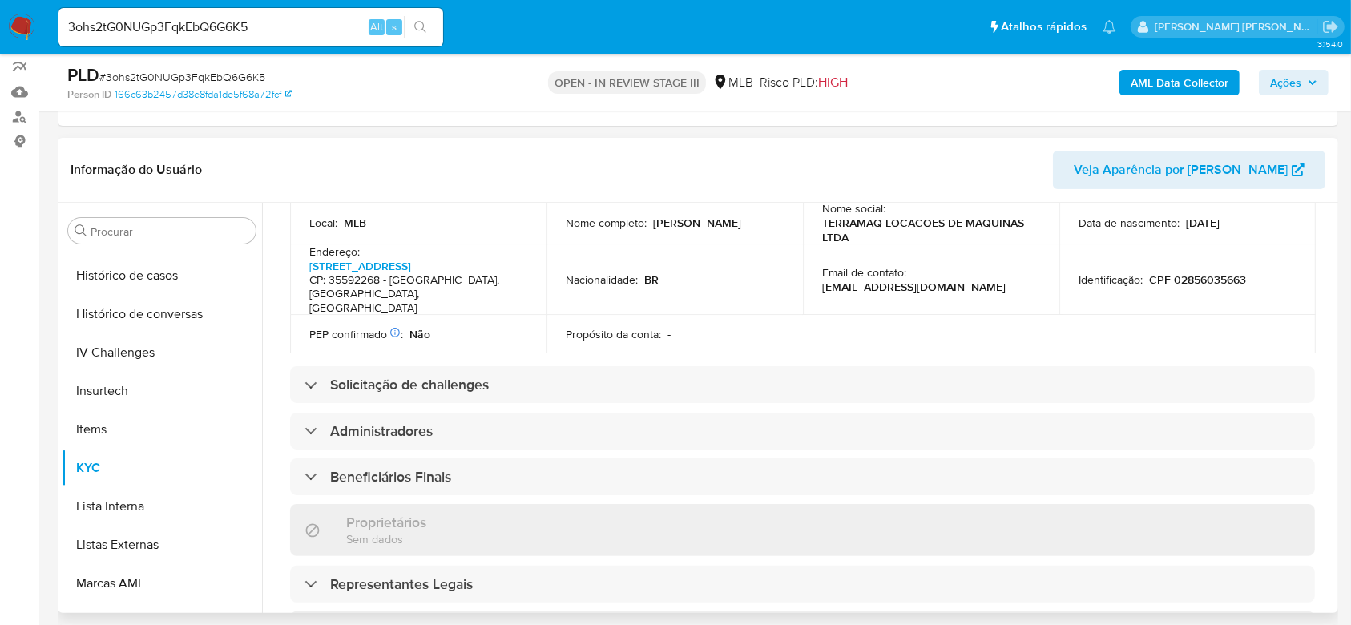
scroll to position [748, 0]
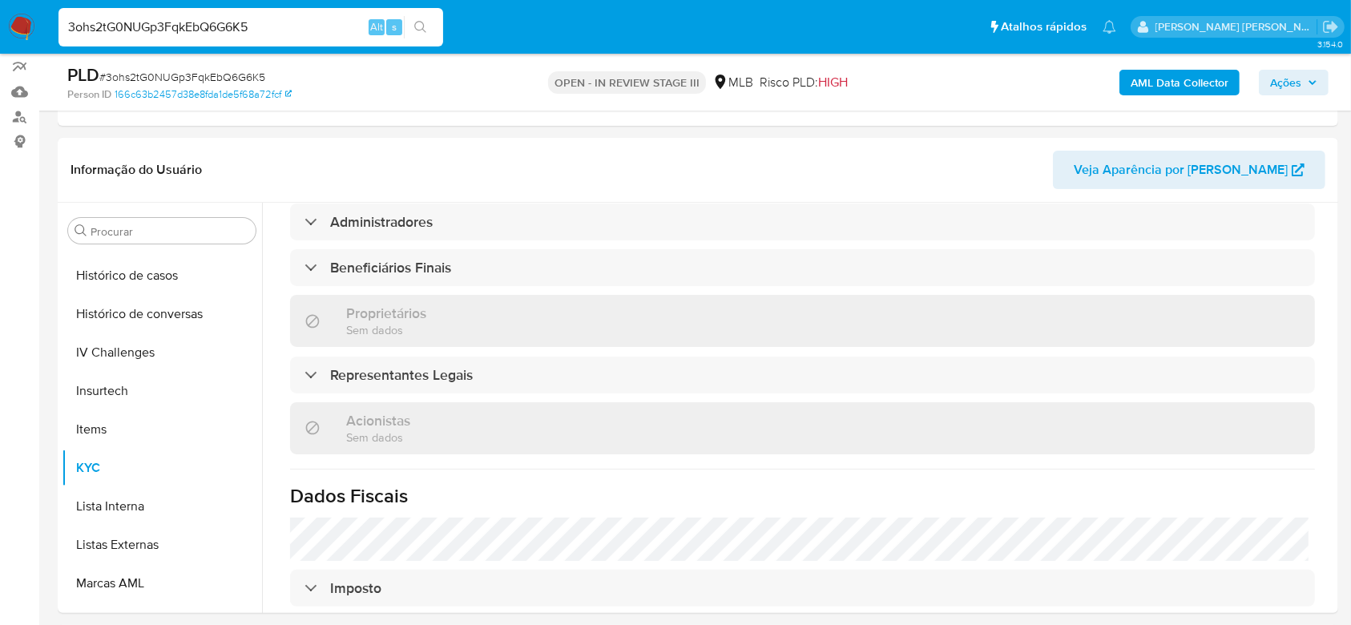
click at [200, 23] on input "3ohs2tG0NUGp3FqkEbQ6G6K5" at bounding box center [251, 27] width 385 height 21
paste input "NQnUz5RUgq49nHuq1Je6XOC6"
type input "NQnUz5RUgq49nHuq1Je6XOC6"
click at [423, 29] on icon "search-icon" at bounding box center [420, 27] width 12 height 12
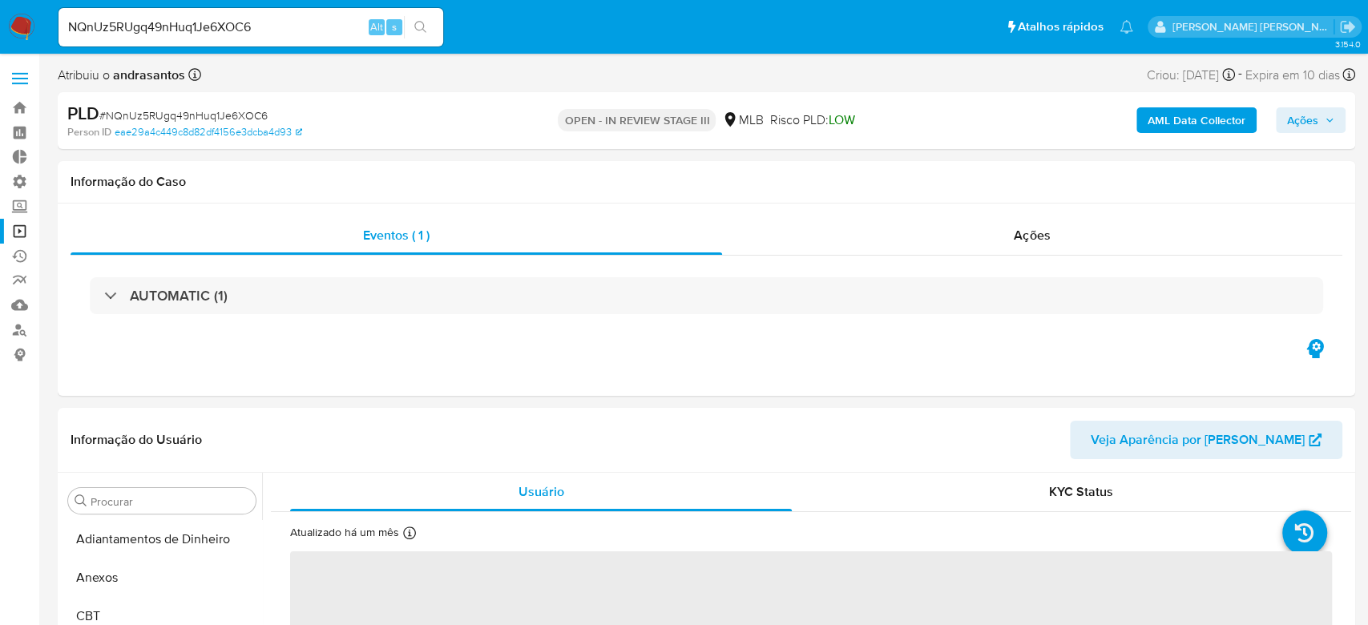
select select "10"
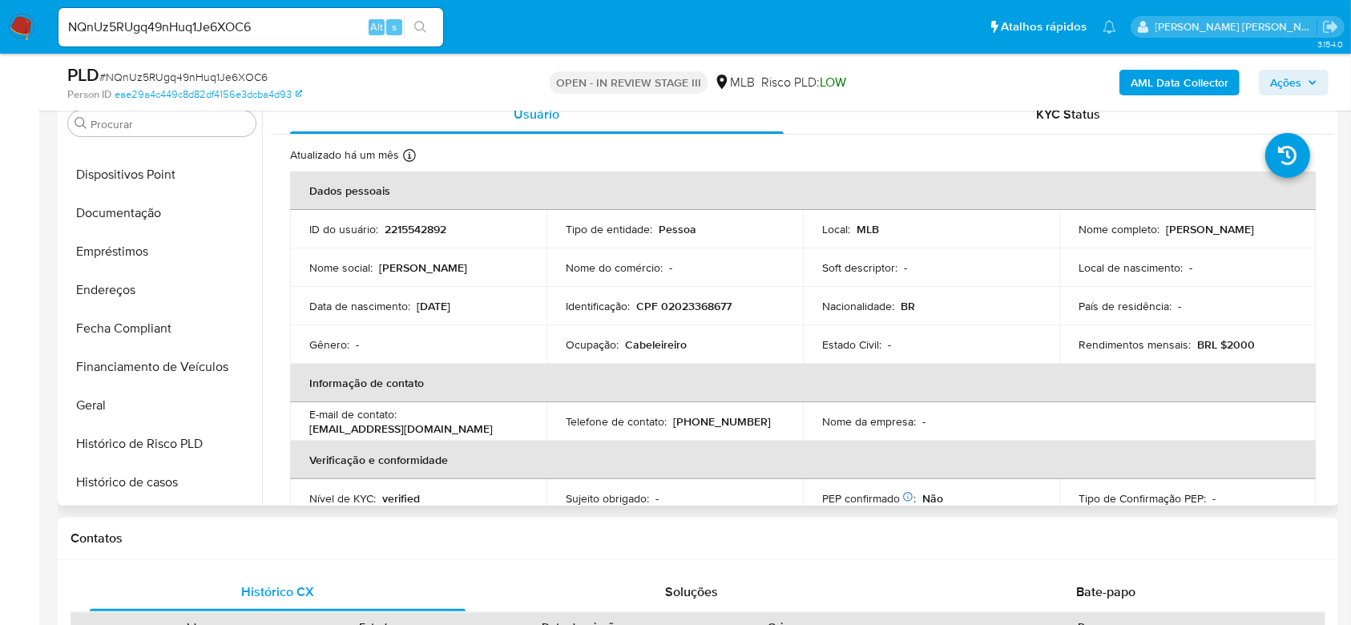
scroll to position [288, 0]
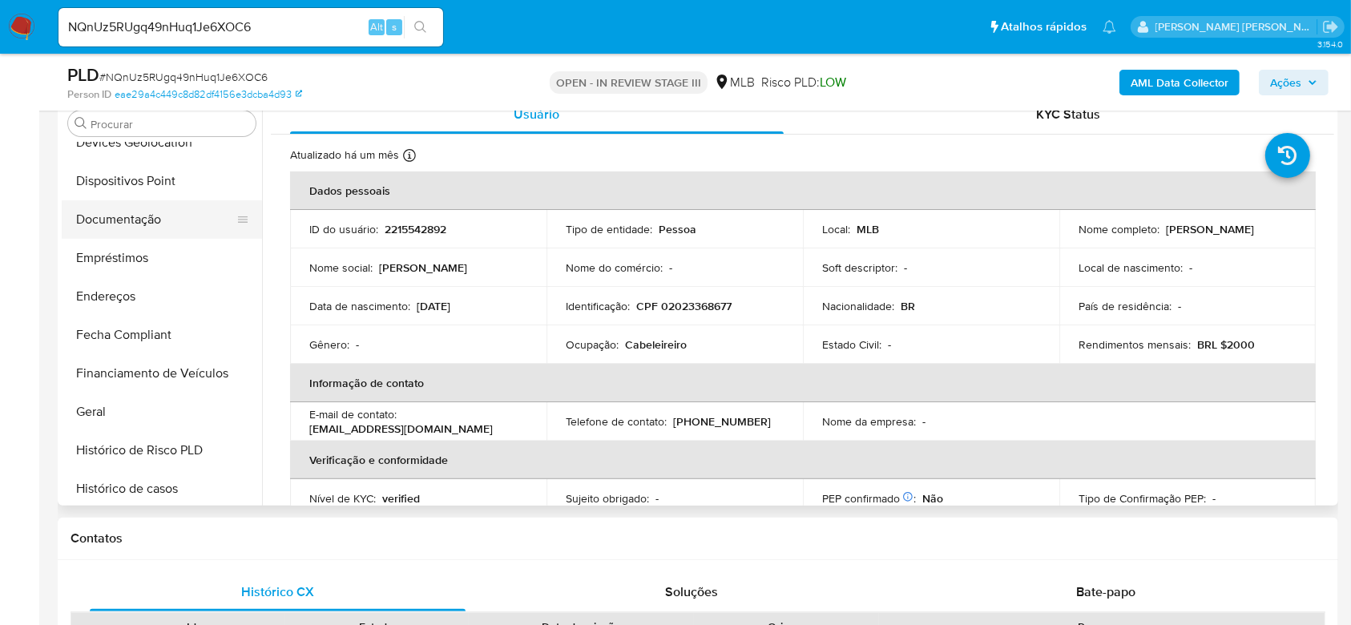
click at [127, 230] on button "Documentação" at bounding box center [156, 219] width 188 height 38
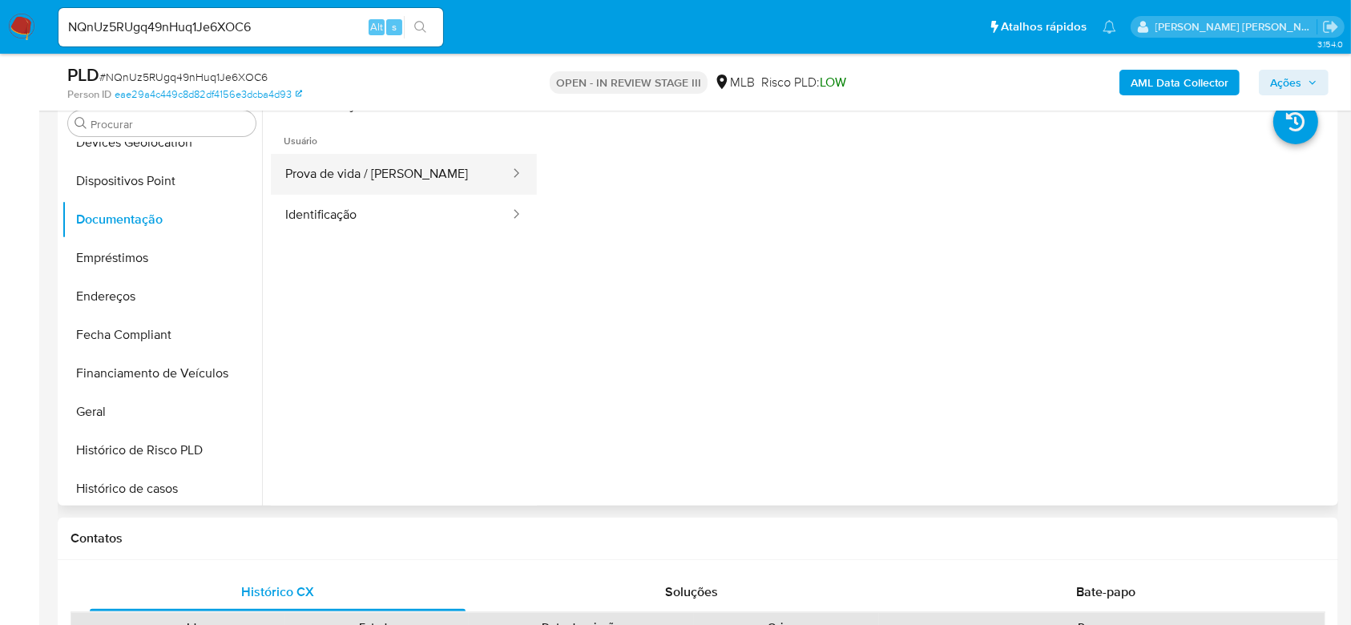
click at [347, 172] on button "Prova de vida / Selfie" at bounding box center [391, 174] width 240 height 41
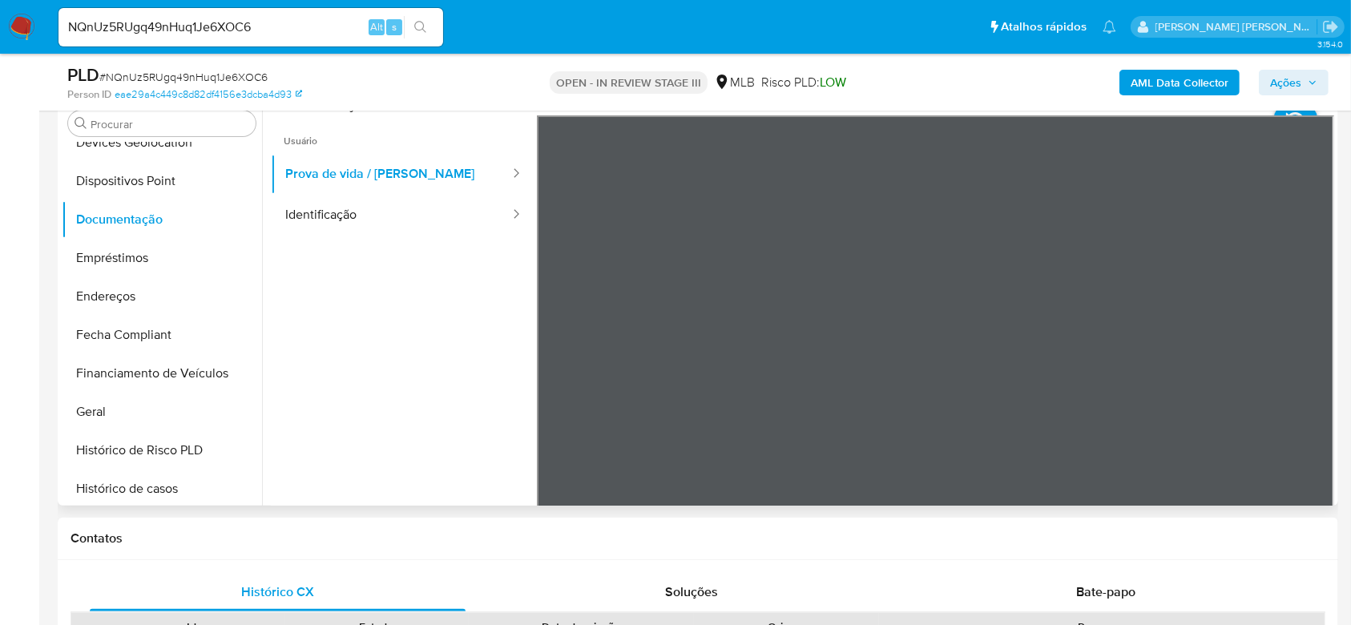
click at [348, 240] on ul "Usuário Prova de vida / Selfie Identificação" at bounding box center [404, 346] width 266 height 462
click at [345, 221] on button "Identificação" at bounding box center [391, 215] width 240 height 41
click at [1303, 381] on icon at bounding box center [1314, 376] width 32 height 32
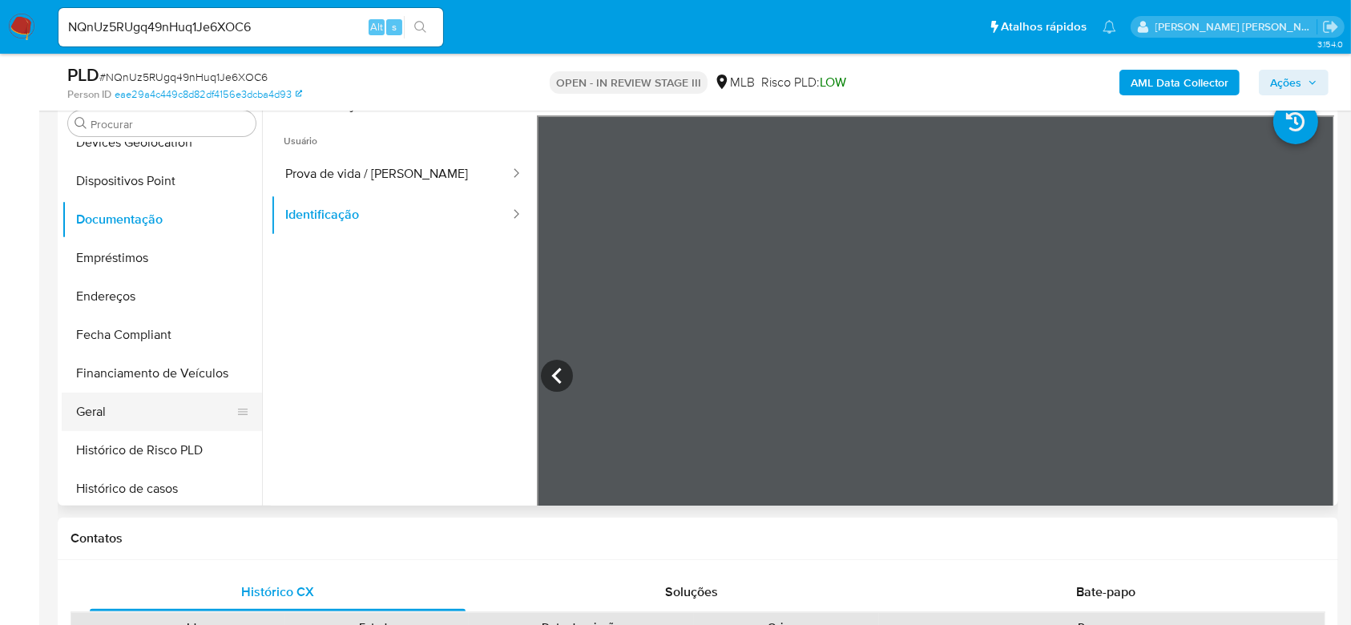
click at [109, 415] on button "Geral" at bounding box center [156, 412] width 188 height 38
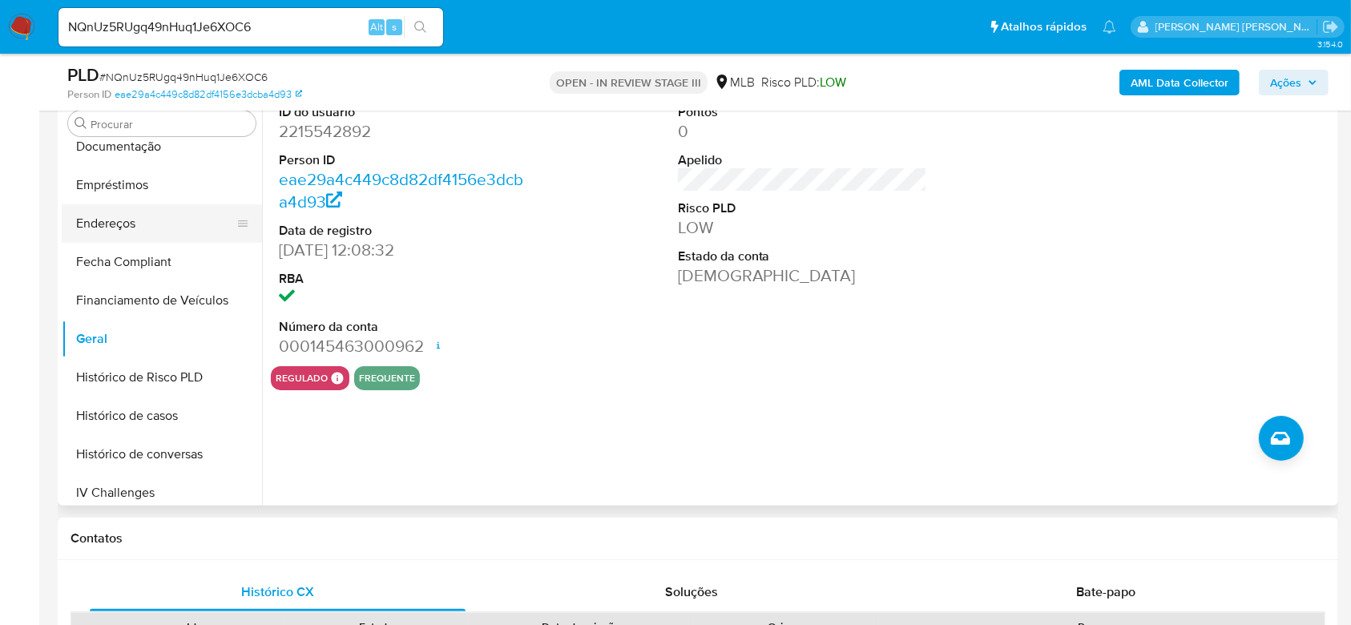
scroll to position [395, 0]
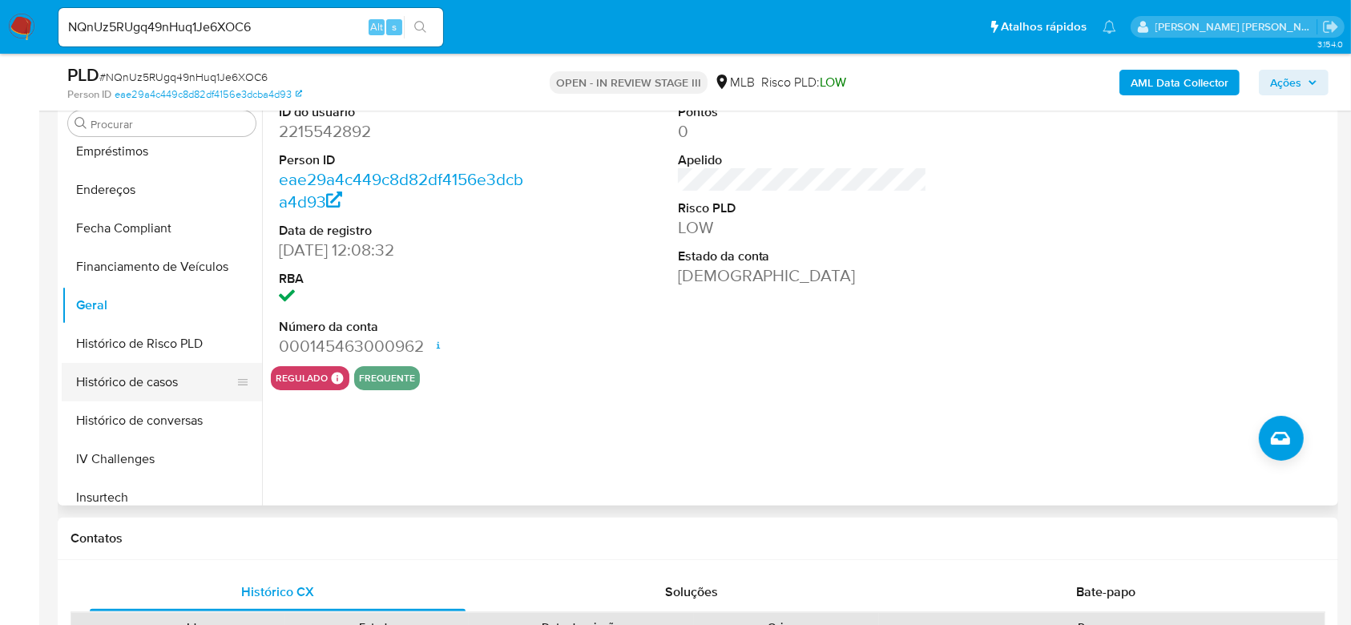
click at [138, 376] on button "Histórico de casos" at bounding box center [156, 382] width 188 height 38
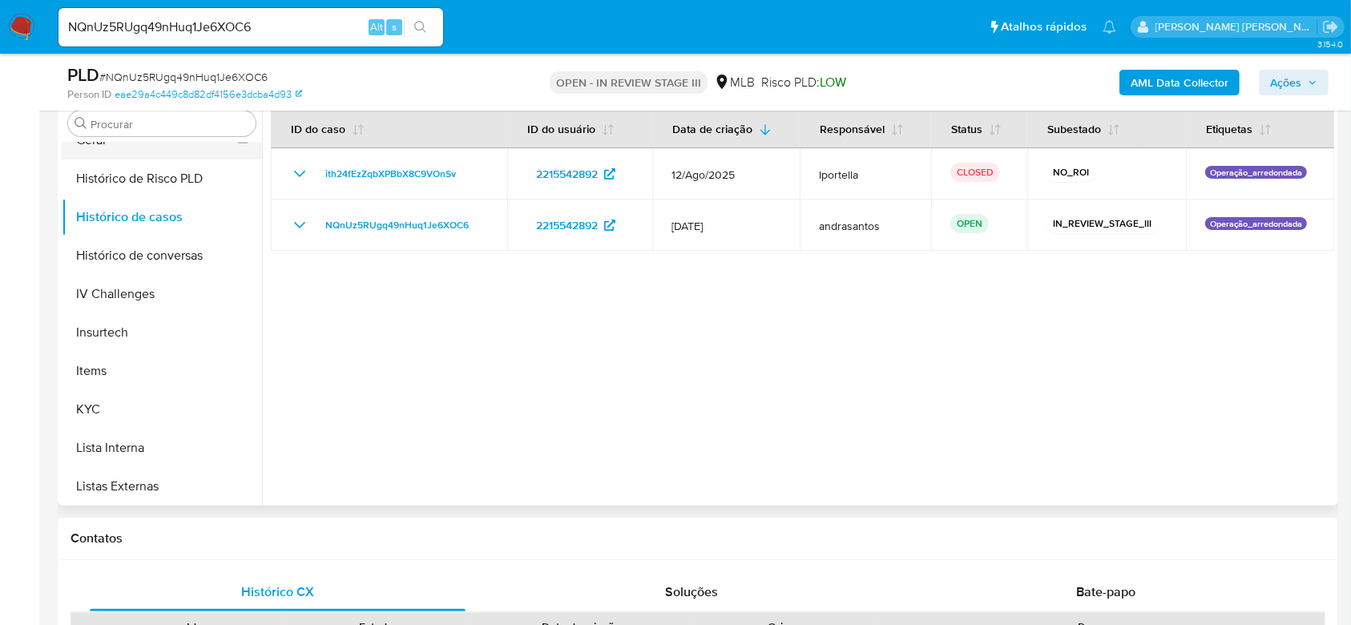
scroll to position [609, 0]
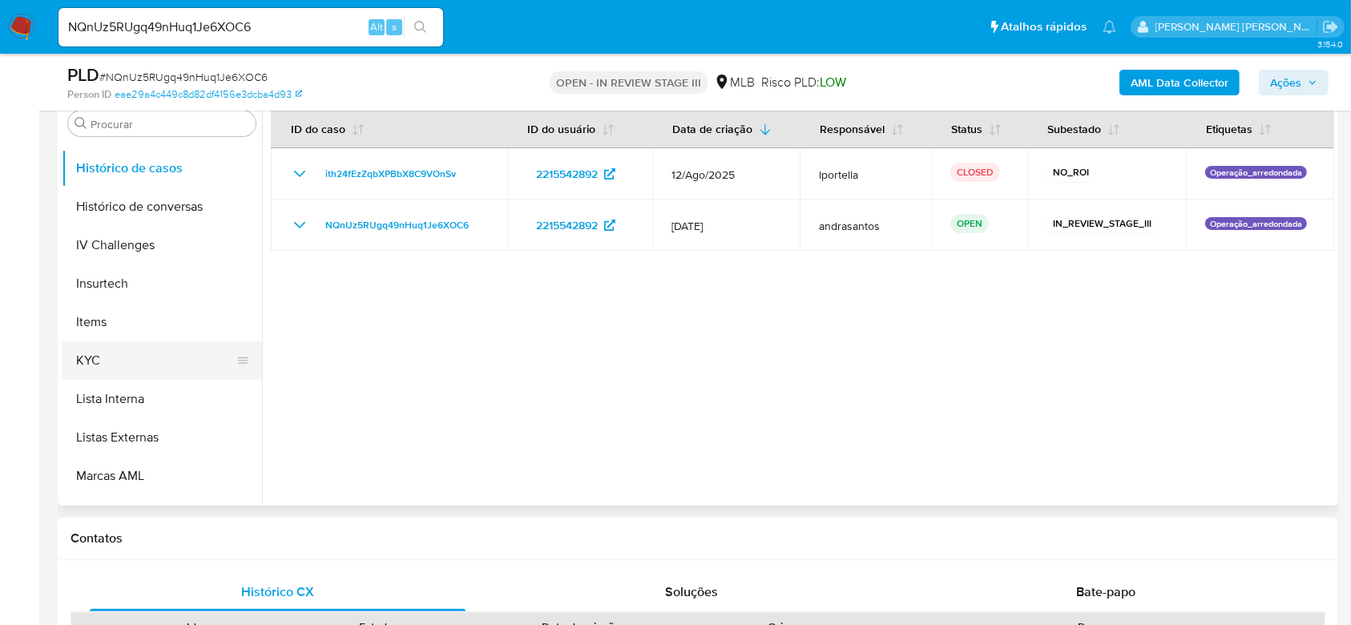
click at [110, 362] on button "KYC" at bounding box center [156, 360] width 188 height 38
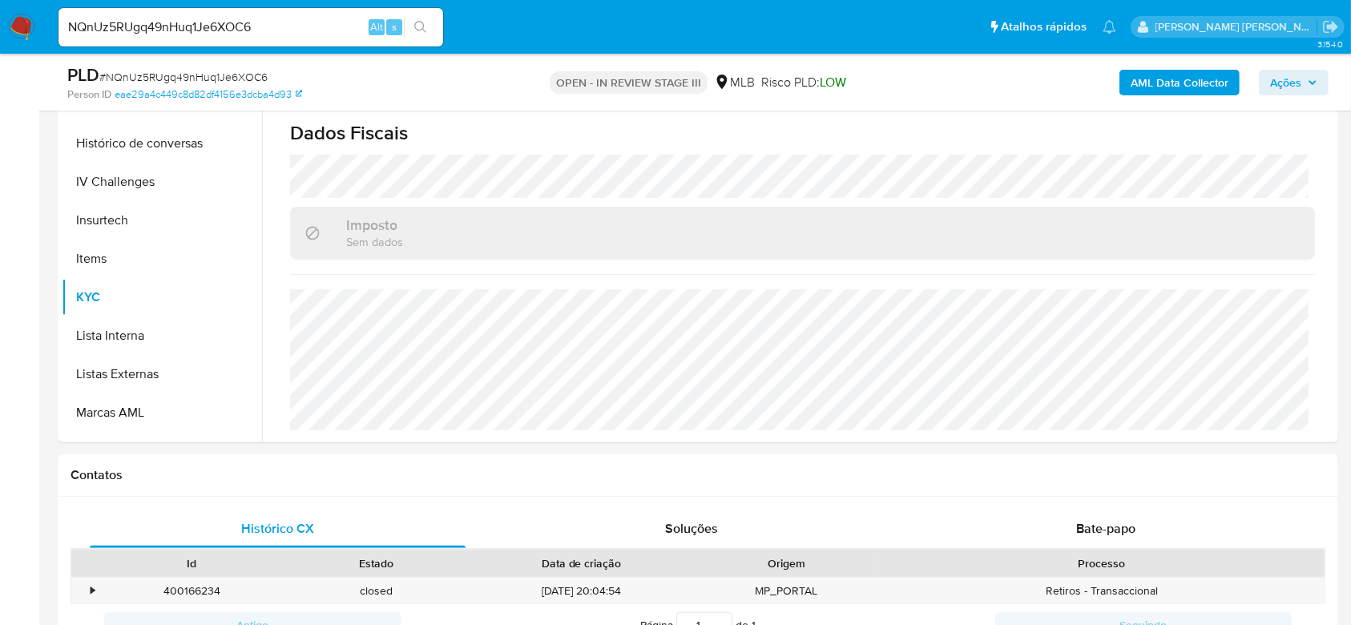
scroll to position [427, 0]
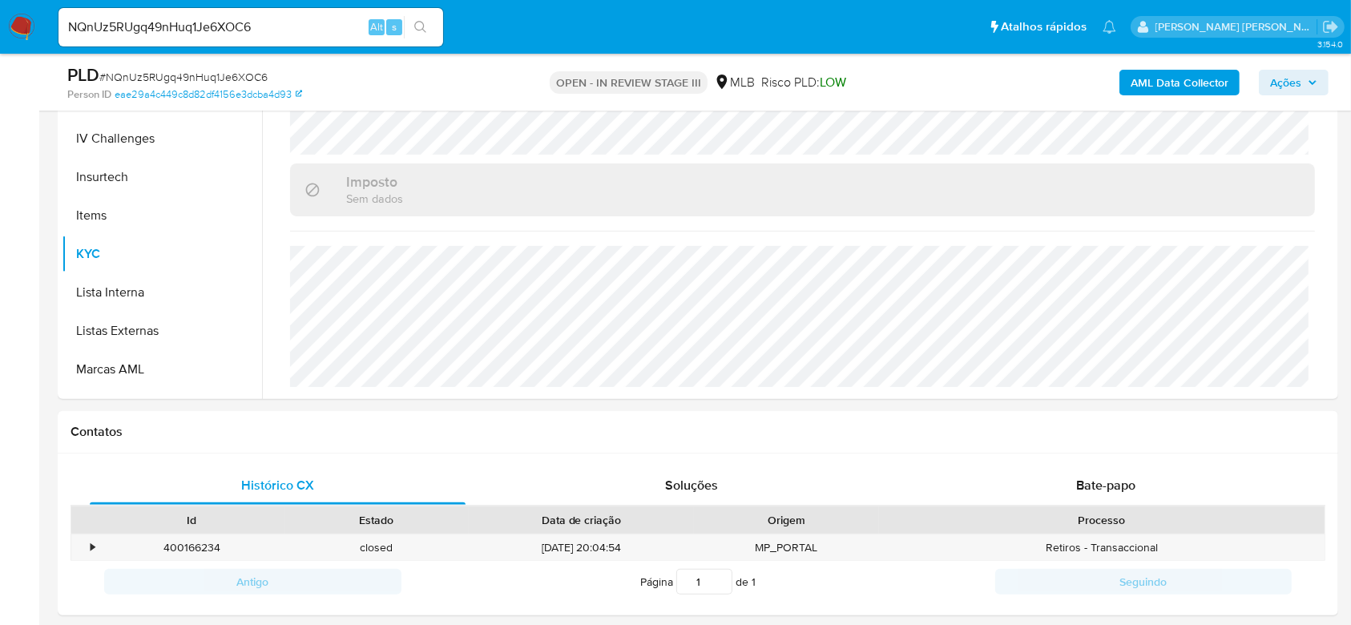
click at [167, 27] on input "NQnUz5RUgq49nHuq1Je6XOC6" at bounding box center [251, 27] width 385 height 21
paste input "DCbWPKWeZ6sDeisVlUo8uMOS"
type input "DCbWPKWeZ6sDeisVlUo8uMOS"
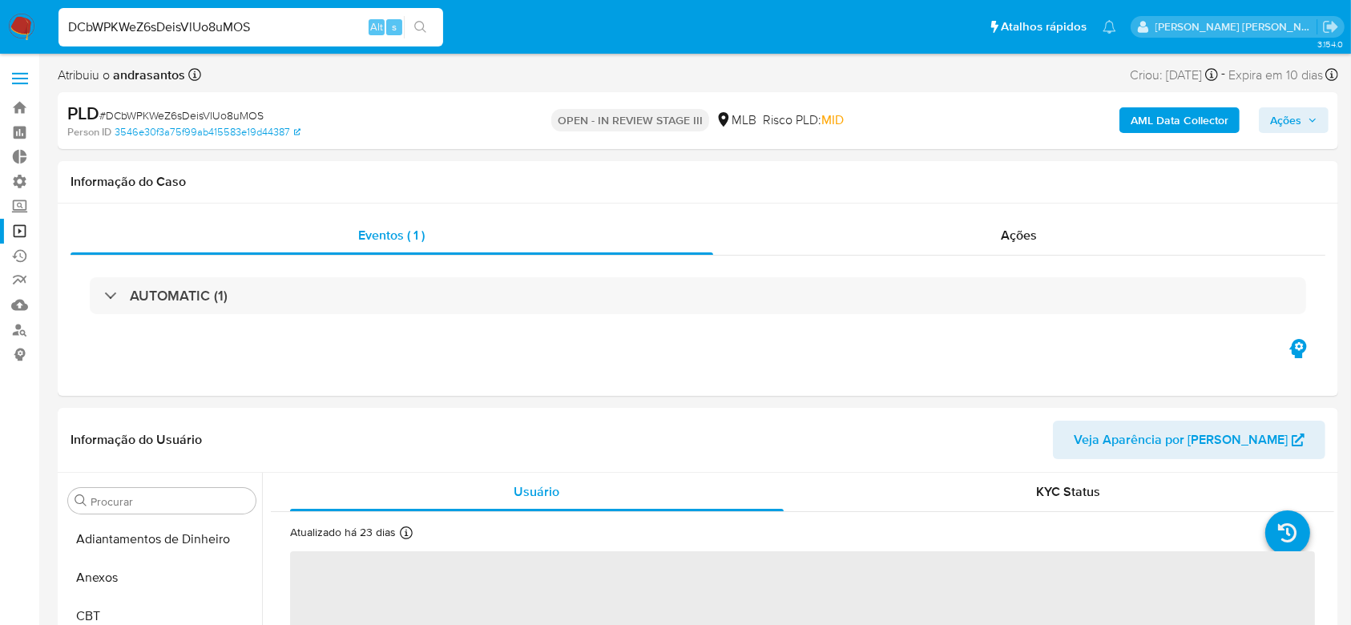
select select "10"
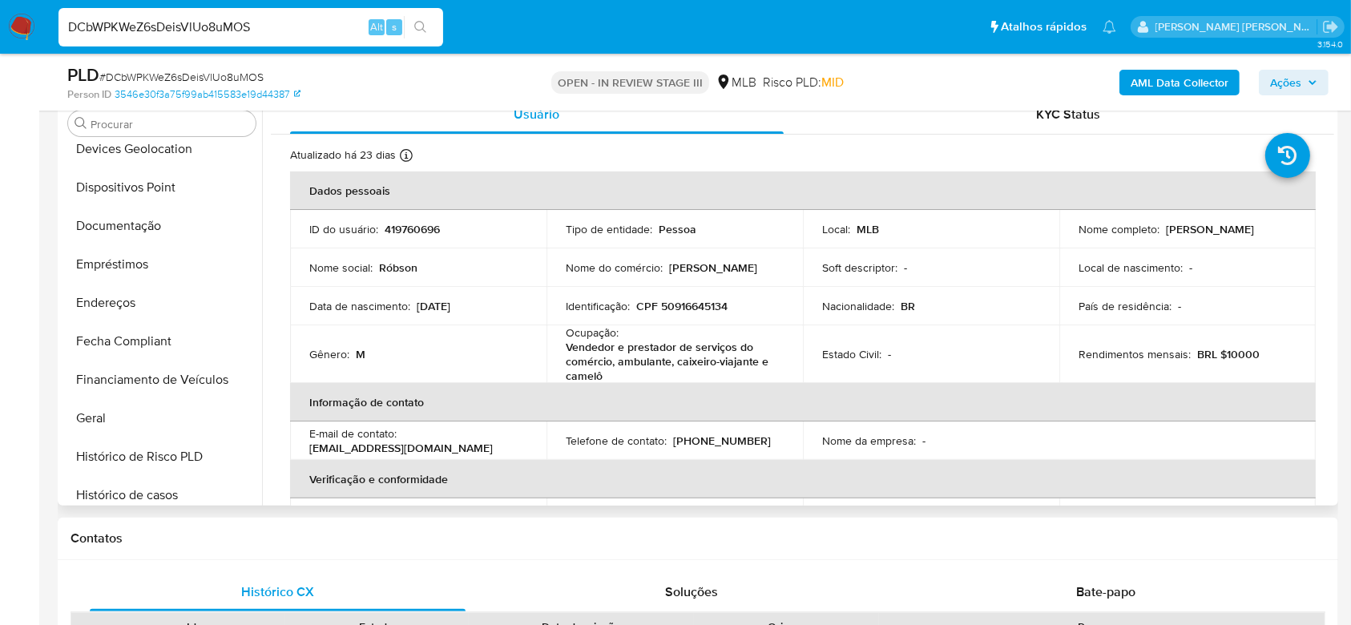
scroll to position [75, 0]
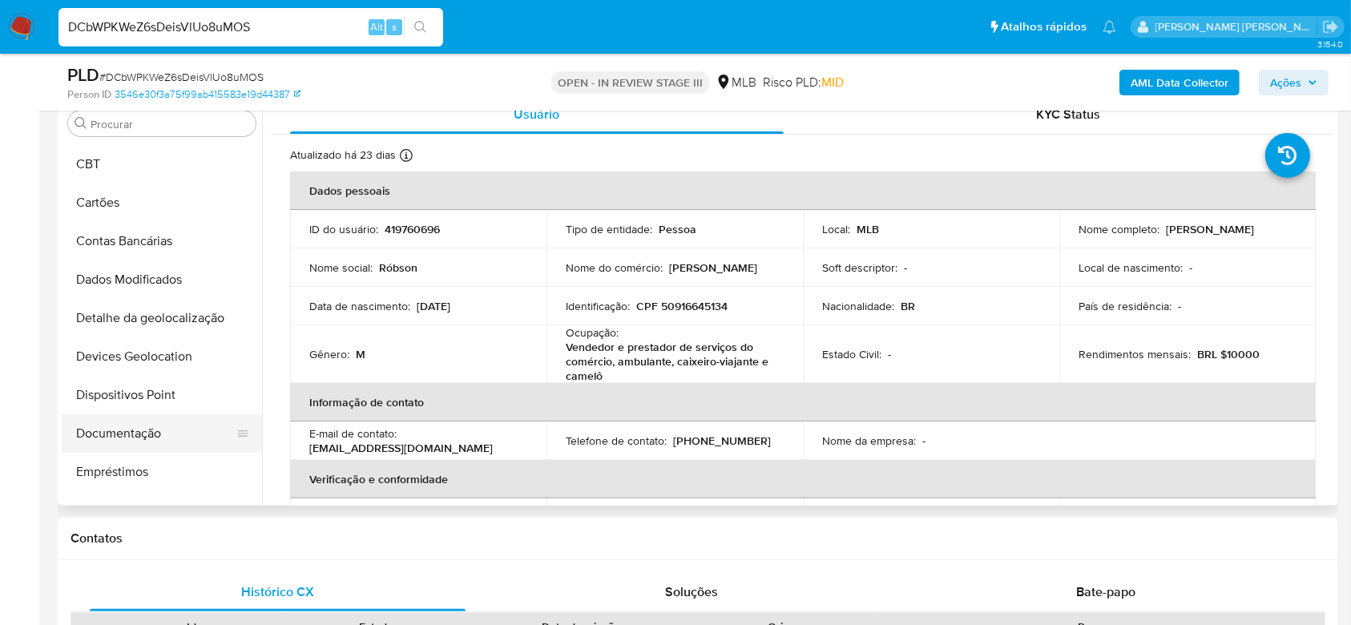
click at [107, 432] on button "Documentação" at bounding box center [156, 433] width 188 height 38
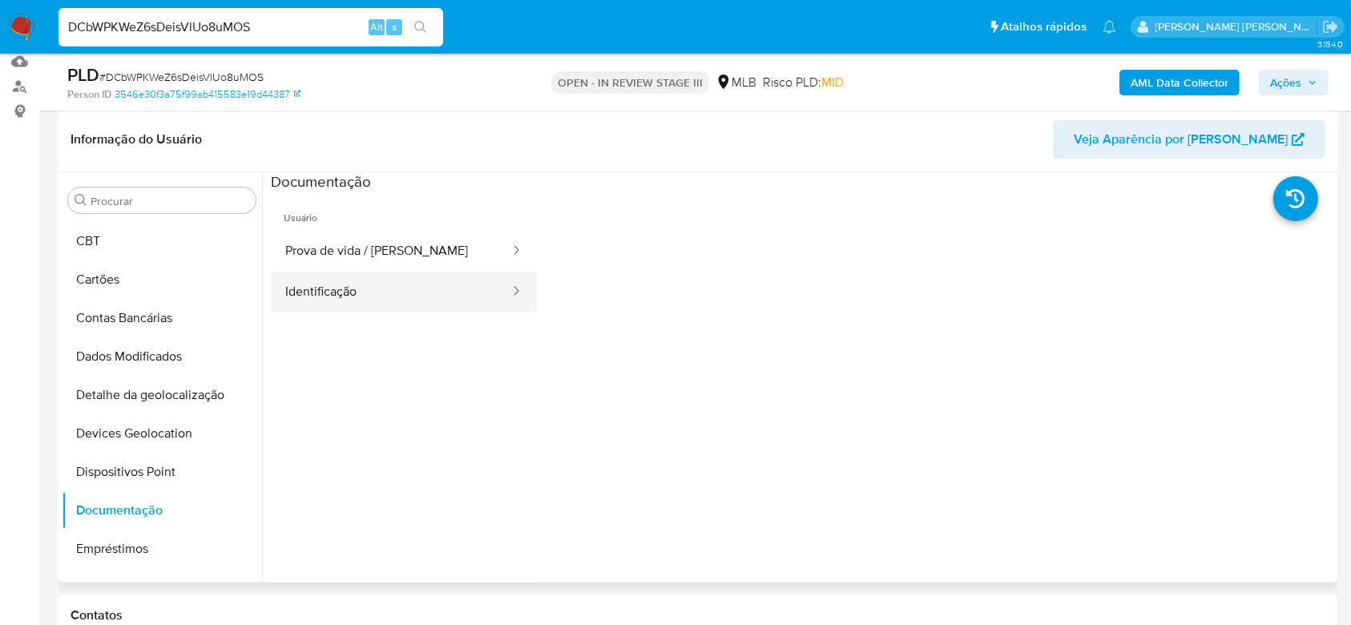
scroll to position [213, 0]
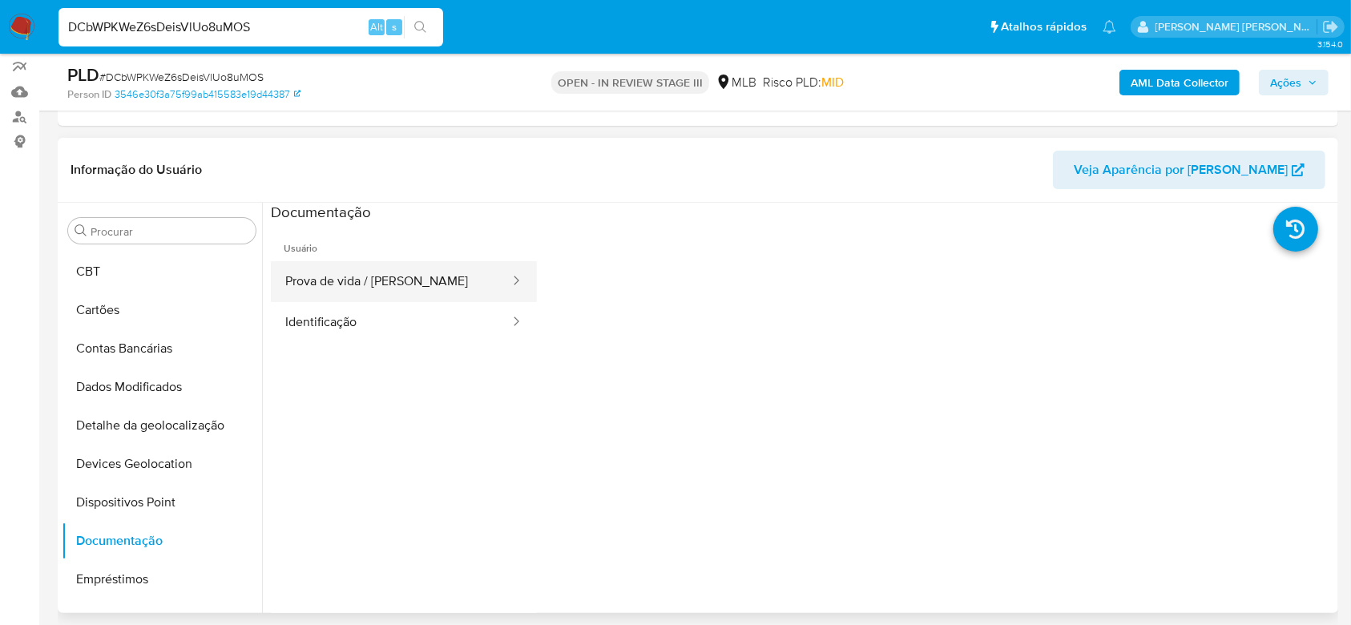
click at [397, 276] on button "Prova de vida / Selfie" at bounding box center [391, 281] width 240 height 41
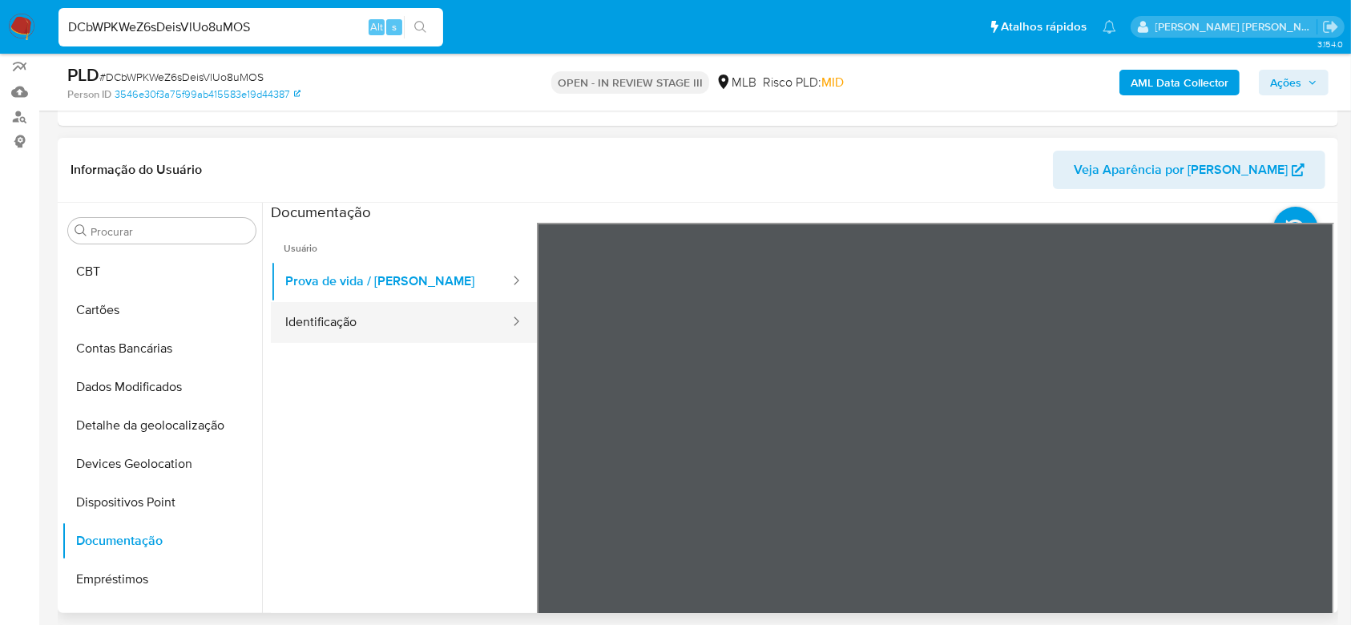
click at [398, 320] on button "Identificação" at bounding box center [391, 322] width 240 height 41
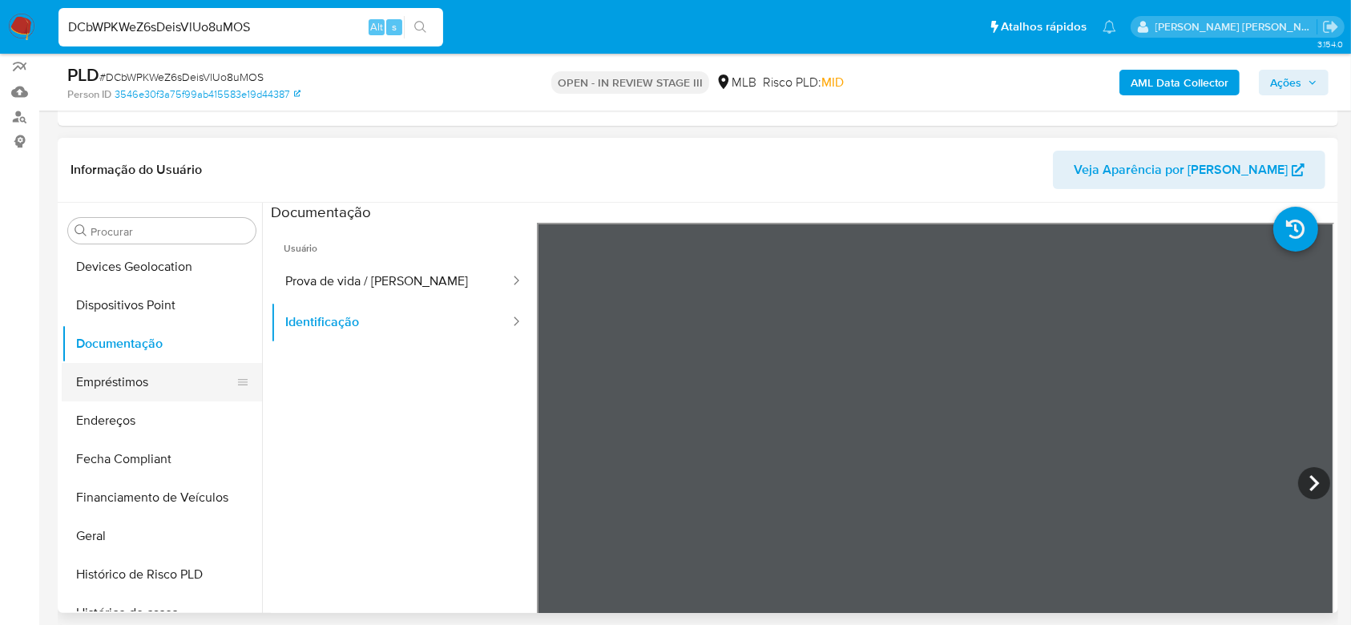
scroll to position [288, 0]
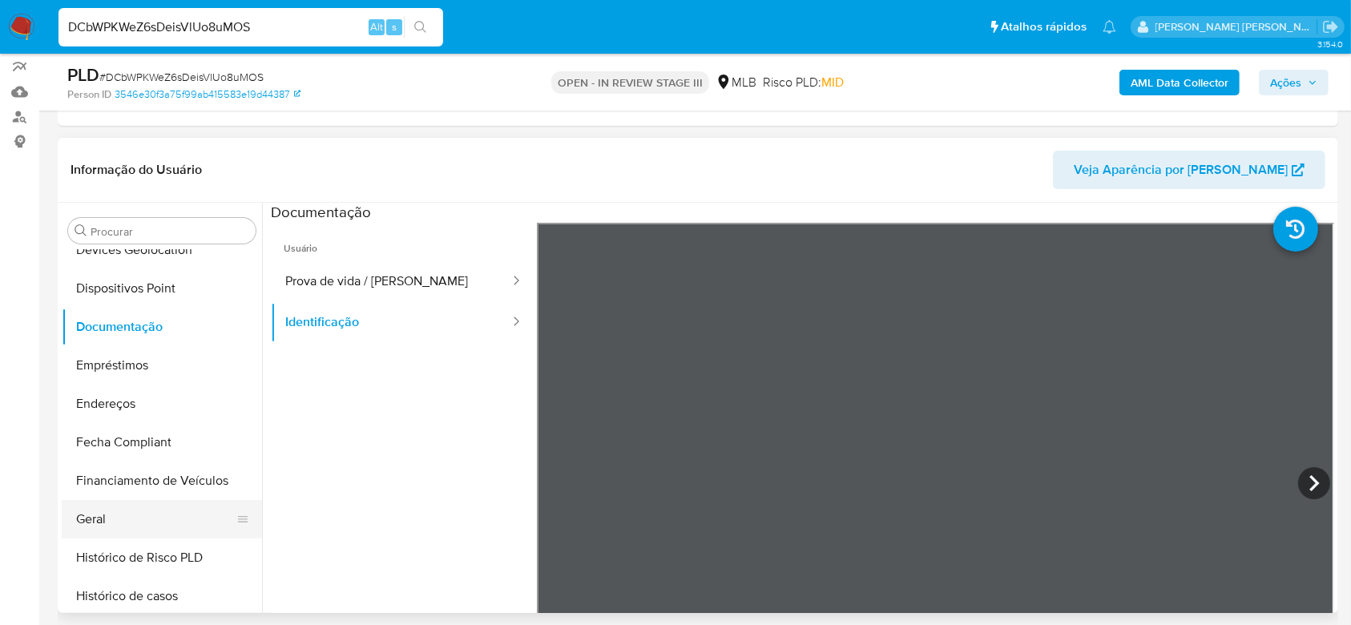
click at [115, 515] on button "Geral" at bounding box center [156, 519] width 188 height 38
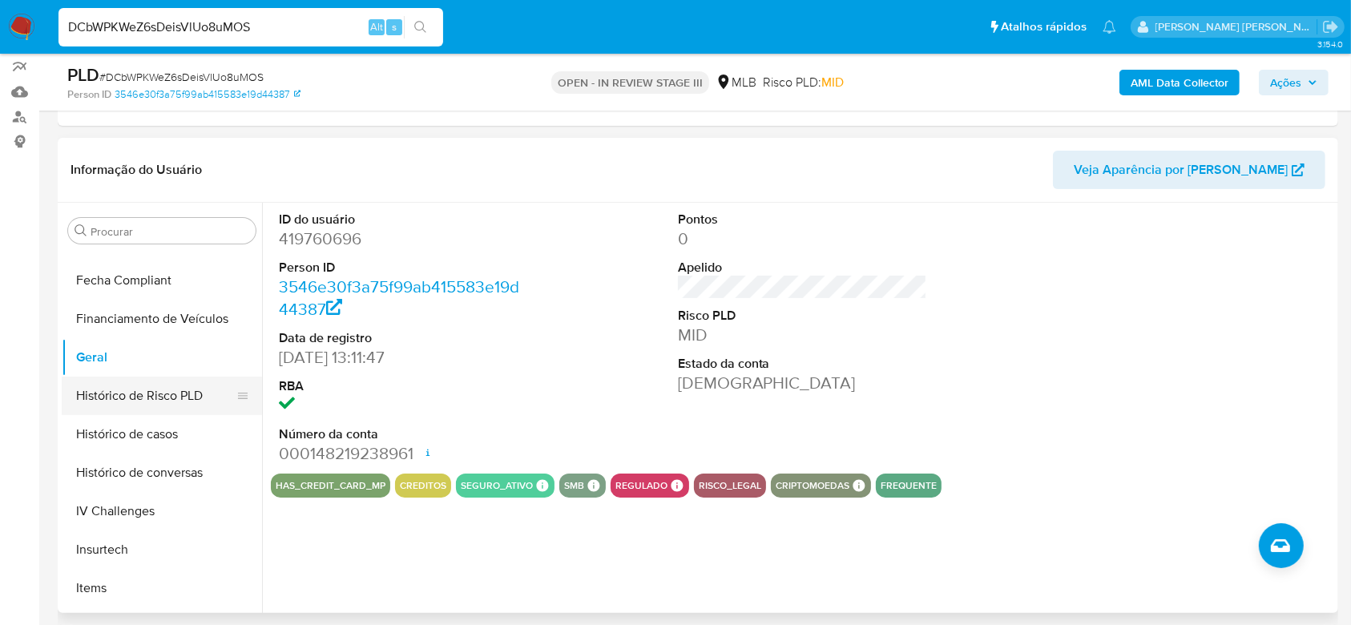
scroll to position [502, 0]
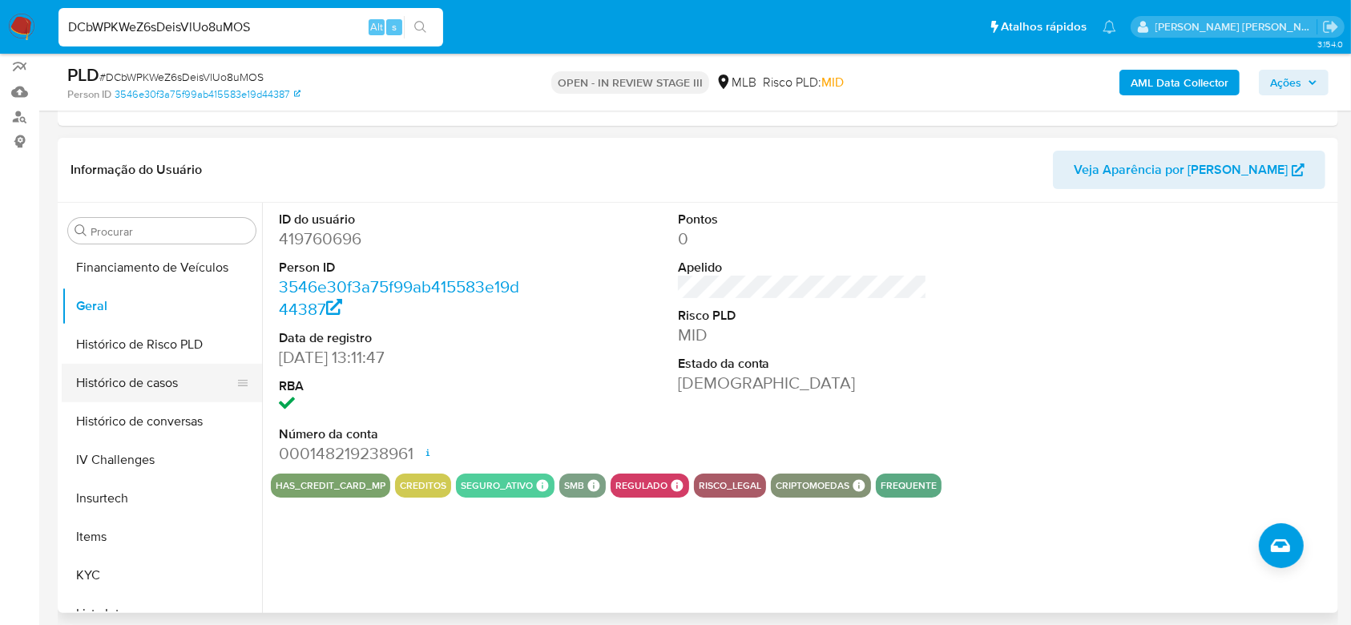
click at [140, 390] on button "Histórico de casos" at bounding box center [156, 383] width 188 height 38
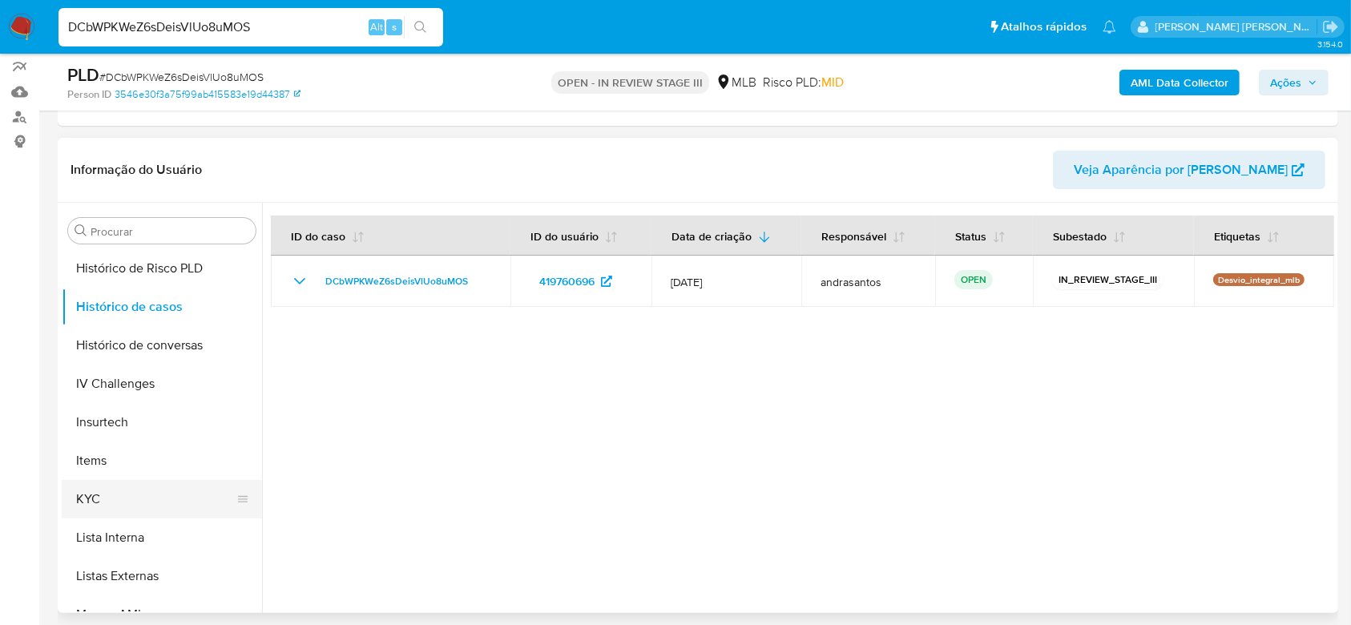
scroll to position [716, 0]
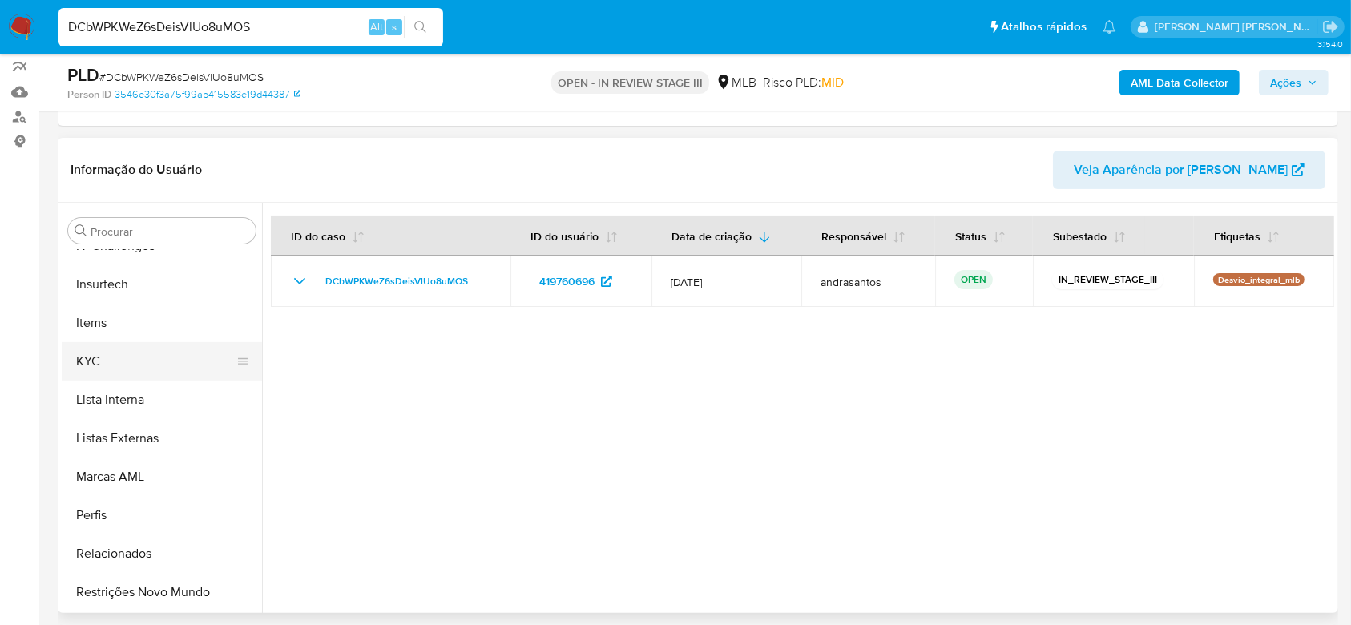
click at [97, 353] on button "KYC" at bounding box center [156, 361] width 188 height 38
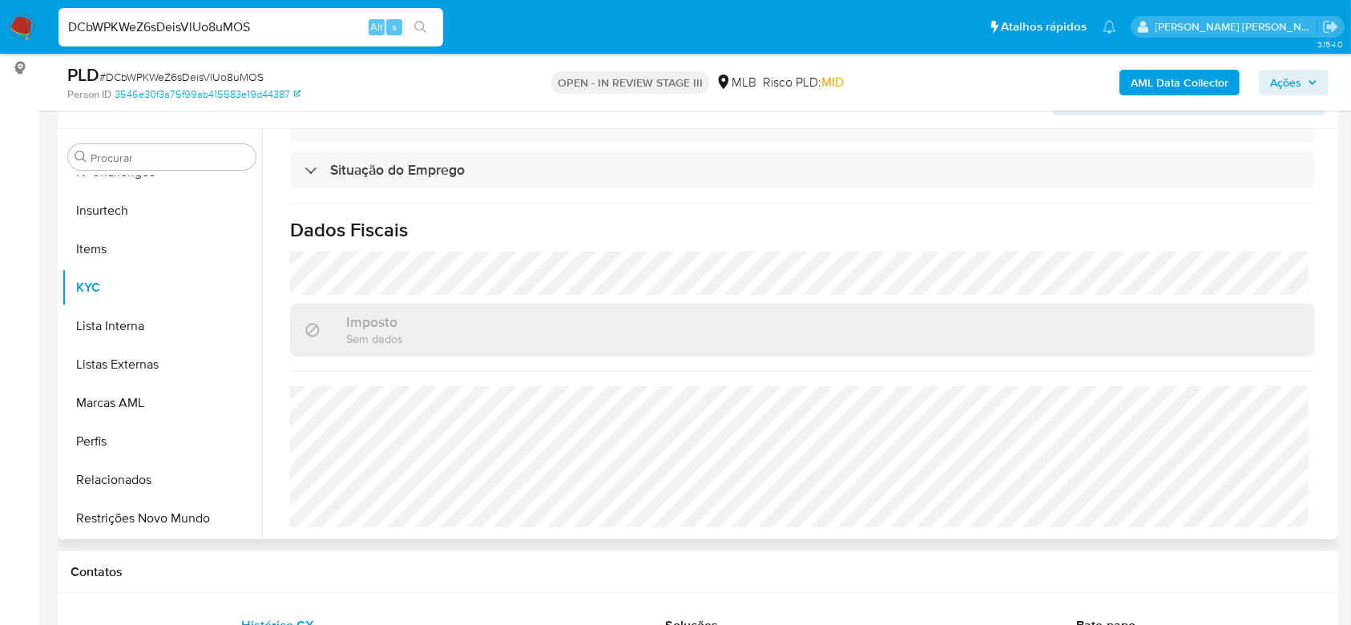
scroll to position [321, 0]
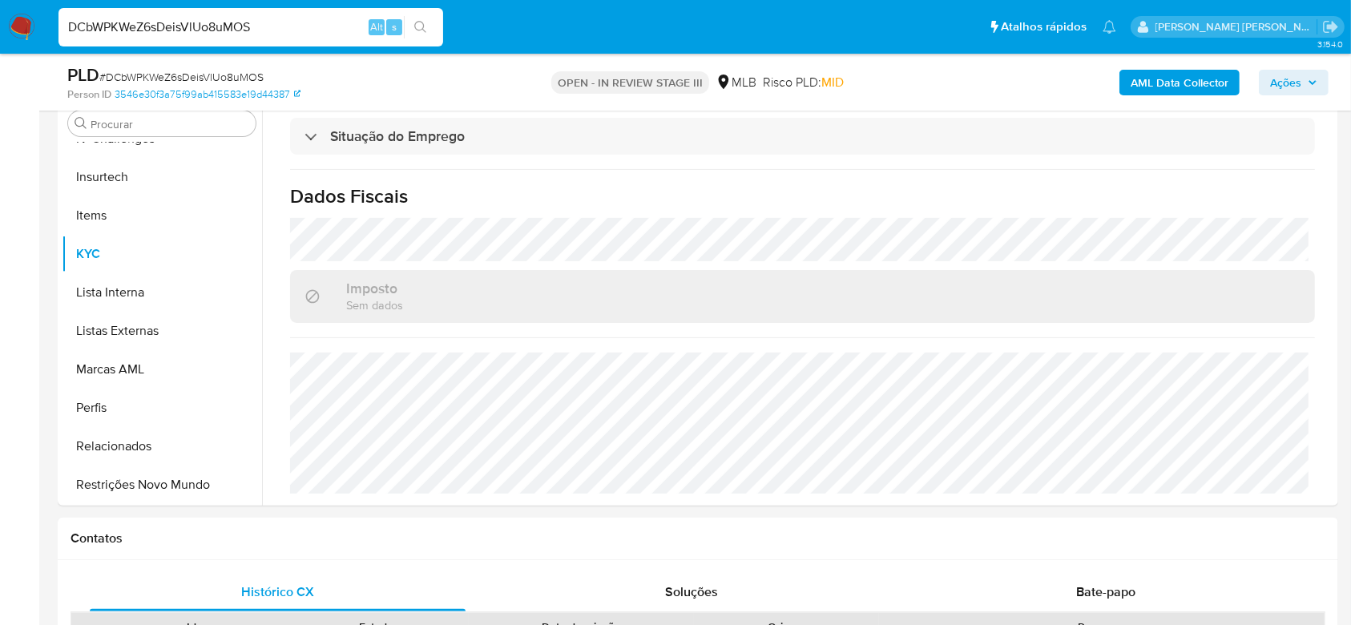
click at [195, 27] on input "DCbWPKWeZ6sDeisVlUo8uMOS" at bounding box center [251, 27] width 385 height 21
paste input "w9F53m49C7Qv5ljvDNdR5ghN"
type input "w9F53m49C7Qv5ljvDNdR5ghN"
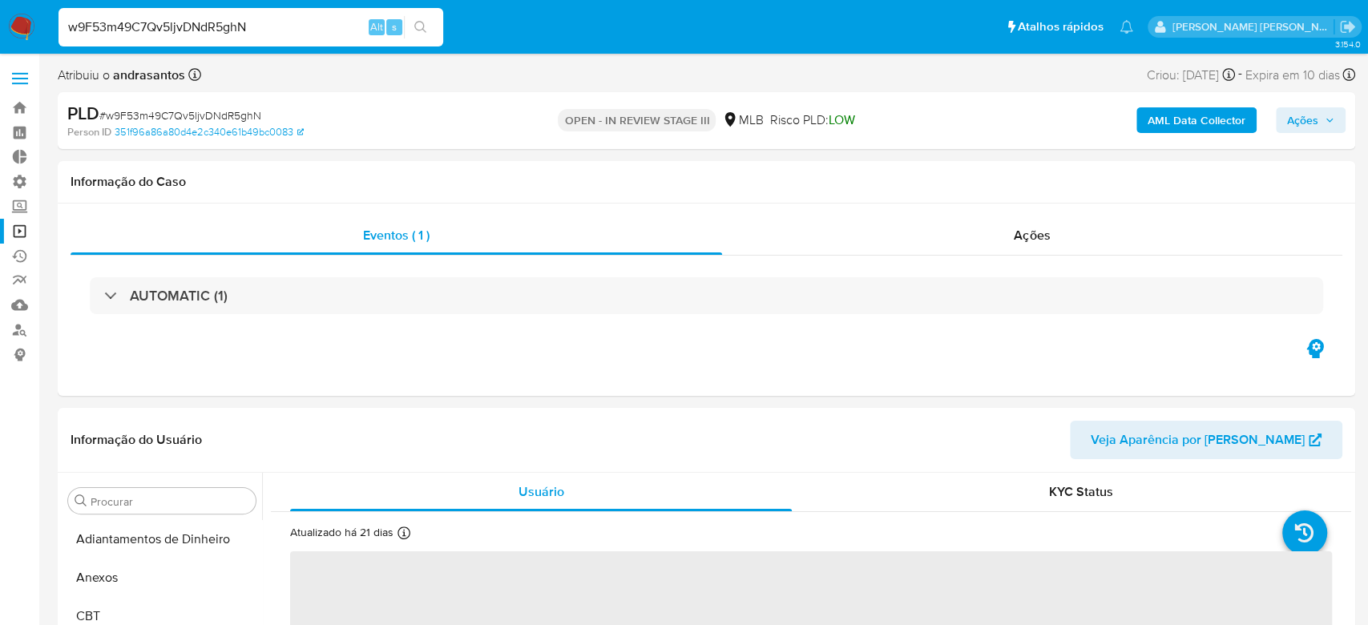
select select "10"
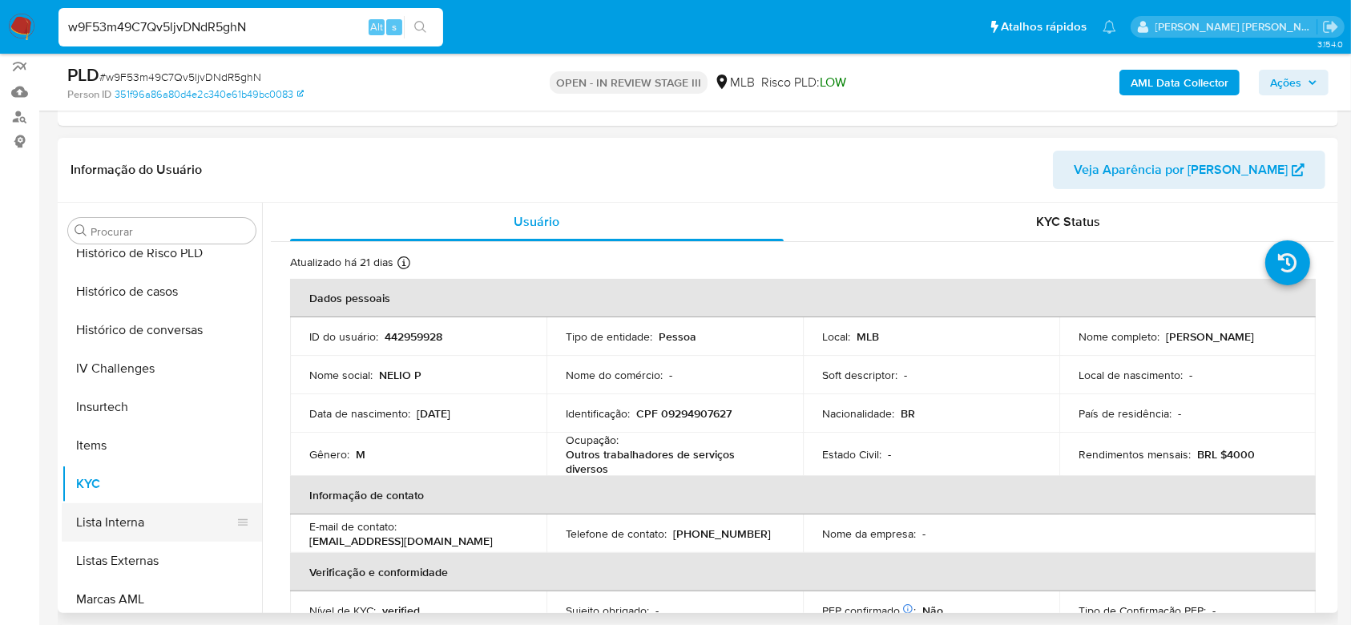
scroll to position [288, 0]
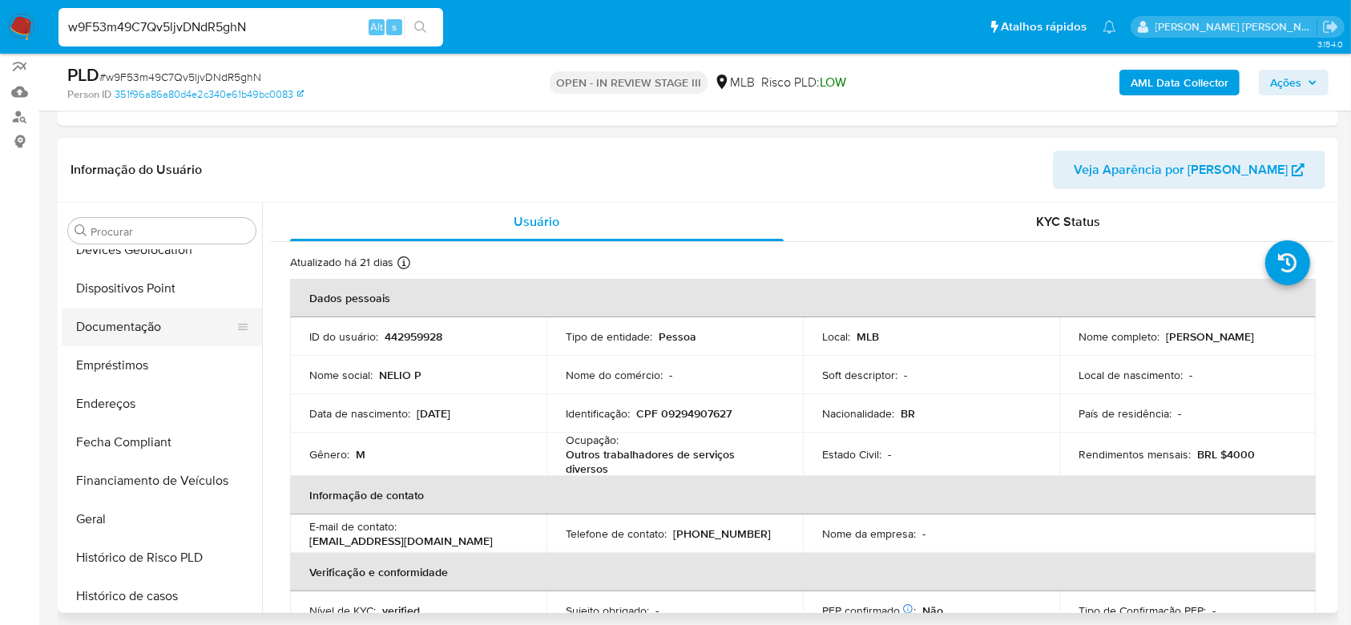
click at [143, 322] on button "Documentação" at bounding box center [156, 327] width 188 height 38
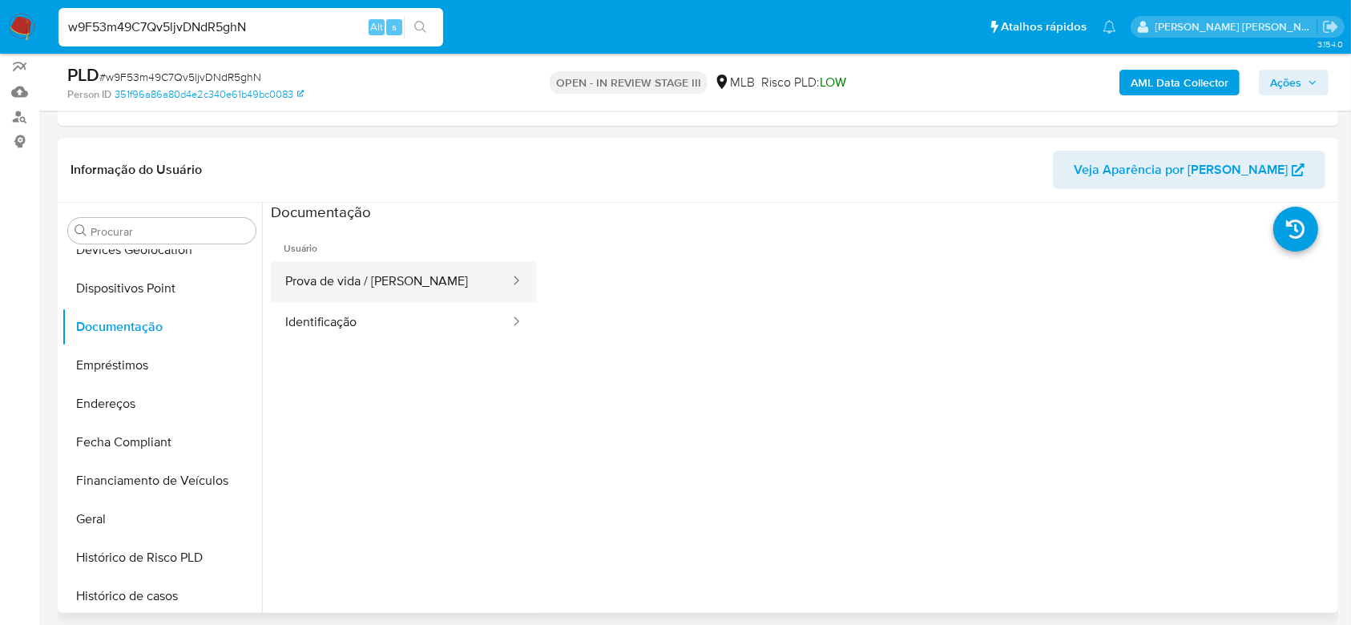
click at [369, 282] on button "Prova de vida / Selfie" at bounding box center [391, 281] width 240 height 41
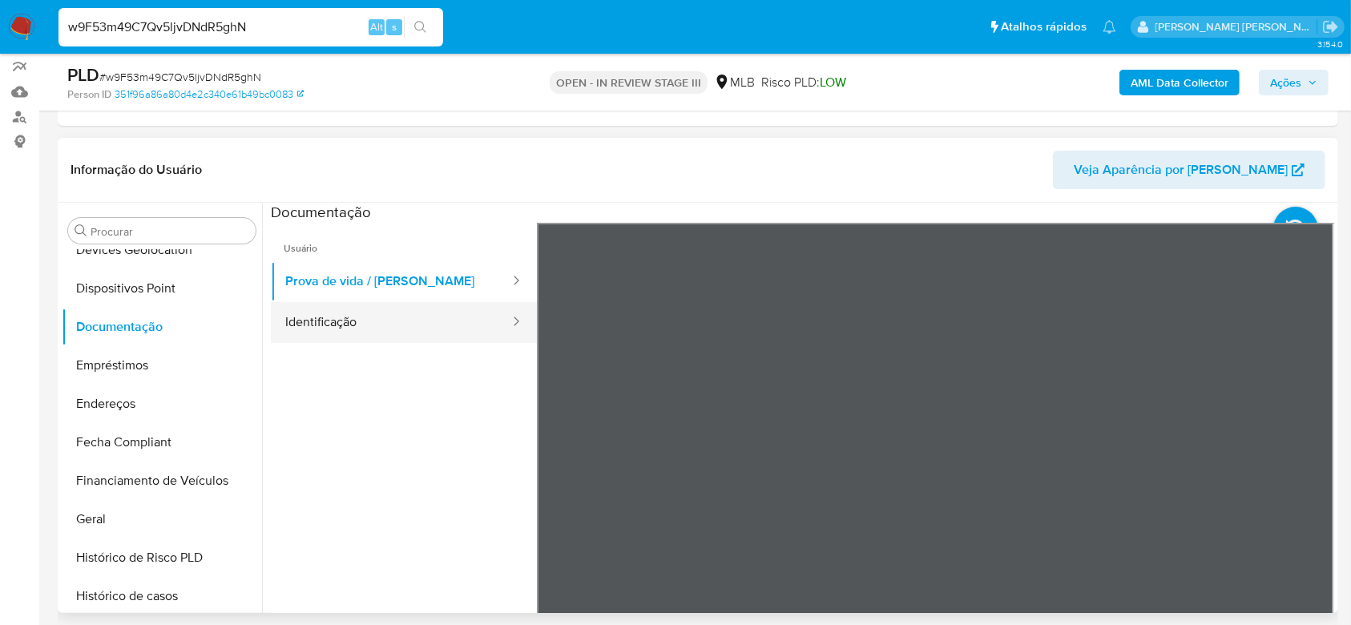
click at [307, 311] on button "Identificação" at bounding box center [391, 322] width 240 height 41
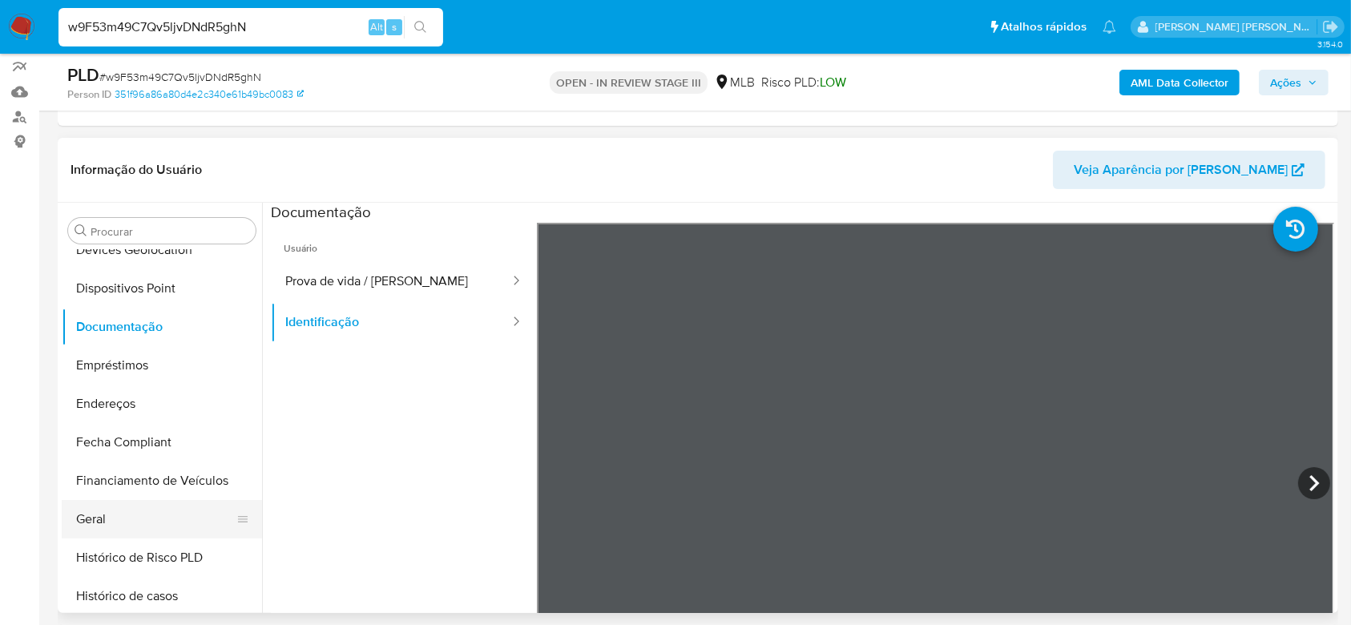
click at [131, 518] on button "Geral" at bounding box center [156, 519] width 188 height 38
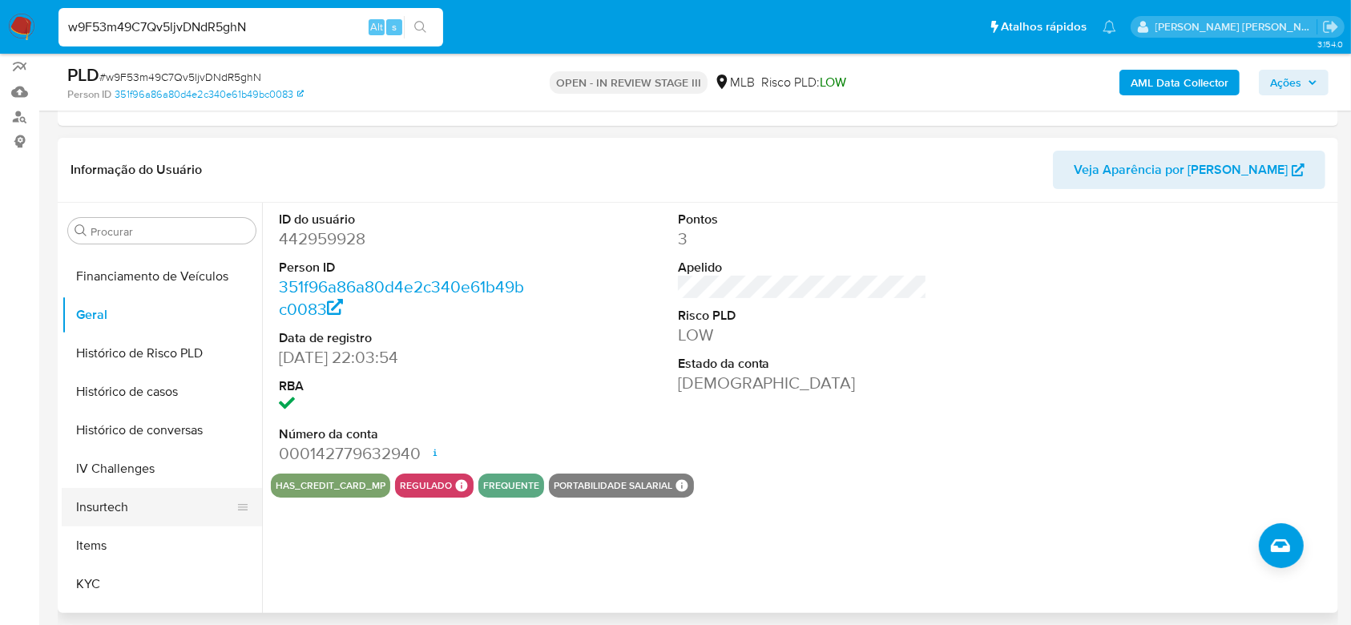
scroll to position [502, 0]
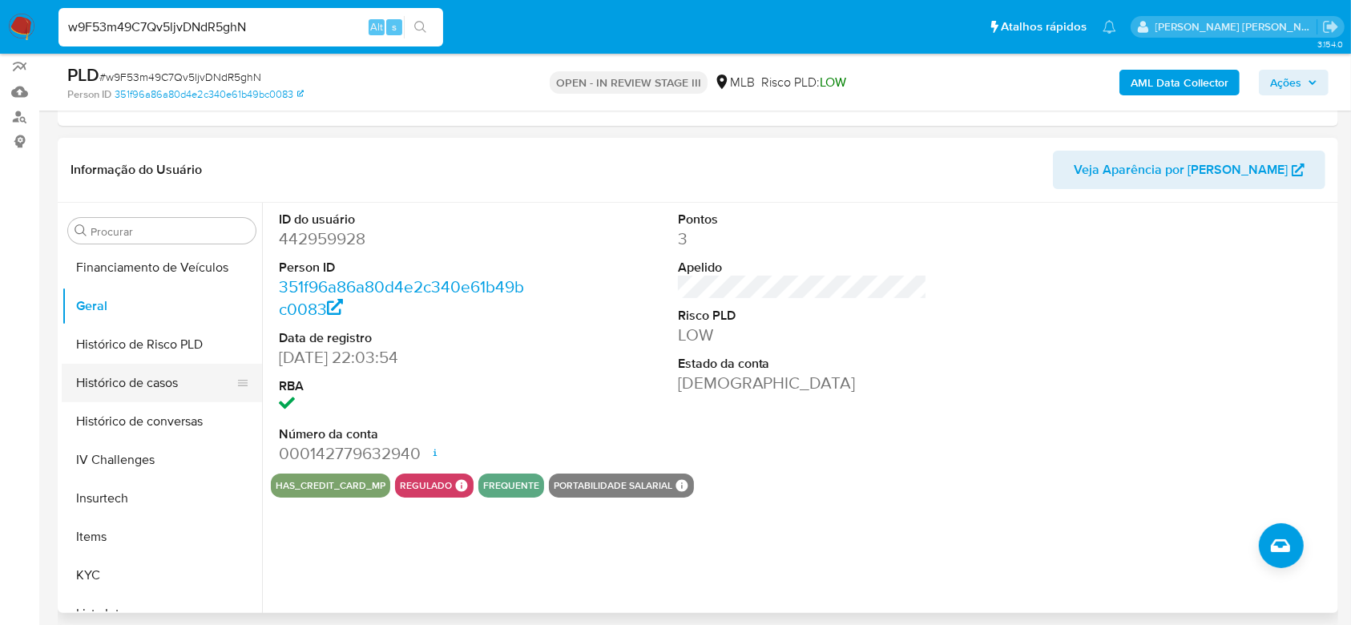
click at [135, 381] on button "Histórico de casos" at bounding box center [156, 383] width 188 height 38
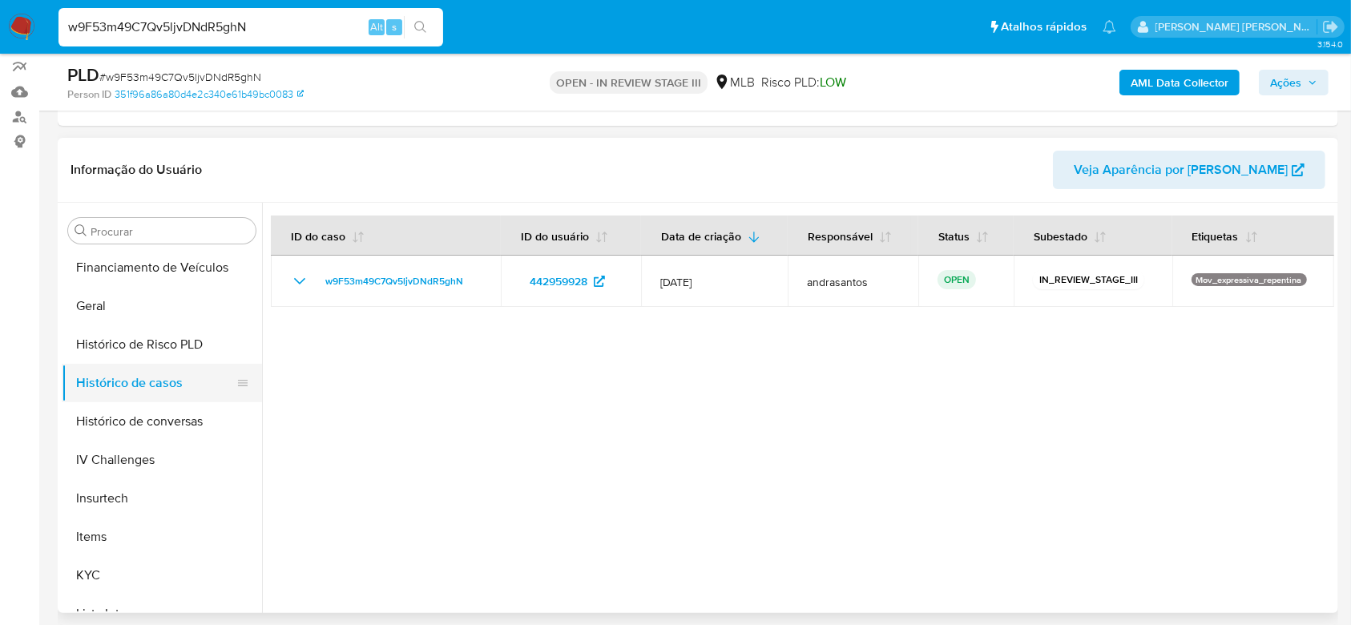
scroll to position [609, 0]
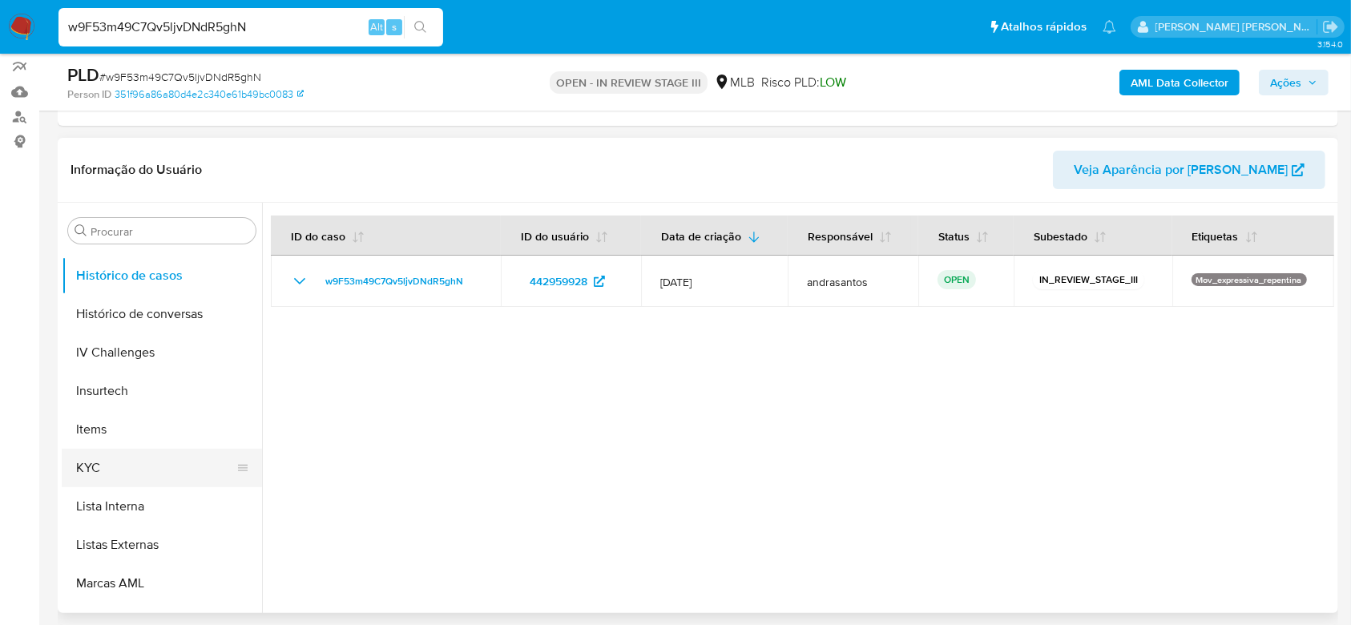
click at [119, 469] on button "KYC" at bounding box center [156, 468] width 188 height 38
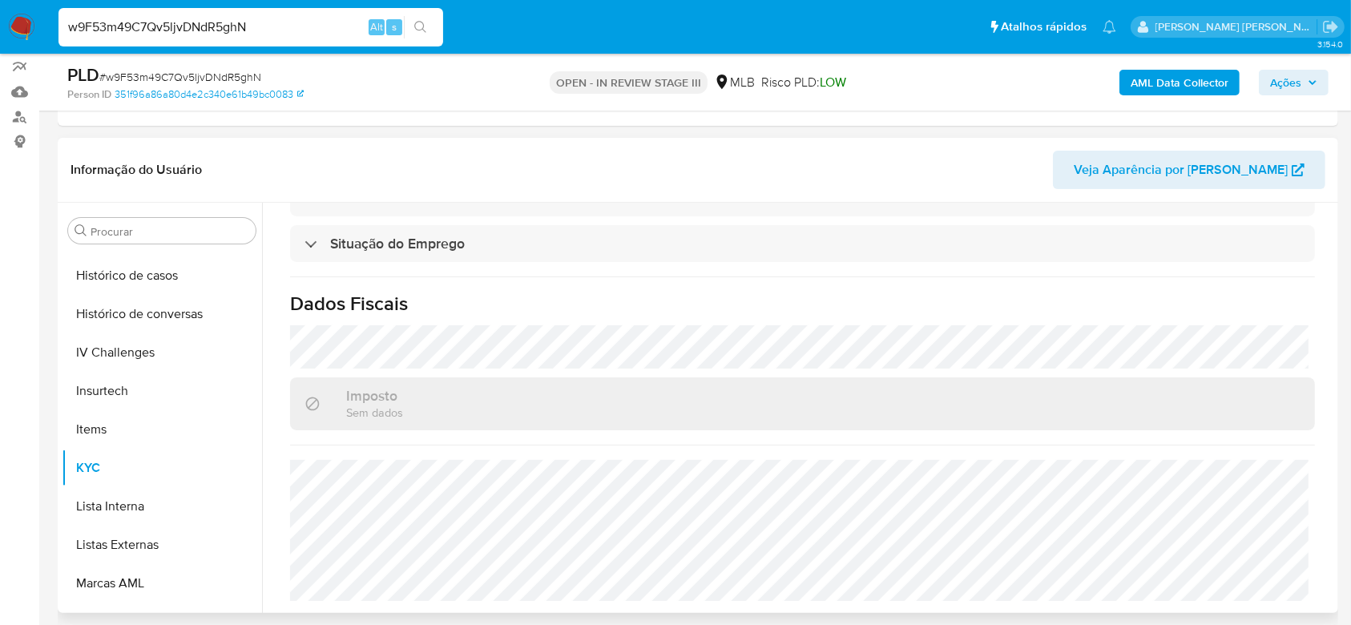
scroll to position [321, 0]
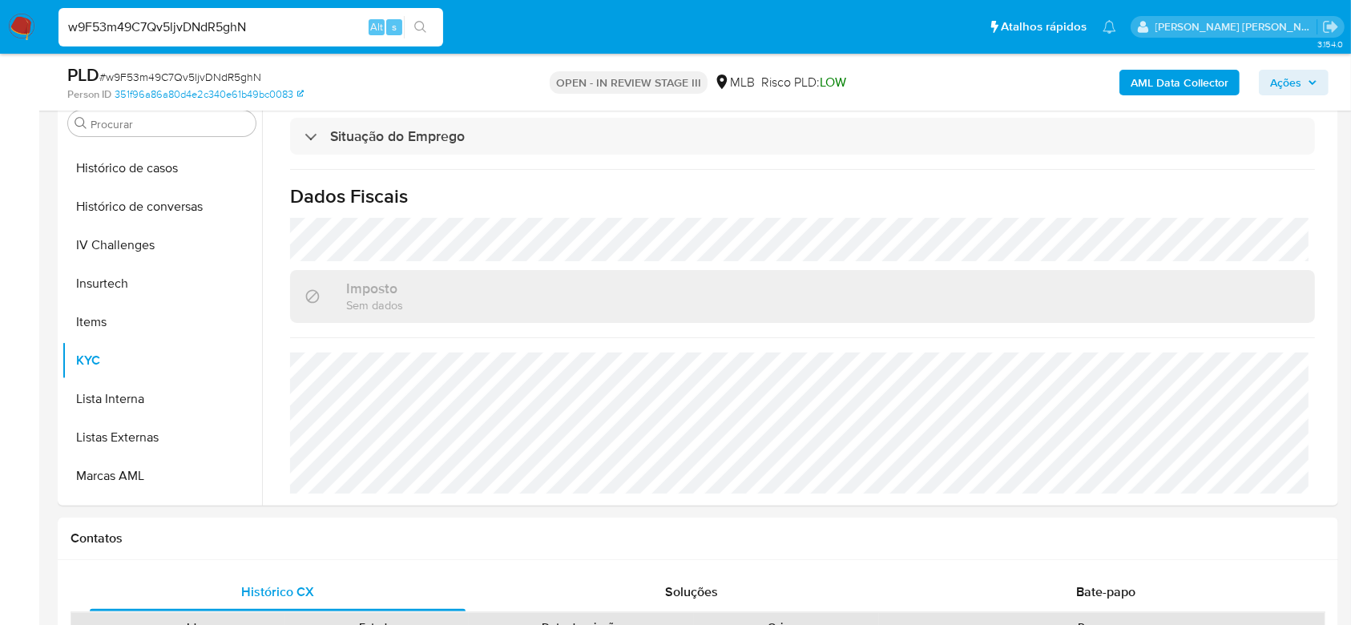
click at [155, 37] on div "w9F53m49C7Qv5ljvDNdR5ghN Alt s" at bounding box center [251, 27] width 385 height 38
click at [155, 30] on input "w9F53m49C7Qv5ljvDNdR5ghN" at bounding box center [251, 27] width 385 height 21
paste input "QOlceV9dxuQwr6GXHLATdkqW"
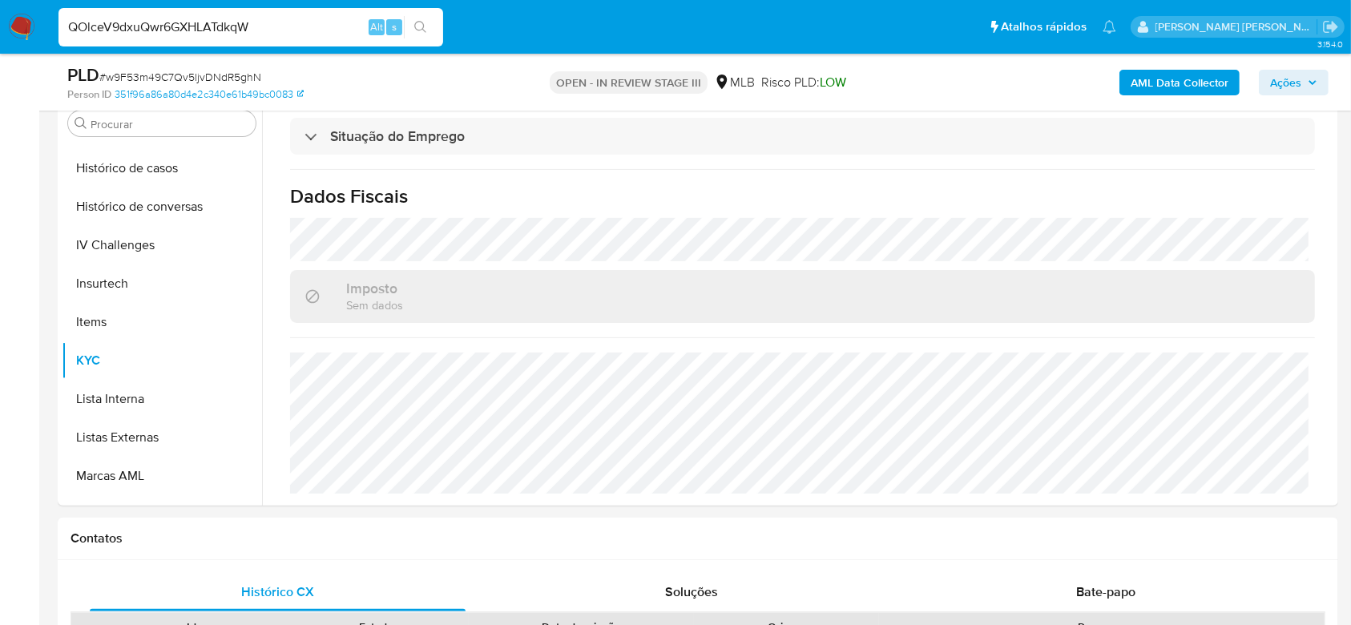
type input "QOlceV9dxuQwr6GXHLATdkqW"
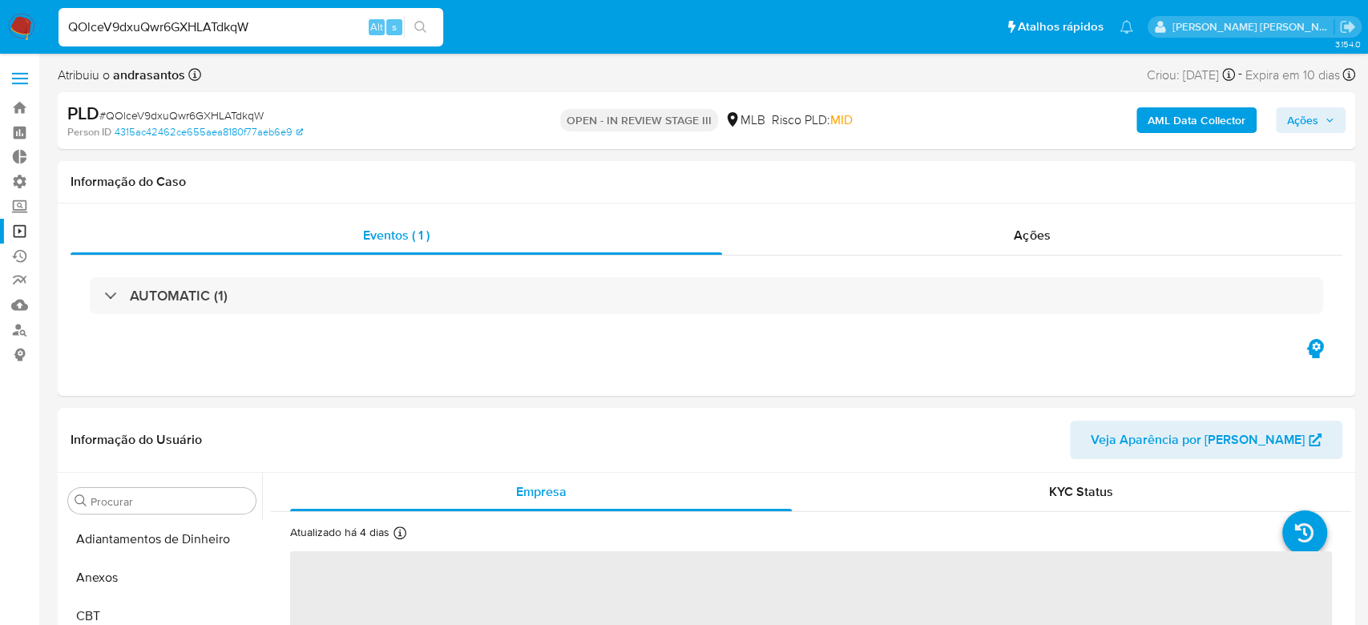
select select "10"
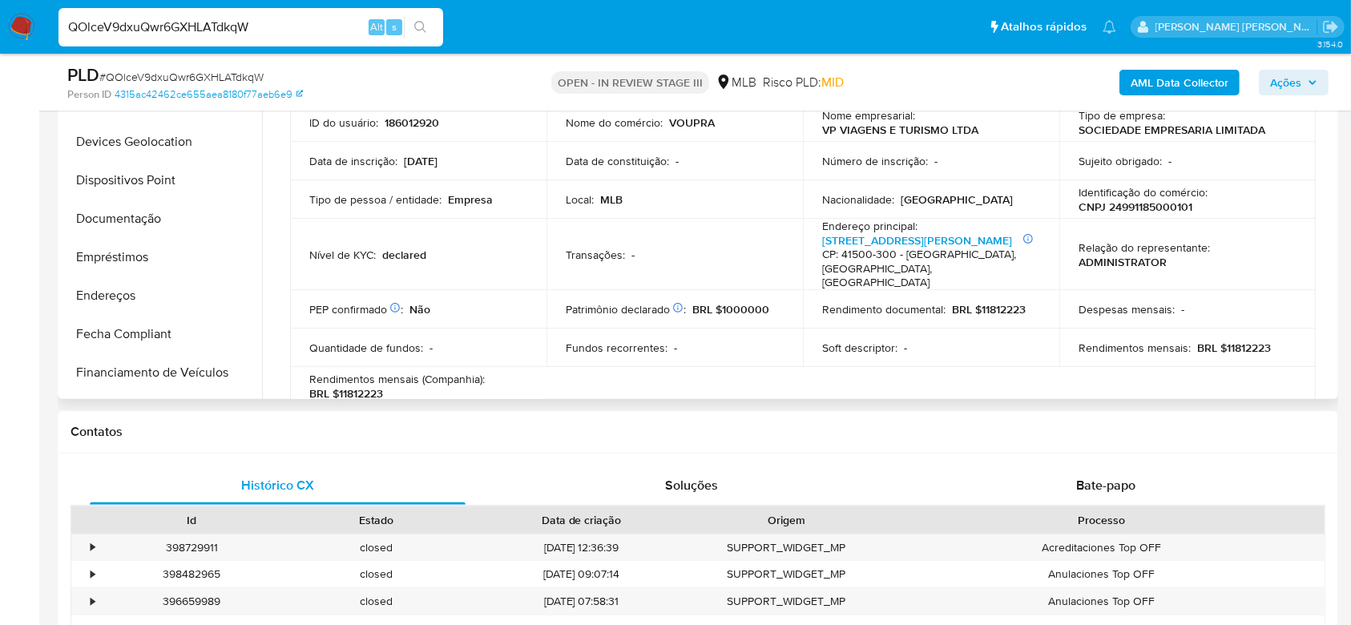
scroll to position [181, 0]
click at [128, 224] on button "Documentação" at bounding box center [156, 220] width 188 height 38
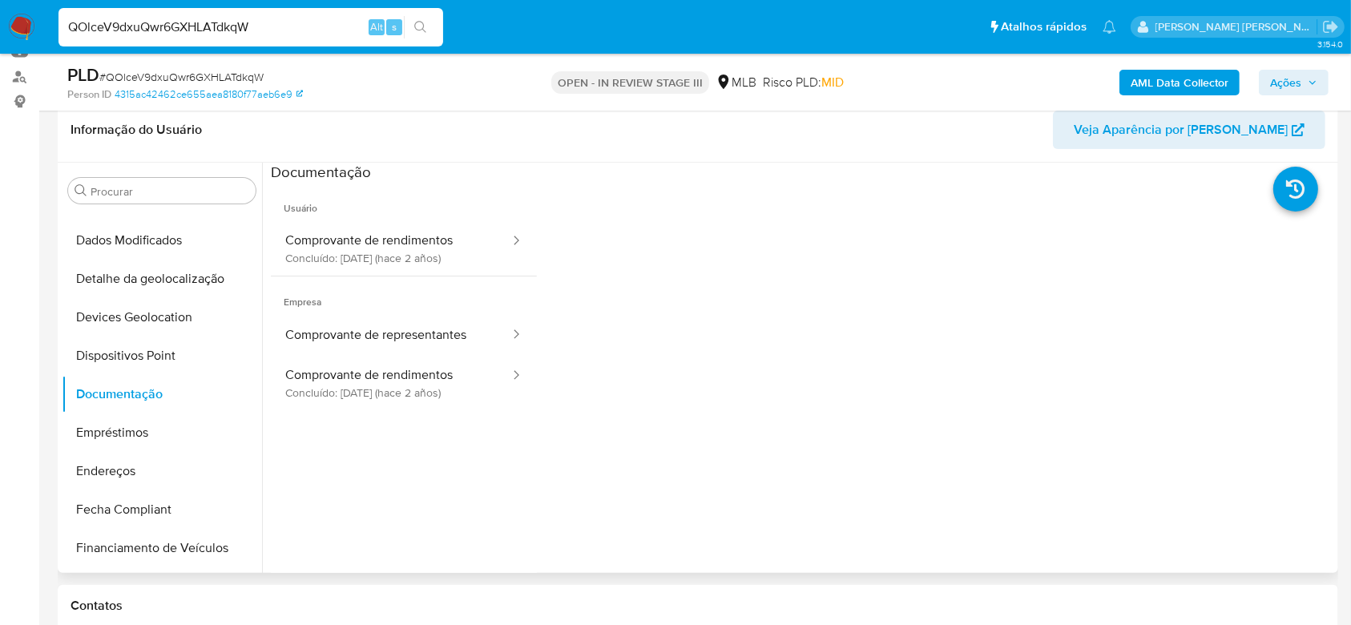
scroll to position [213, 0]
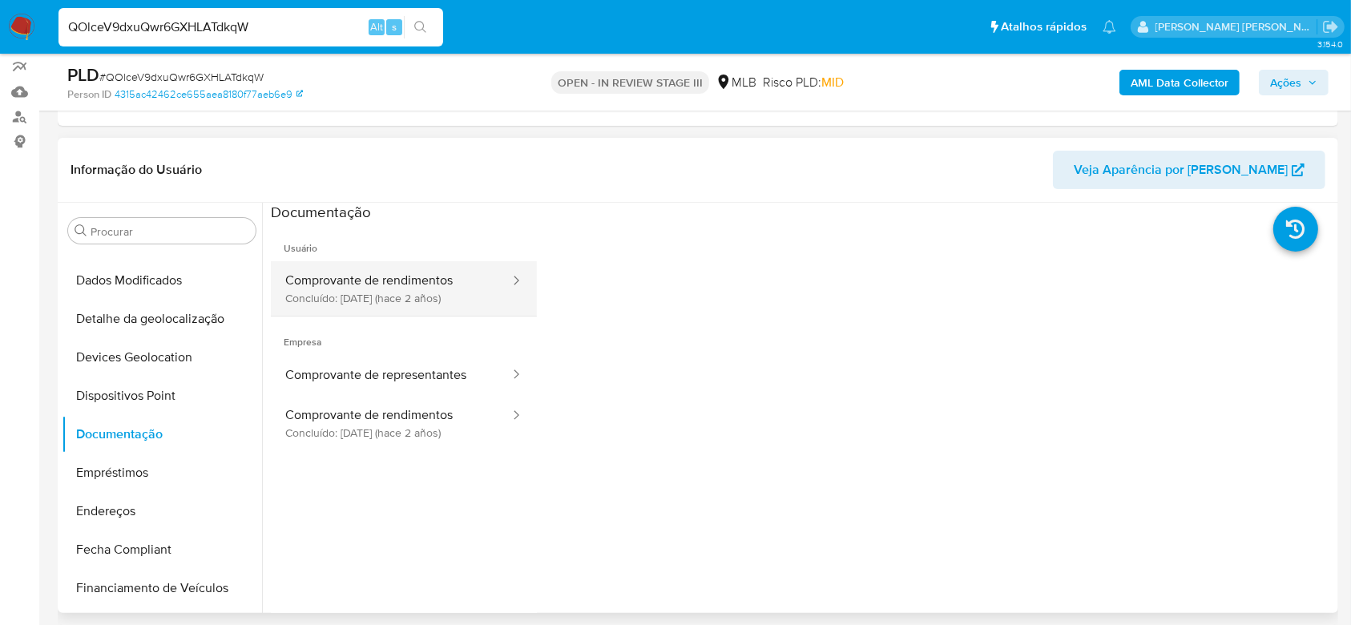
click at [434, 295] on button "Comprovante de rendimentos Concluído: 16/06/2023 (hace 2 años)" at bounding box center [391, 288] width 240 height 54
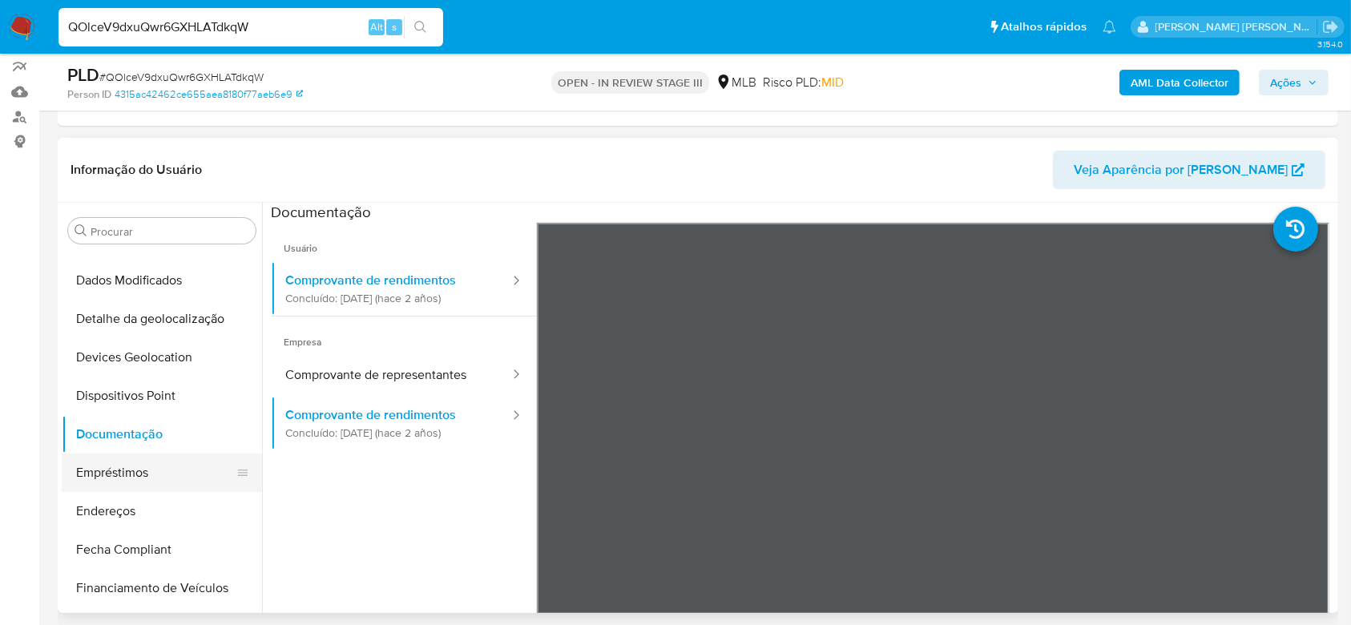
scroll to position [288, 0]
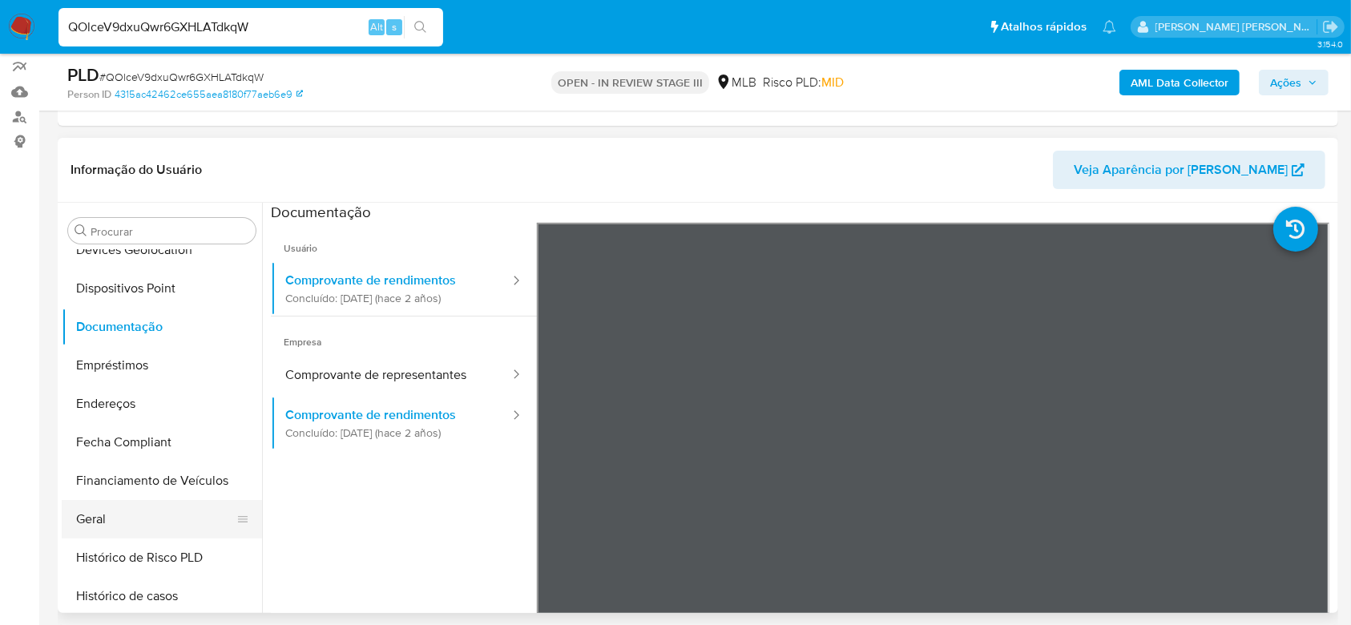
click at [115, 526] on button "Geral" at bounding box center [156, 519] width 188 height 38
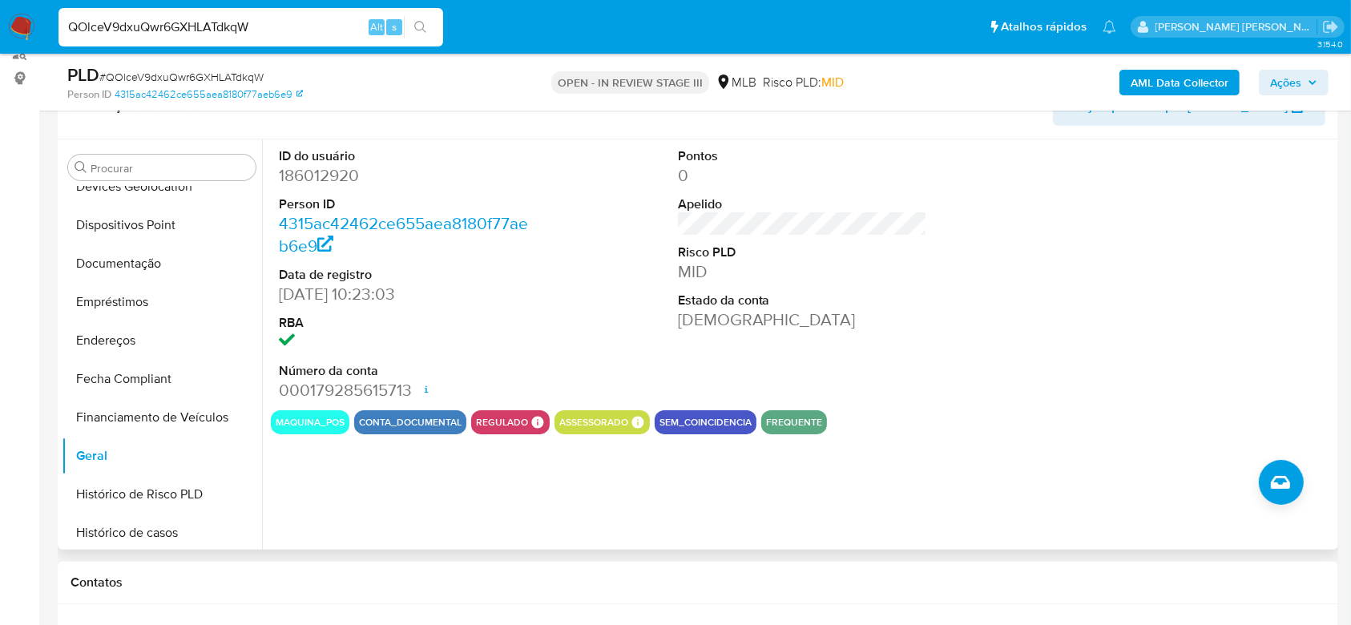
scroll to position [321, 0]
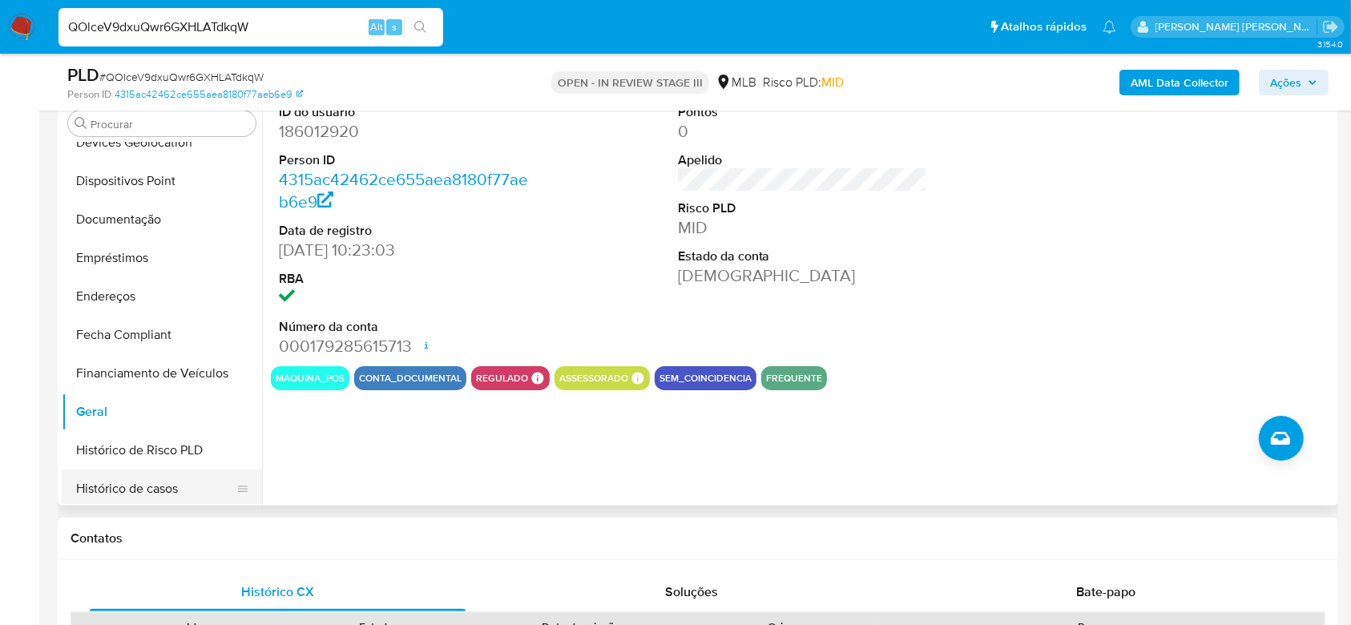
click at [145, 487] on button "Histórico de casos" at bounding box center [156, 489] width 188 height 38
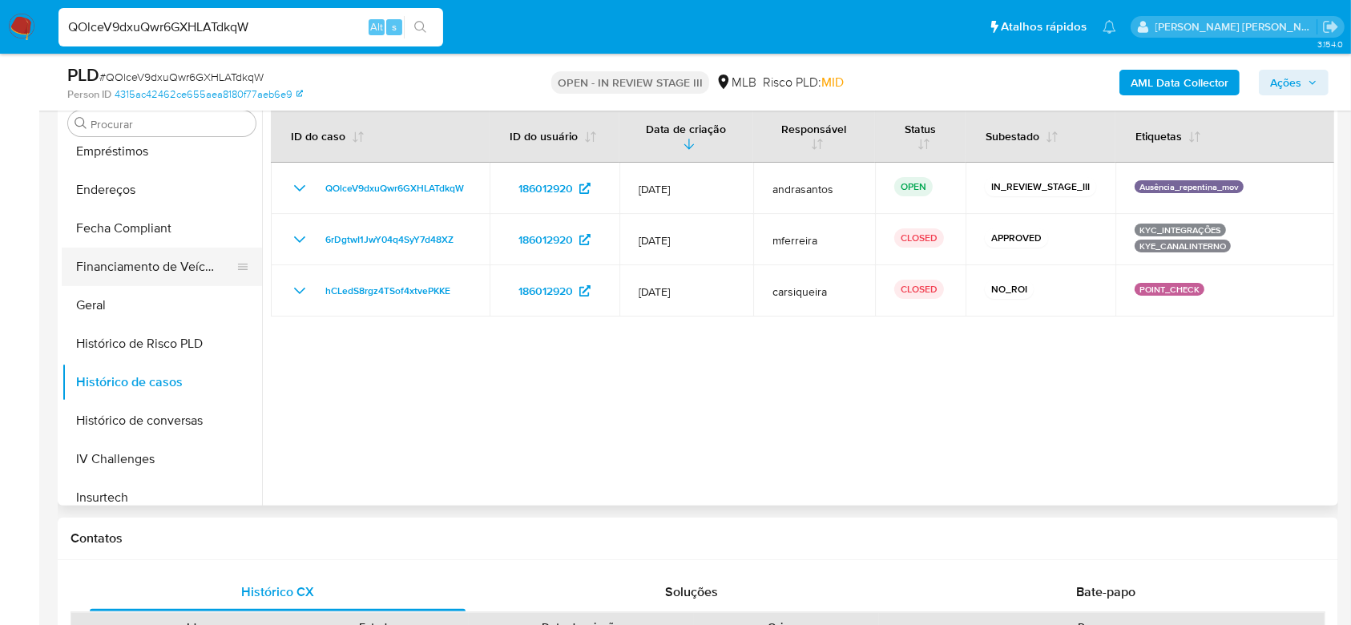
scroll to position [502, 0]
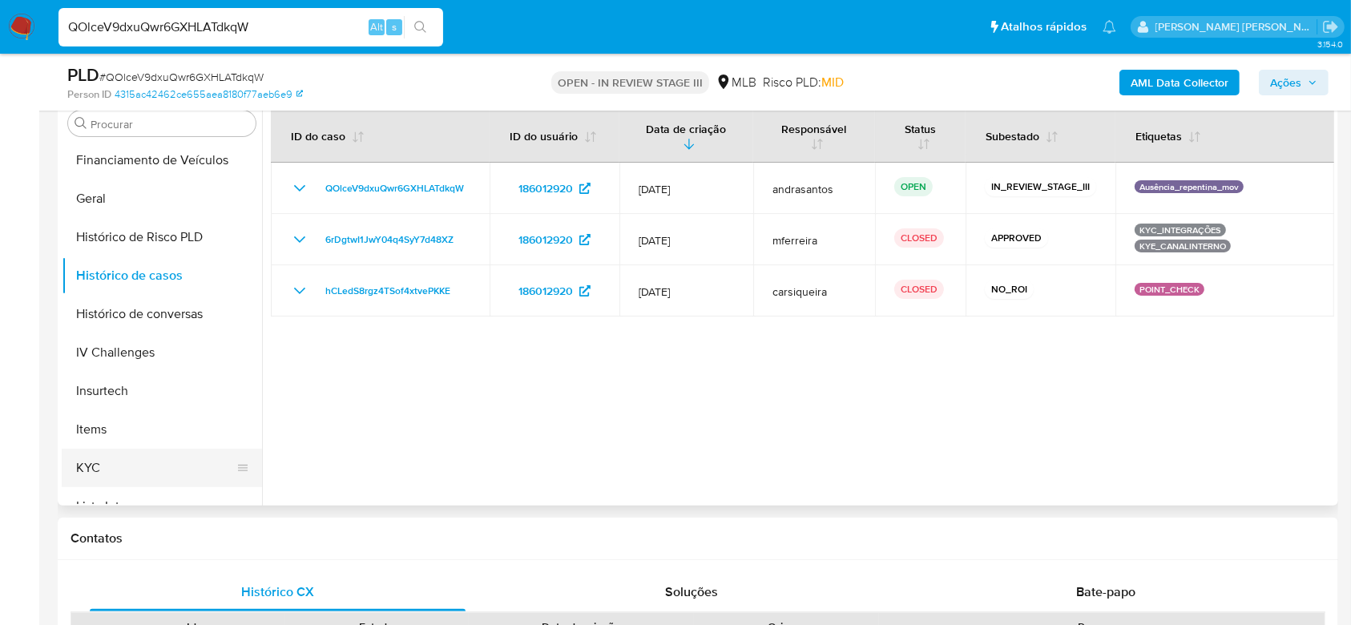
click at [134, 456] on button "KYC" at bounding box center [156, 468] width 188 height 38
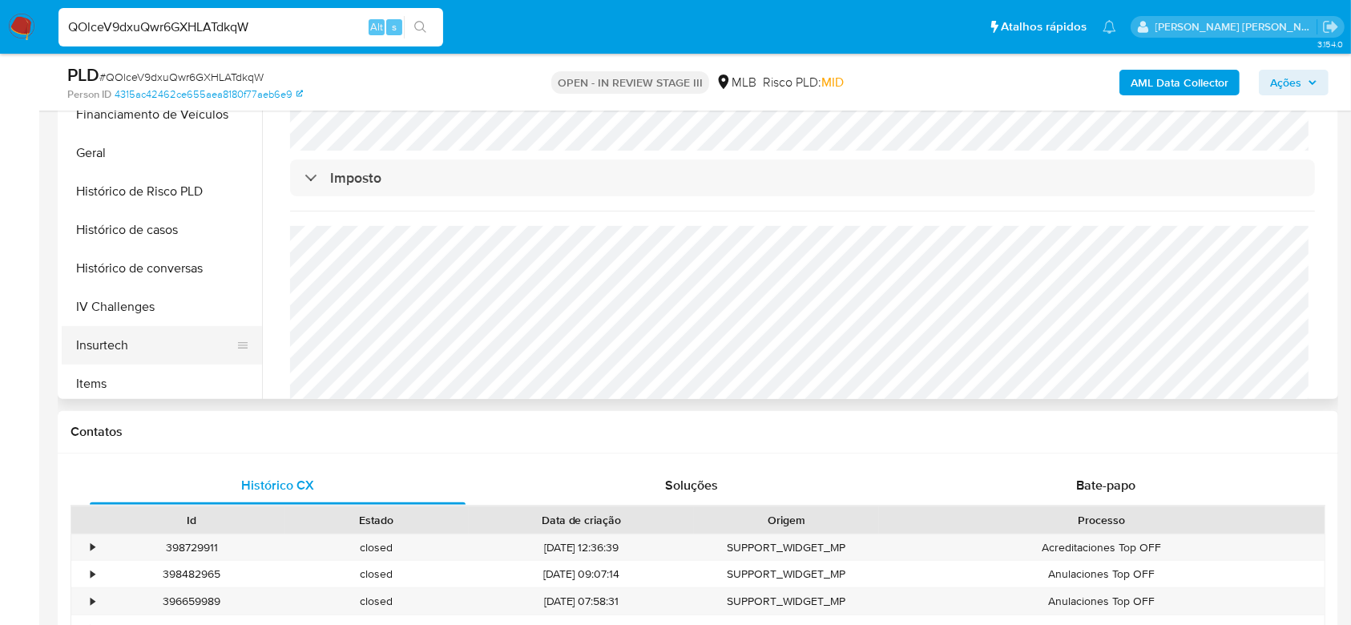
scroll to position [395, 0]
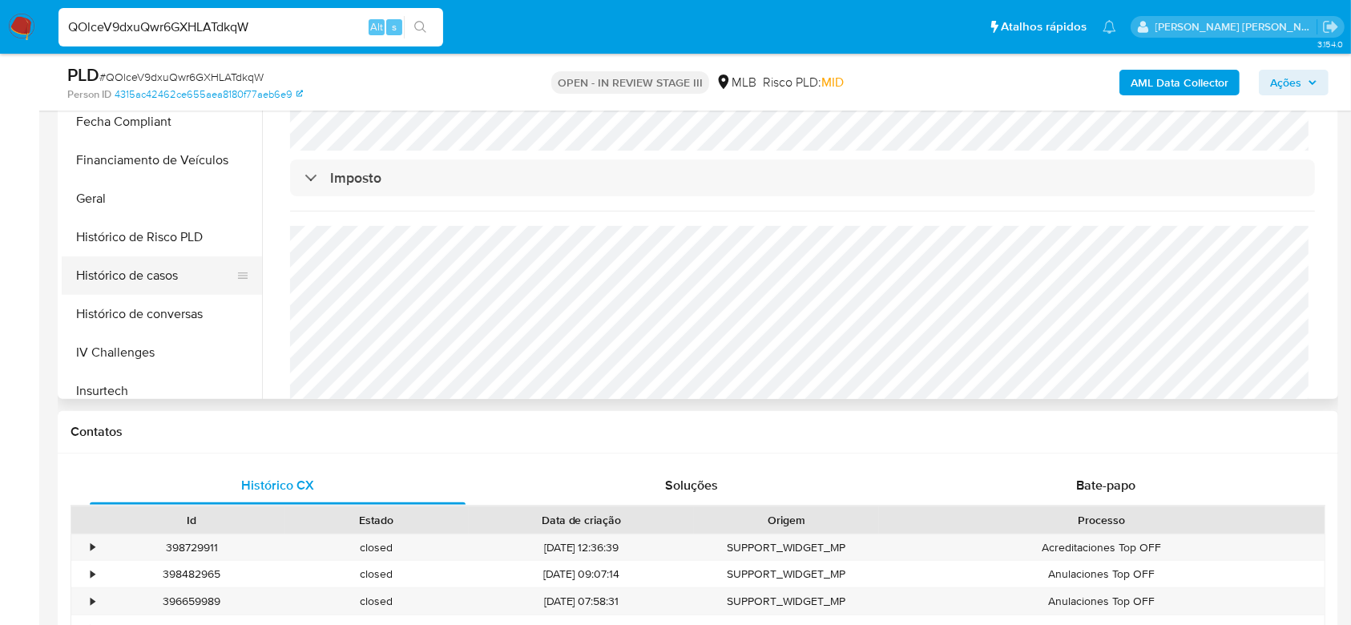
click at [148, 272] on button "Histórico de casos" at bounding box center [156, 275] width 188 height 38
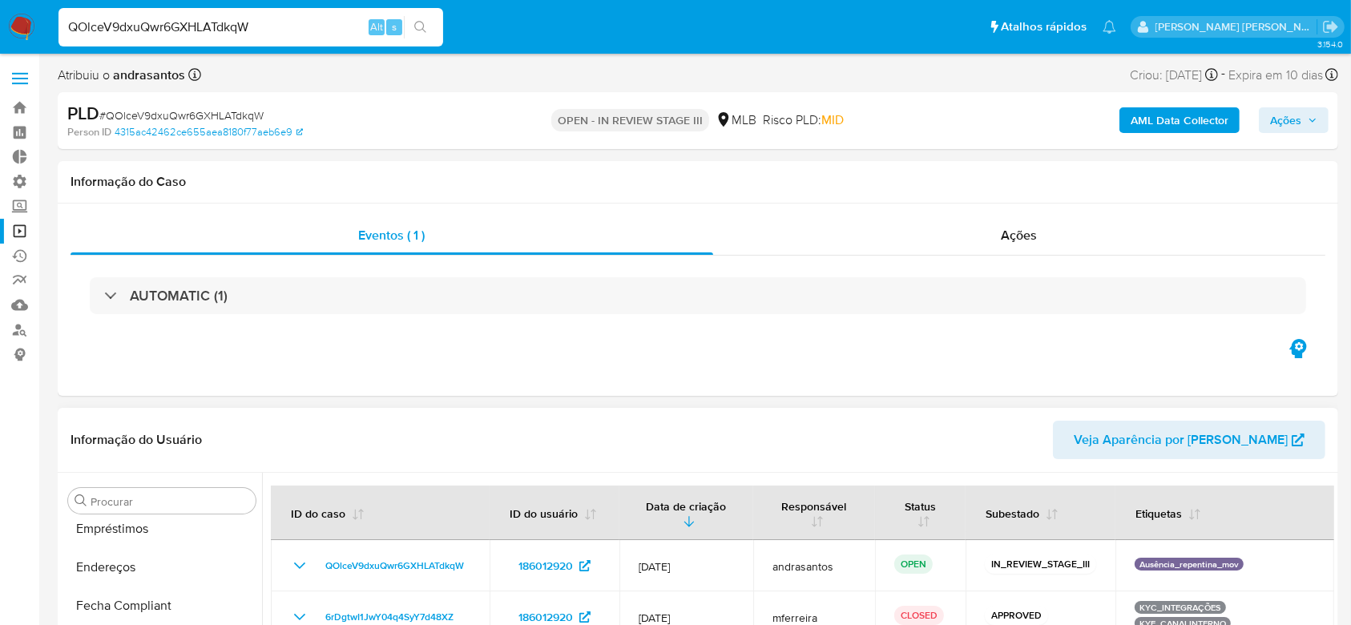
scroll to position [107, 0]
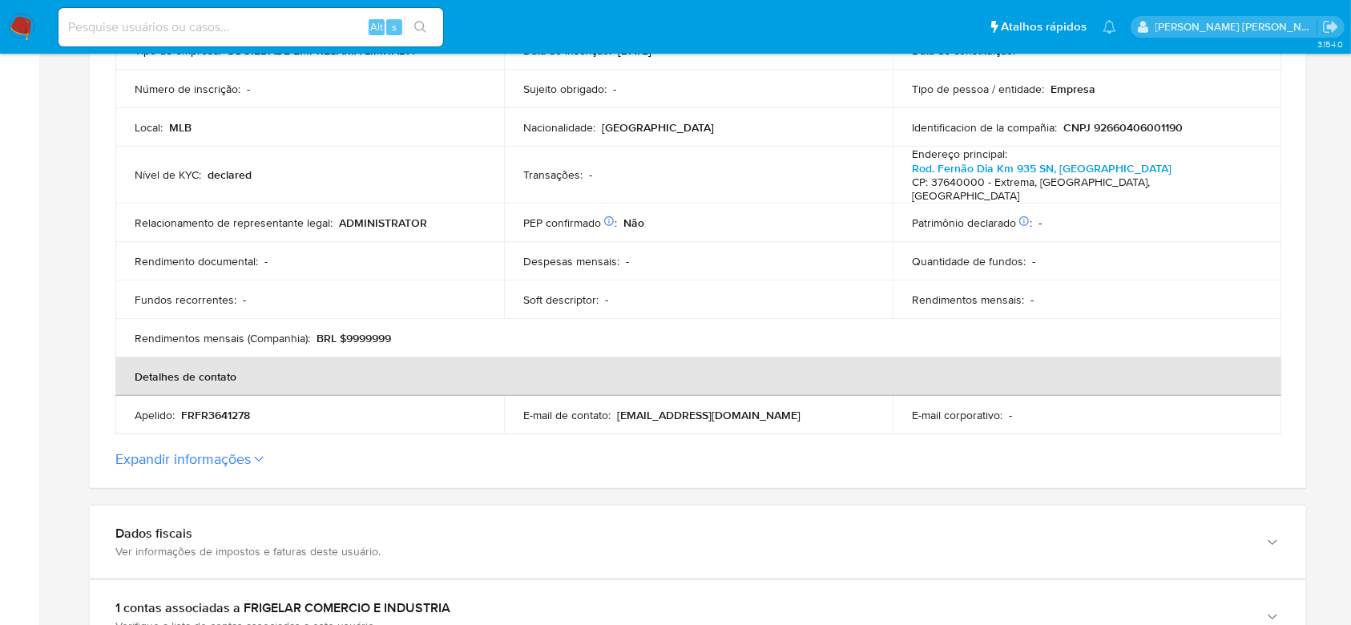
scroll to position [534, 0]
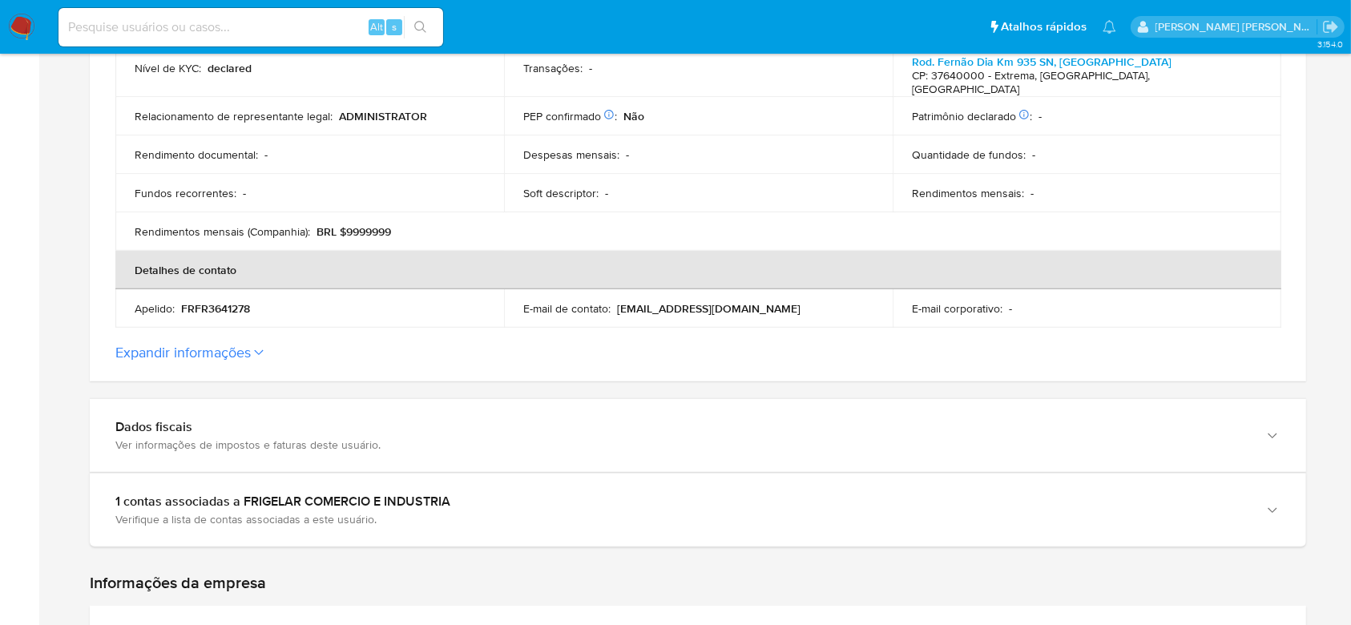
click at [254, 344] on label "Expandir informações" at bounding box center [697, 353] width 1165 height 18
click at [251, 344] on button "Expandir informações" at bounding box center [182, 353] width 135 height 18
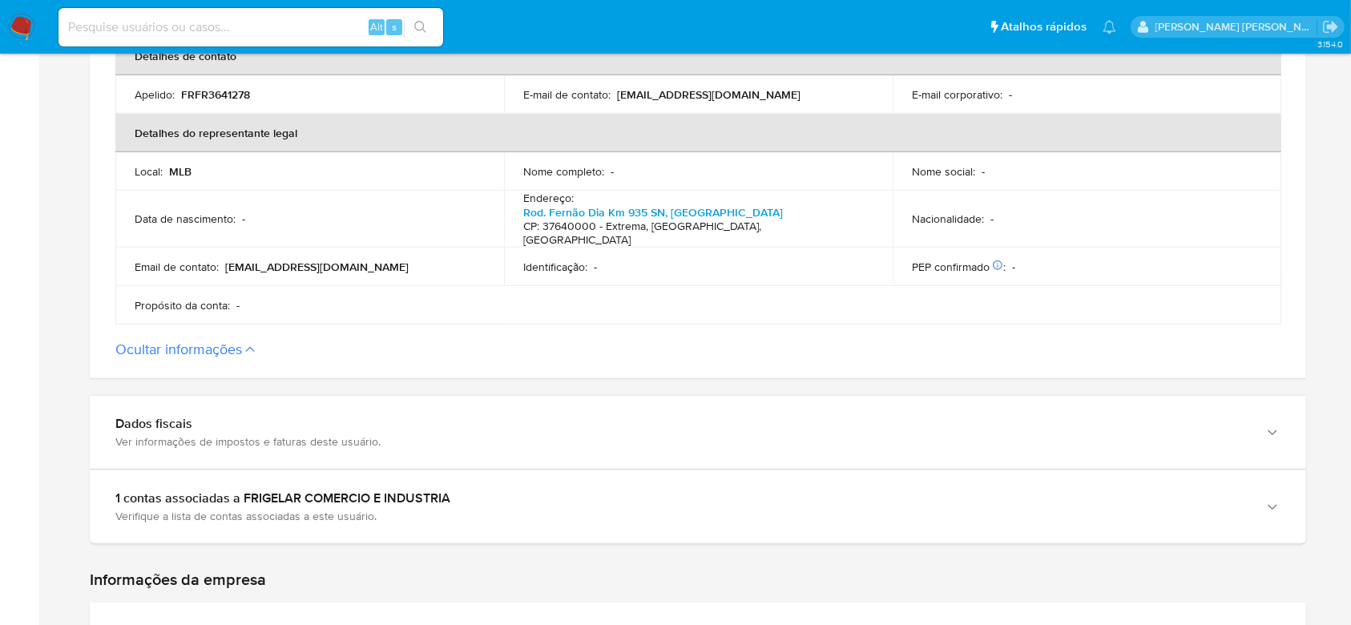
scroll to position [854, 0]
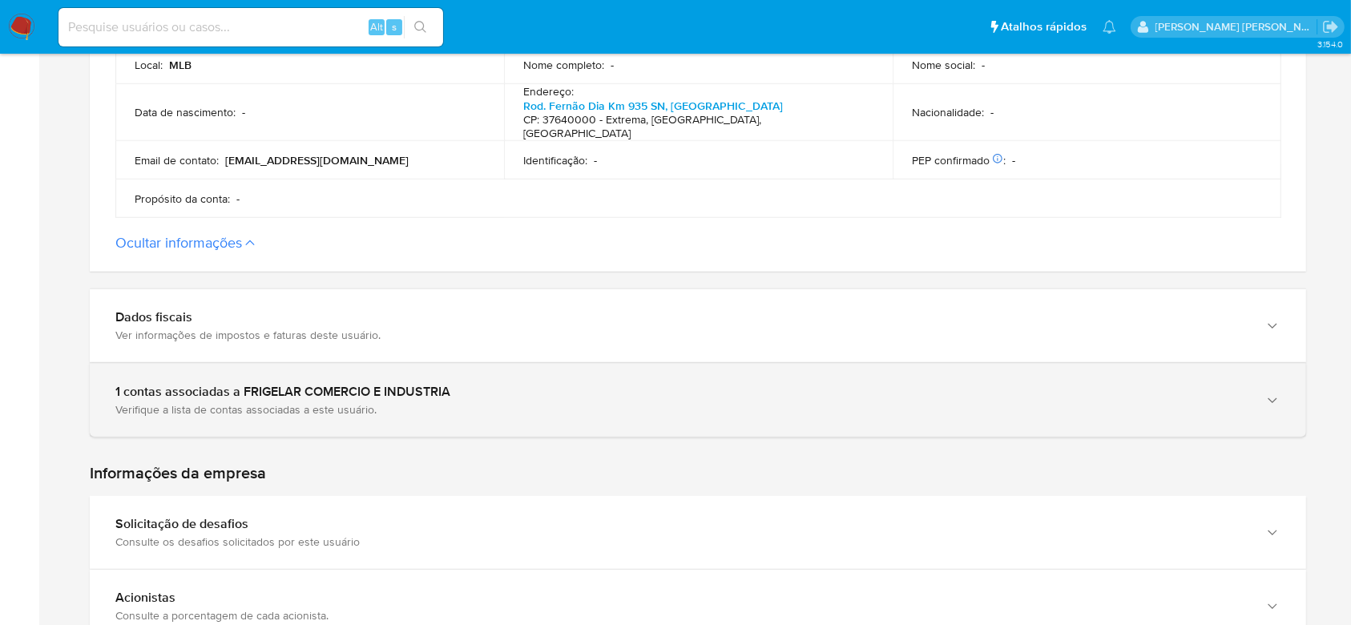
click at [300, 384] on div "1 contas associadas a FRIGELAR COMERCIO E INDUSTRIA" at bounding box center [681, 392] width 1133 height 16
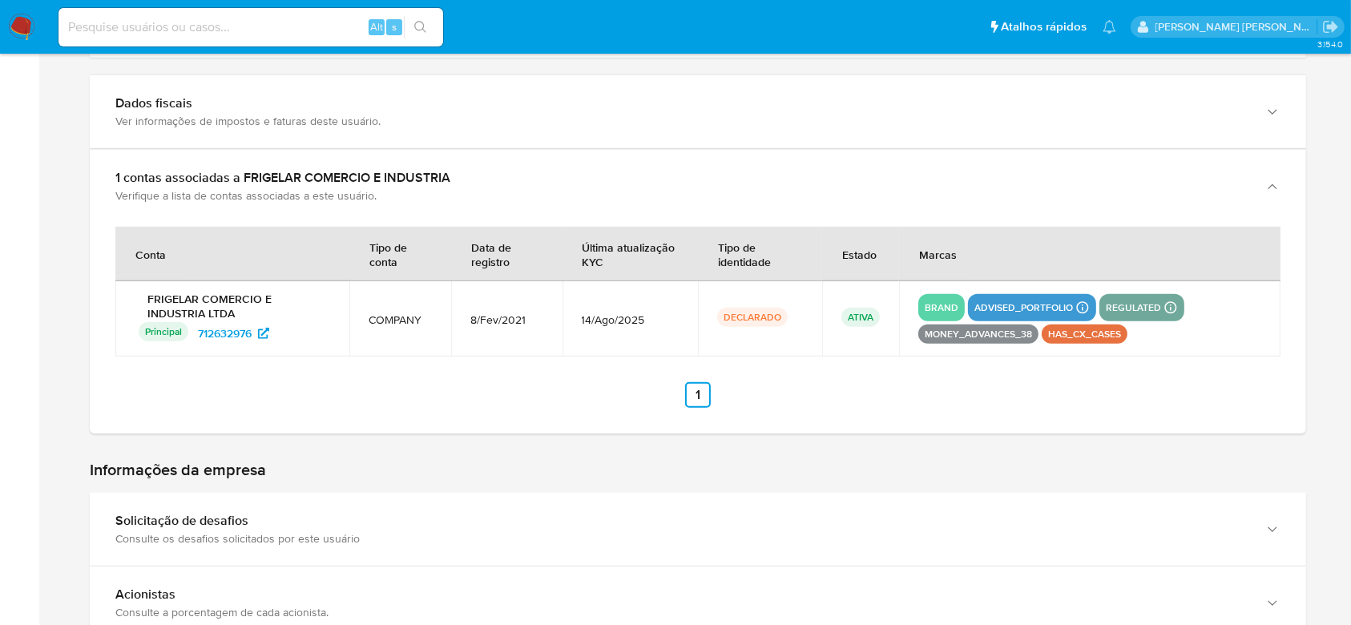
scroll to position [962, 0]
